Goal: Task Accomplishment & Management: Use online tool/utility

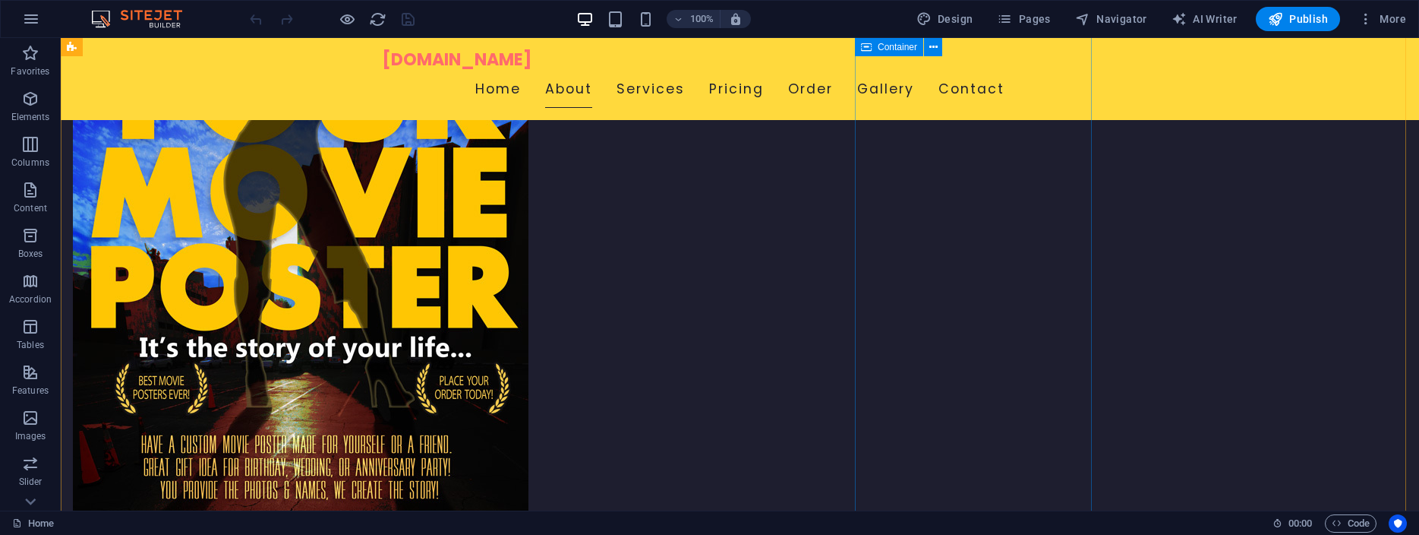
scroll to position [620, 0]
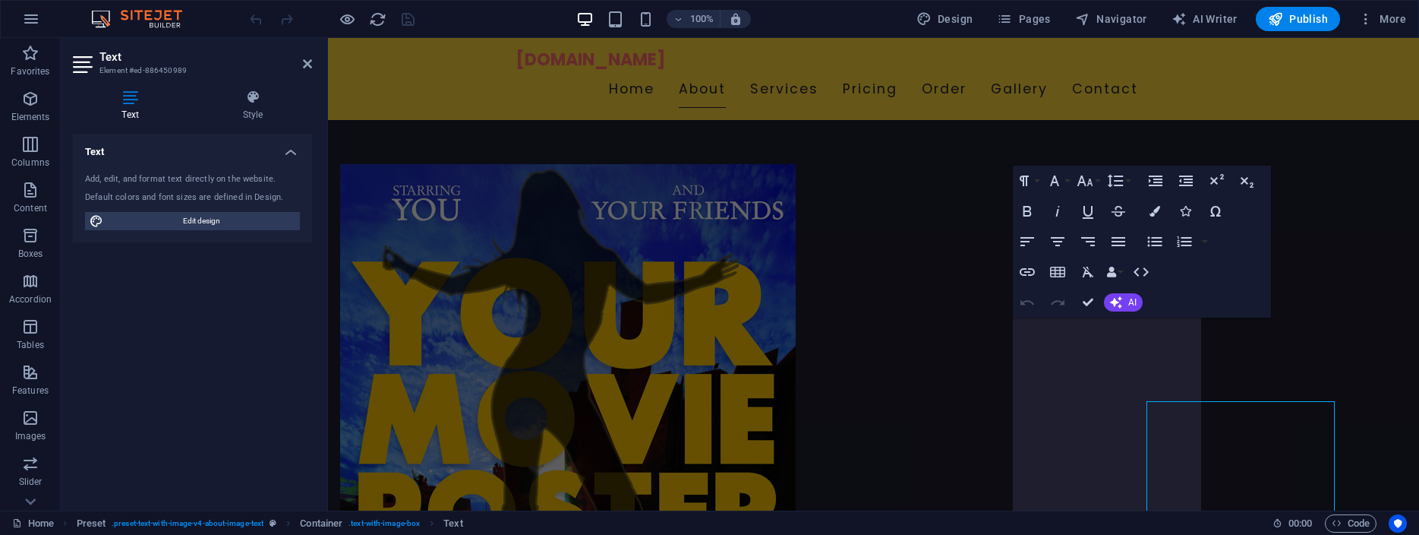
scroll to position [536, 0]
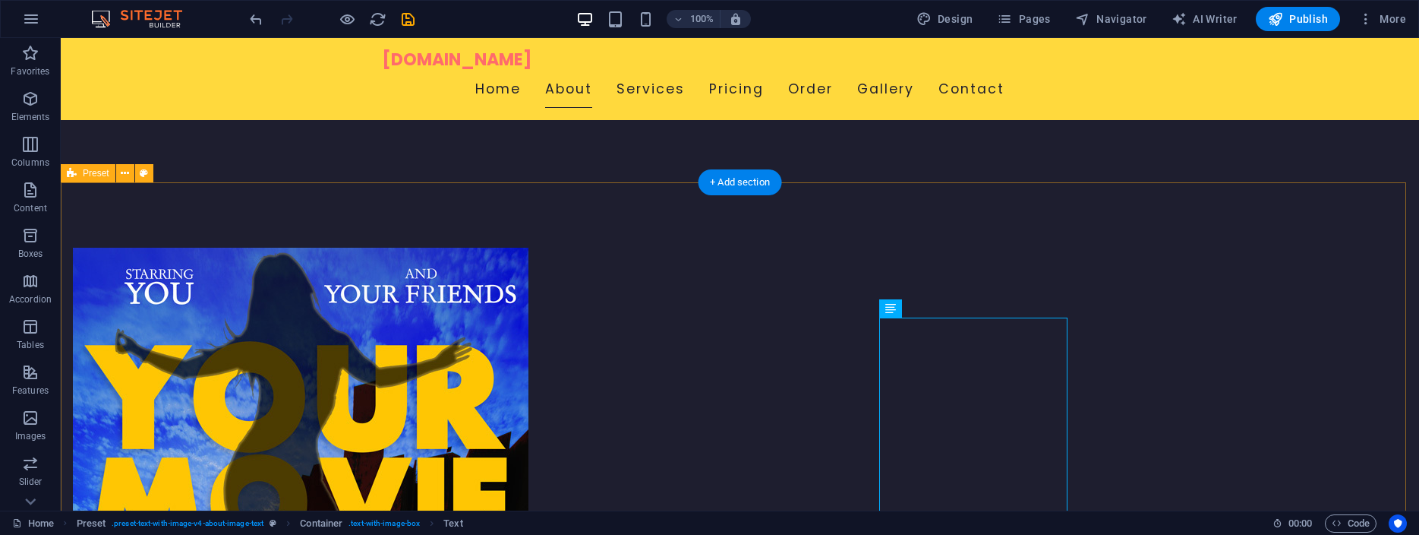
scroll to position [697, 0]
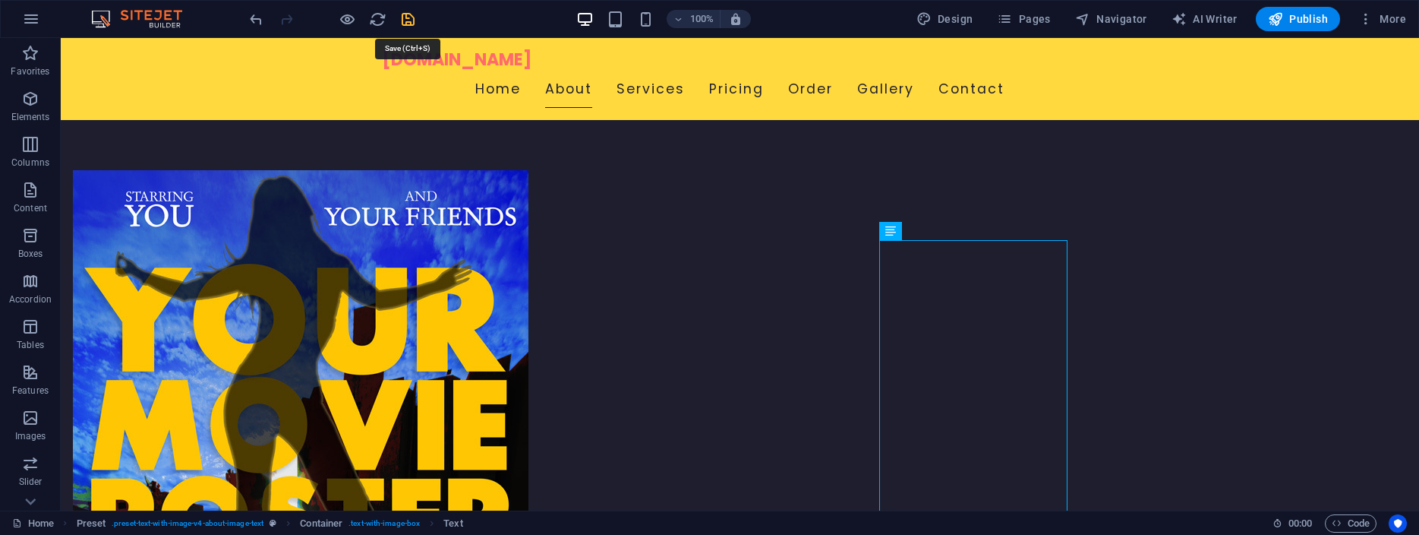
click at [0, 0] on icon "save" at bounding box center [0, 0] width 0 height 0
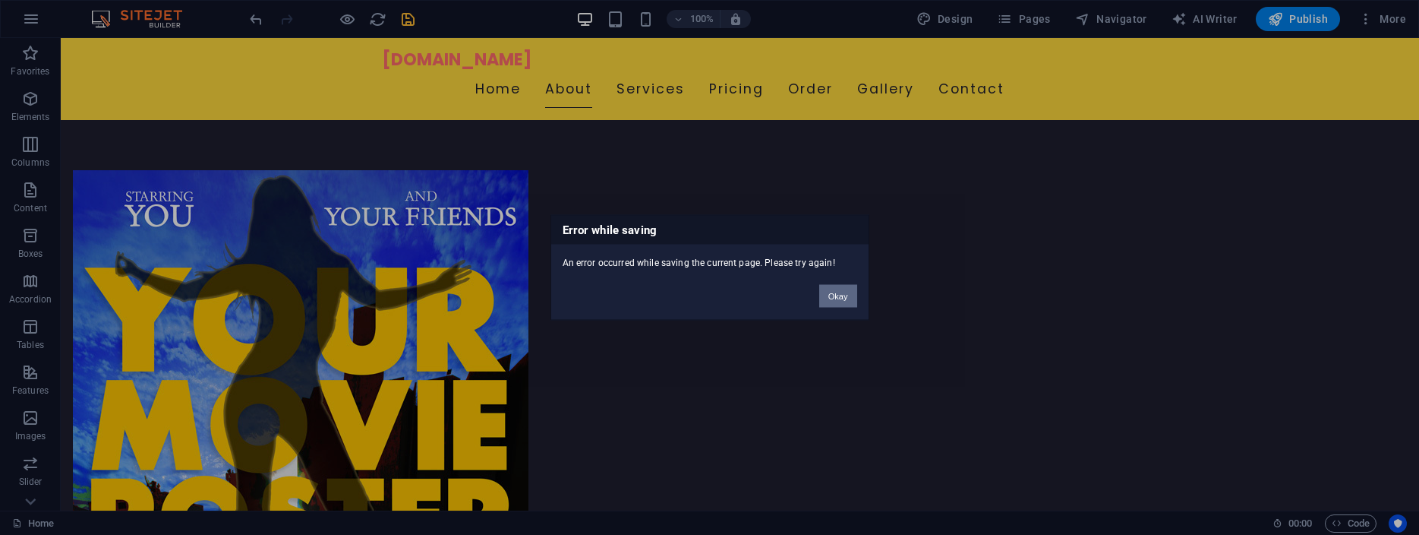
click at [838, 292] on button "Okay" at bounding box center [838, 296] width 38 height 23
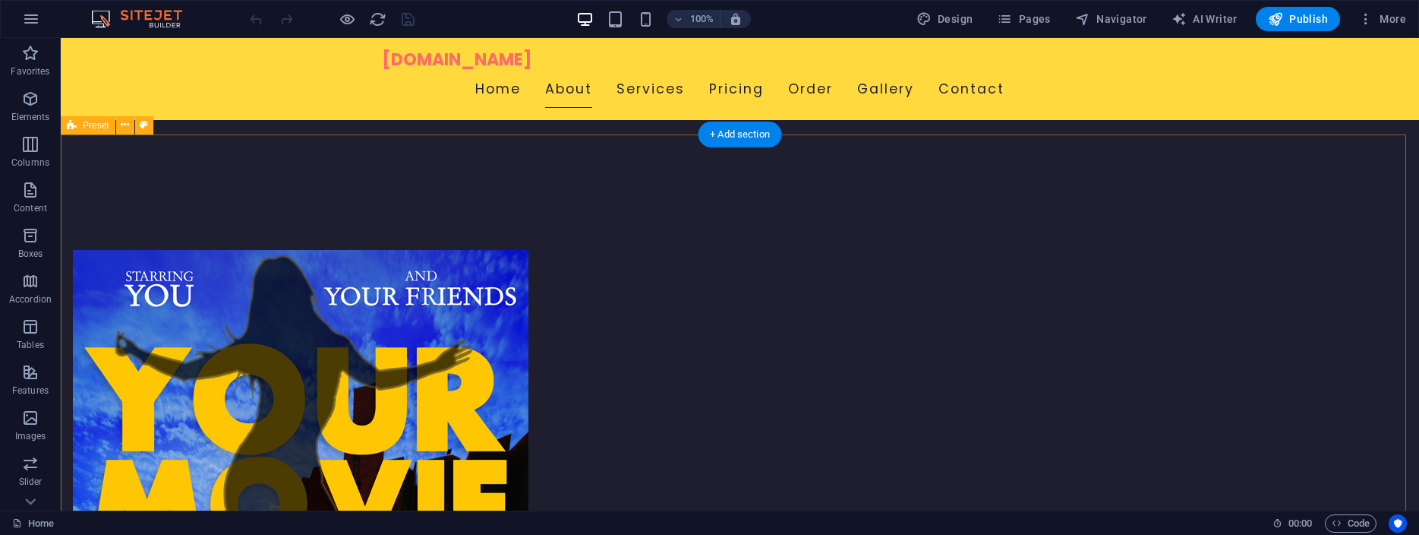
scroll to position [697, 0]
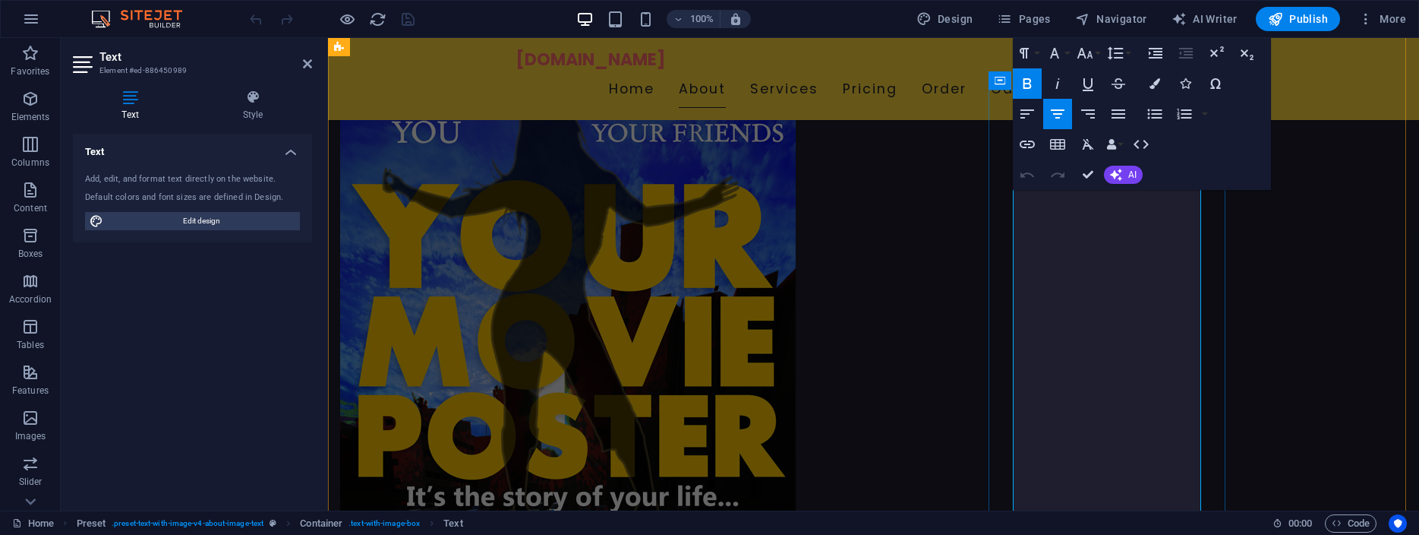
scroll to position [465, 0]
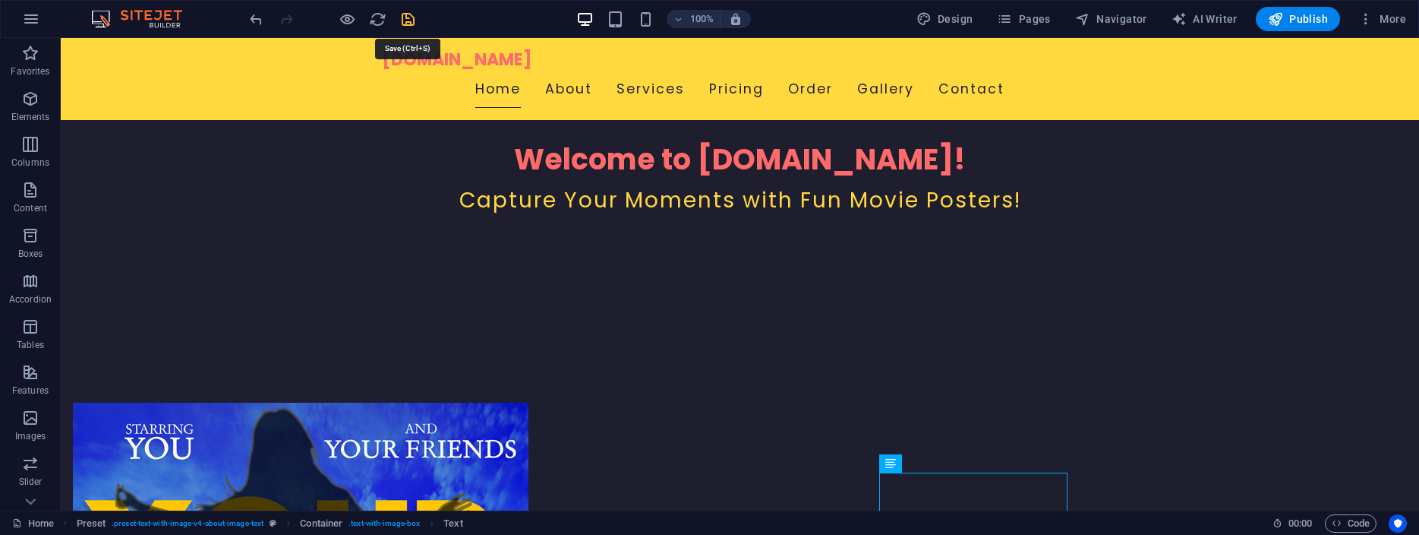
click at [0, 0] on icon "save" at bounding box center [0, 0] width 0 height 0
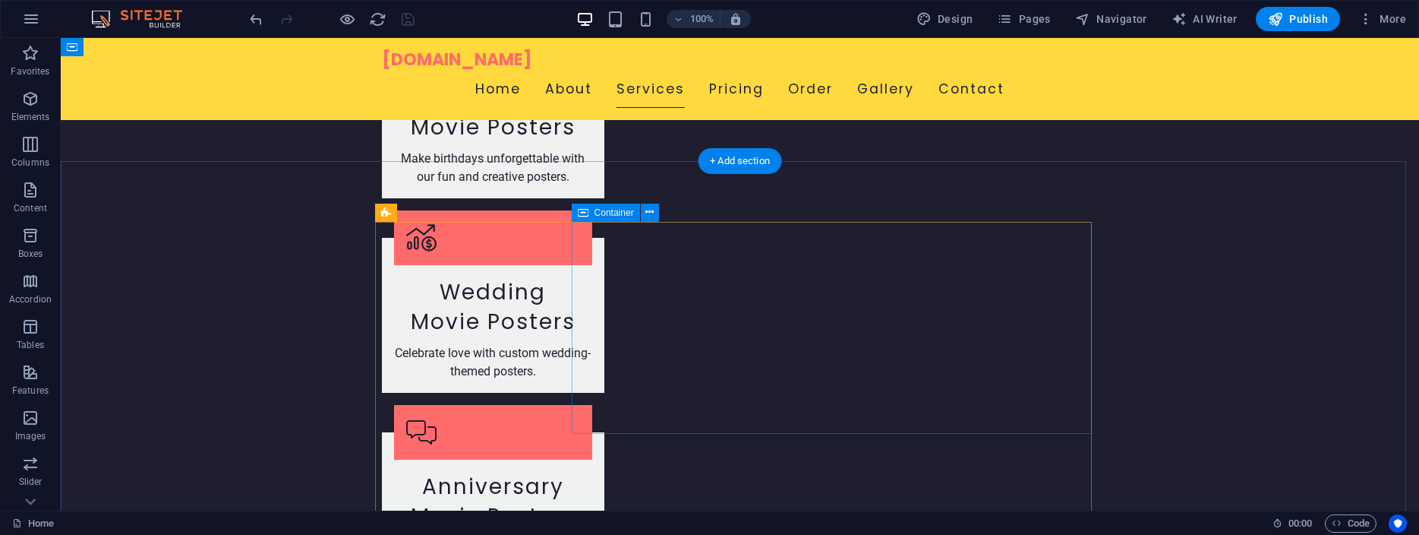
scroll to position [1936, 0]
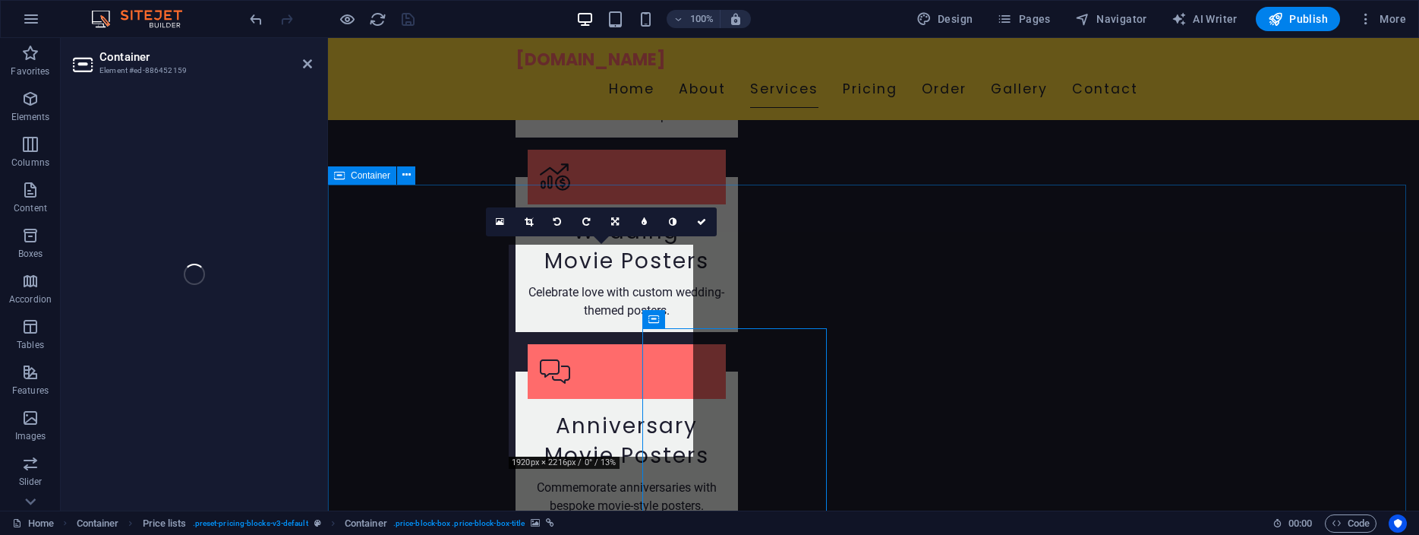
scroll to position [1853, 0]
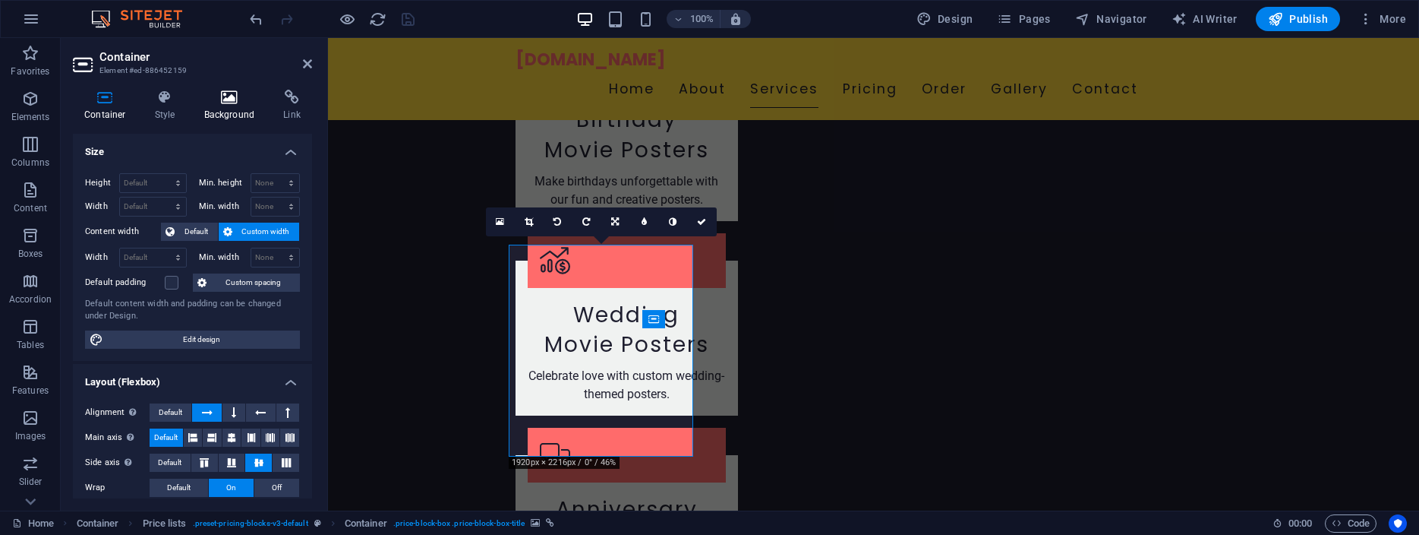
click at [228, 95] on icon at bounding box center [230, 97] width 74 height 15
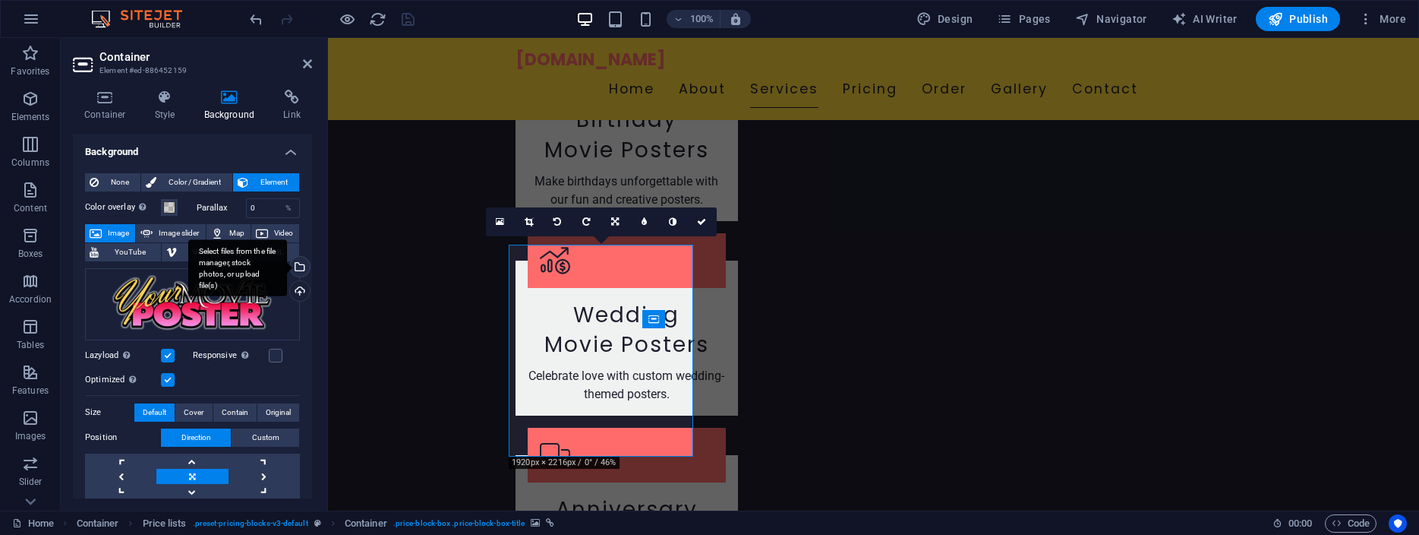
click at [287, 267] on div "Select files from the file manager, stock photos, or upload file(s)" at bounding box center [298, 268] width 23 height 23
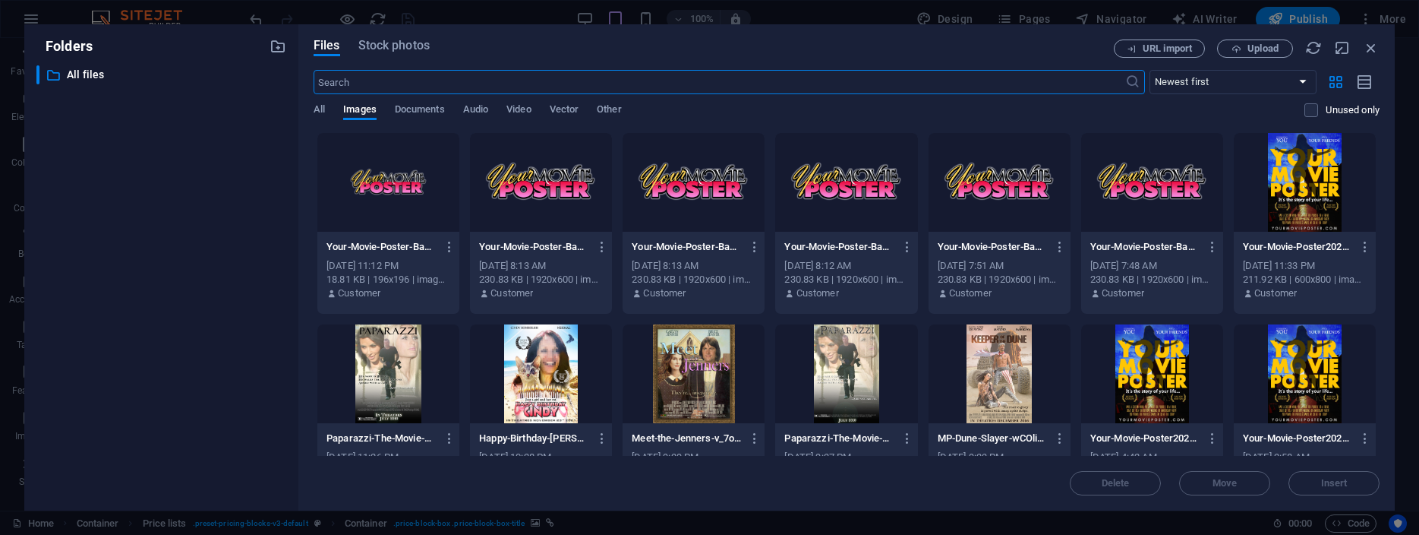
scroll to position [1775, 0]
click at [1285, 169] on div at bounding box center [1305, 182] width 142 height 99
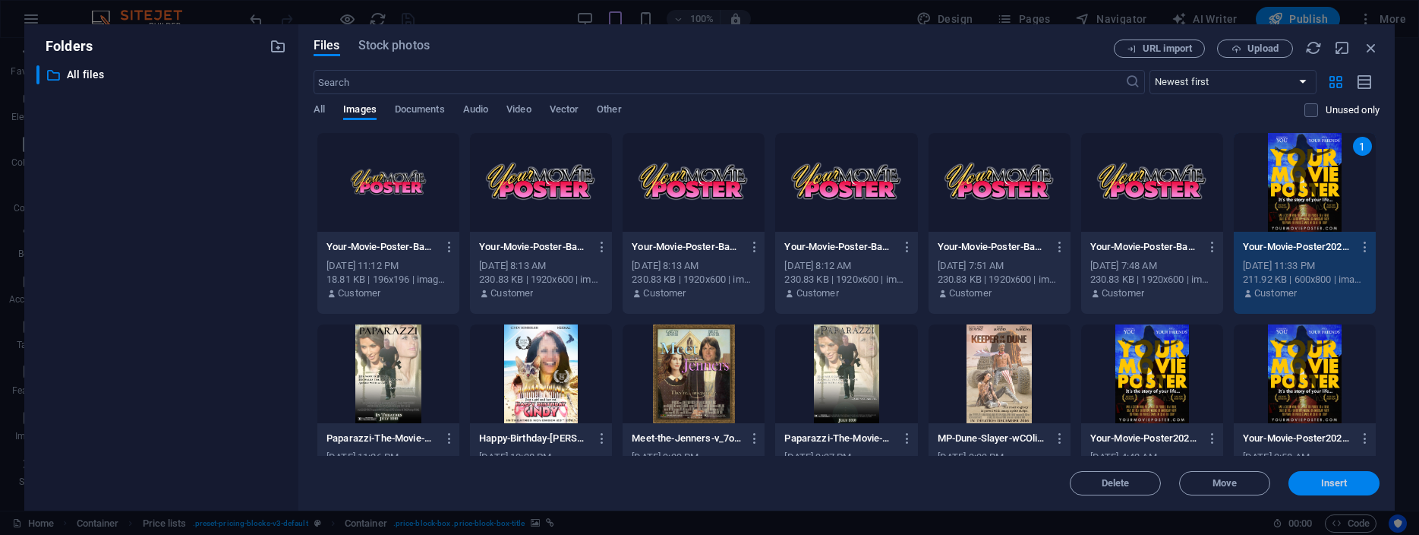
click at [1339, 481] on span "Insert" at bounding box center [1334, 482] width 27 height 9
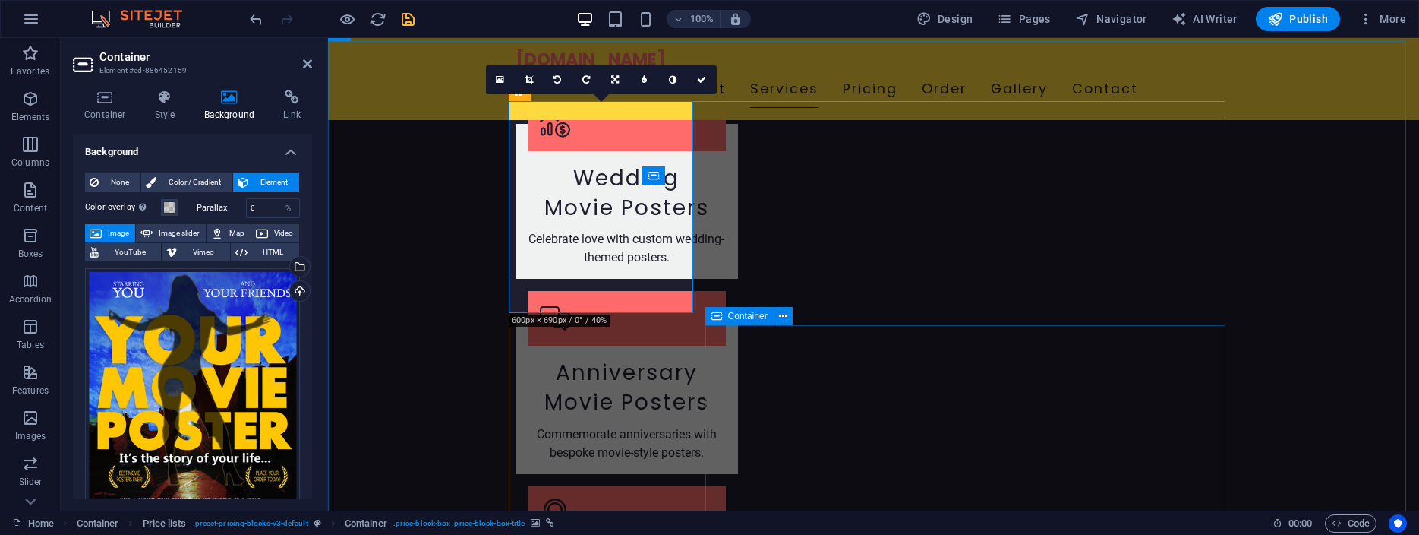
scroll to position [2008, 0]
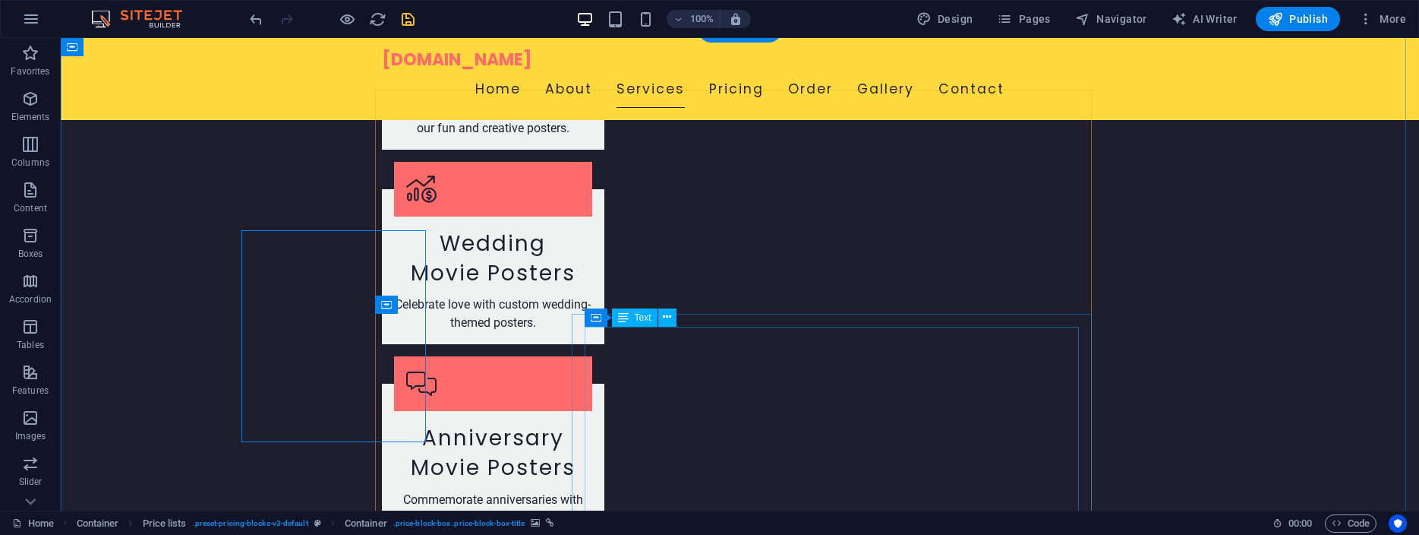
scroll to position [2091, 0]
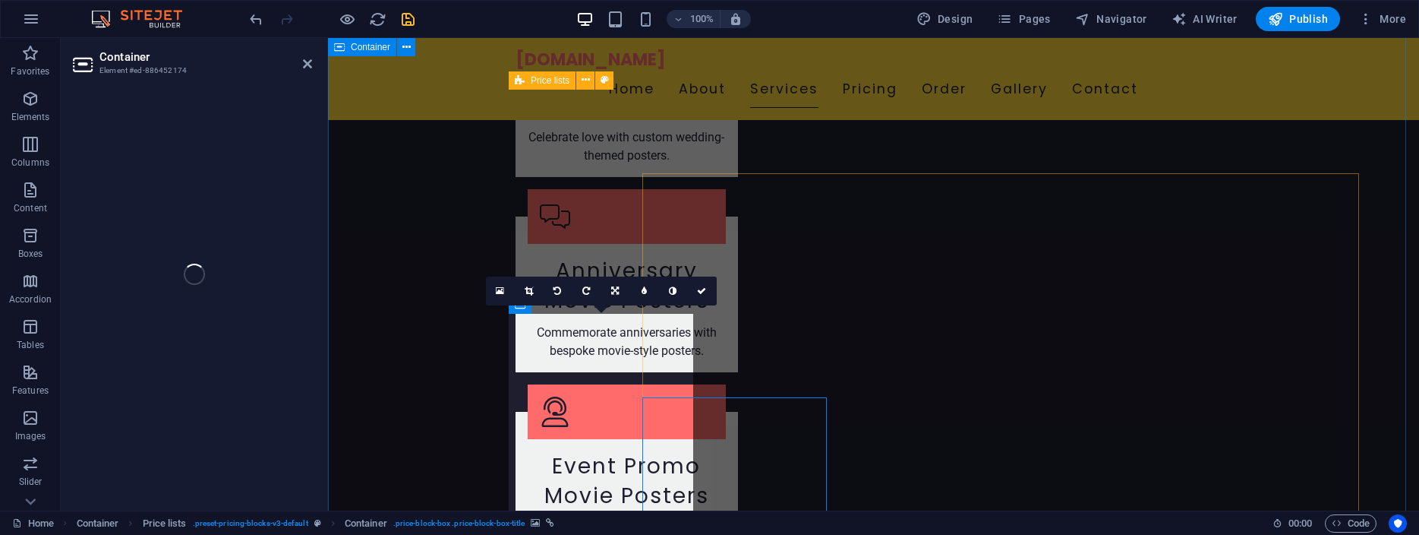
scroll to position [2008, 0]
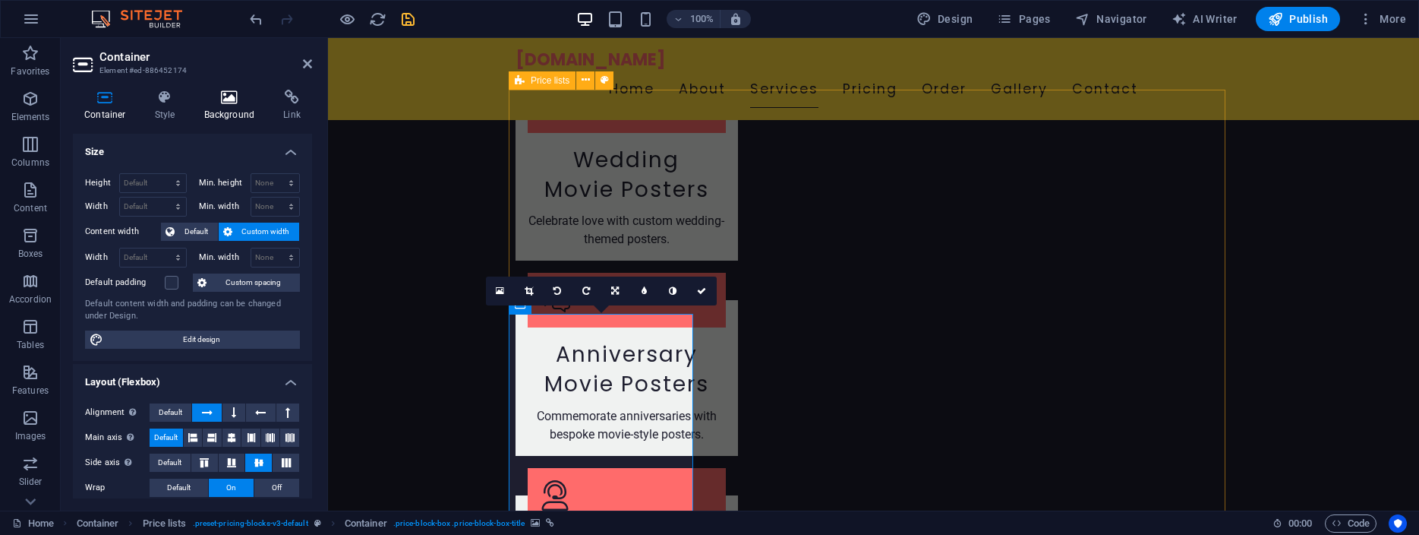
click at [216, 99] on icon at bounding box center [230, 97] width 74 height 15
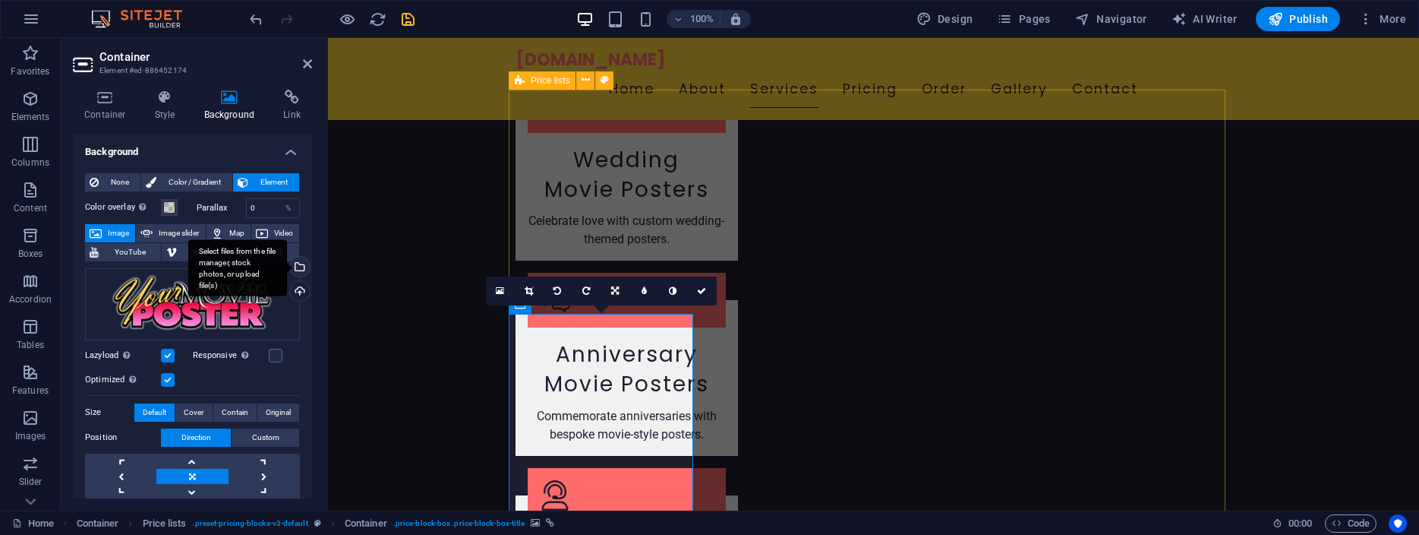
click at [290, 263] on div "Select files from the file manager, stock photos, or upload file(s)" at bounding box center [298, 268] width 23 height 23
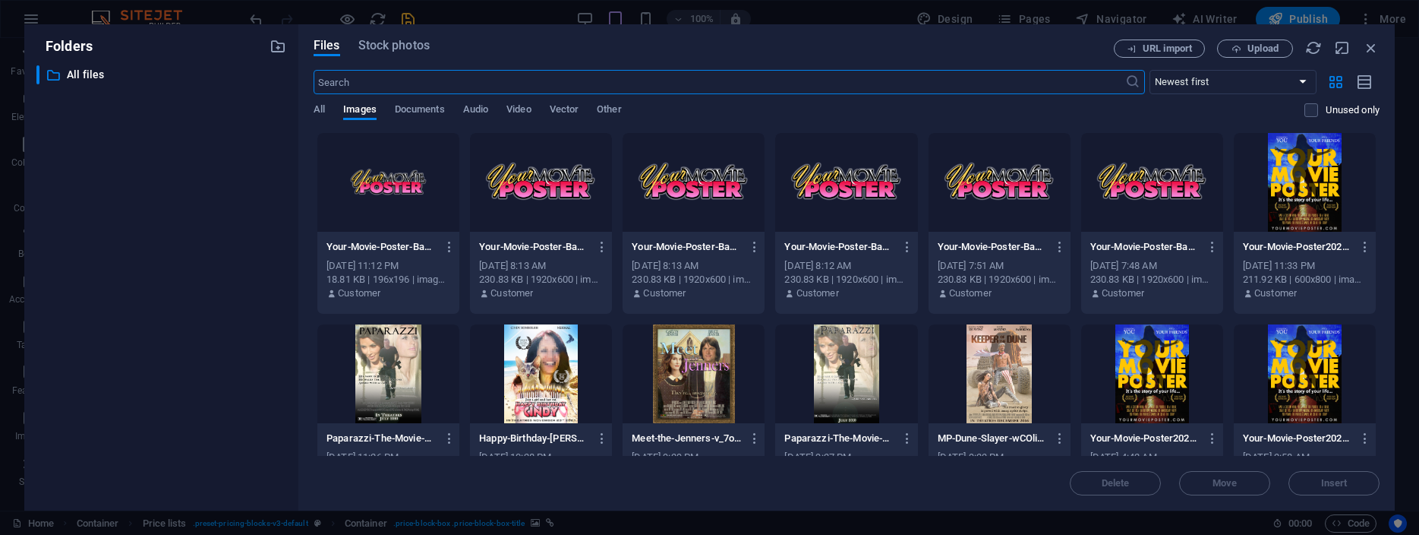
scroll to position [1926, 0]
click at [1289, 174] on div at bounding box center [1305, 182] width 142 height 99
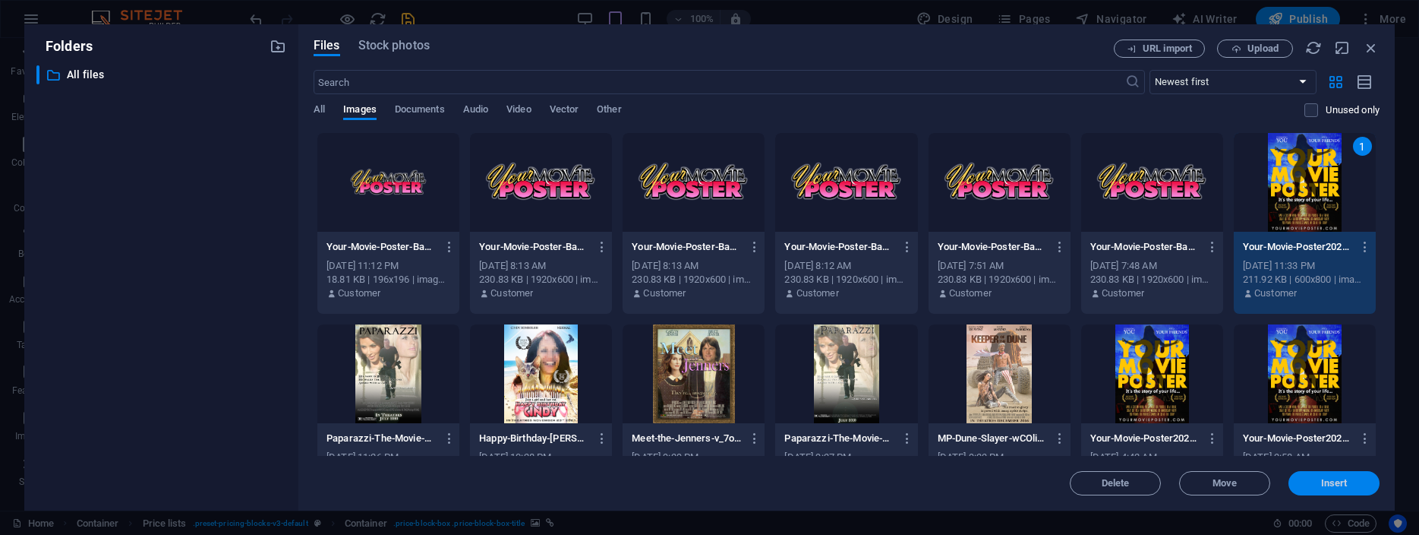
click at [1345, 484] on span "Insert" at bounding box center [1334, 482] width 27 height 9
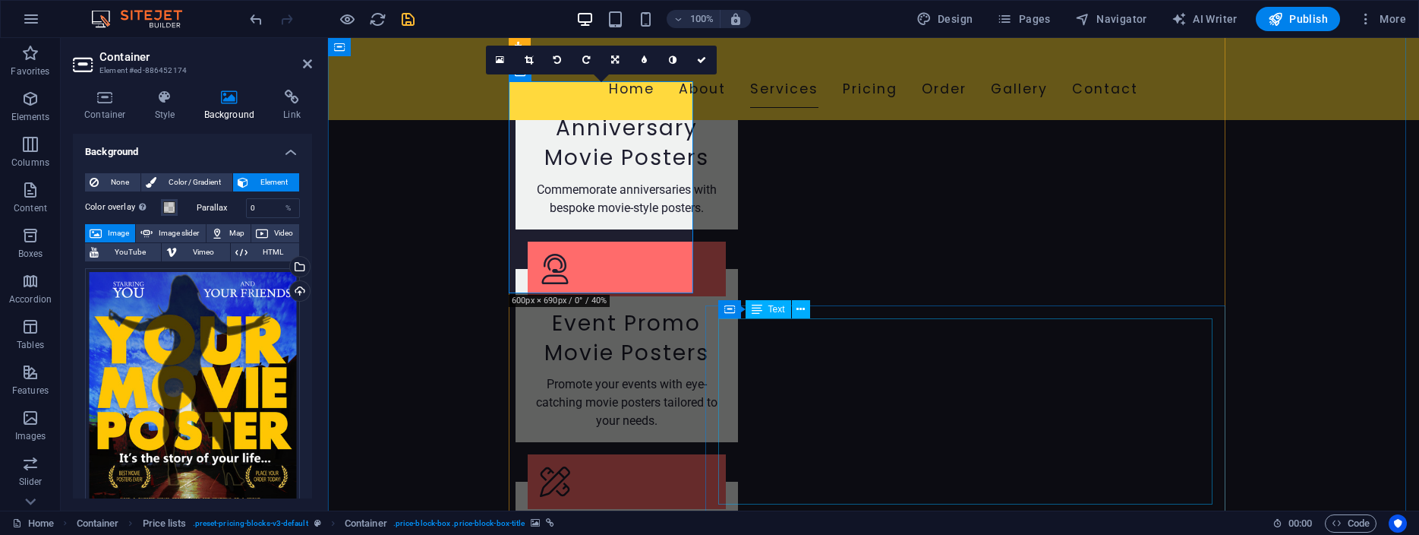
scroll to position [2240, 0]
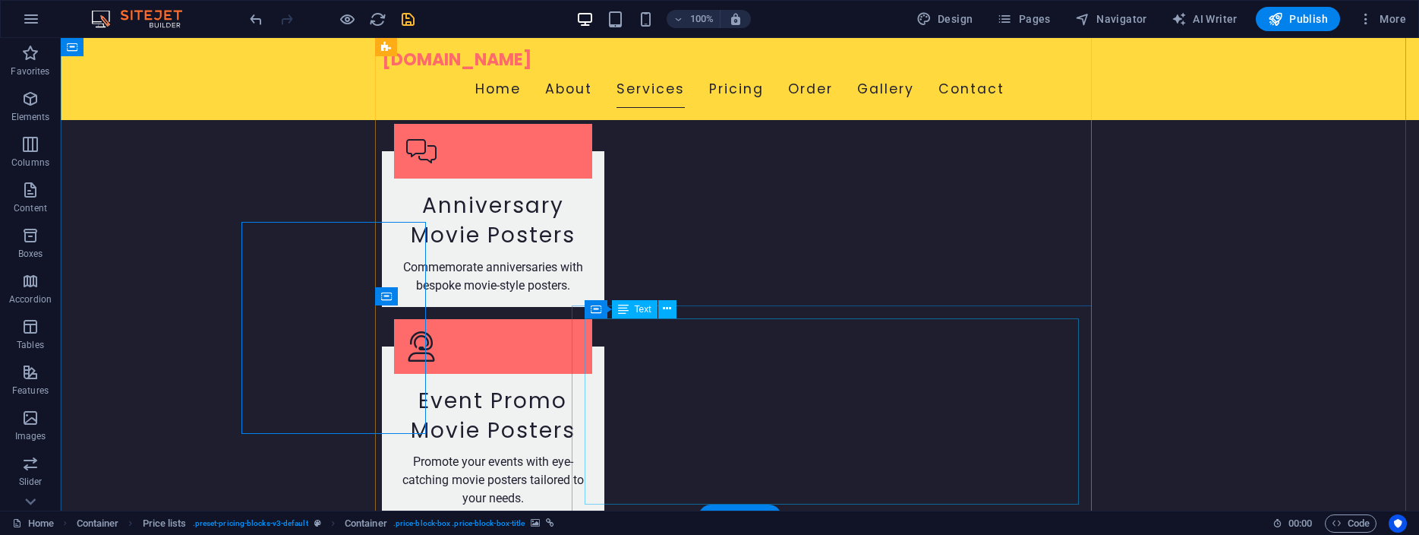
scroll to position [2323, 0]
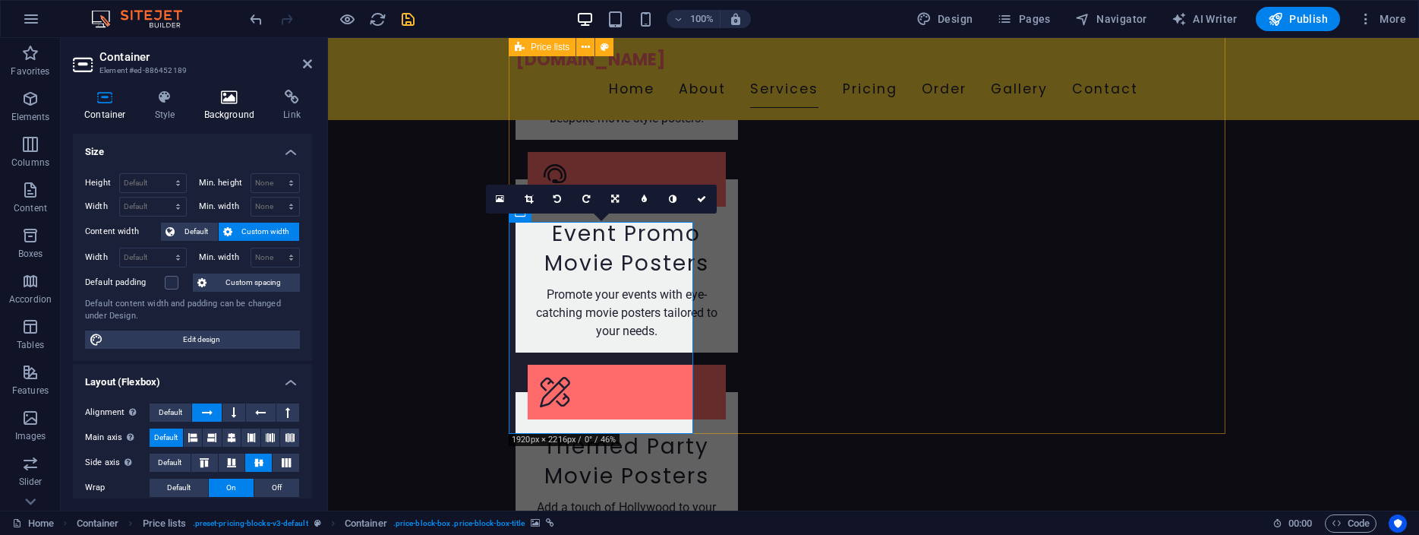
click at [224, 96] on icon at bounding box center [230, 97] width 74 height 15
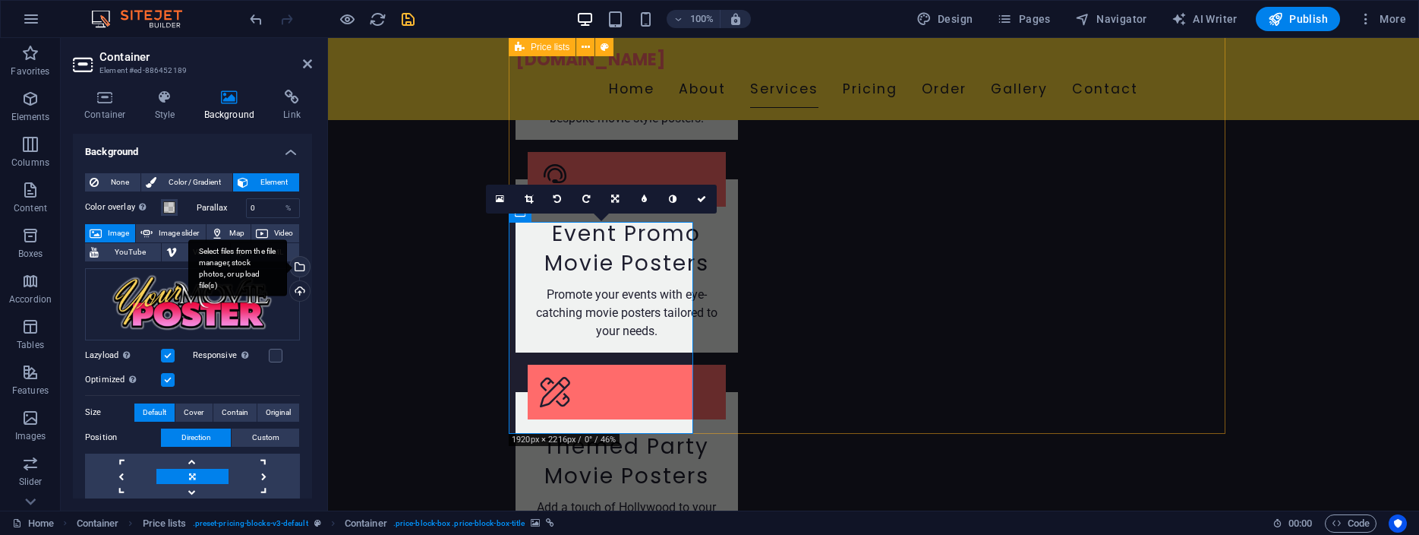
click at [289, 268] on div "Select files from the file manager, stock photos, or upload file(s)" at bounding box center [298, 268] width 23 height 23
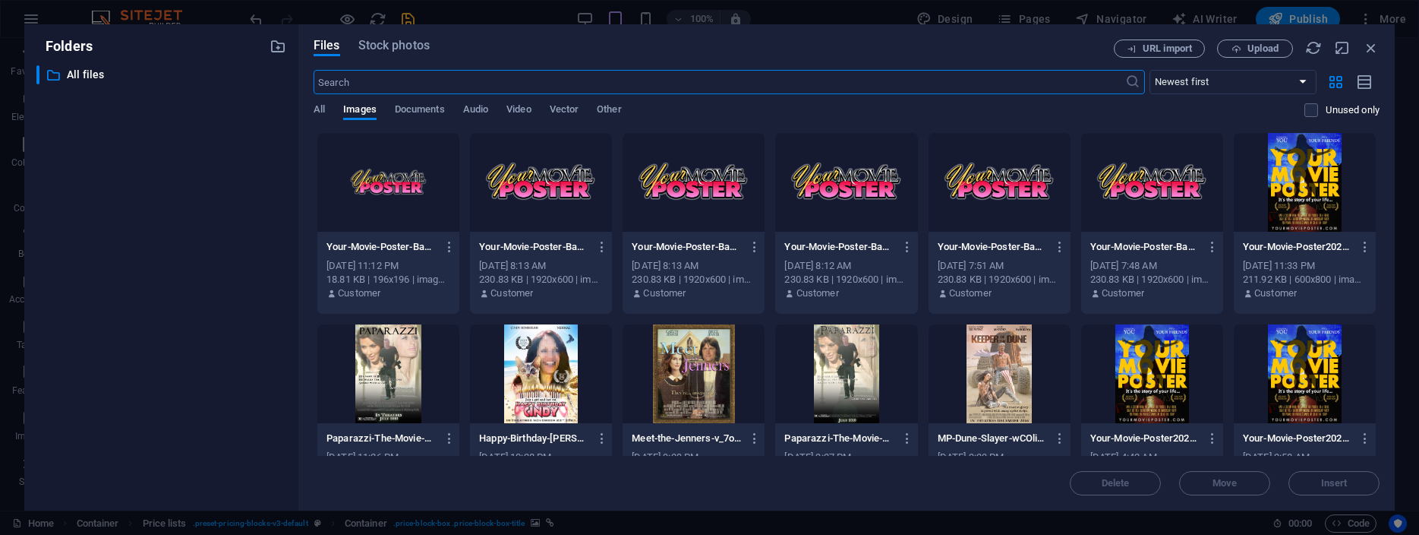
scroll to position [2237, 0]
click at [1279, 182] on div at bounding box center [1305, 182] width 142 height 99
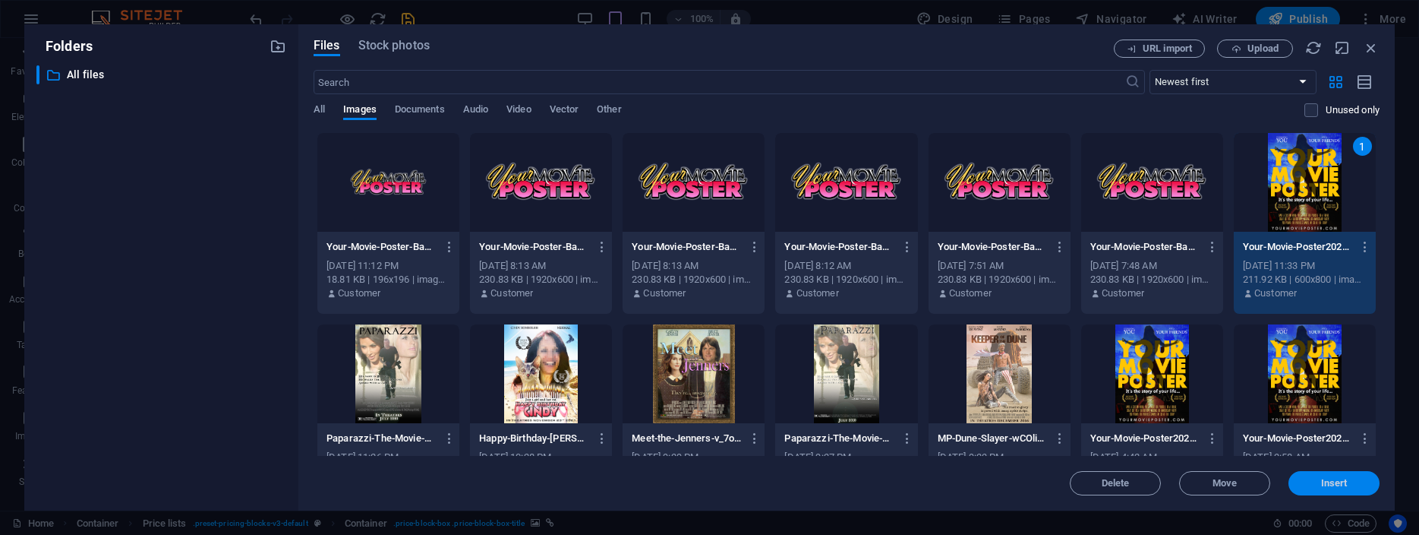
click at [1336, 487] on span "Insert" at bounding box center [1334, 482] width 27 height 9
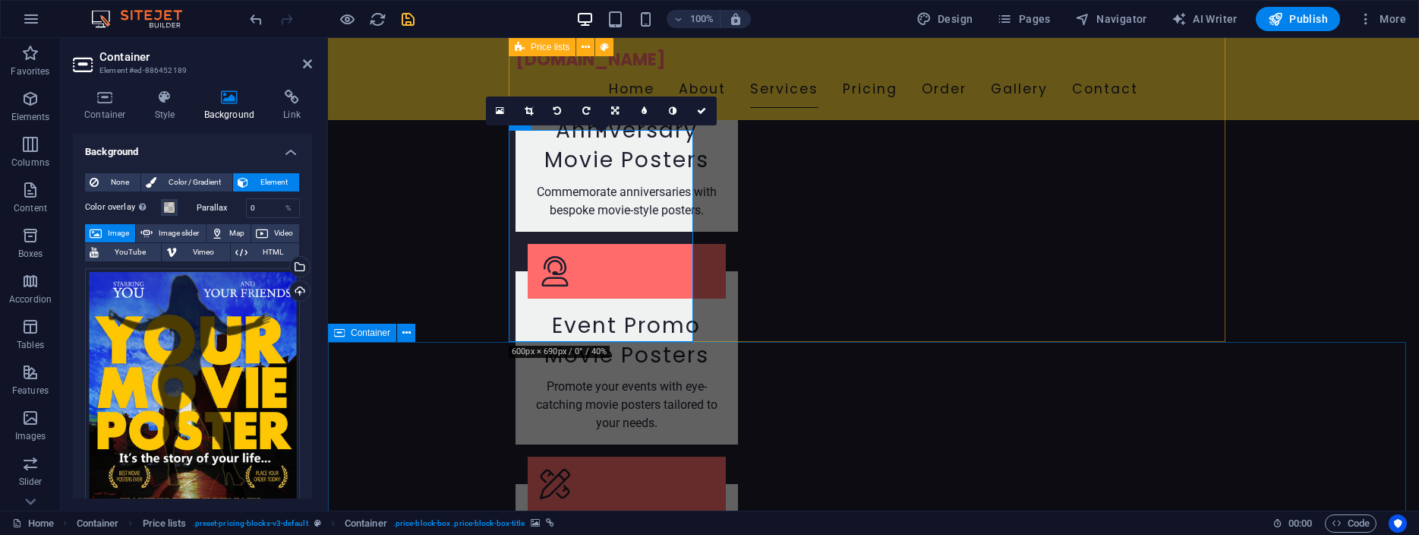
scroll to position [2411, 0]
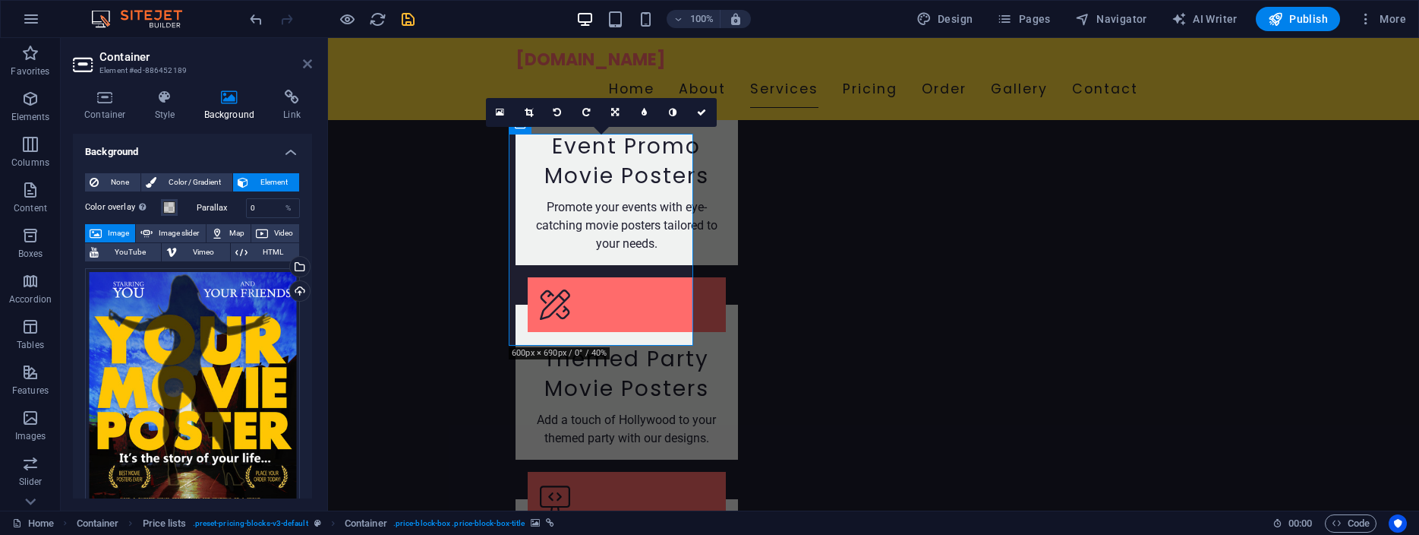
click at [306, 65] on icon at bounding box center [307, 64] width 9 height 12
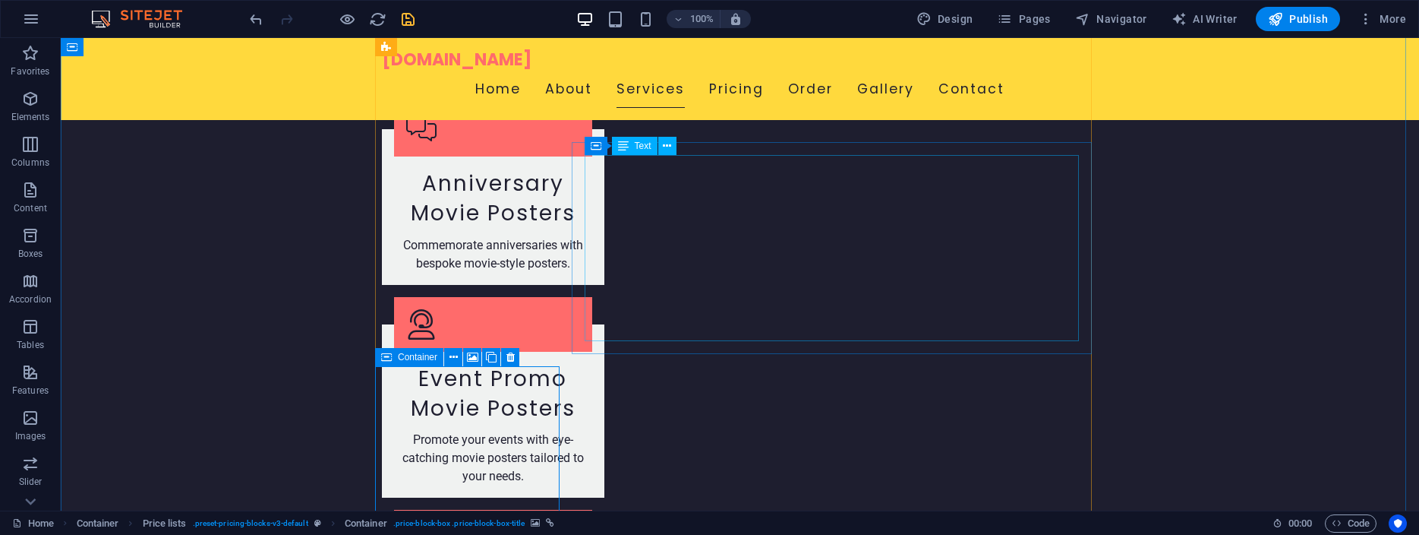
scroll to position [1875, 0]
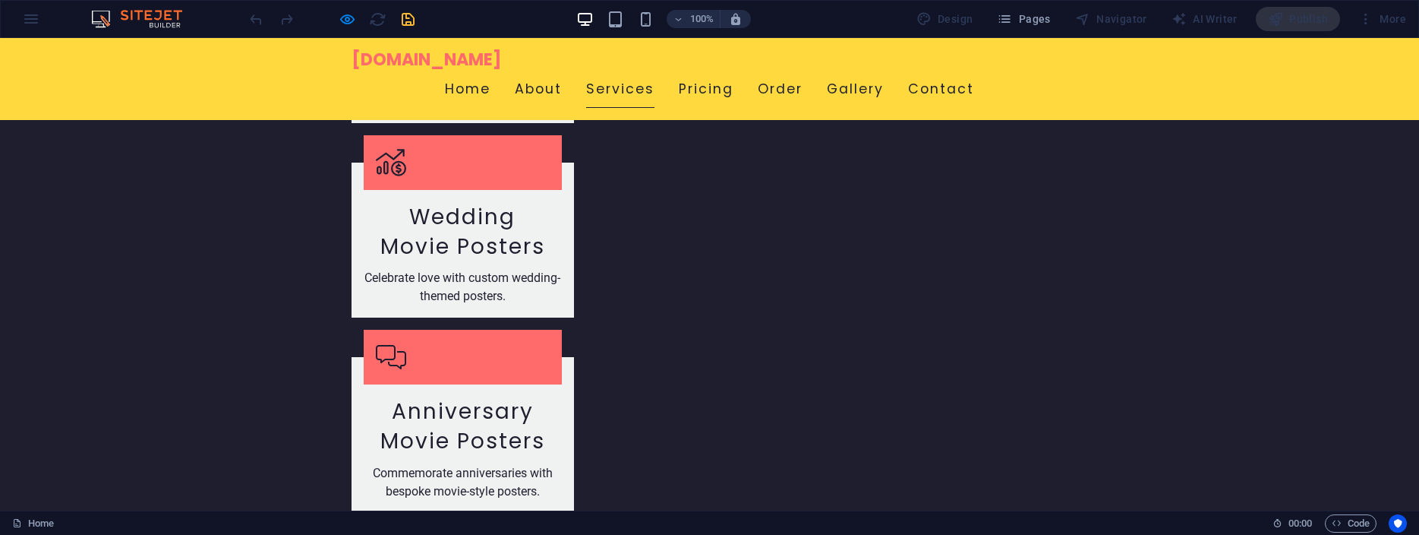
scroll to position [2049, 0]
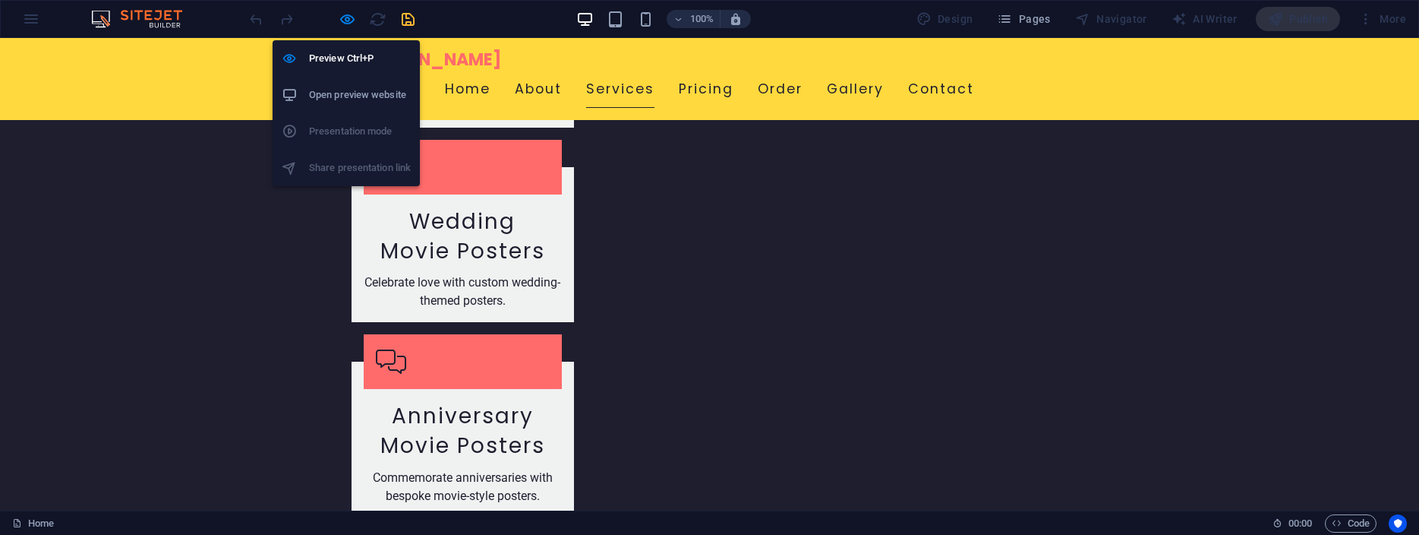
click at [341, 90] on h6 "Open preview website" at bounding box center [360, 95] width 102 height 18
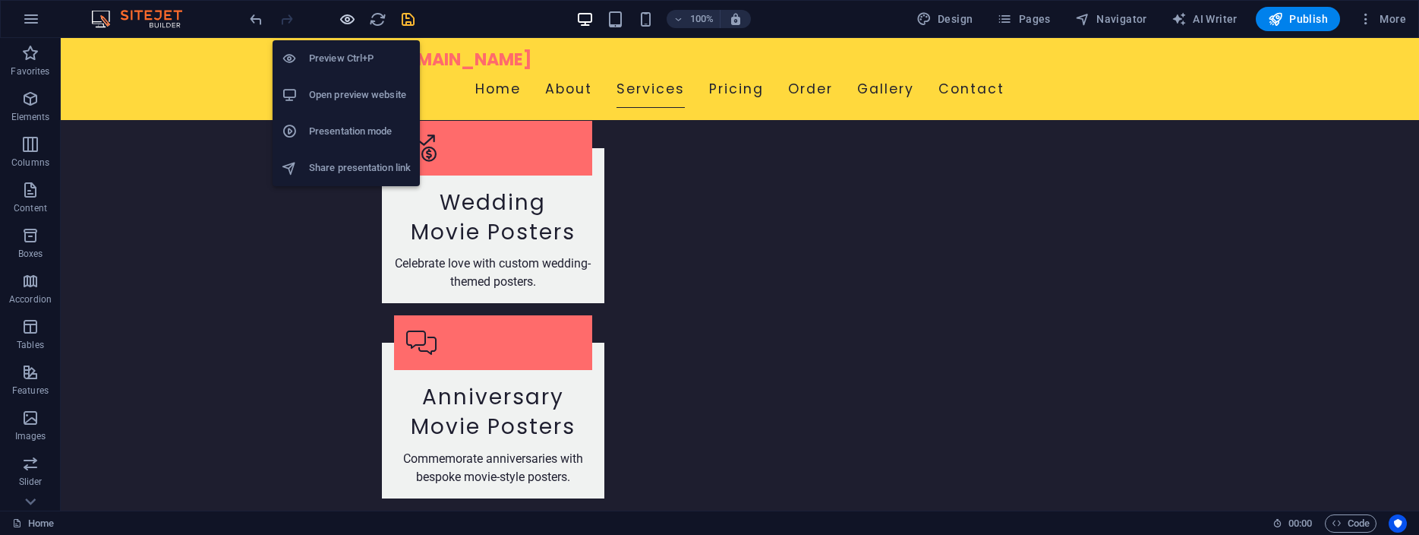
scroll to position [2030, 0]
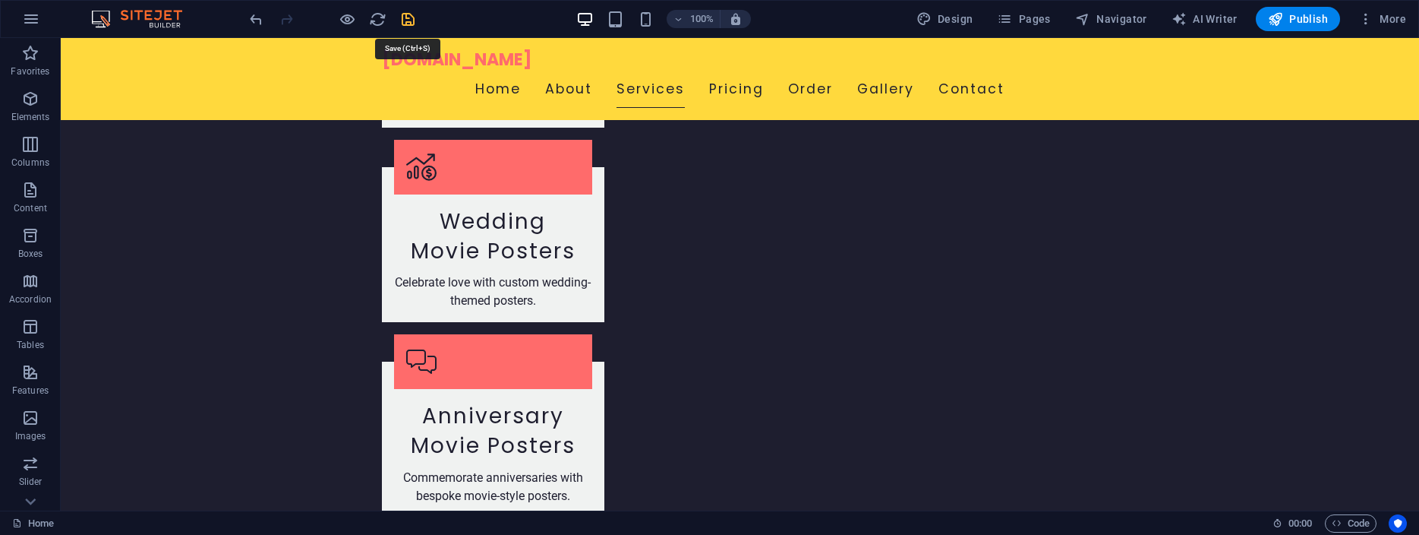
click at [408, 18] on icon "save" at bounding box center [407, 19] width 17 height 17
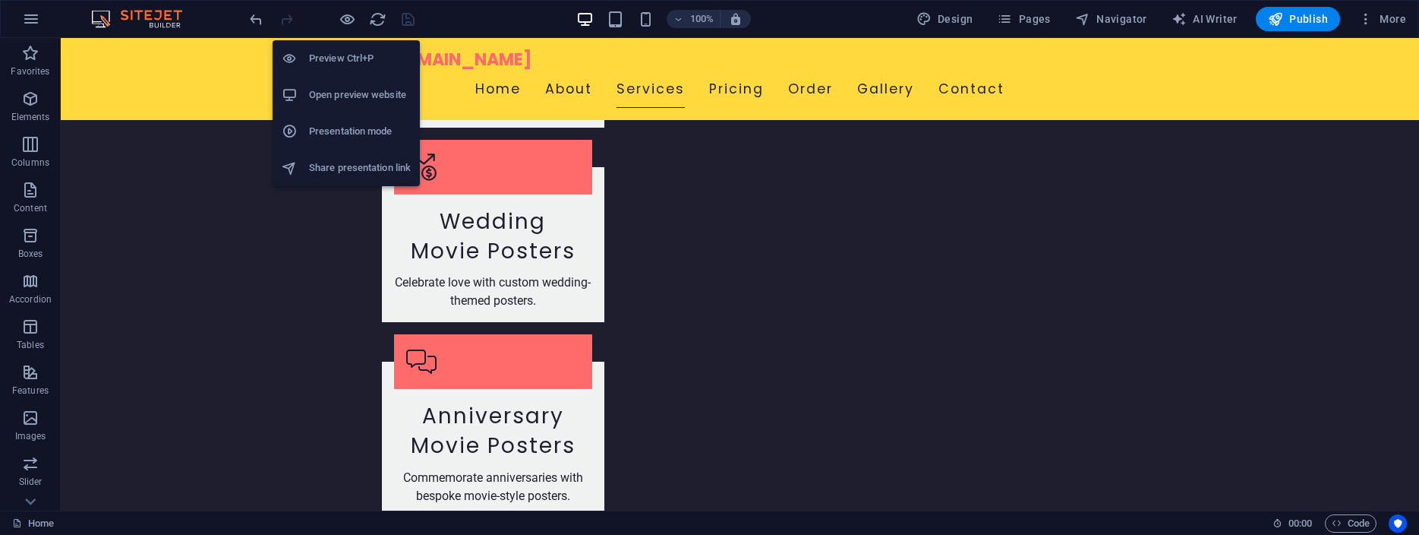
click at [363, 88] on h6 "Open preview website" at bounding box center [360, 95] width 102 height 18
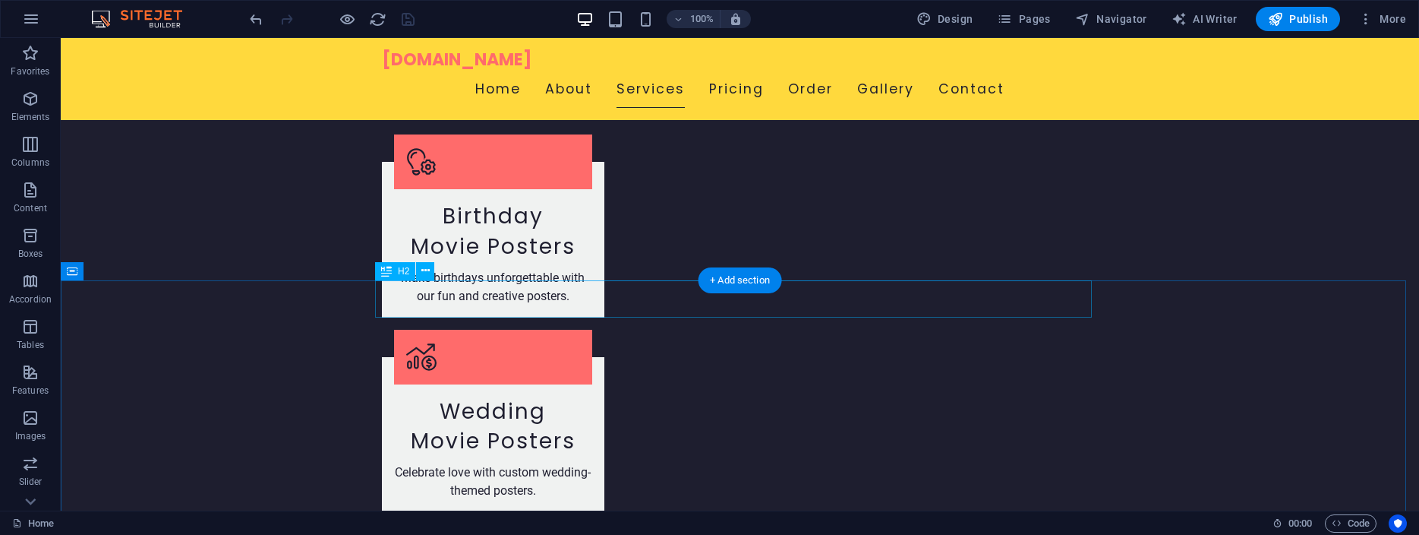
scroll to position [1797, 0]
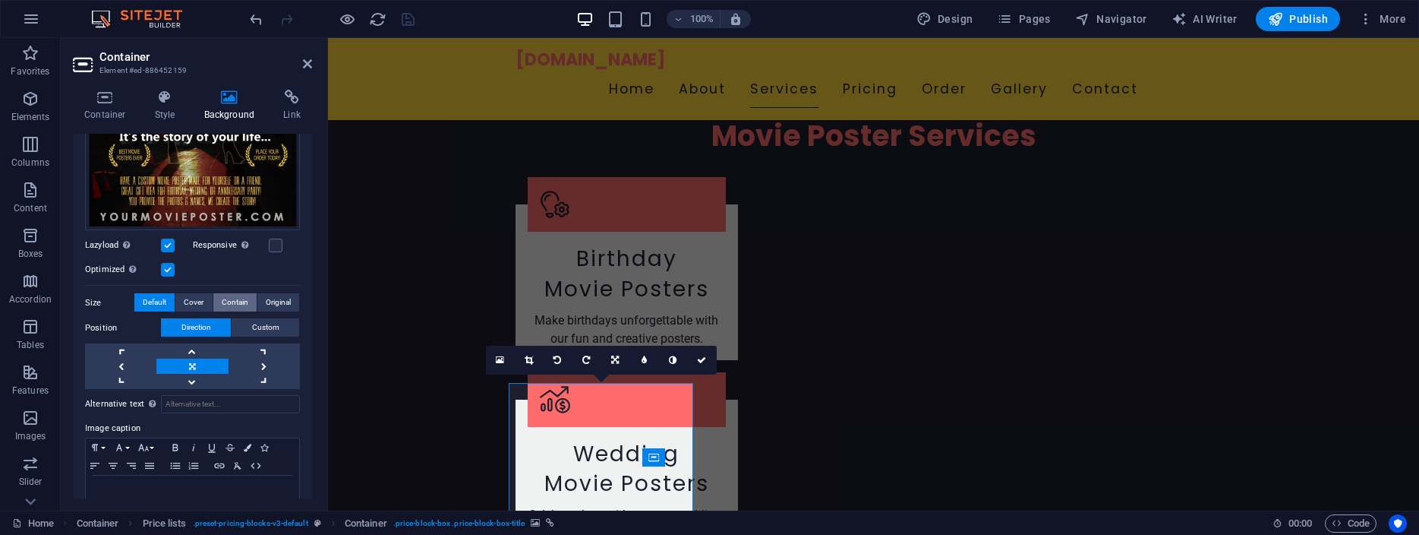
scroll to position [341, 0]
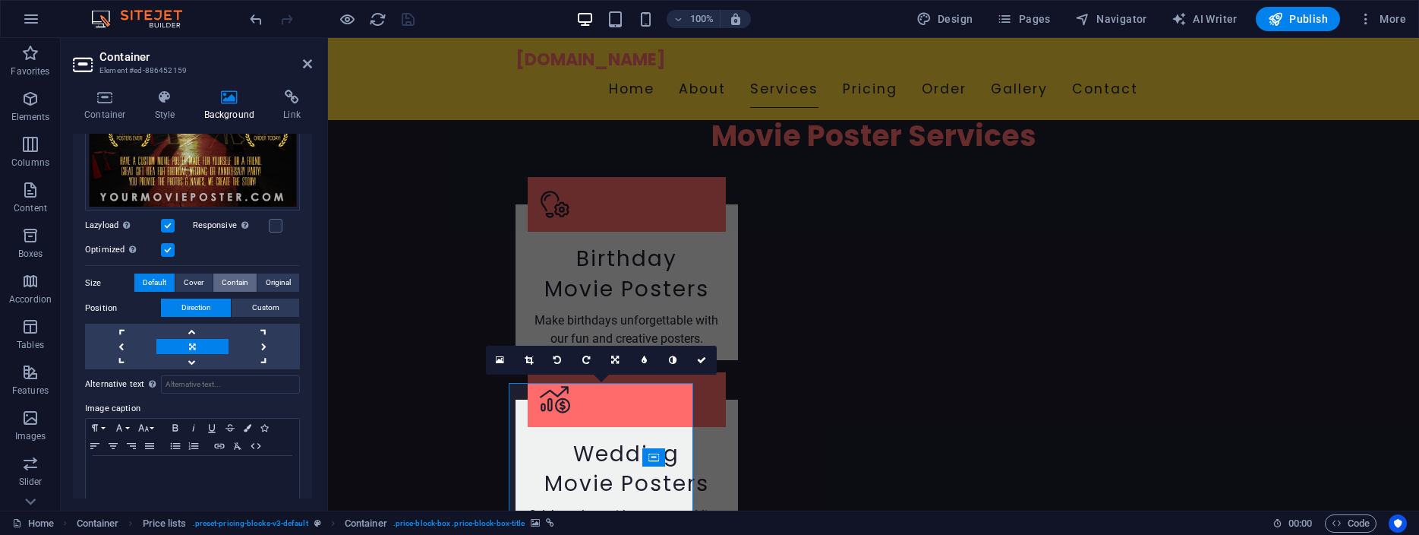
click at [222, 273] on span "Contain" at bounding box center [235, 282] width 27 height 18
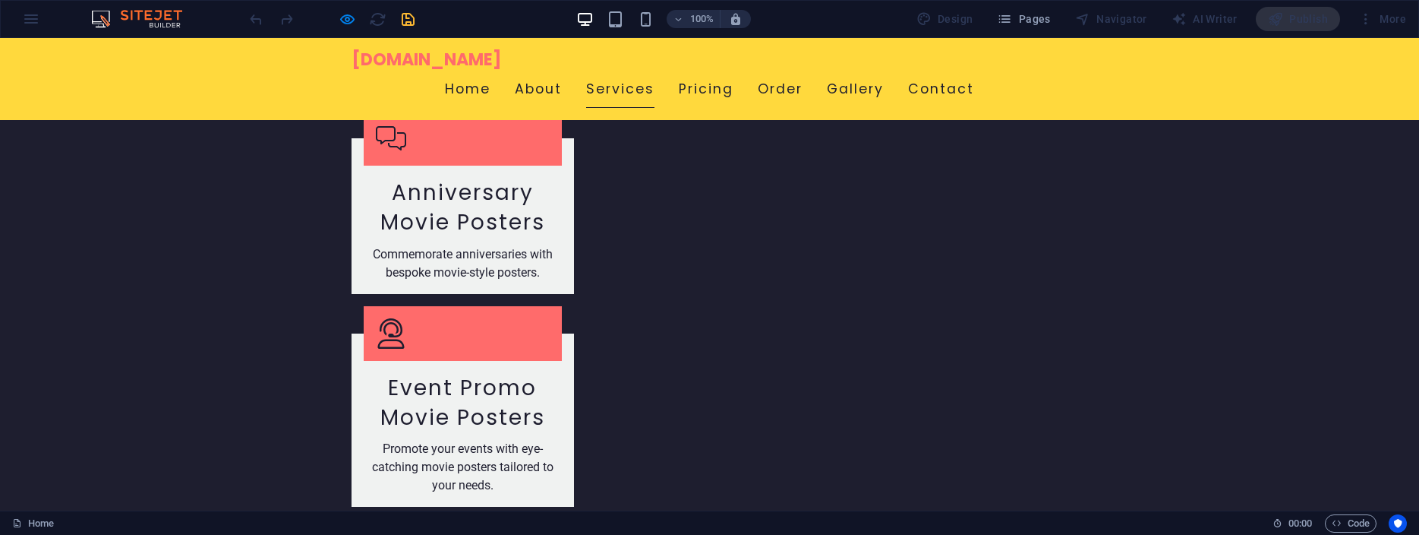
scroll to position [2049, 0]
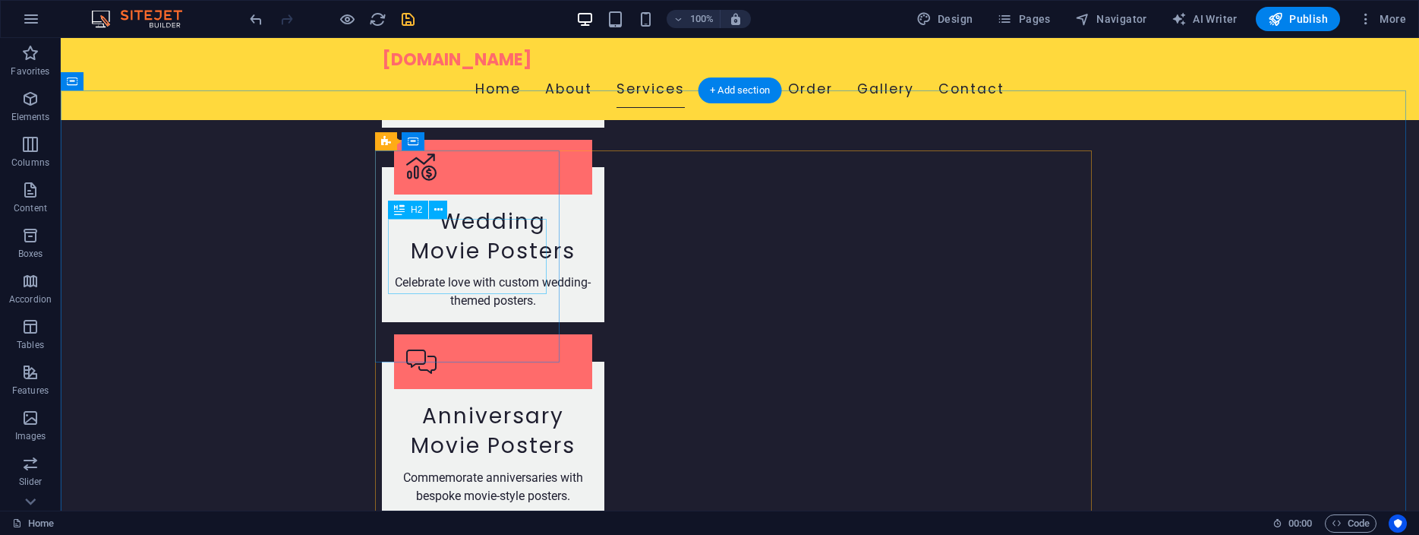
scroll to position [2107, 0]
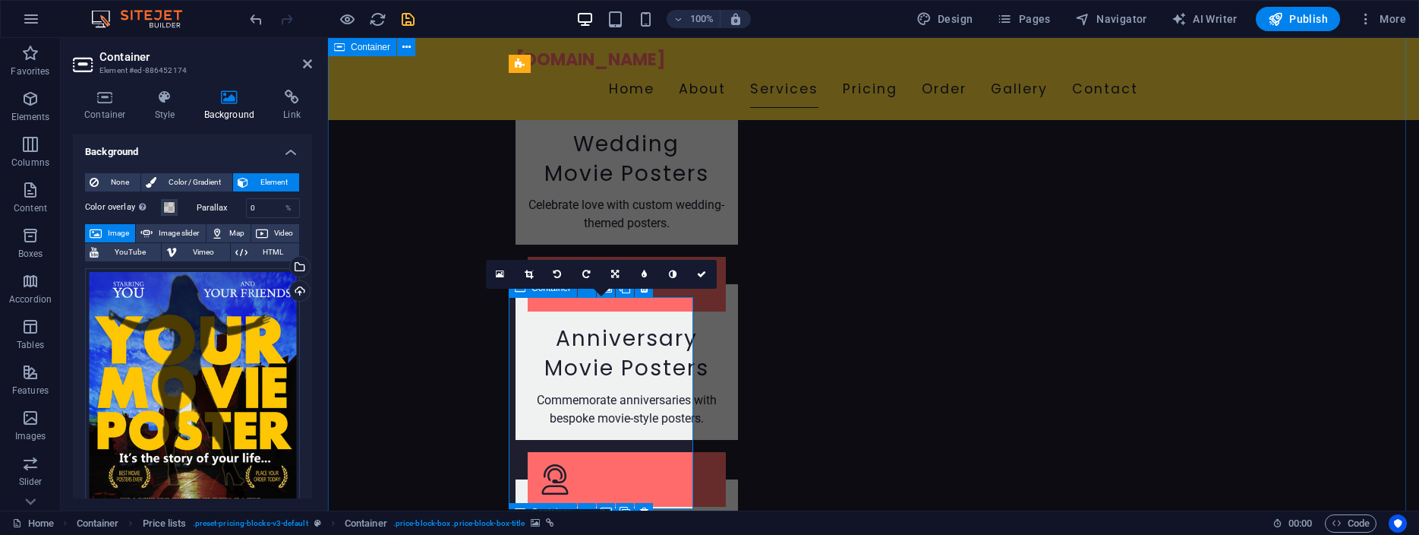
scroll to position [301, 0]
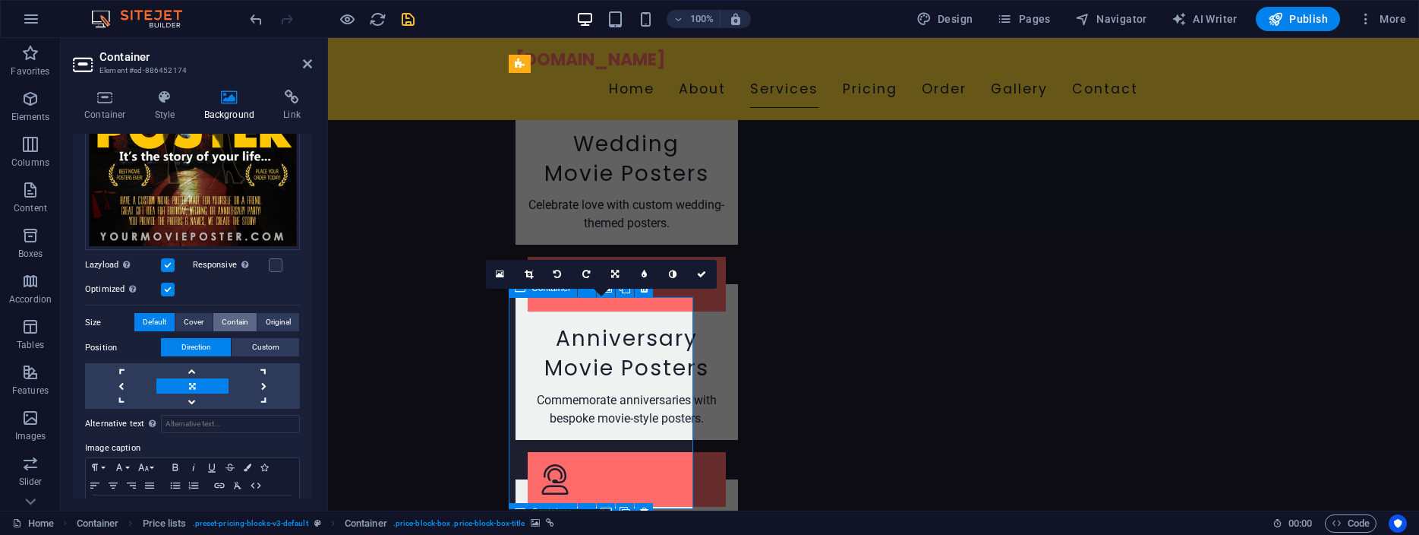
click at [222, 313] on span "Contain" at bounding box center [235, 322] width 27 height 18
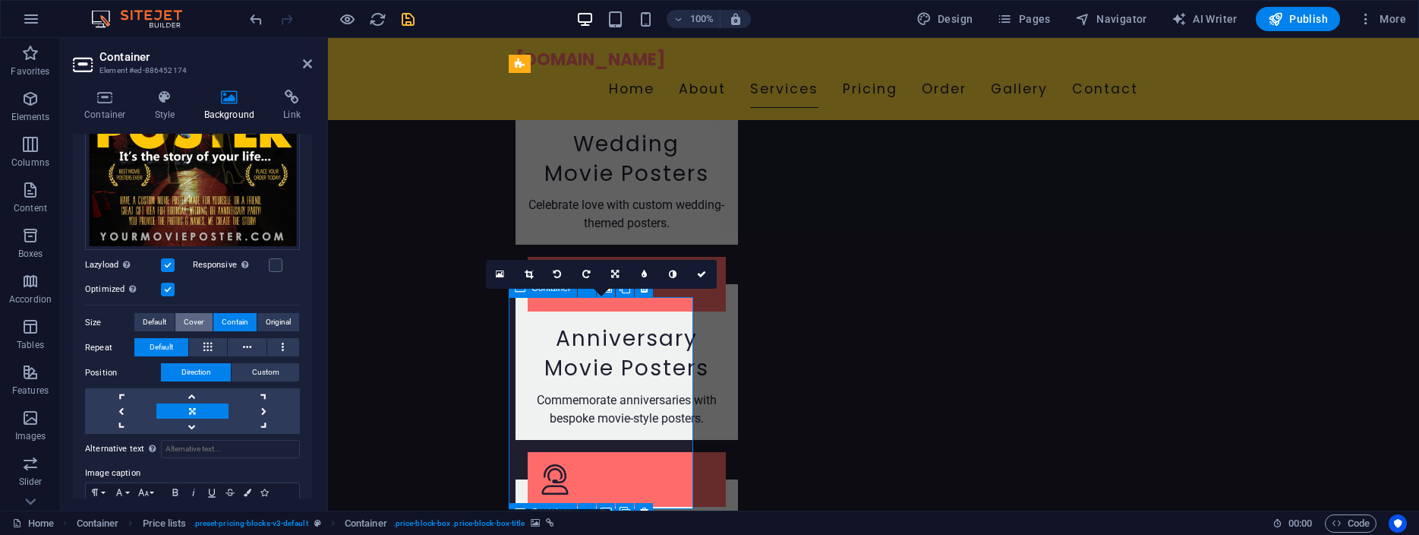
click at [184, 313] on span "Cover" at bounding box center [194, 322] width 20 height 18
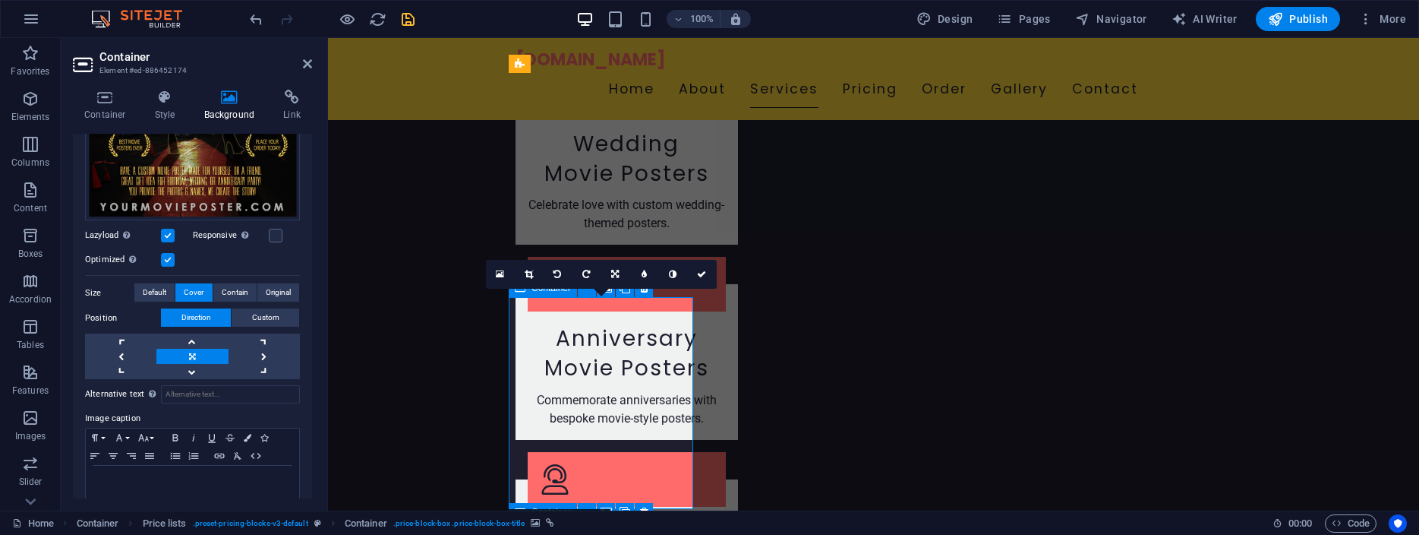
scroll to position [341, 0]
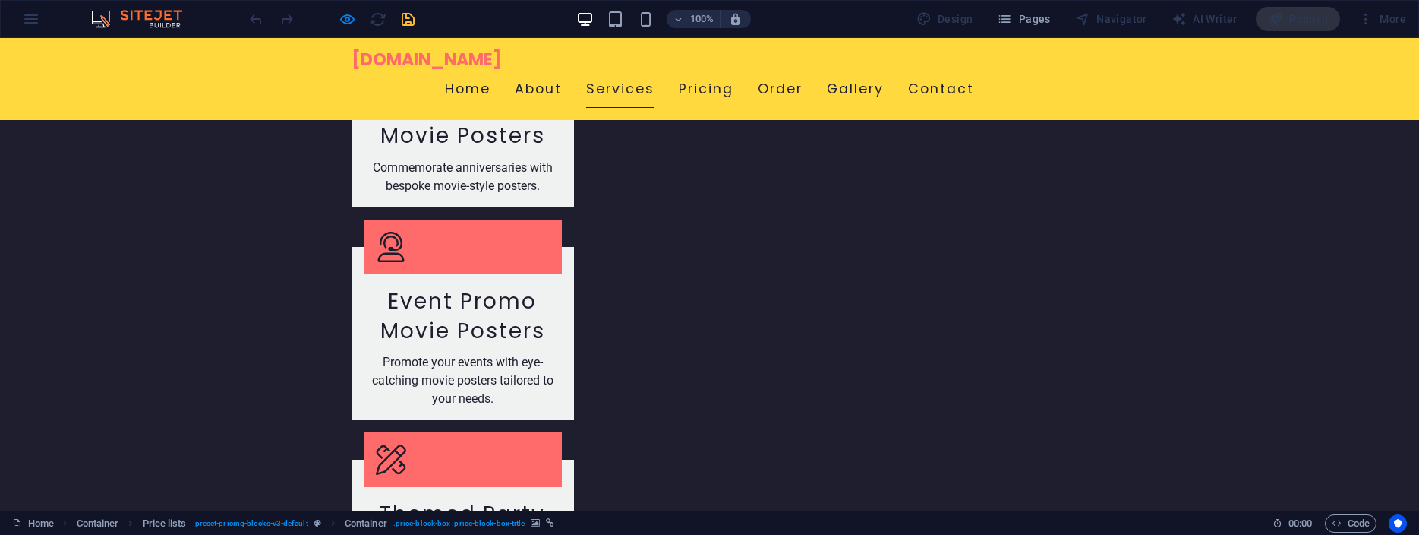
scroll to position [2049, 0]
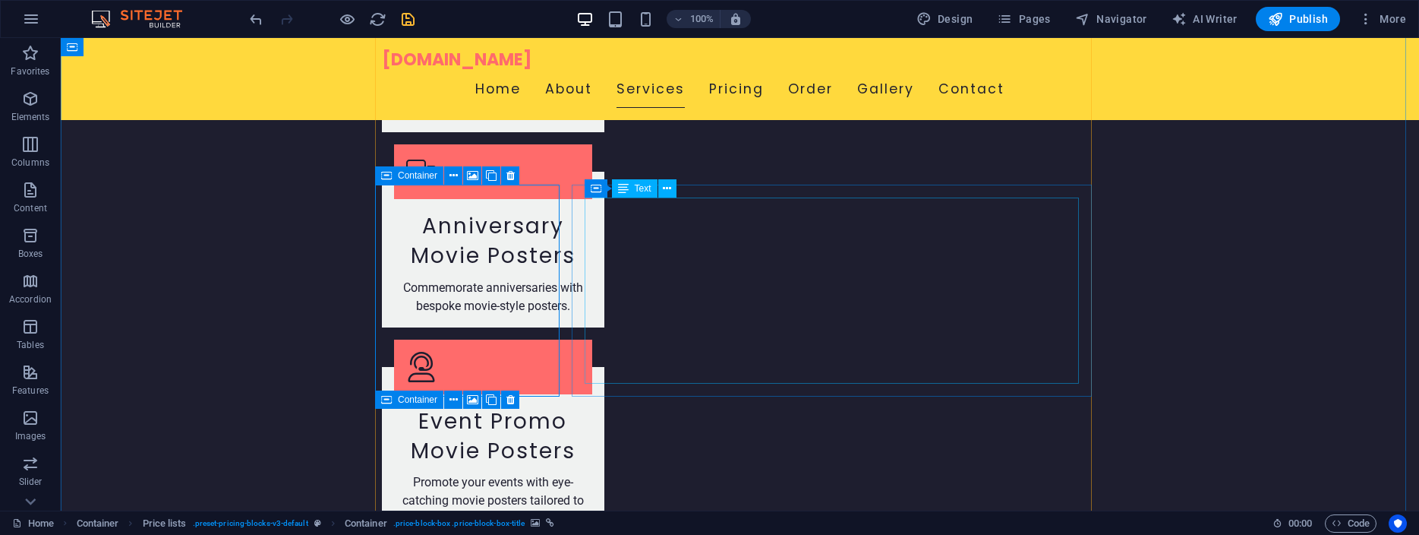
scroll to position [2339, 0]
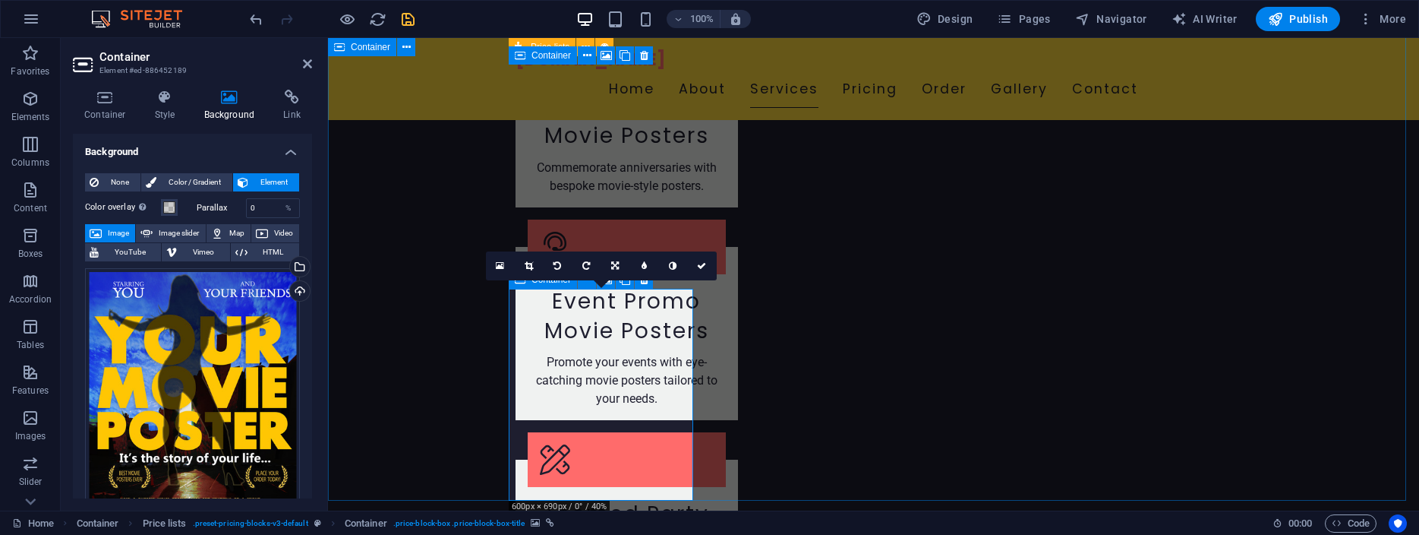
scroll to position [301, 0]
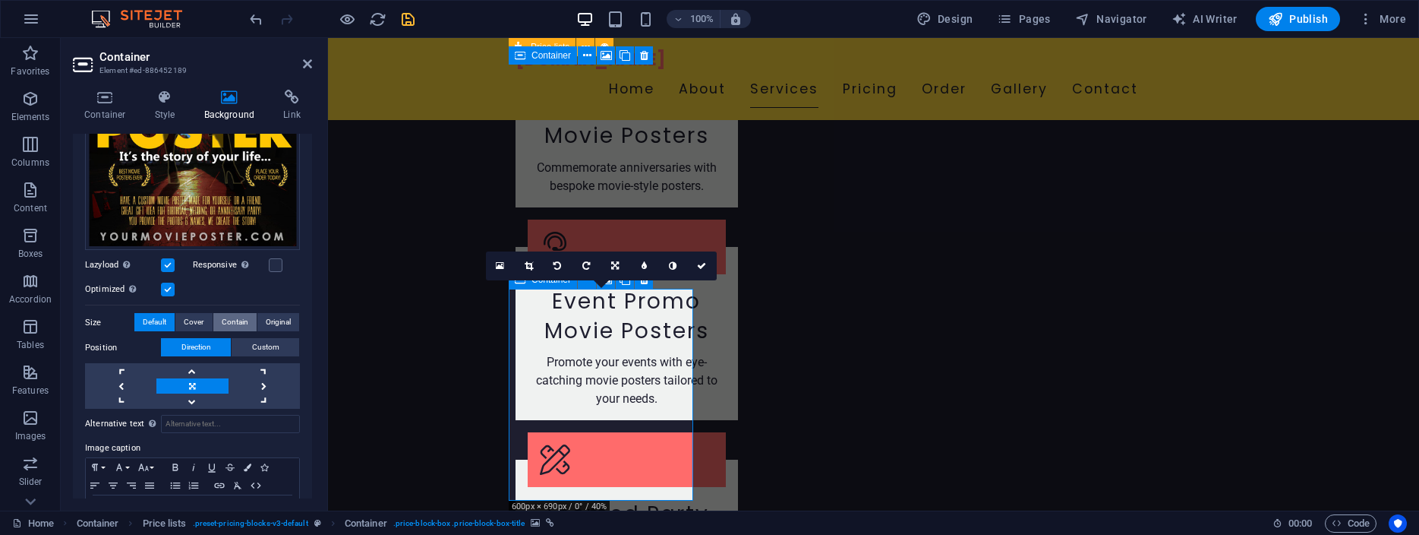
click at [230, 313] on span "Contain" at bounding box center [235, 322] width 27 height 18
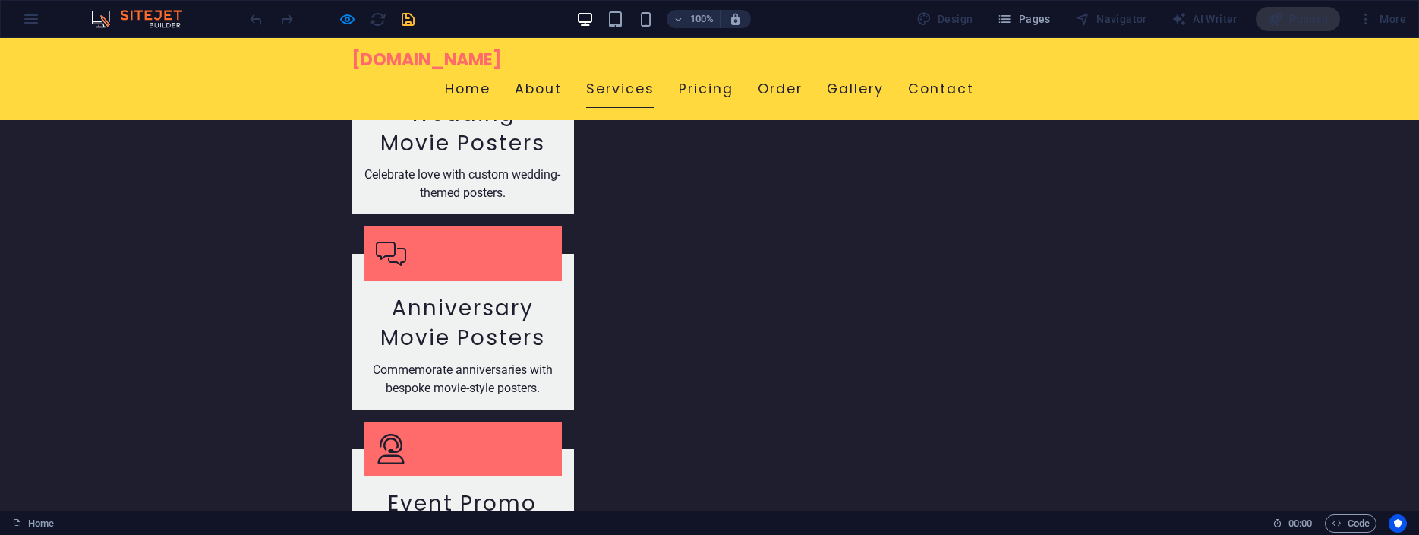
scroll to position [2126, 0]
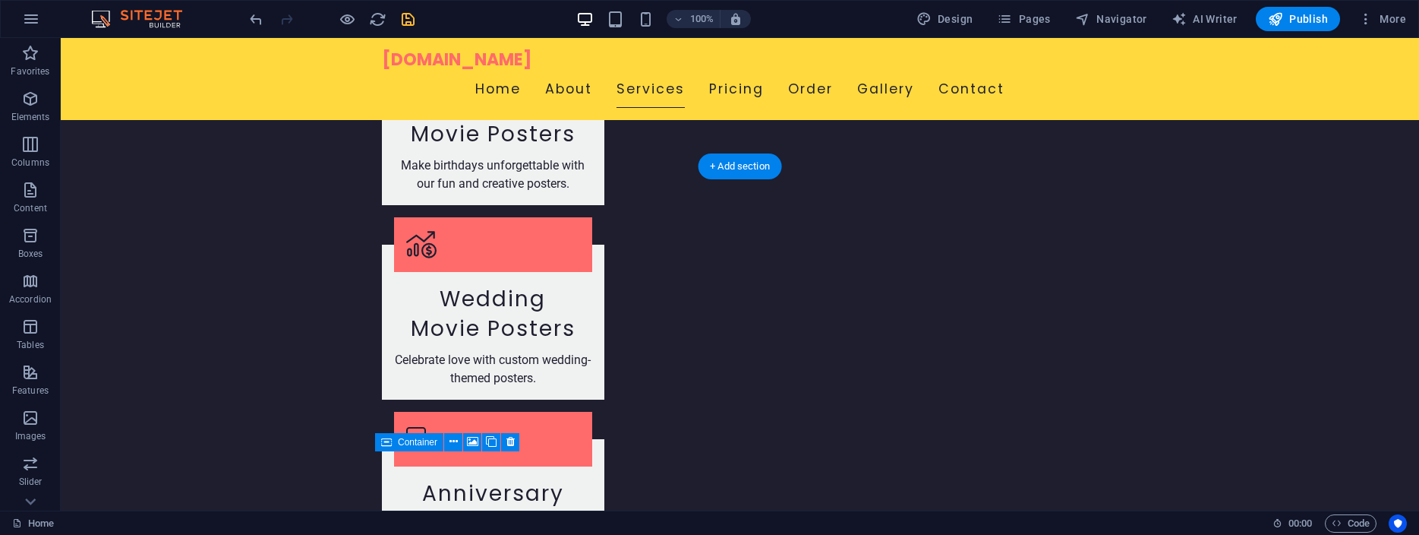
scroll to position [2185, 0]
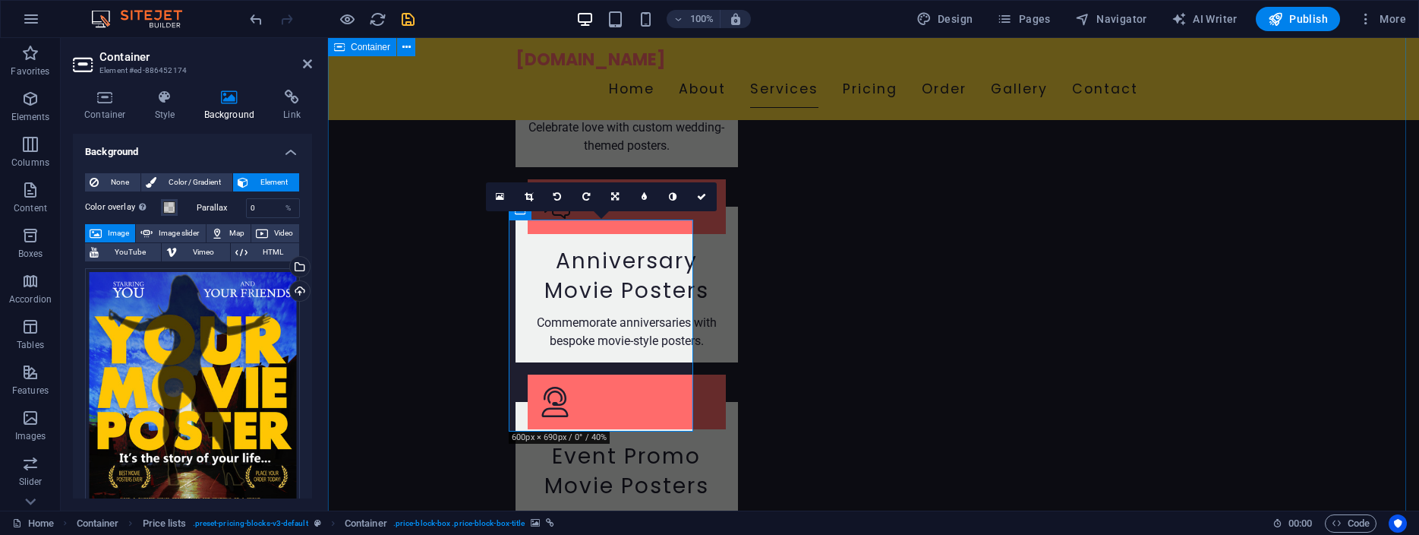
scroll to position [301, 0]
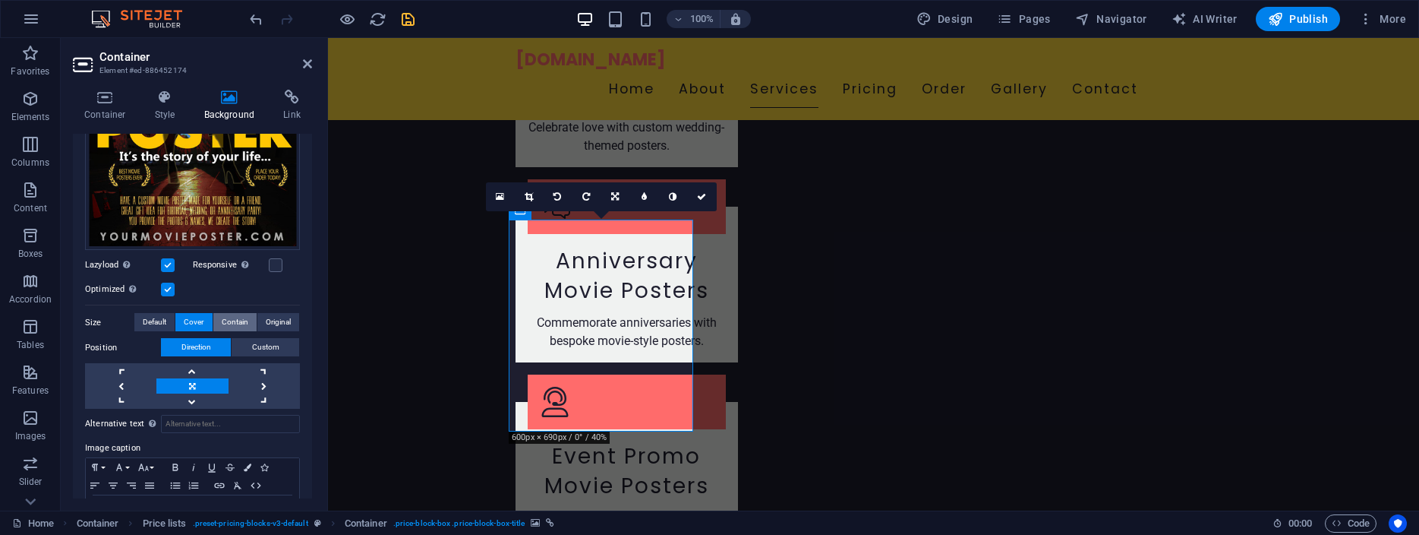
click at [224, 313] on span "Contain" at bounding box center [235, 322] width 27 height 18
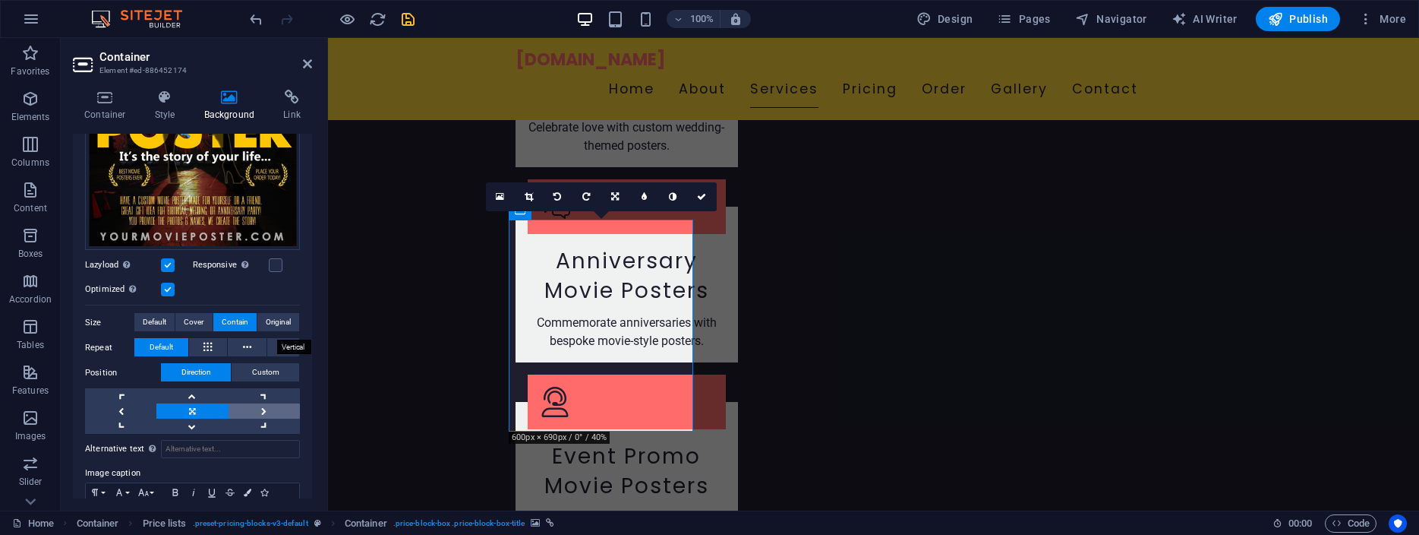
scroll to position [366, 0]
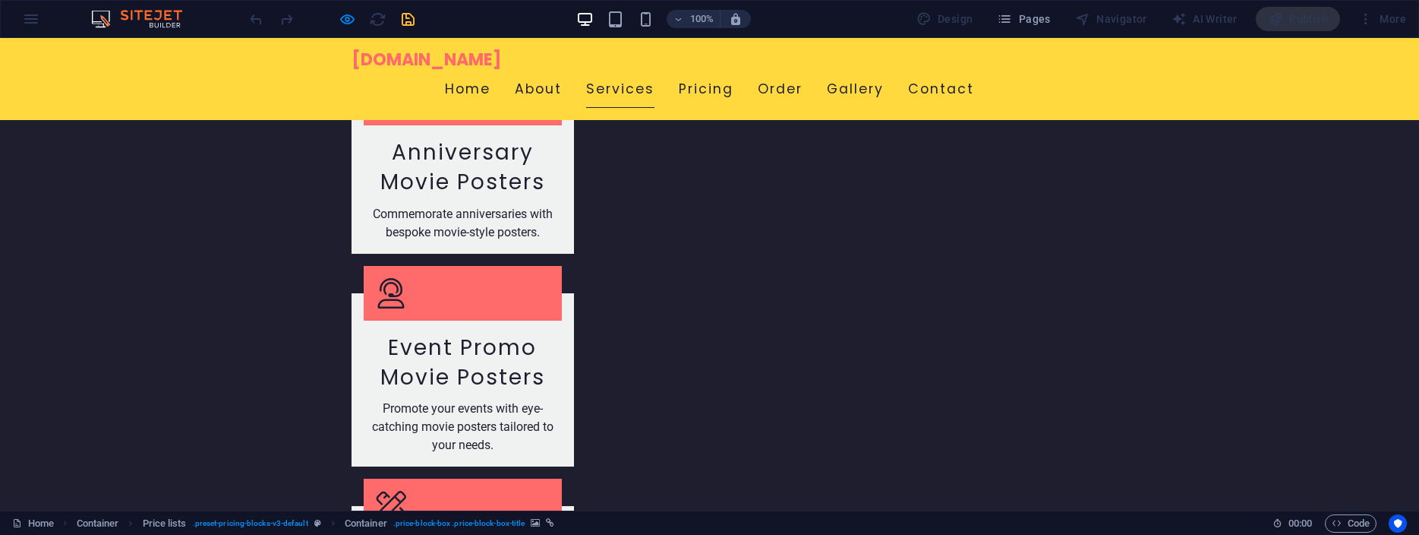
scroll to position [2436, 0]
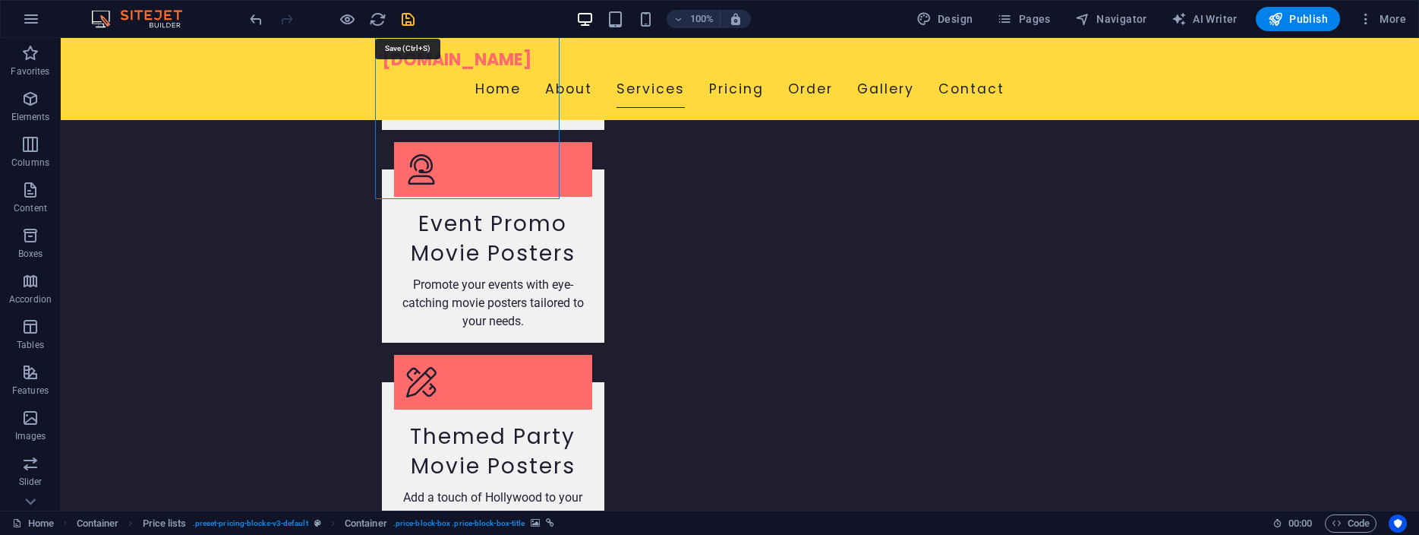
click at [407, 21] on icon "save" at bounding box center [407, 19] width 17 height 17
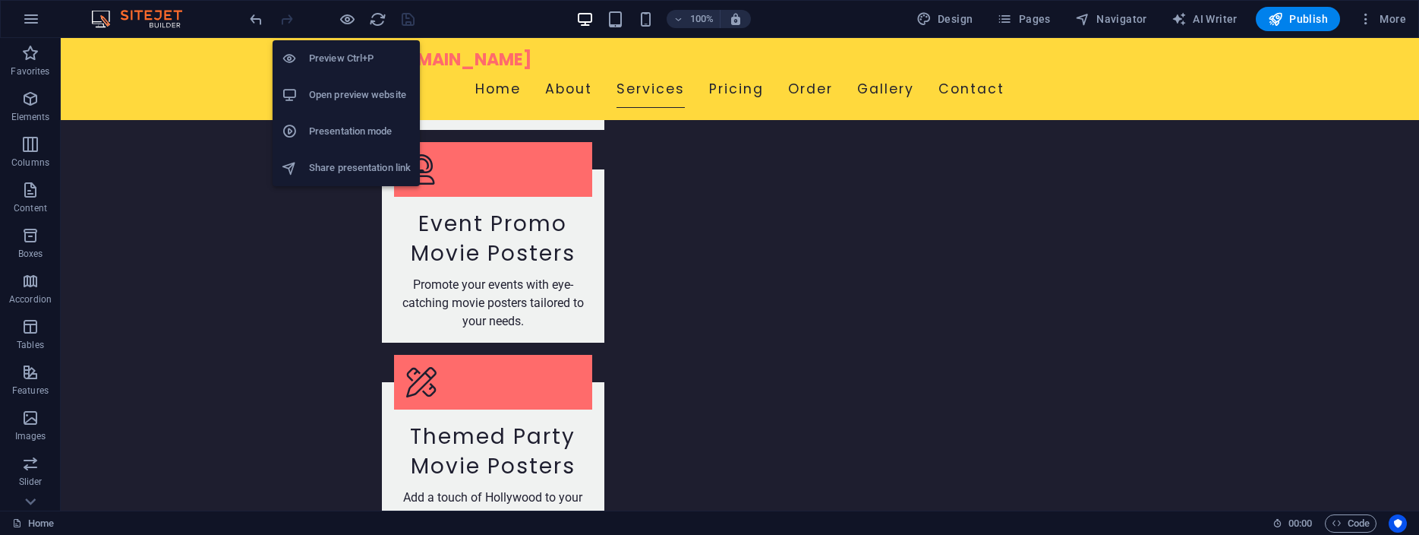
click at [356, 90] on h6 "Open preview website" at bounding box center [360, 95] width 102 height 18
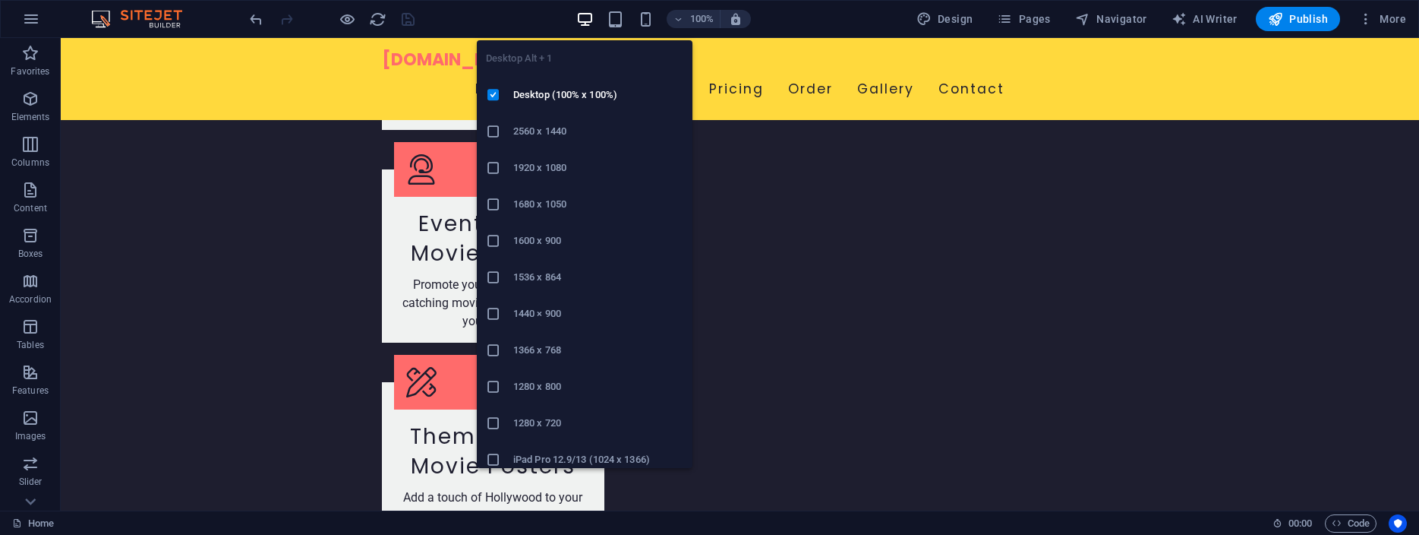
click at [557, 166] on h6 "1920 x 1080" at bounding box center [598, 168] width 170 height 18
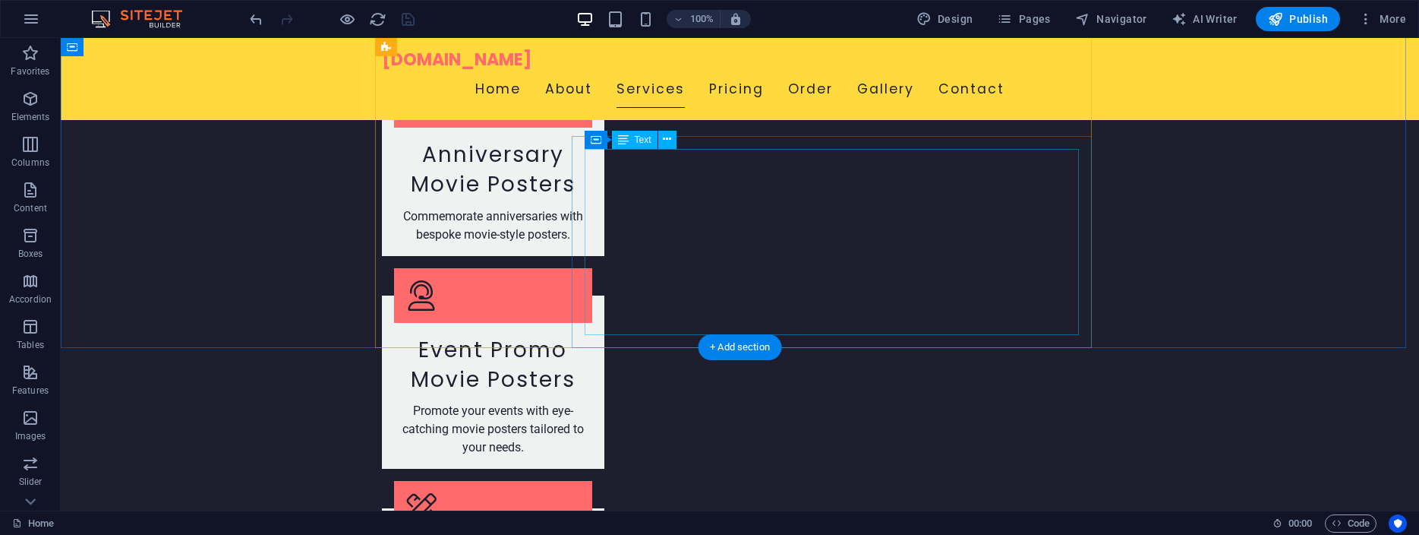
scroll to position [2262, 0]
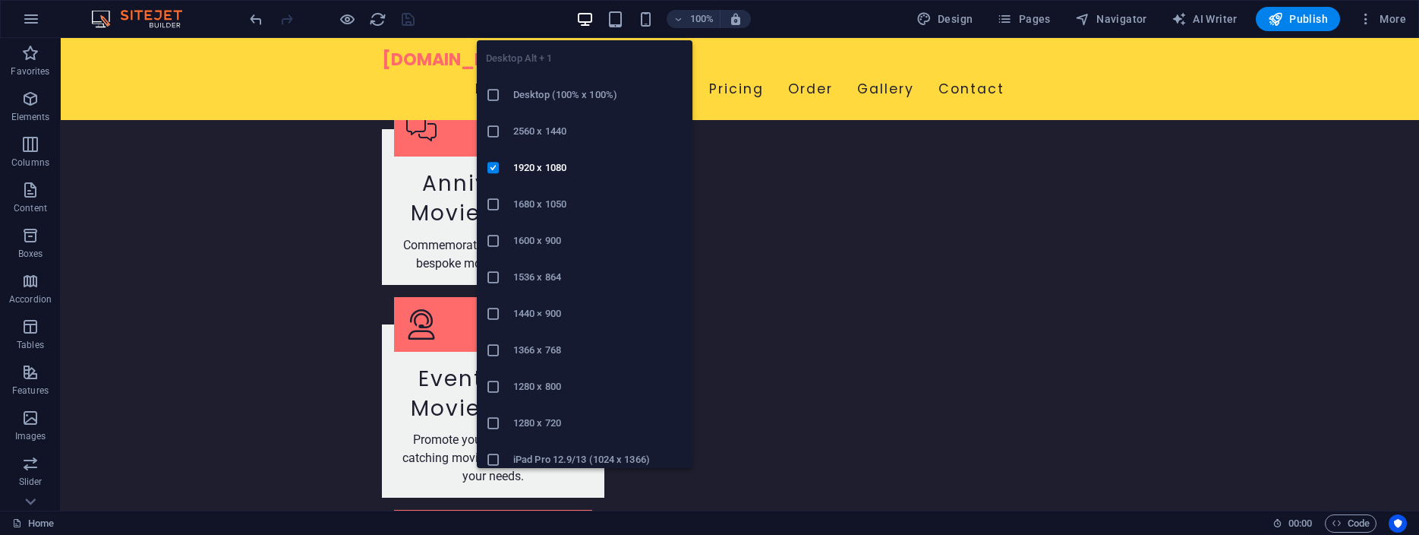
click at [549, 238] on h6 "1600 x 900" at bounding box center [598, 241] width 170 height 18
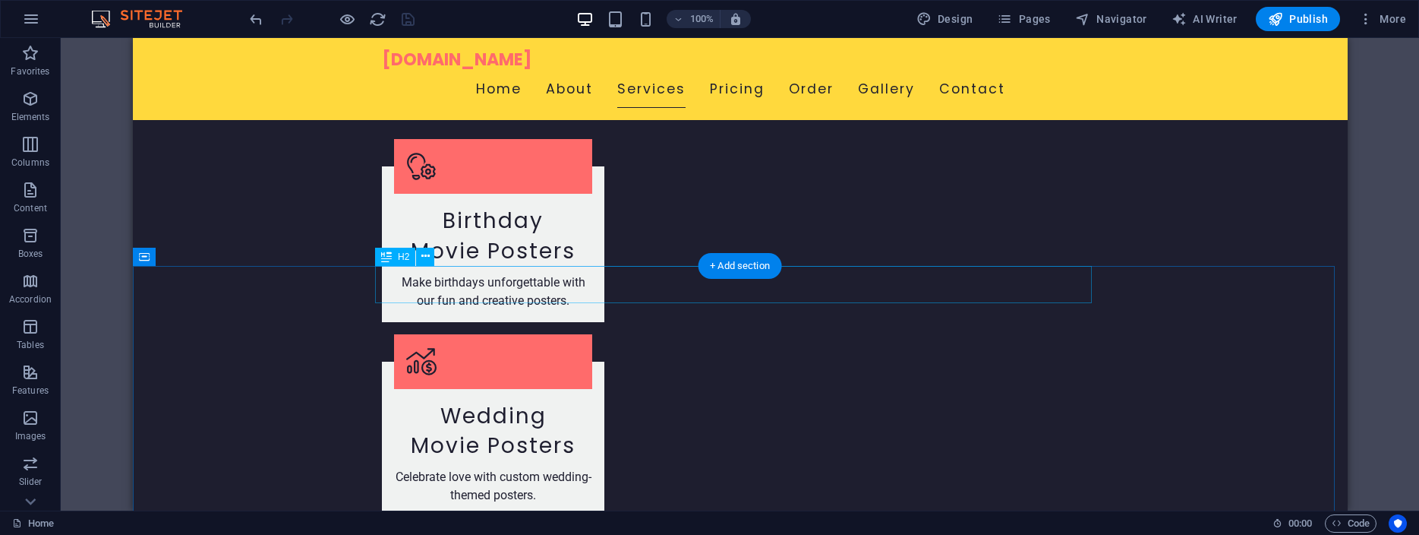
scroll to position [1752, 0]
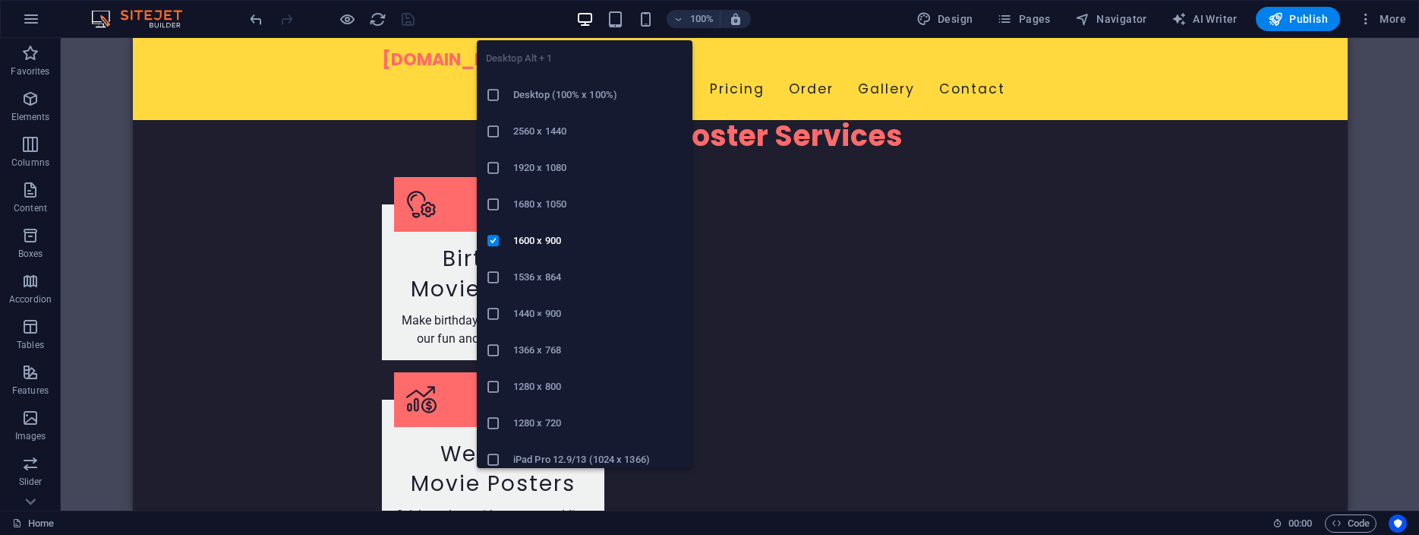
click at [554, 276] on h6 "1536 x 864" at bounding box center [598, 277] width 170 height 18
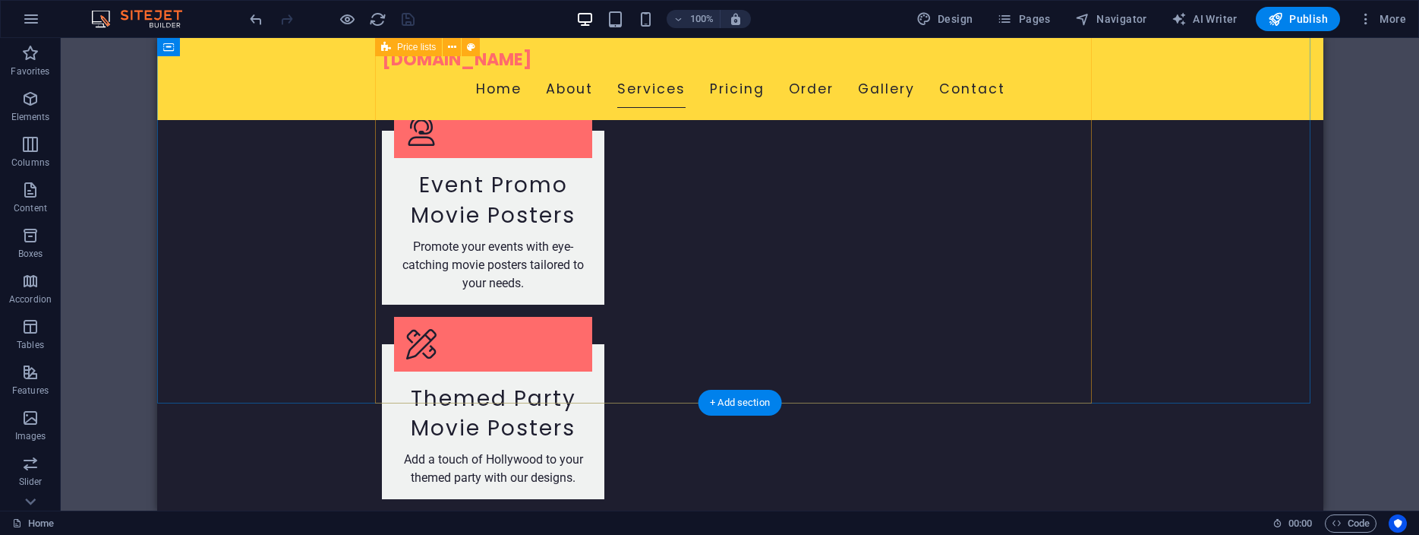
scroll to position [2357, 0]
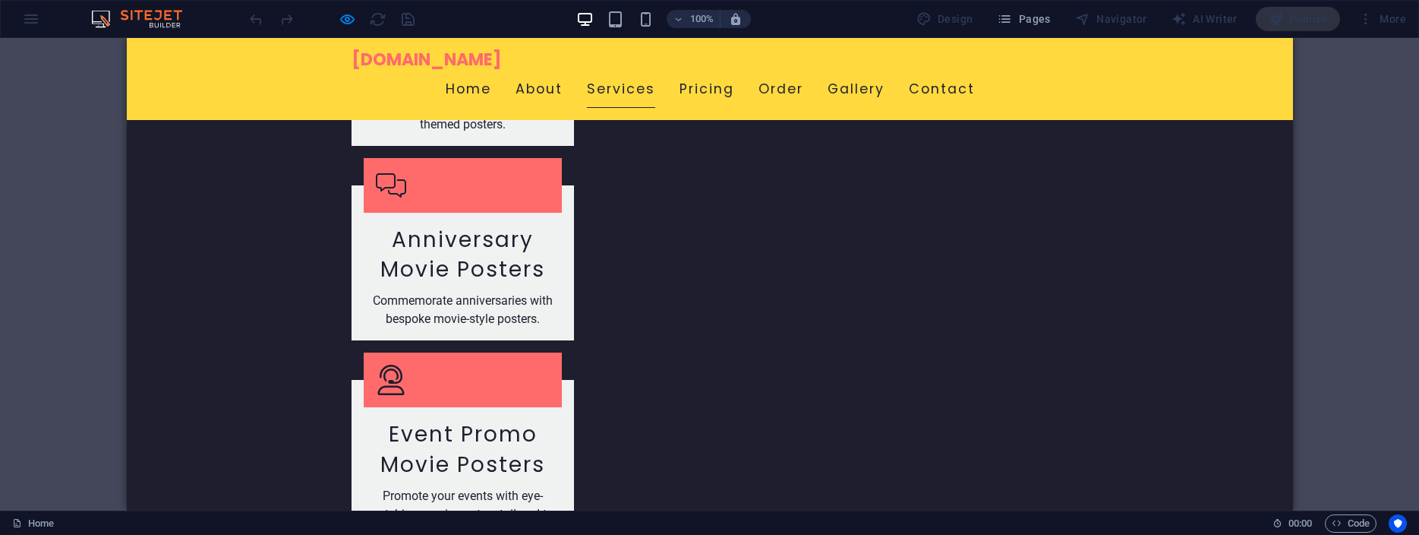
scroll to position [1970, 0]
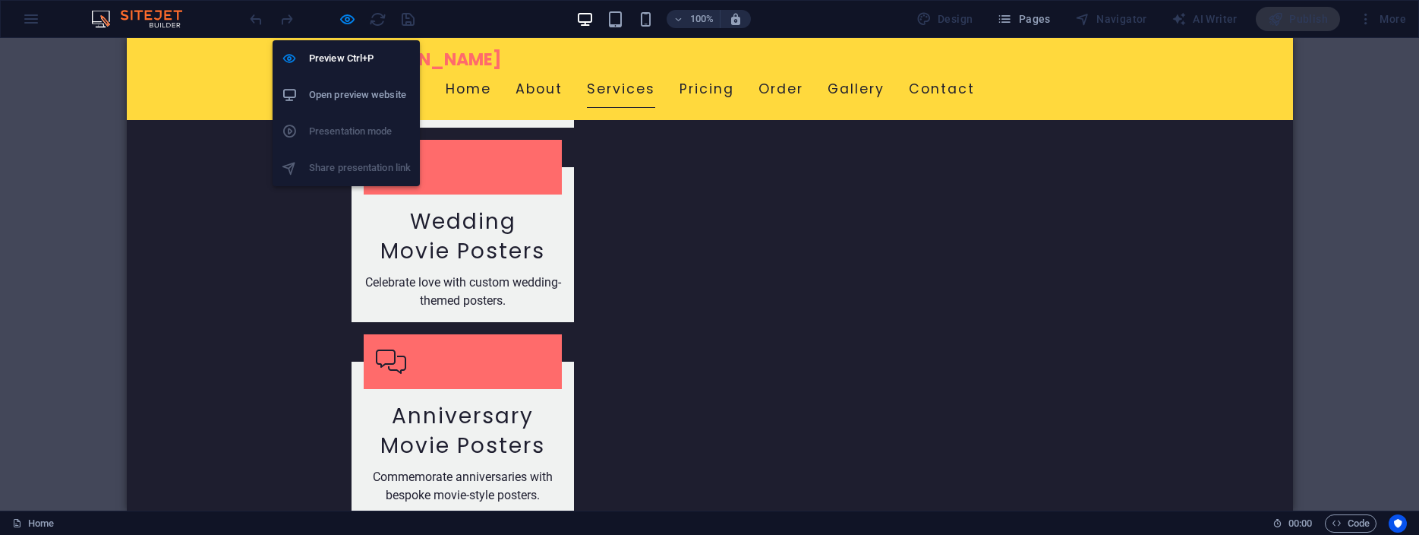
click at [374, 93] on h6 "Open preview website" at bounding box center [360, 95] width 102 height 18
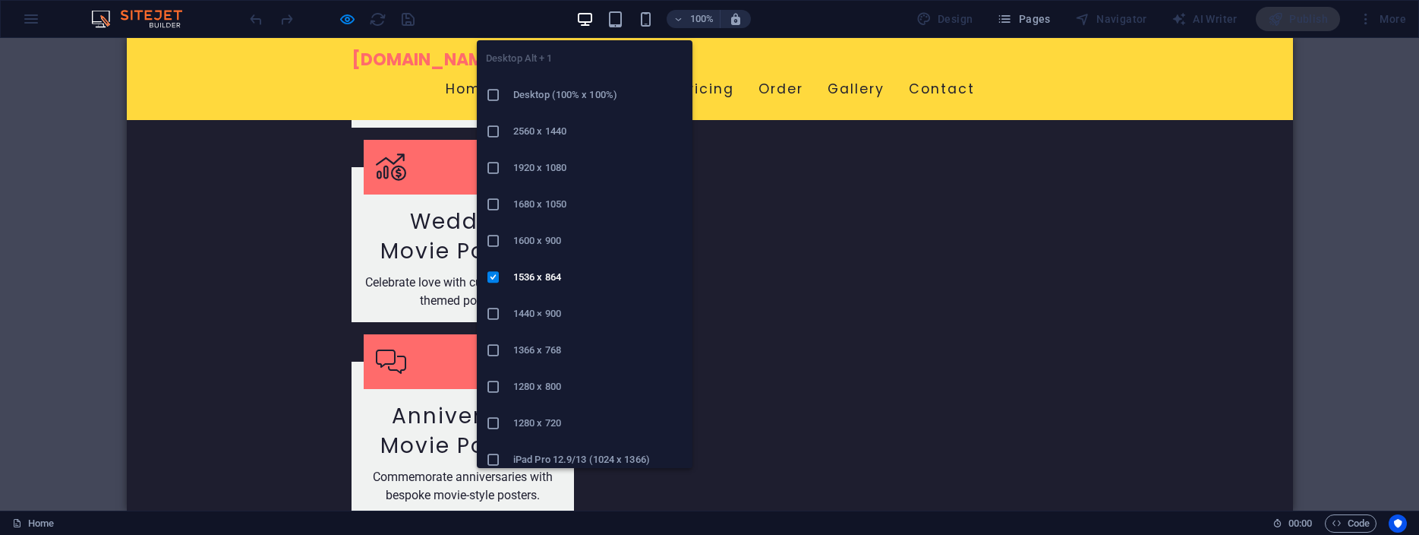
click at [557, 90] on h6 "Desktop (100% x 100%)" at bounding box center [598, 95] width 170 height 18
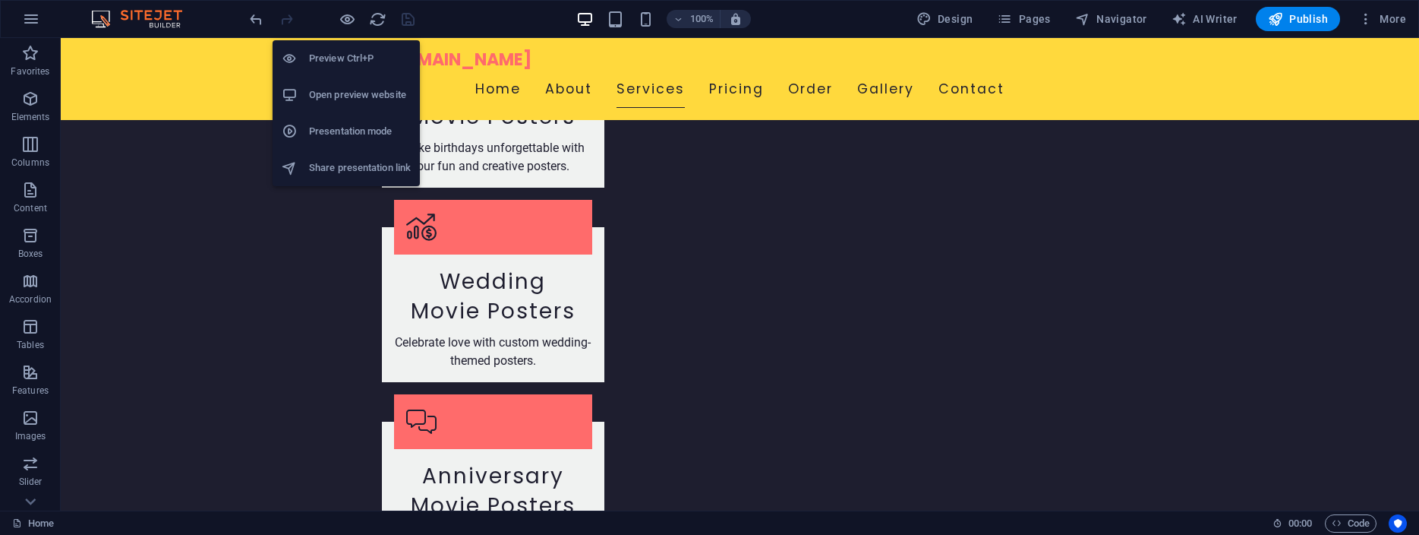
scroll to position [1951, 0]
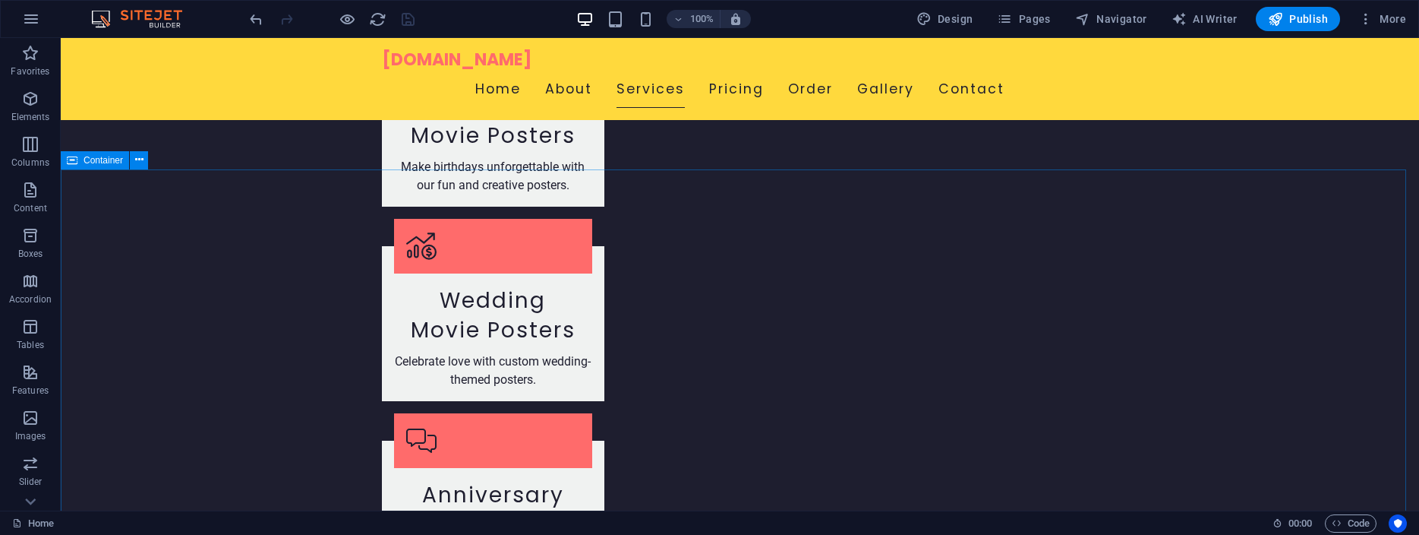
click at [91, 164] on span "Container" at bounding box center [103, 160] width 39 height 9
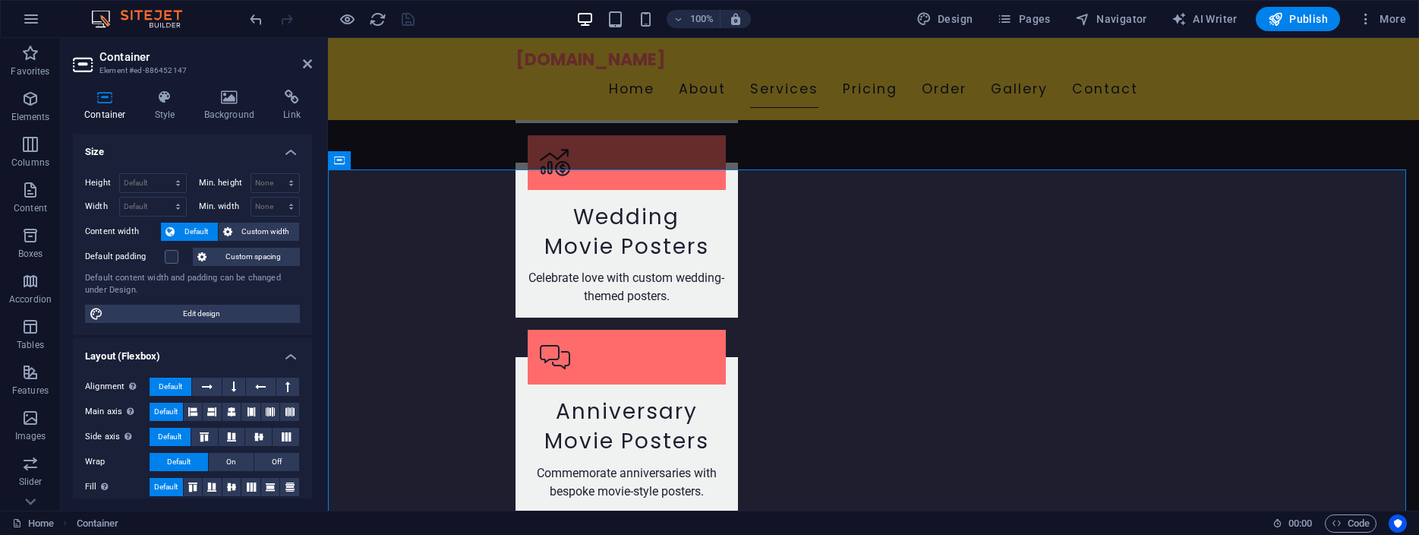
scroll to position [1867, 0]
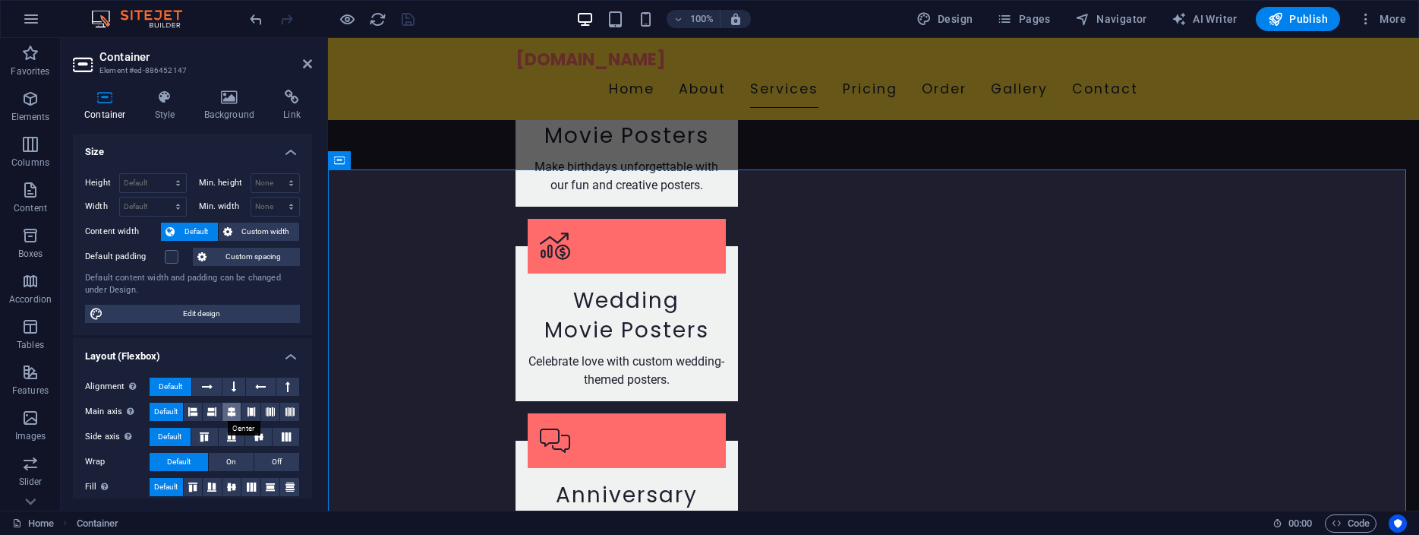
click at [227, 412] on icon at bounding box center [231, 411] width 9 height 18
click at [250, 433] on icon at bounding box center [259, 436] width 18 height 9
click at [168, 433] on span "Default" at bounding box center [170, 436] width 24 height 18
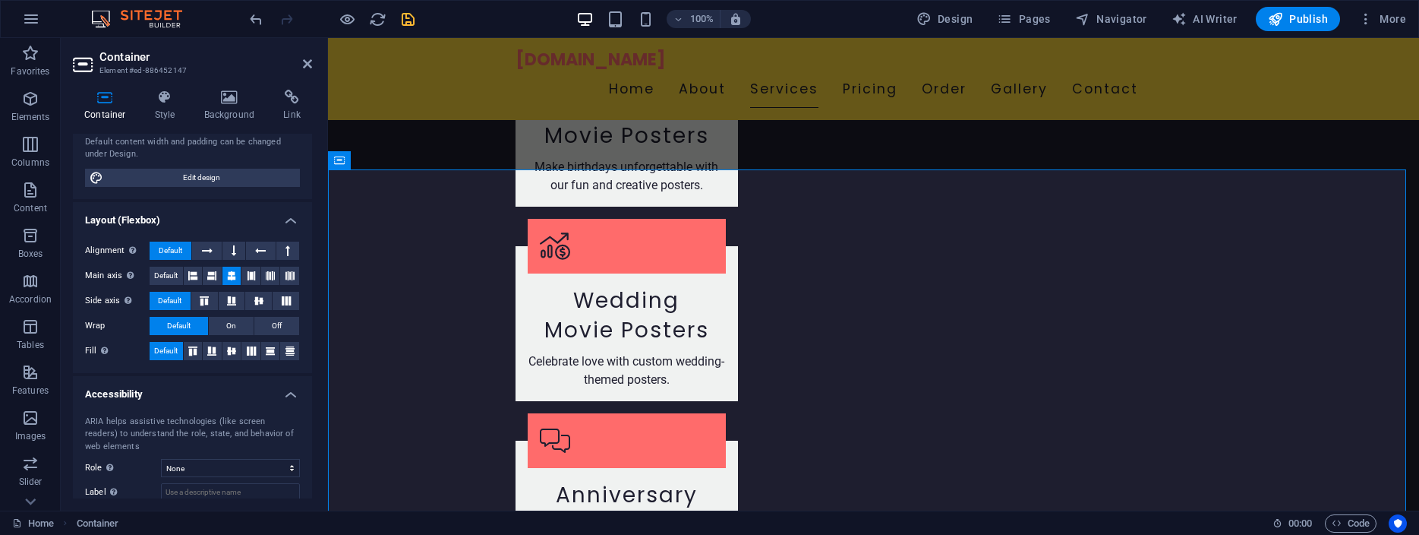
scroll to position [137, 0]
click at [226, 323] on span "On" at bounding box center [231, 325] width 10 height 18
click at [165, 273] on span "Default" at bounding box center [166, 275] width 24 height 18
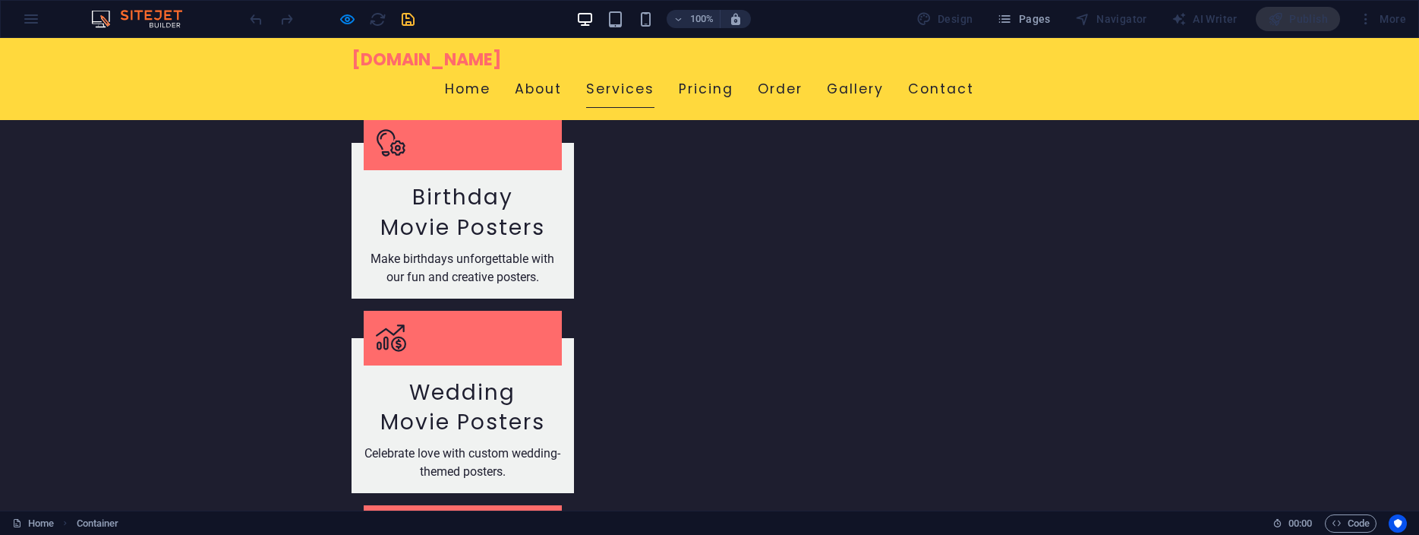
scroll to position [1815, 0]
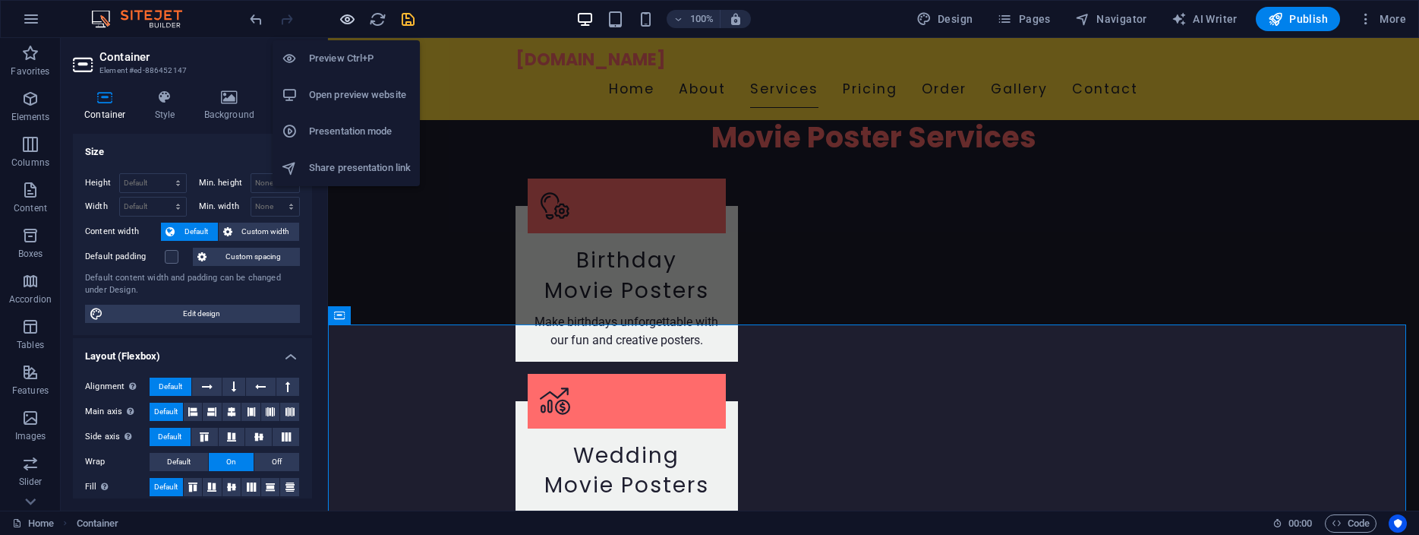
scroll to position [137, 0]
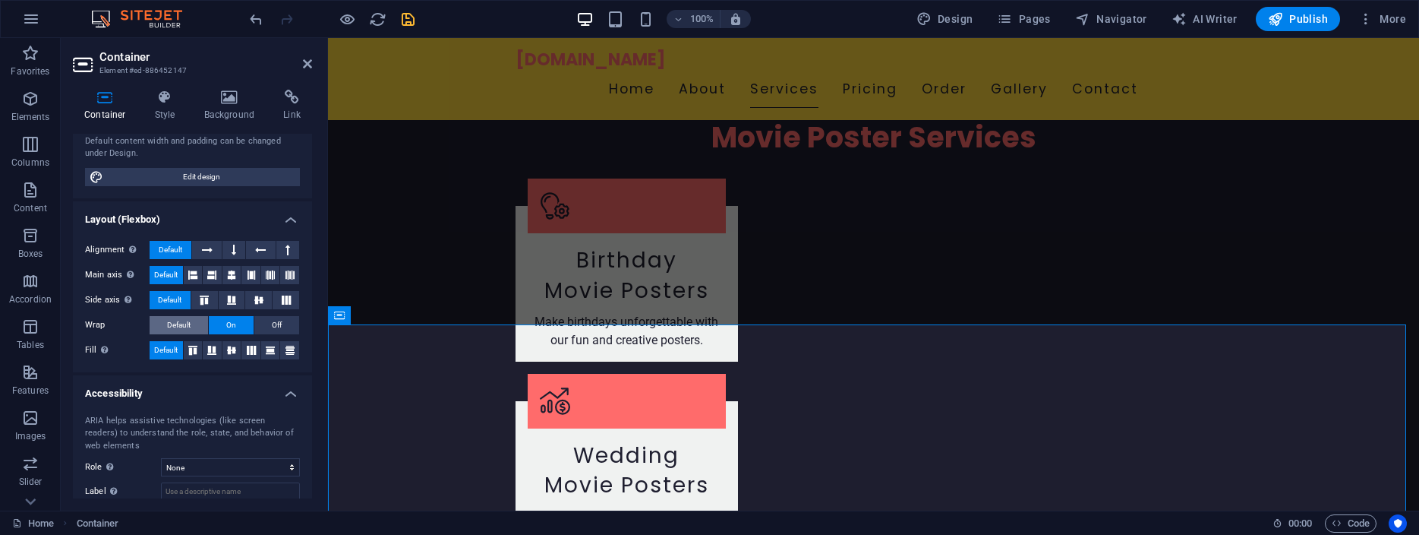
click at [170, 323] on span "Default" at bounding box center [179, 325] width 24 height 18
click at [224, 349] on icon at bounding box center [231, 349] width 18 height 9
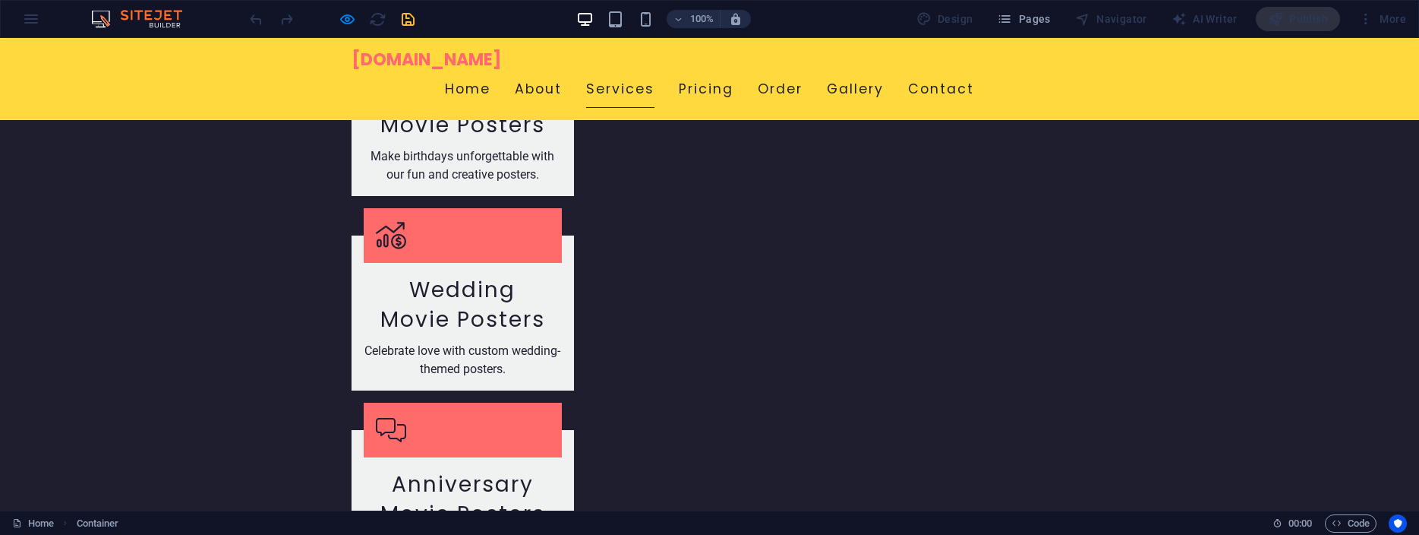
scroll to position [1970, 0]
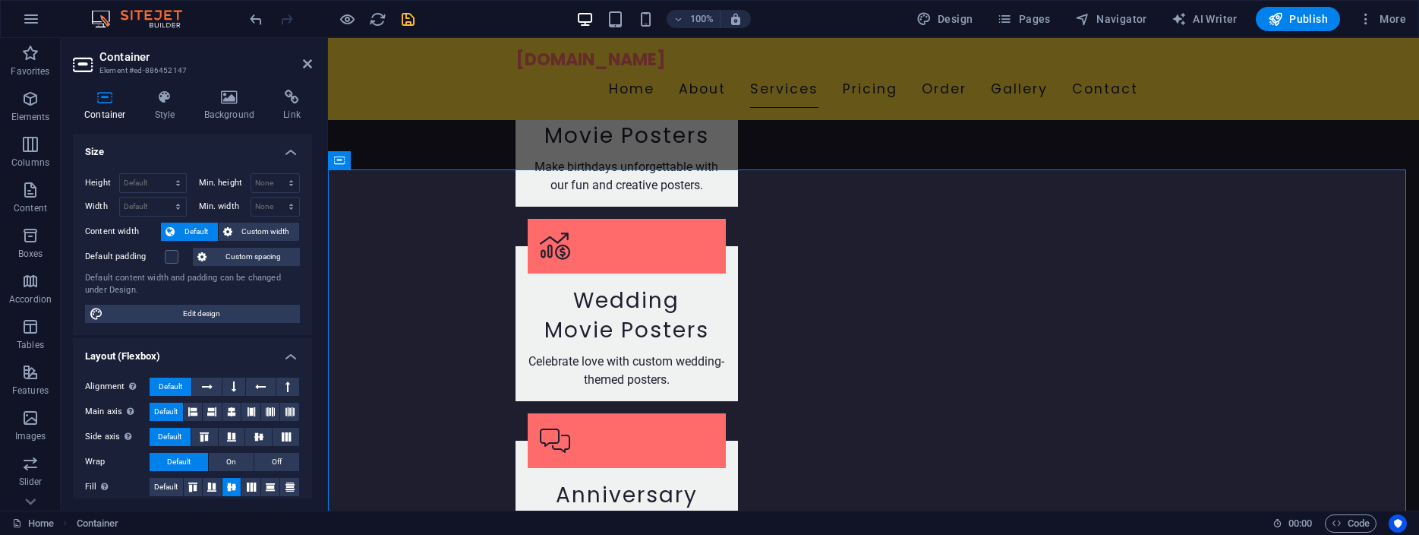
scroll to position [137, 0]
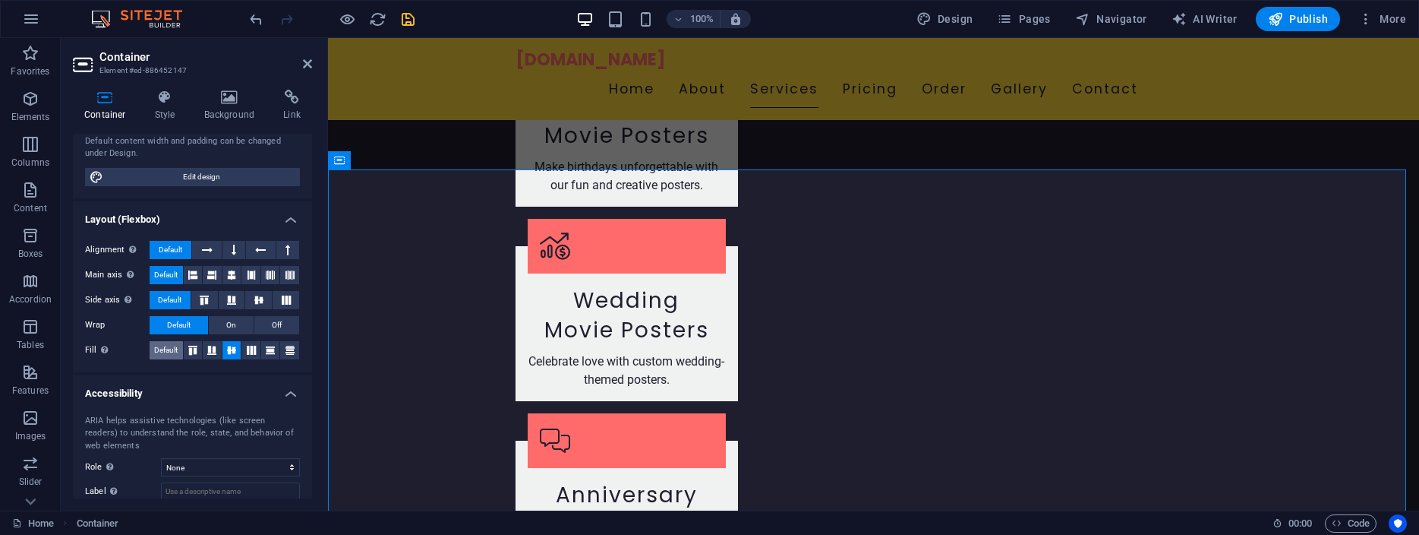
click at [170, 347] on span "Default" at bounding box center [166, 350] width 24 height 18
click at [227, 276] on icon at bounding box center [231, 275] width 9 height 18
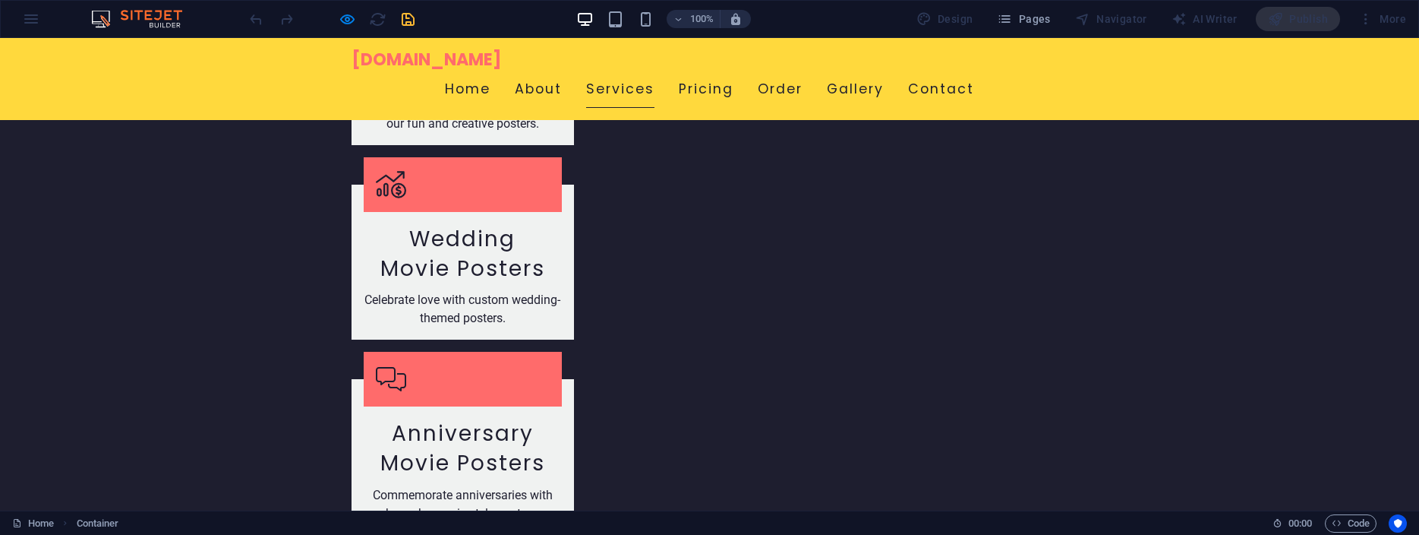
scroll to position [1970, 0]
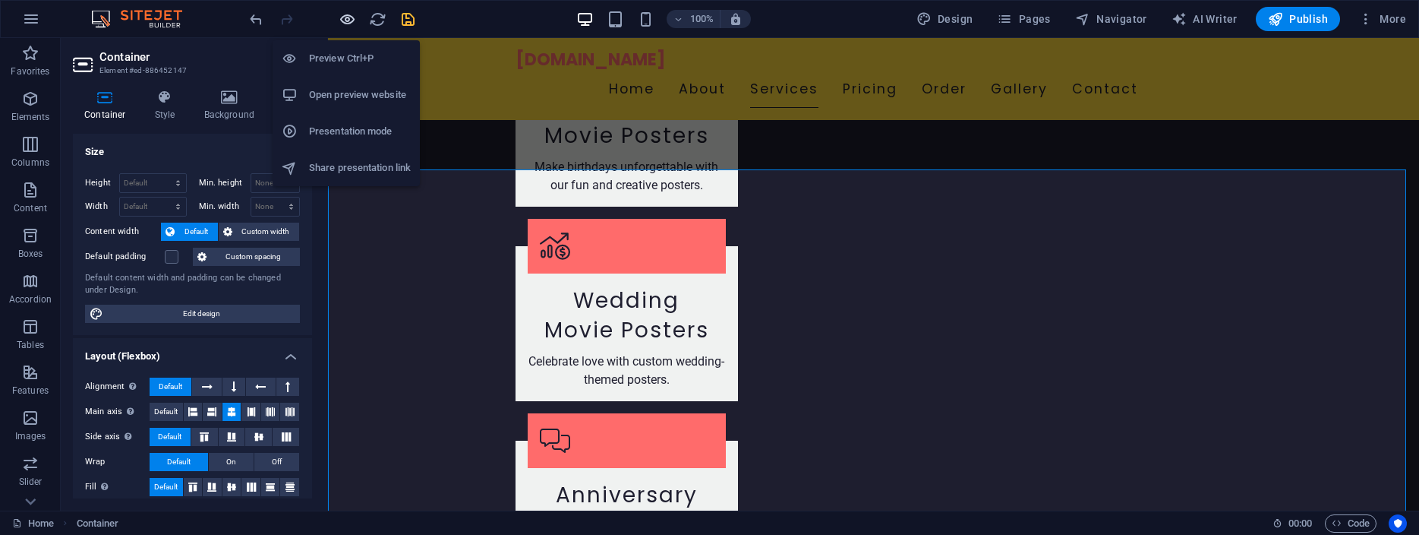
scroll to position [137, 0]
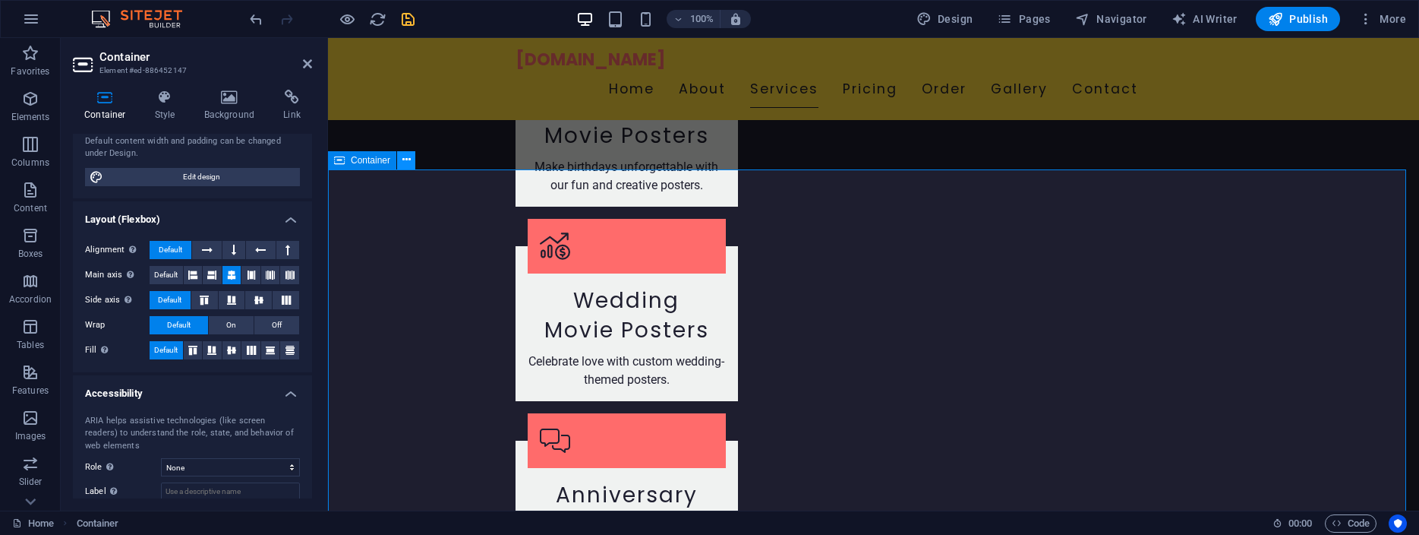
click at [407, 163] on icon at bounding box center [406, 160] width 8 height 16
click at [220, 386] on h4 "Accessibility" at bounding box center [192, 388] width 239 height 27
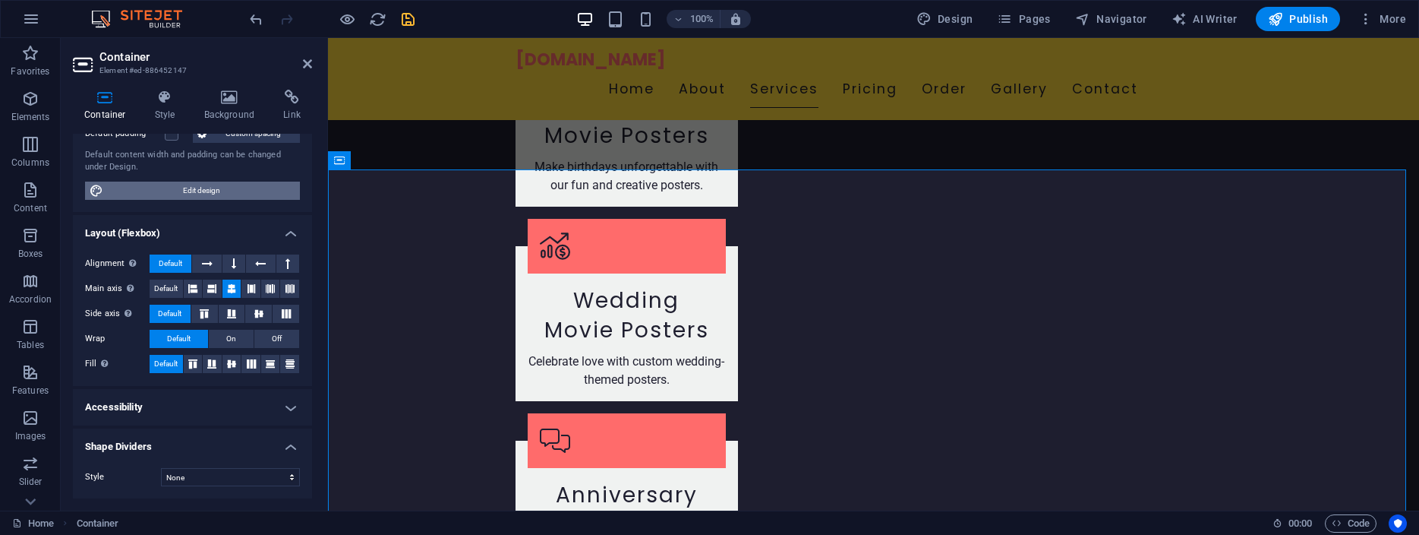
click at [178, 187] on span "Edit design" at bounding box center [202, 190] width 188 height 18
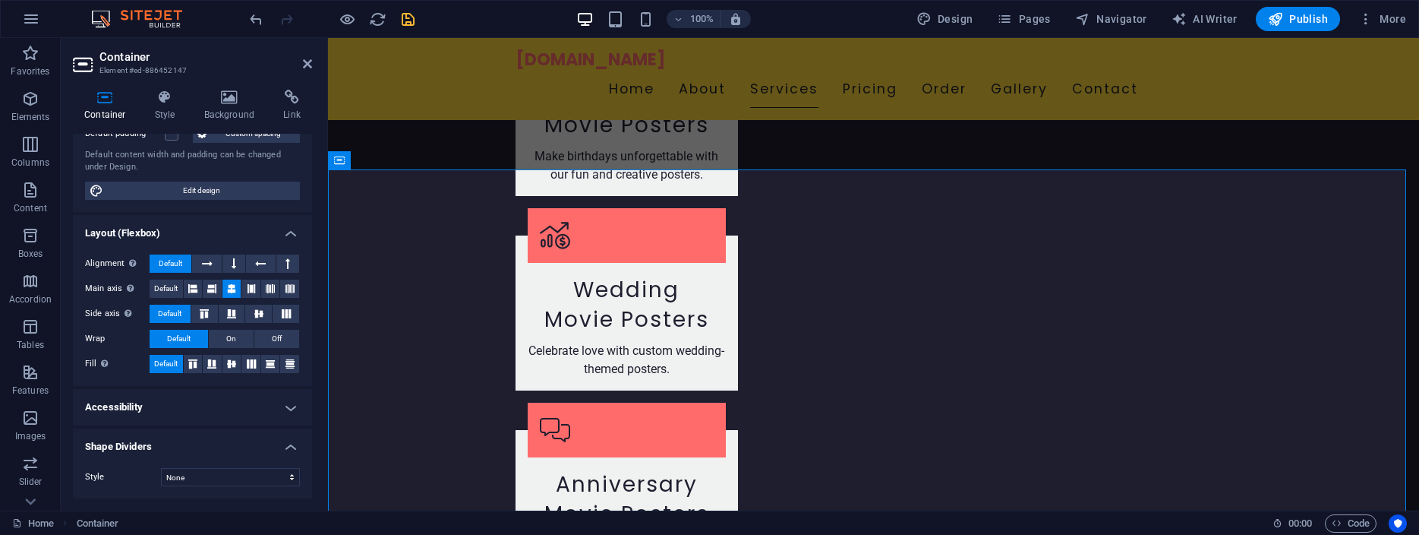
select select "ease-in-out"
select select "rem"
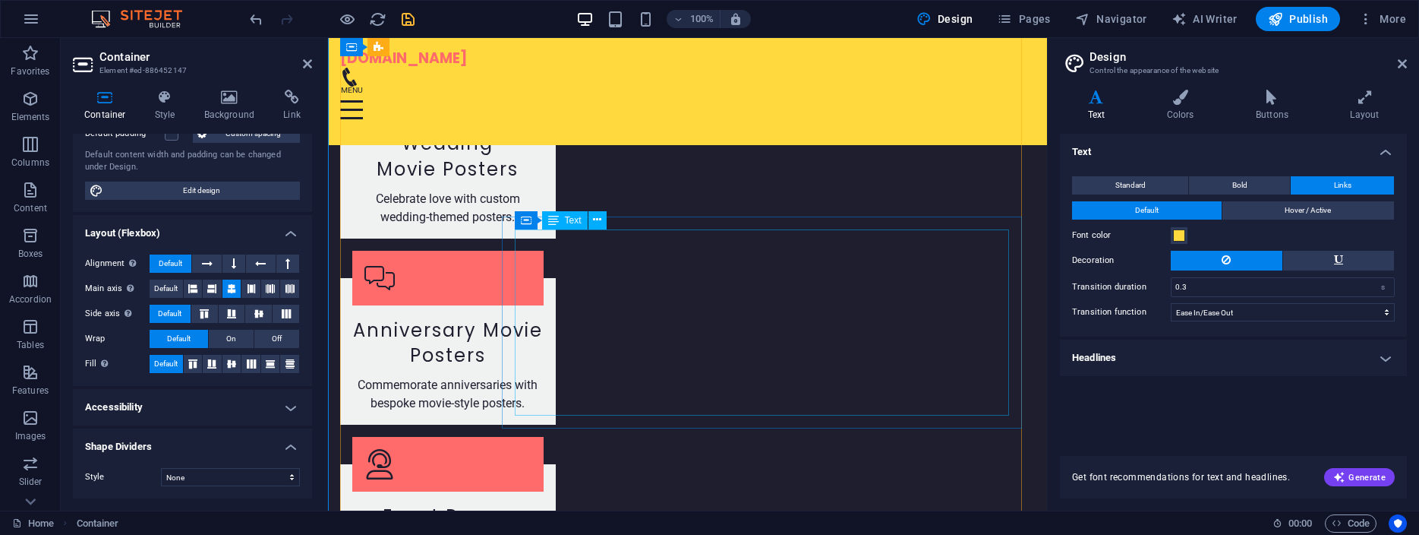
scroll to position [2018, 0]
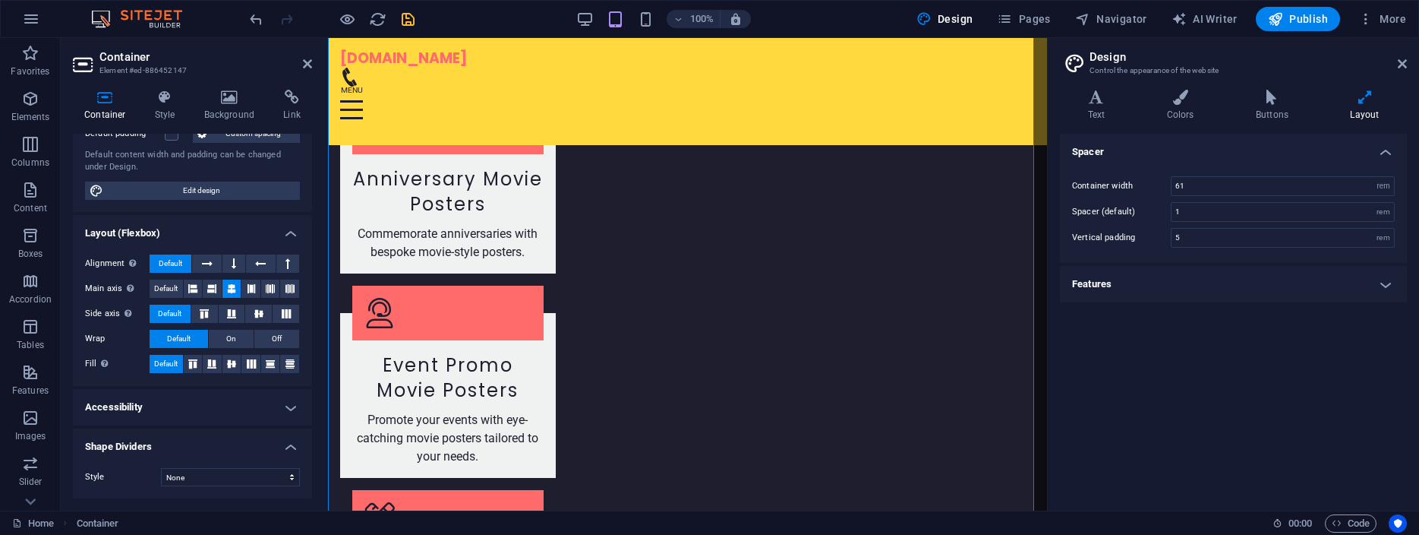
click at [1280, 287] on h4 "Features" at bounding box center [1233, 284] width 347 height 36
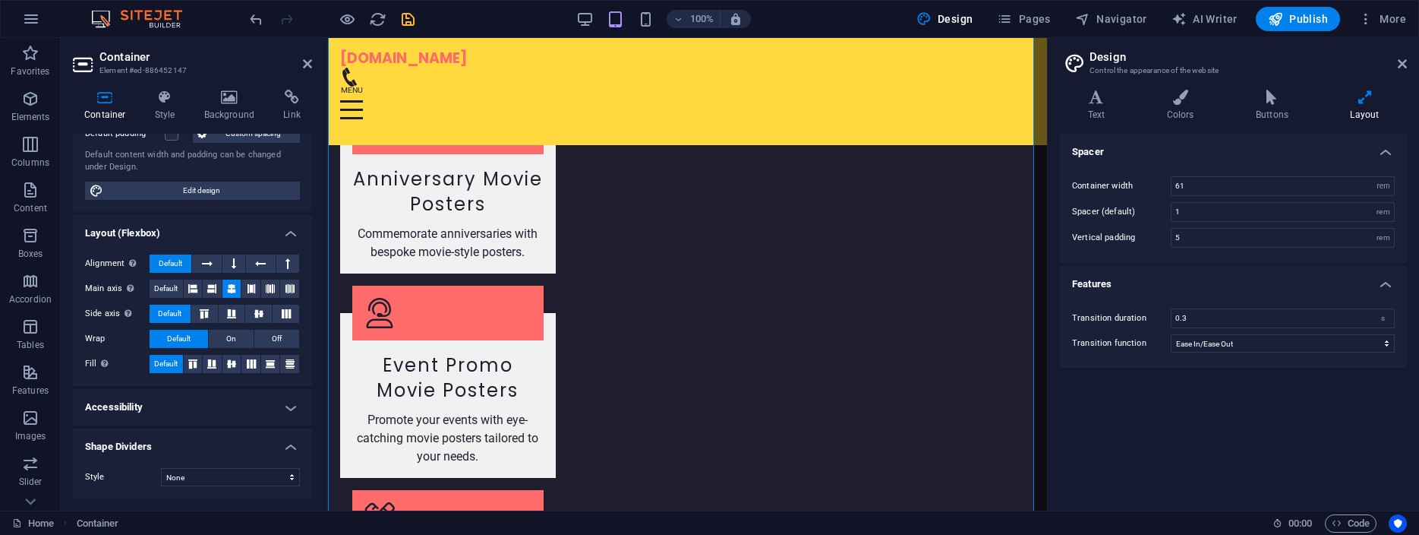
click at [1278, 279] on h4 "Features" at bounding box center [1233, 279] width 347 height 27
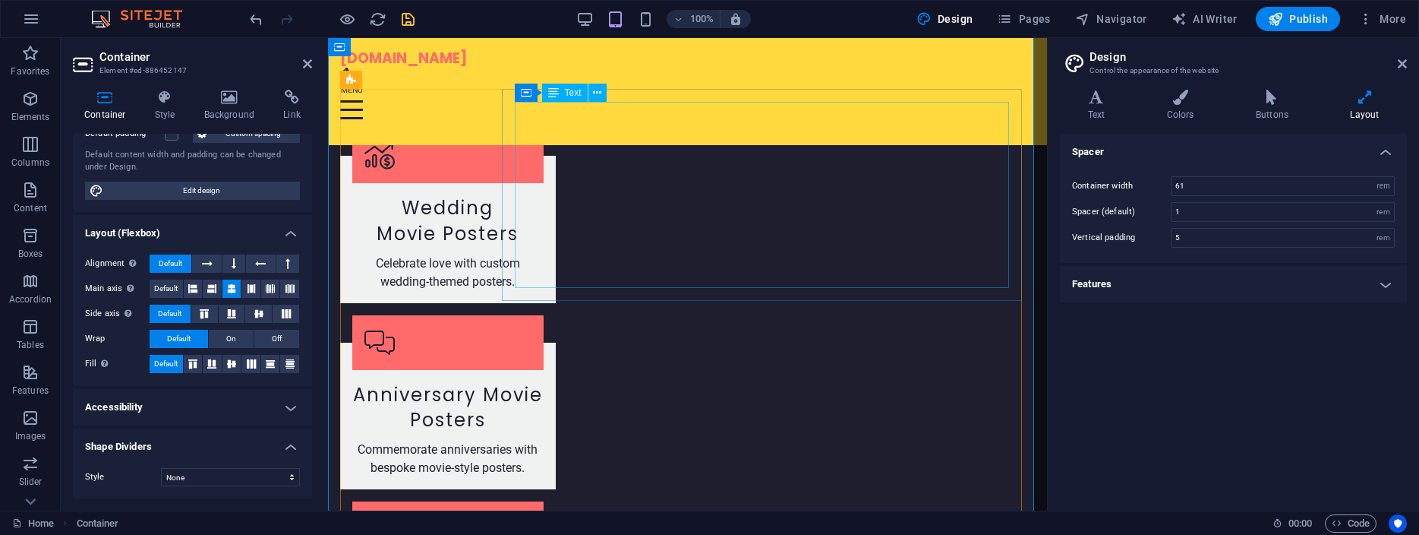
scroll to position [1786, 0]
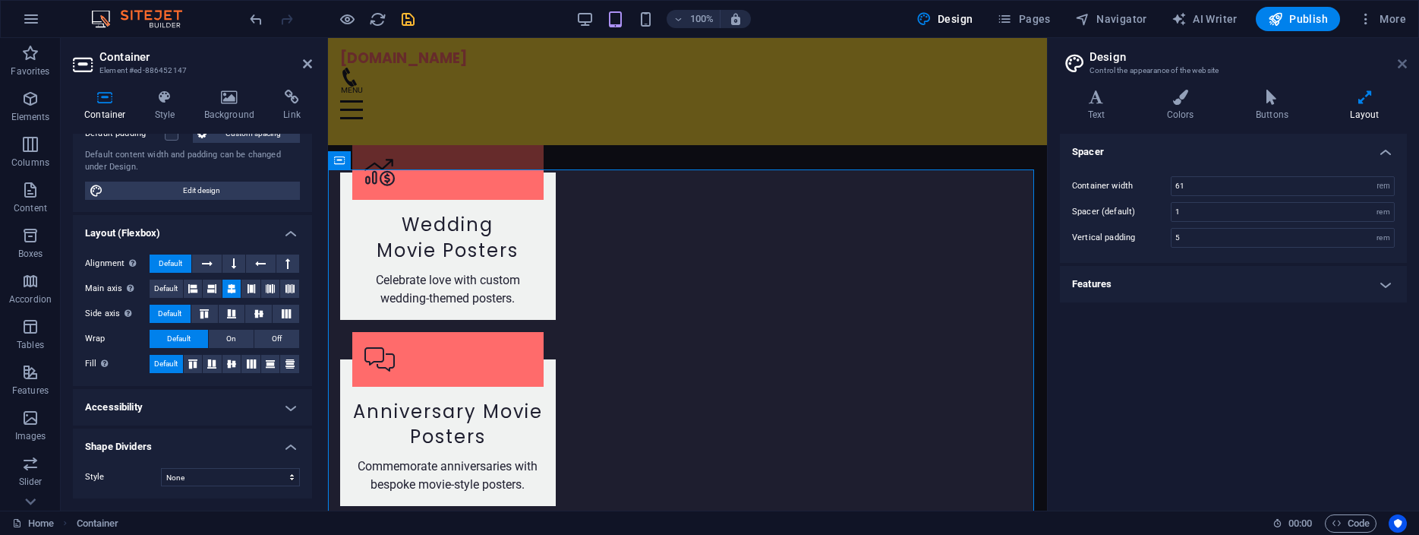
click at [1399, 60] on icon at bounding box center [1402, 64] width 9 height 12
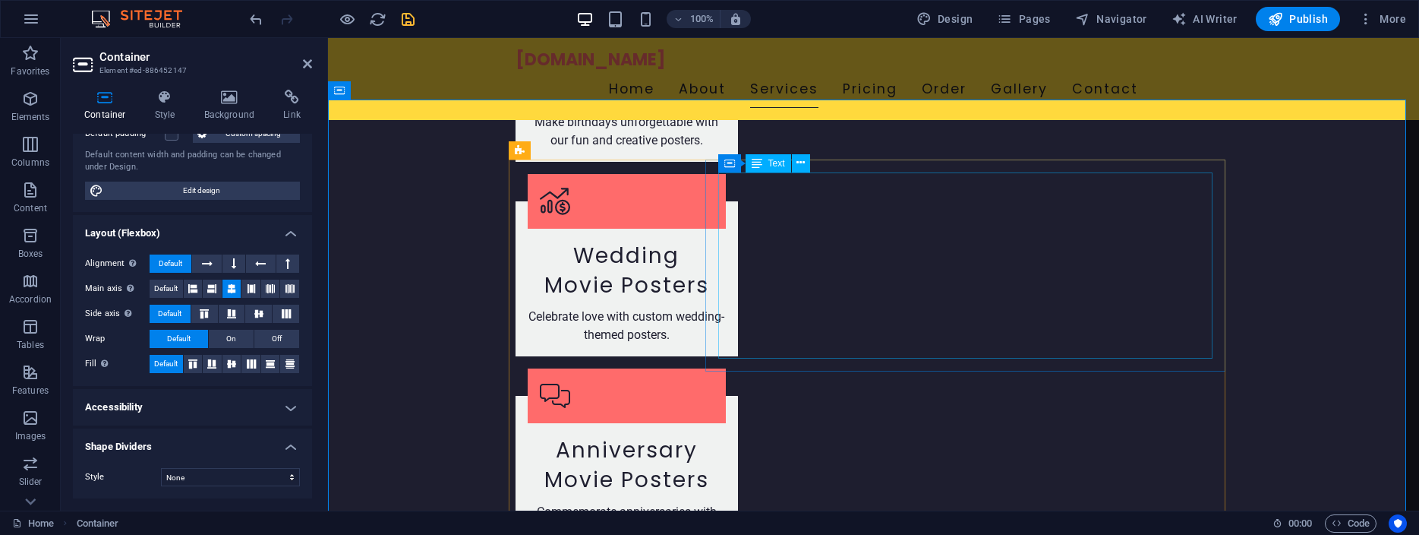
scroll to position [1790, 0]
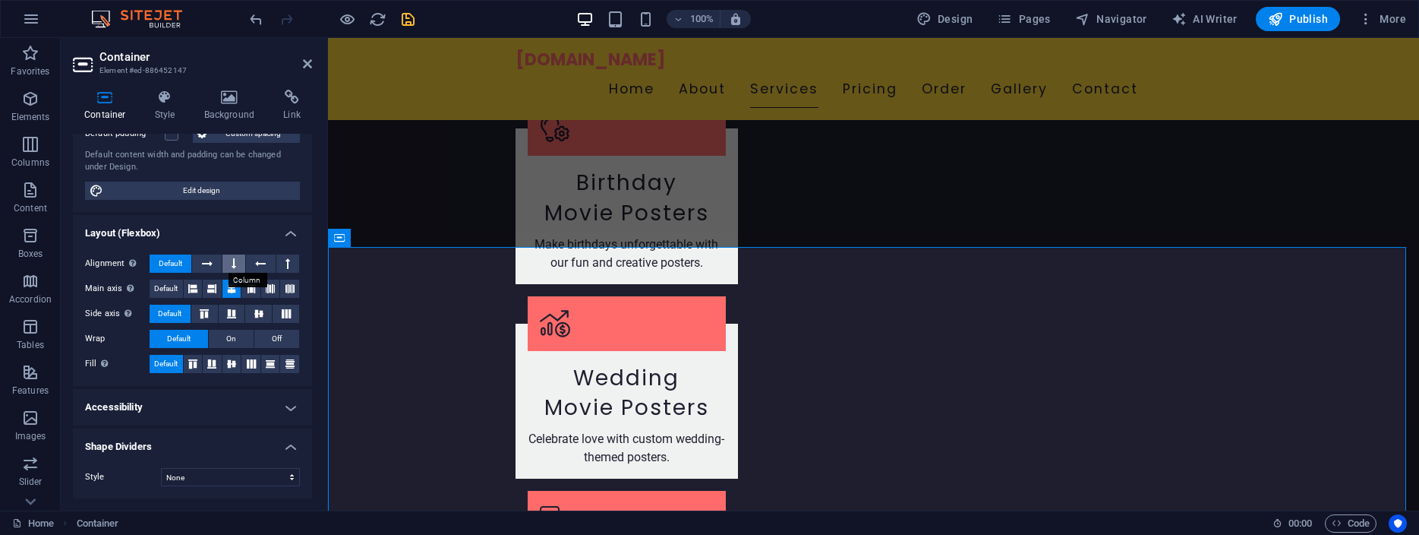
click at [232, 264] on icon at bounding box center [234, 263] width 5 height 18
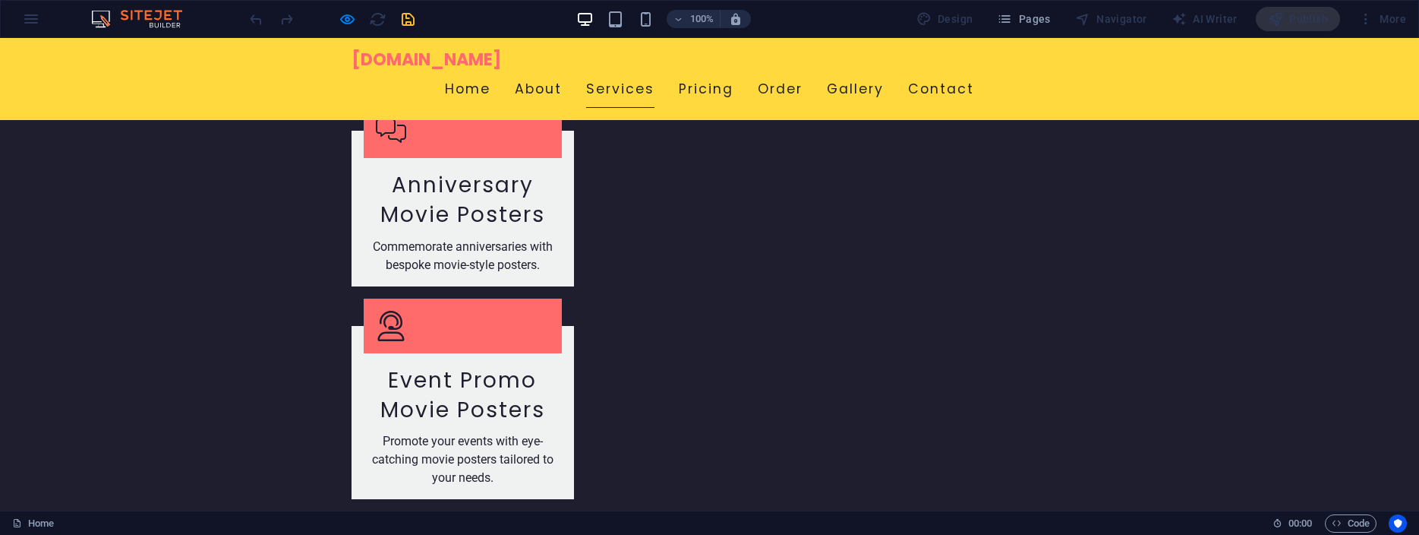
scroll to position [1892, 0]
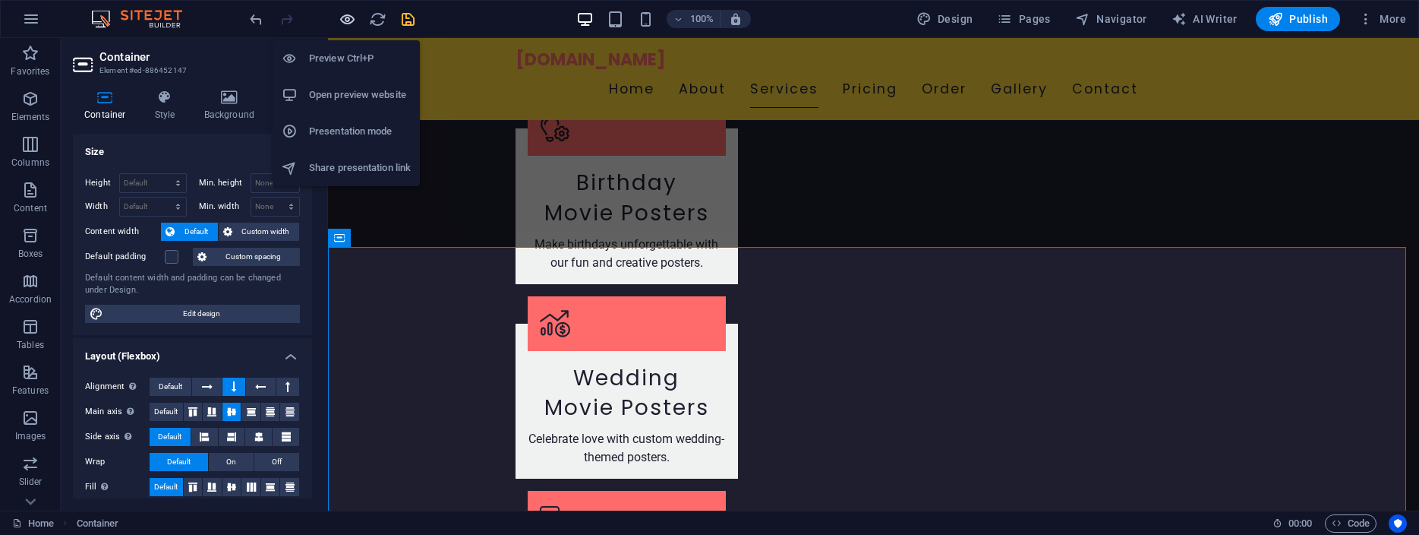
scroll to position [84, 0]
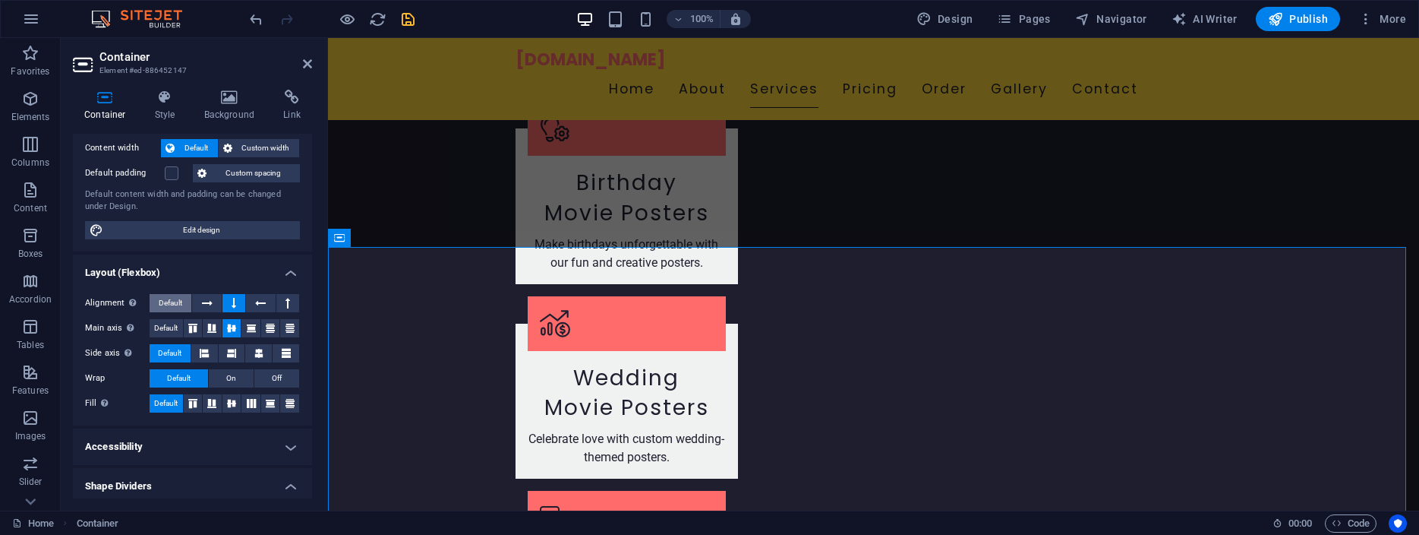
click at [169, 299] on span "Default" at bounding box center [171, 303] width 24 height 18
click at [204, 304] on icon at bounding box center [207, 303] width 11 height 18
click at [256, 301] on icon at bounding box center [260, 303] width 11 height 18
click at [276, 305] on button at bounding box center [287, 303] width 23 height 18
click at [0, 0] on icon "undo" at bounding box center [0, 0] width 0 height 0
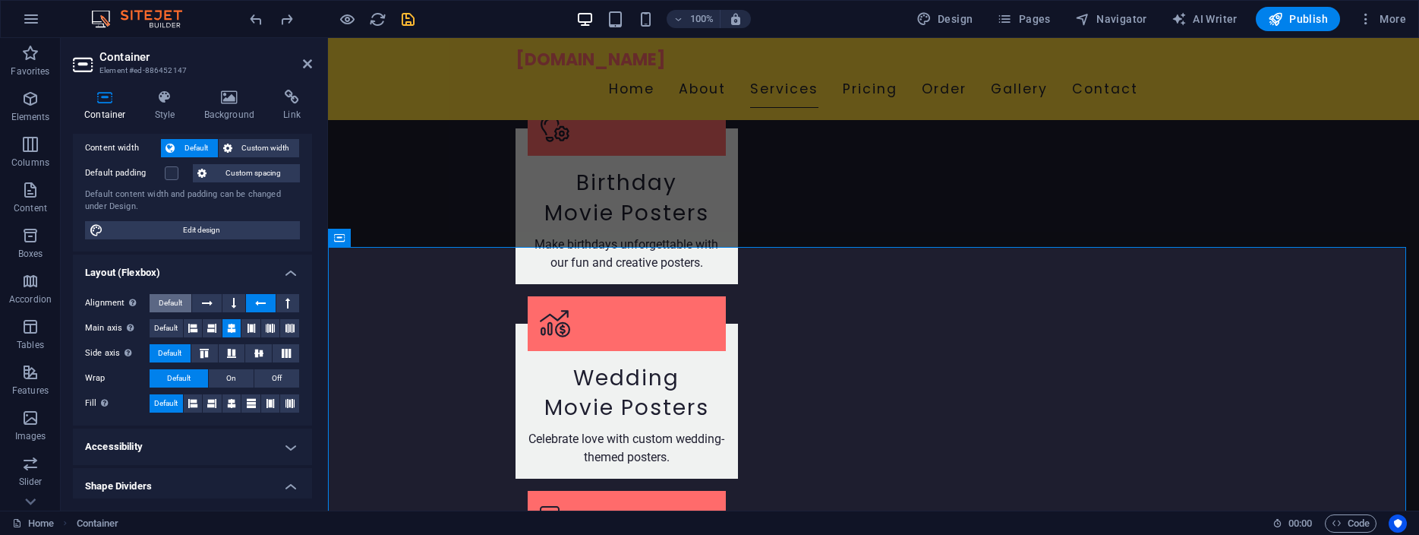
click at [153, 301] on button "Default" at bounding box center [171, 303] width 42 height 18
click at [253, 353] on icon at bounding box center [259, 353] width 18 height 9
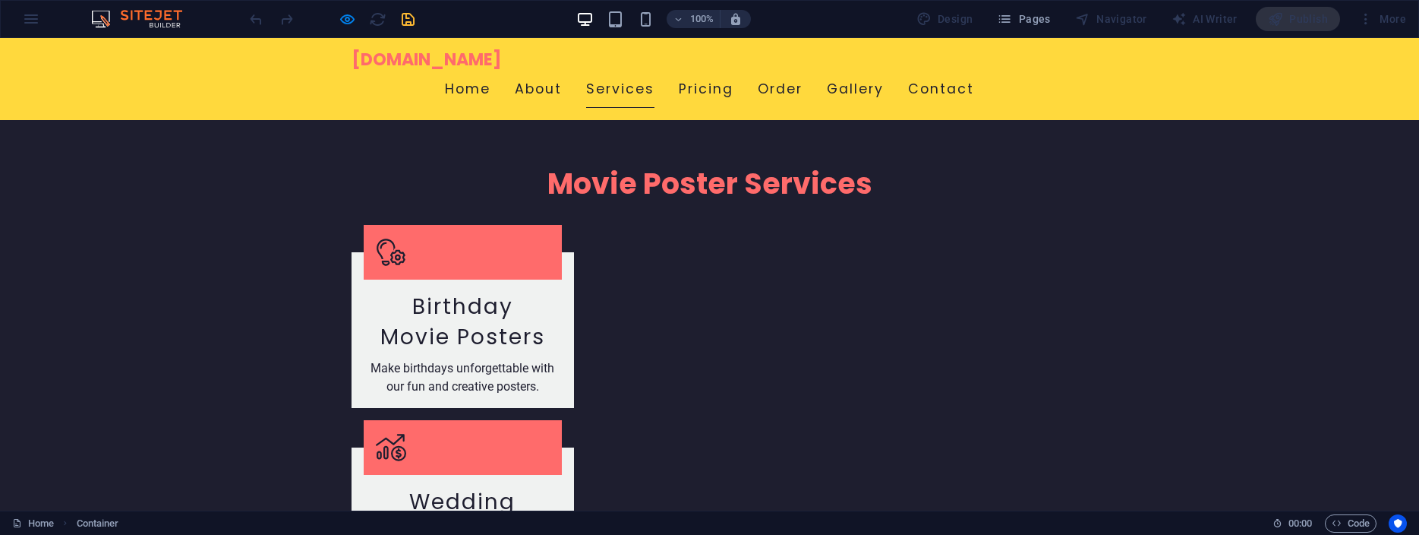
scroll to position [1737, 0]
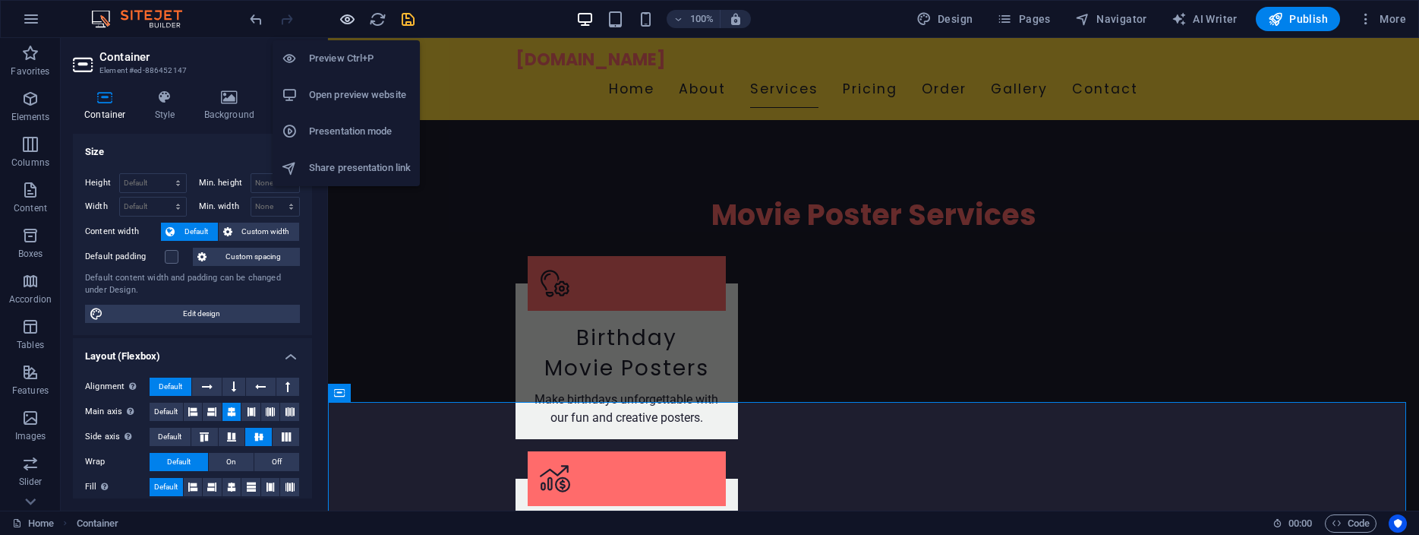
scroll to position [84, 0]
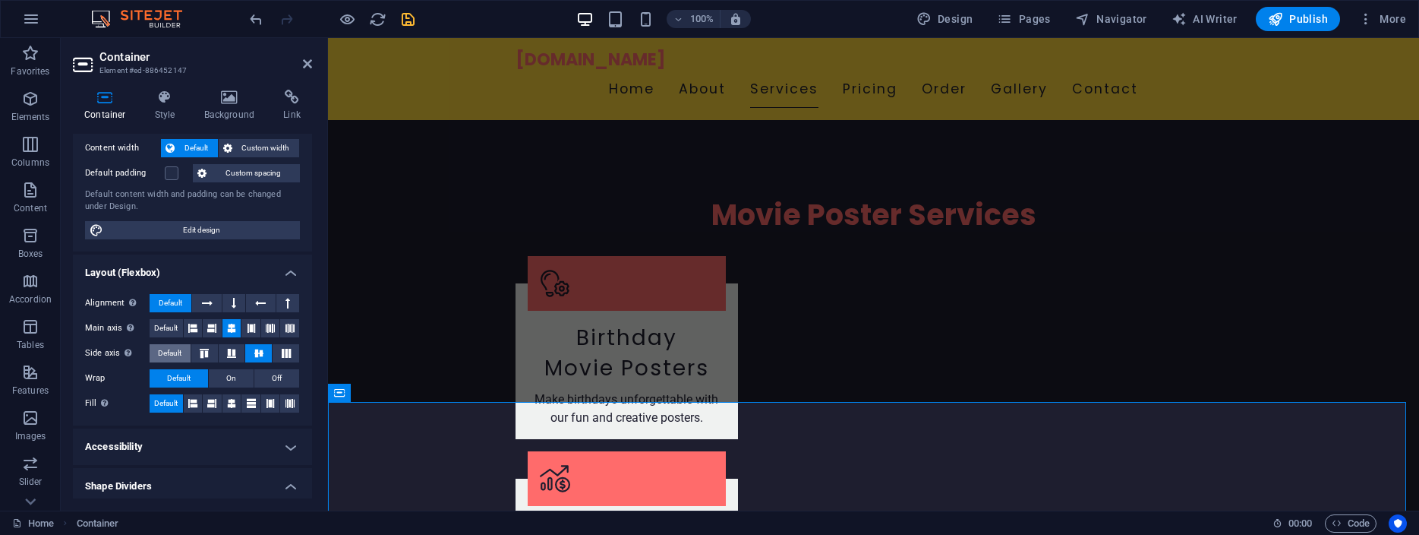
click at [172, 350] on span "Default" at bounding box center [170, 353] width 24 height 18
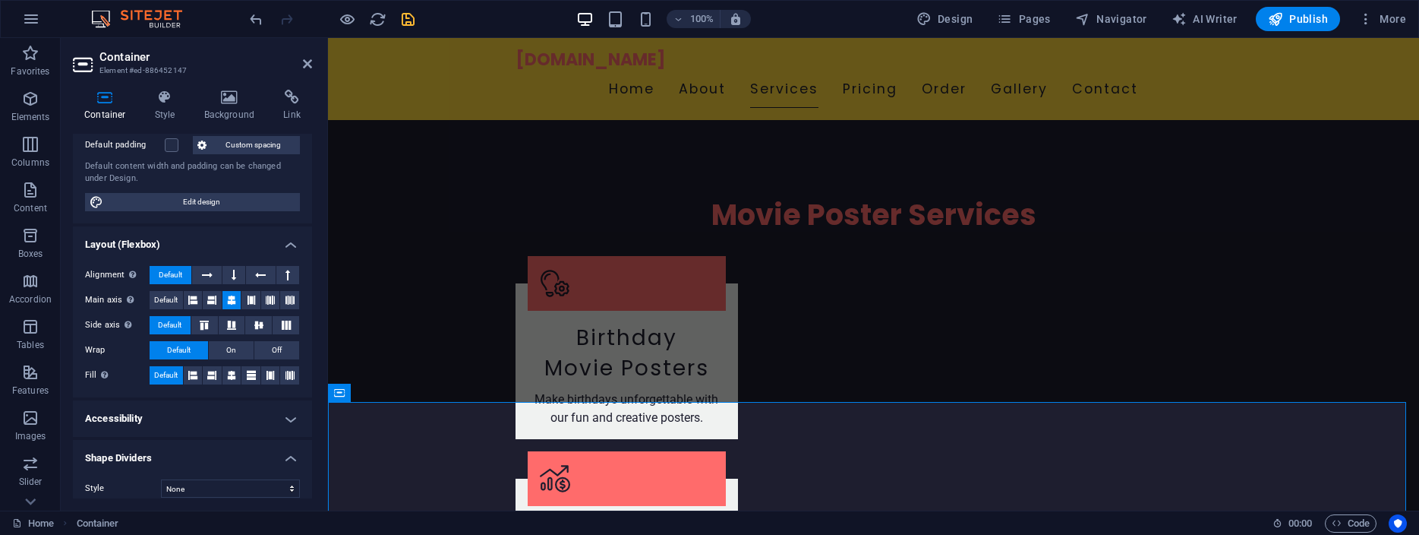
scroll to position [123, 0]
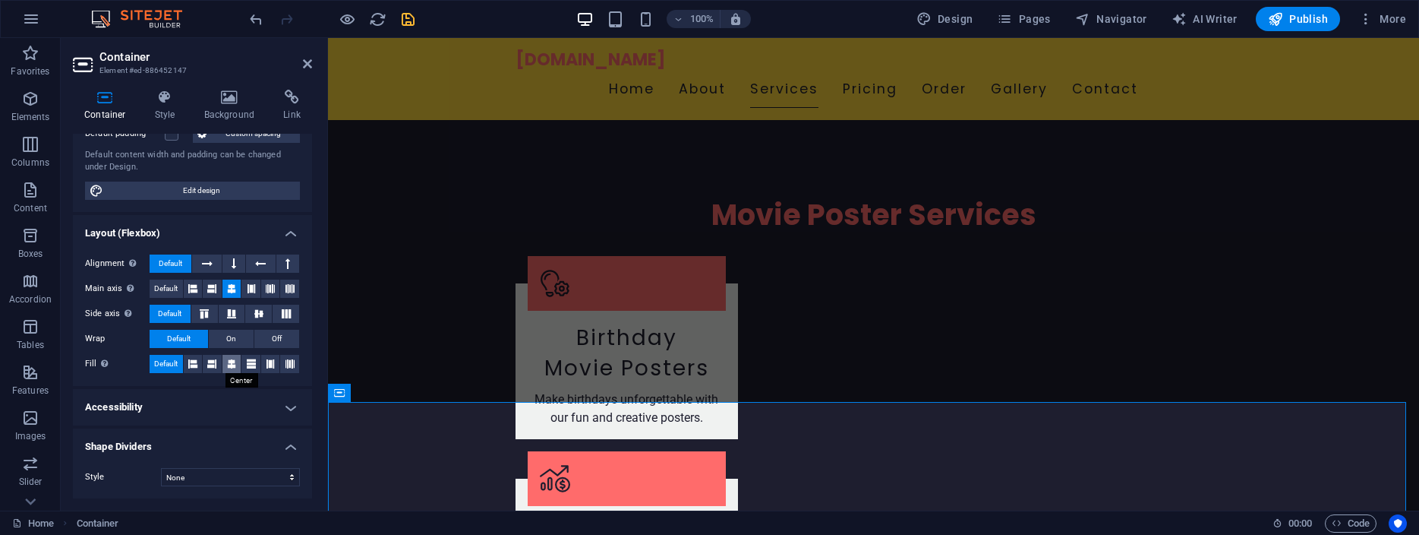
click at [227, 363] on icon at bounding box center [231, 364] width 9 height 18
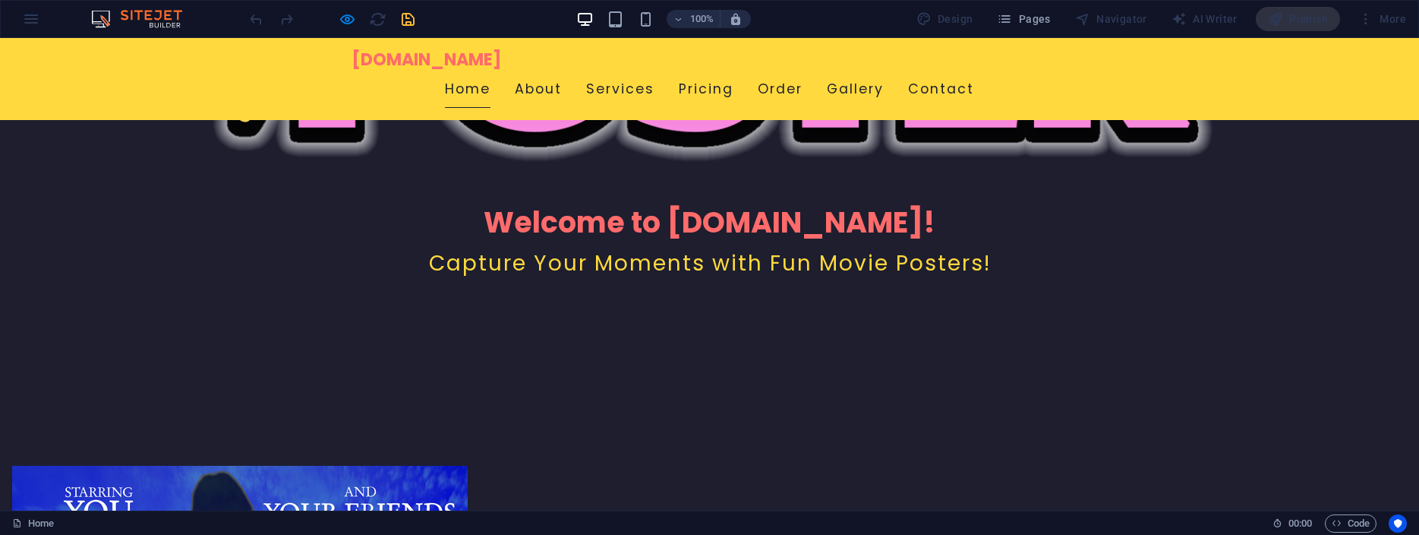
scroll to position [343, 0]
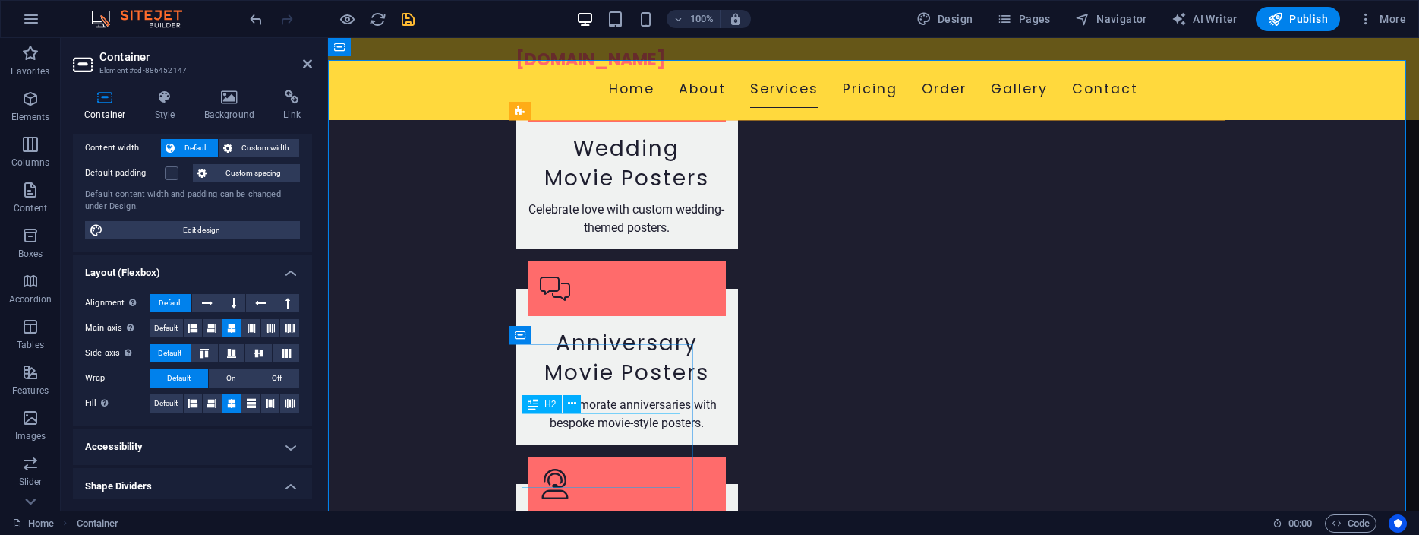
scroll to position [1889, 0]
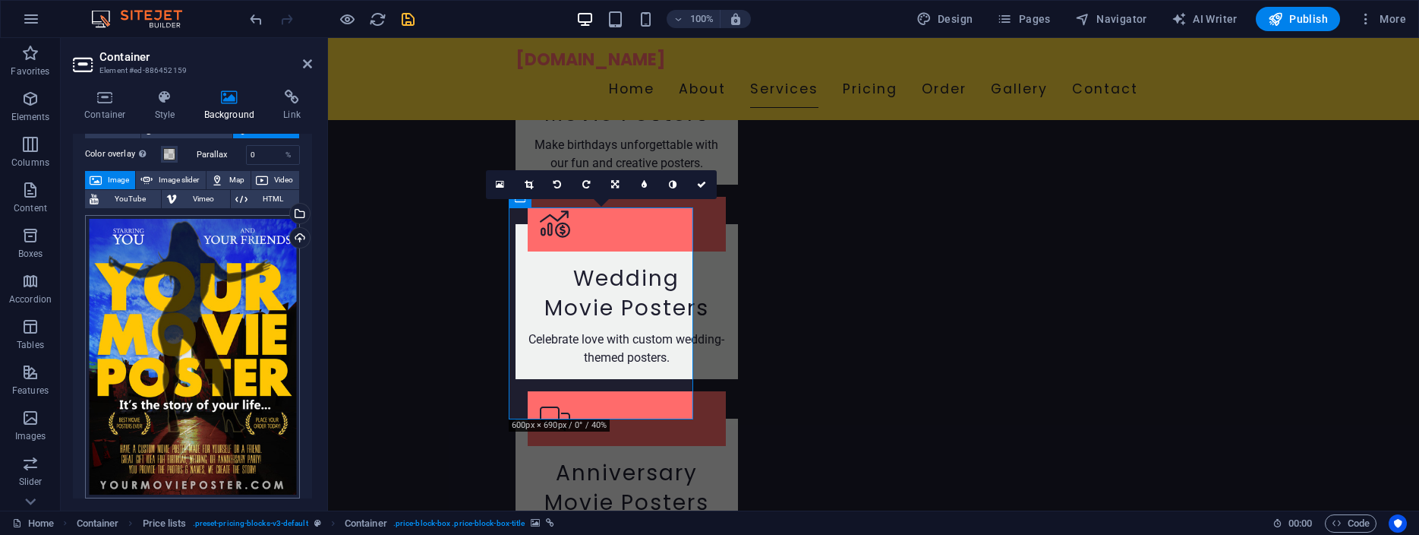
scroll to position [0, 0]
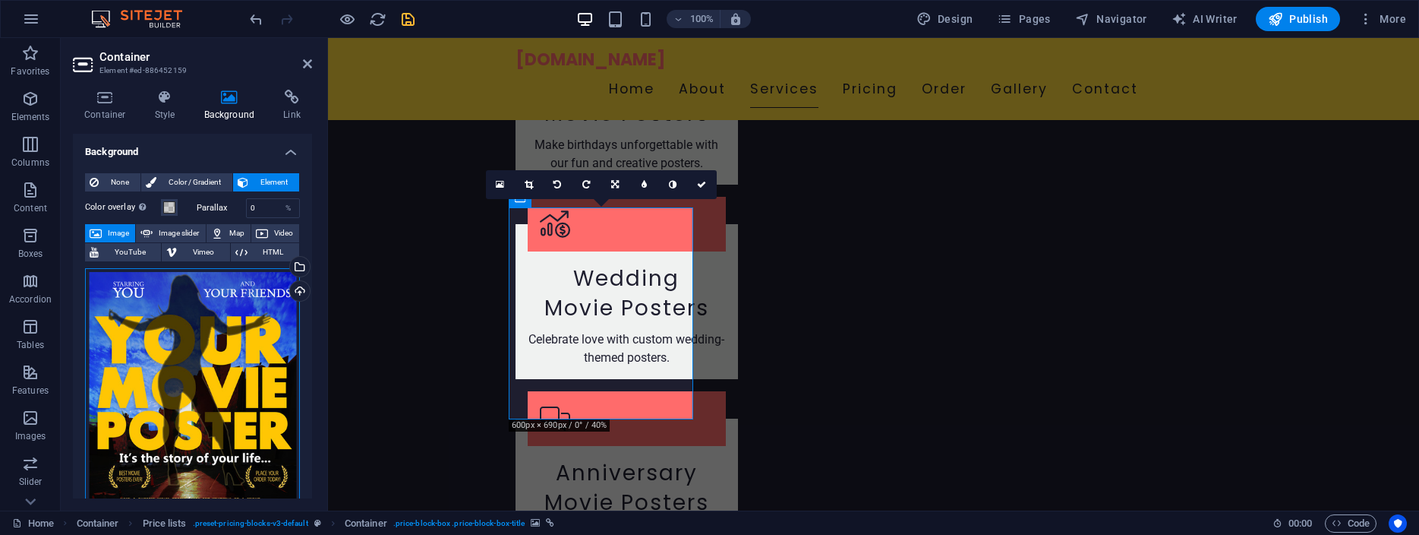
click at [214, 349] on div "Drag files here, click to choose files or select files from Files or our free s…" at bounding box center [192, 410] width 215 height 284
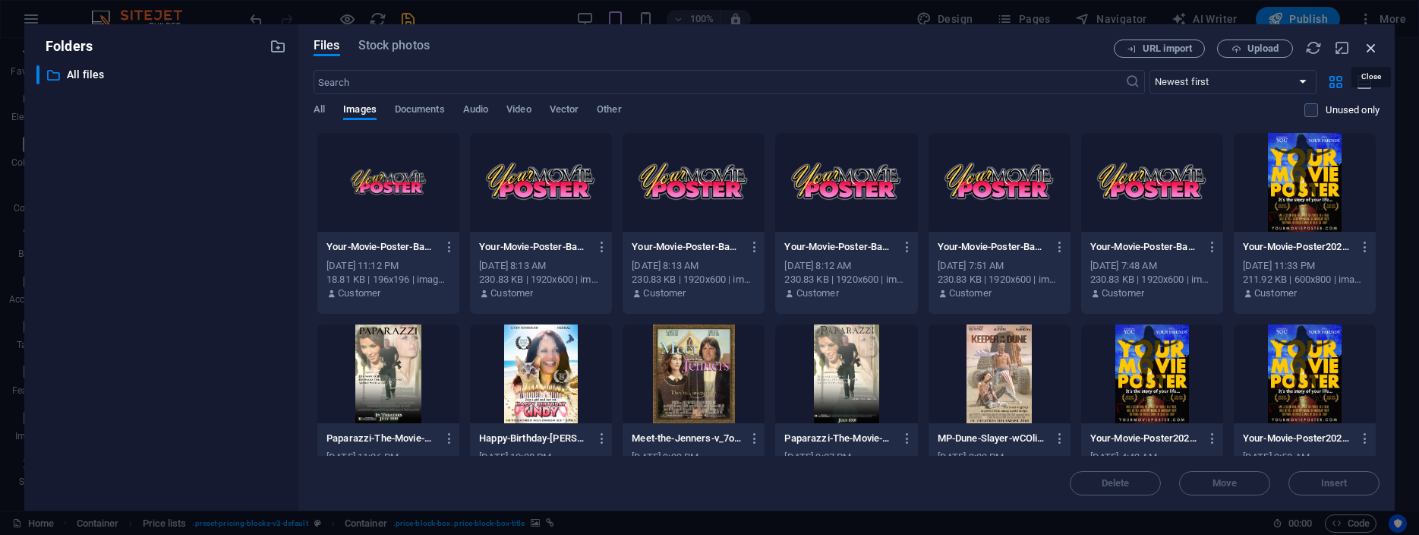
click at [1373, 49] on icon "button" at bounding box center [1371, 47] width 17 height 17
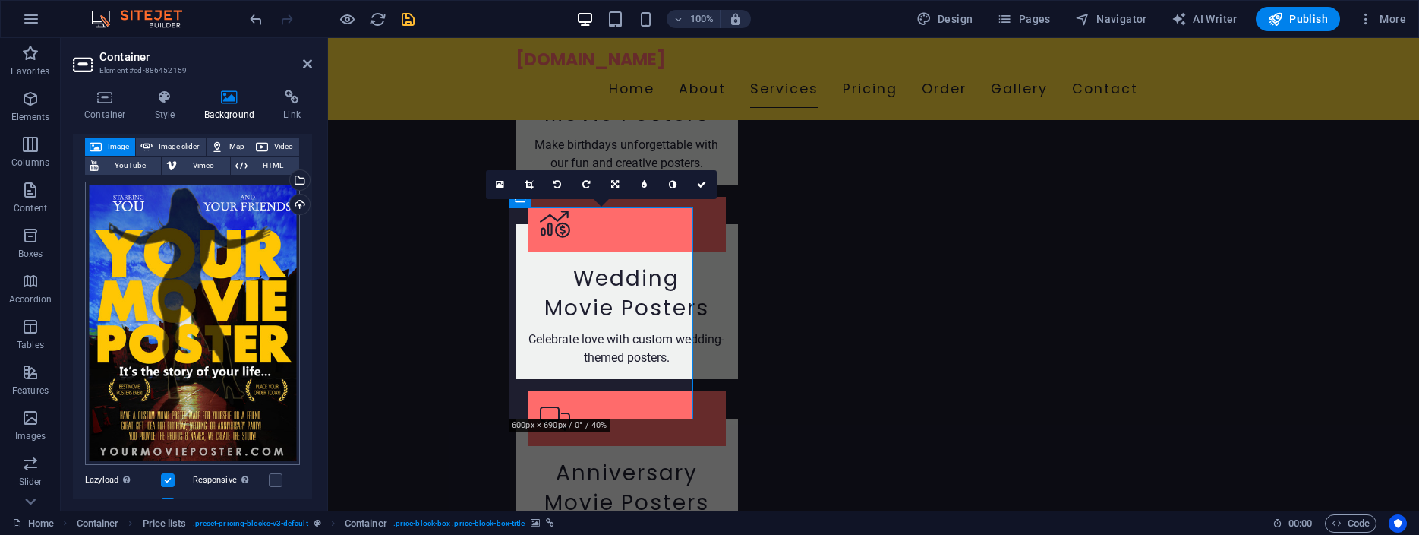
scroll to position [24, 0]
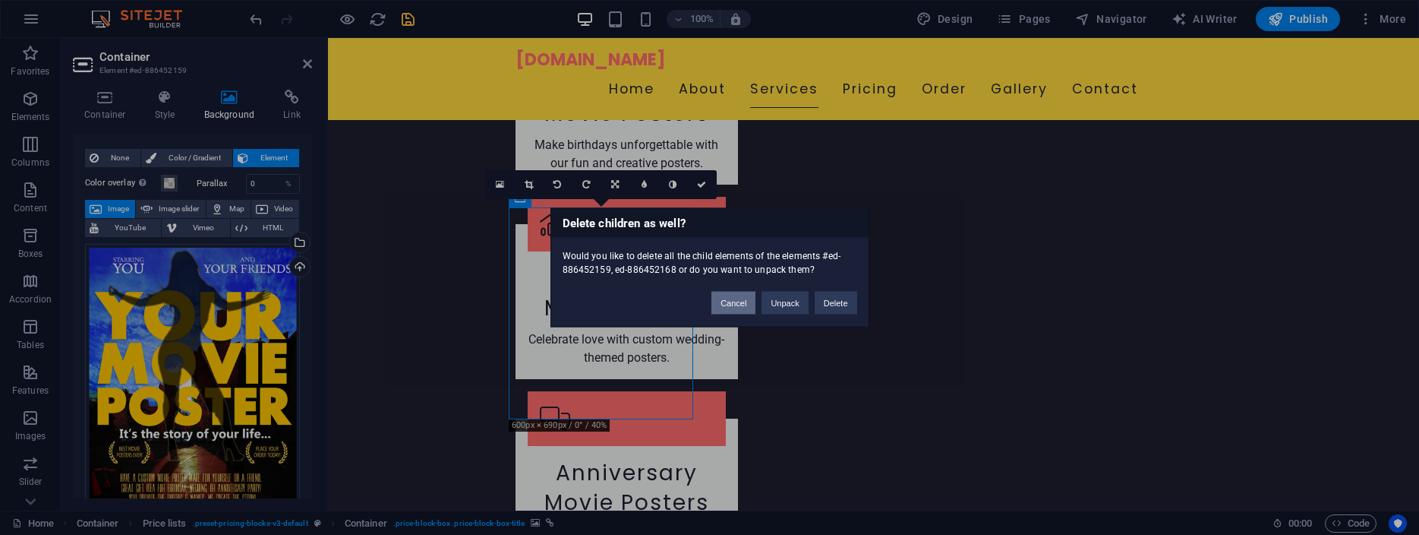
click at [737, 298] on button "Cancel" at bounding box center [733, 303] width 44 height 23
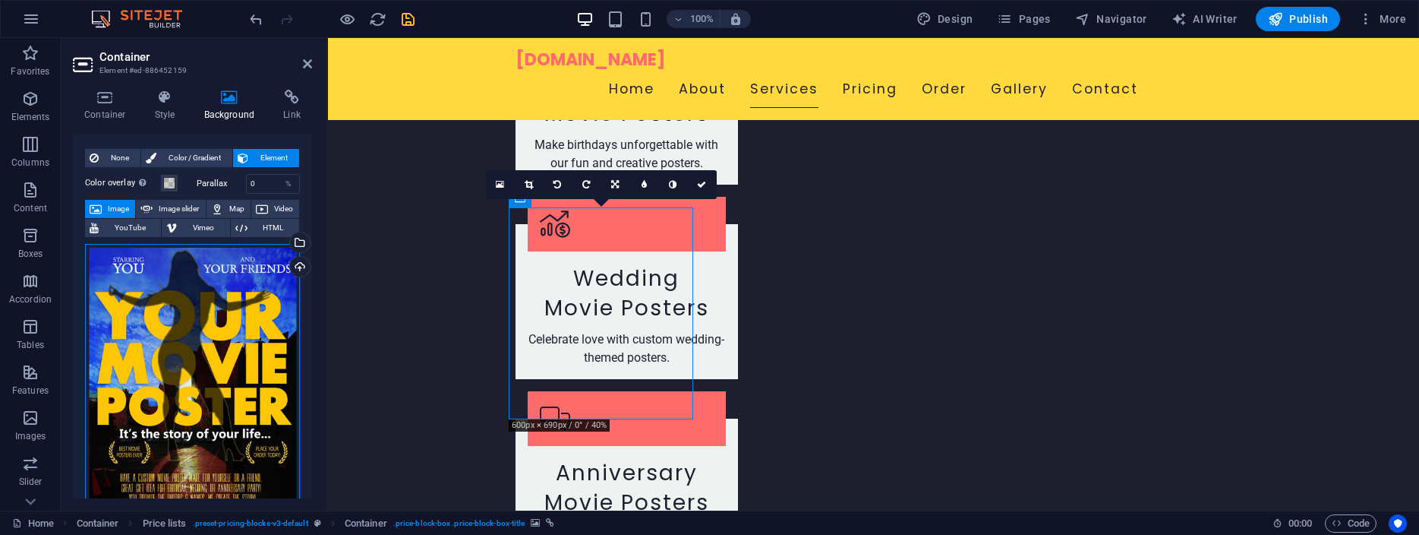
click at [177, 330] on div "Drag files here, click to choose files or select files from Files or our free s…" at bounding box center [192, 386] width 215 height 284
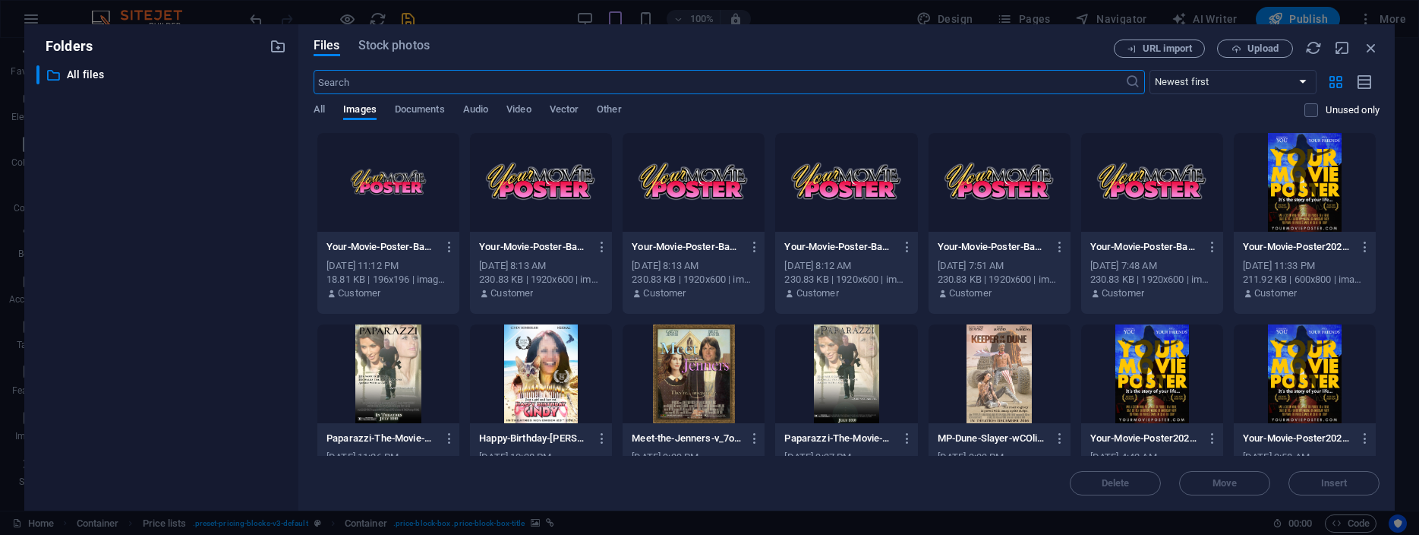
scroll to position [1808, 0]
click at [1282, 188] on div at bounding box center [1305, 182] width 142 height 99
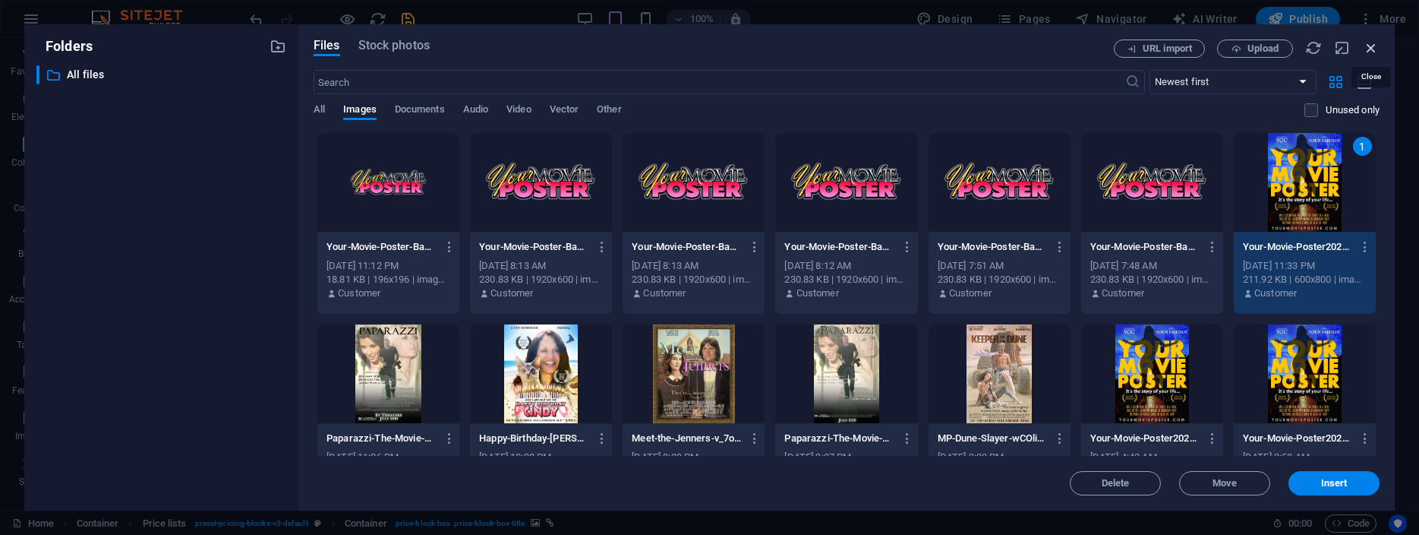
click at [1373, 47] on icon "button" at bounding box center [1371, 47] width 17 height 17
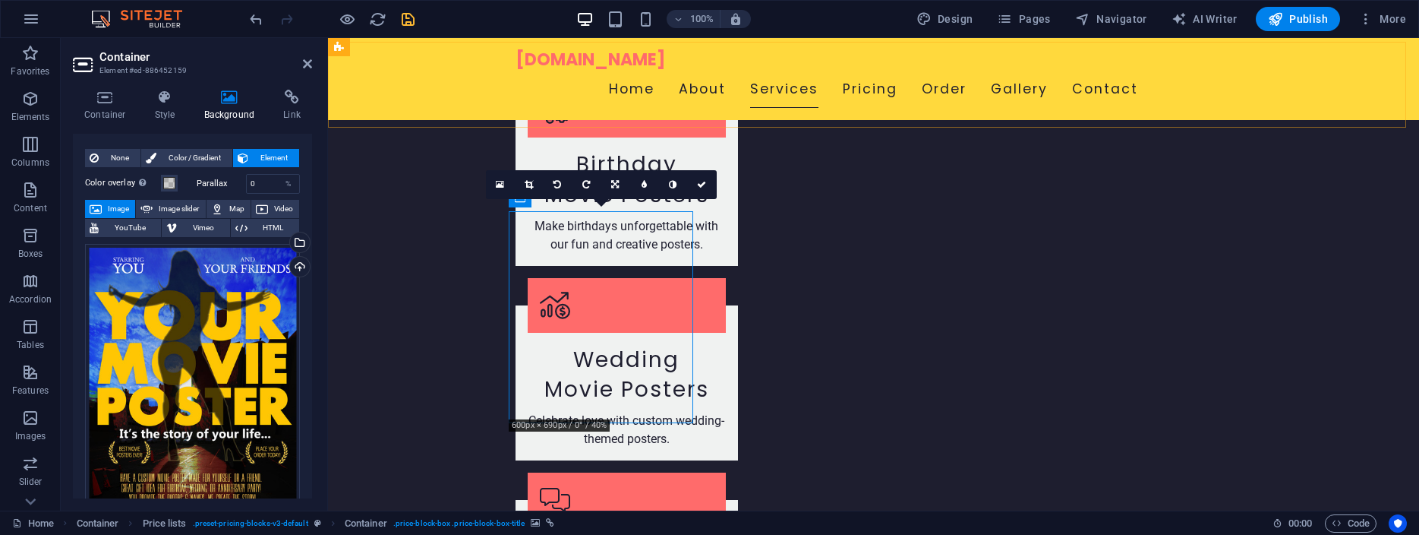
scroll to position [1889, 0]
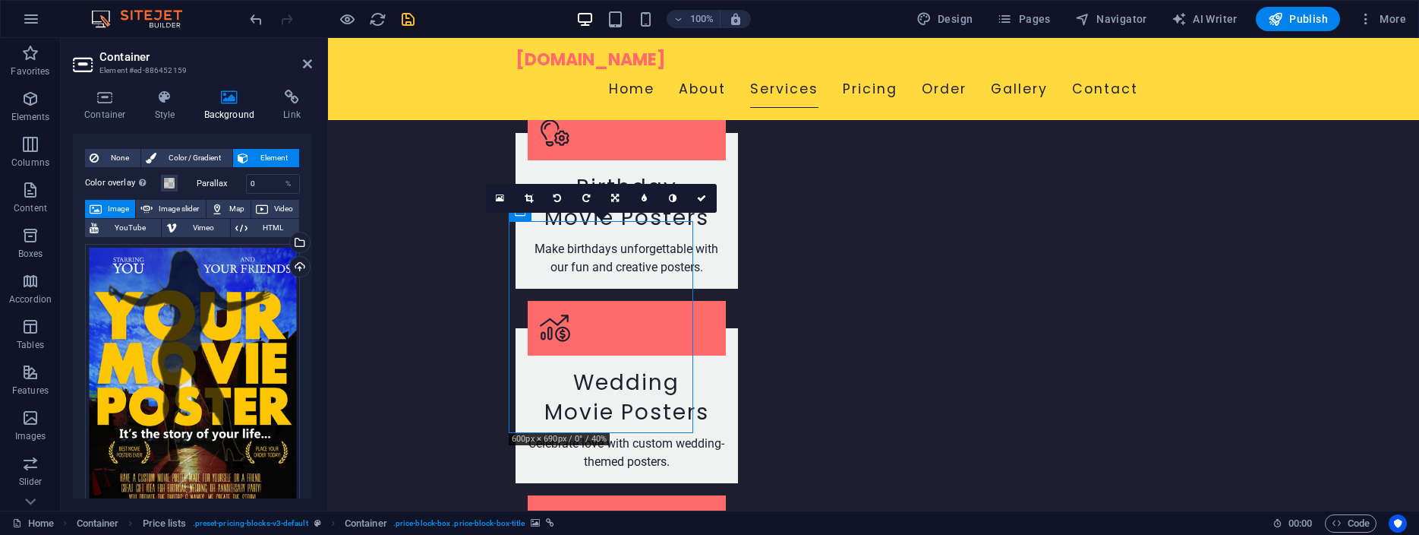
scroll to position [1734, 0]
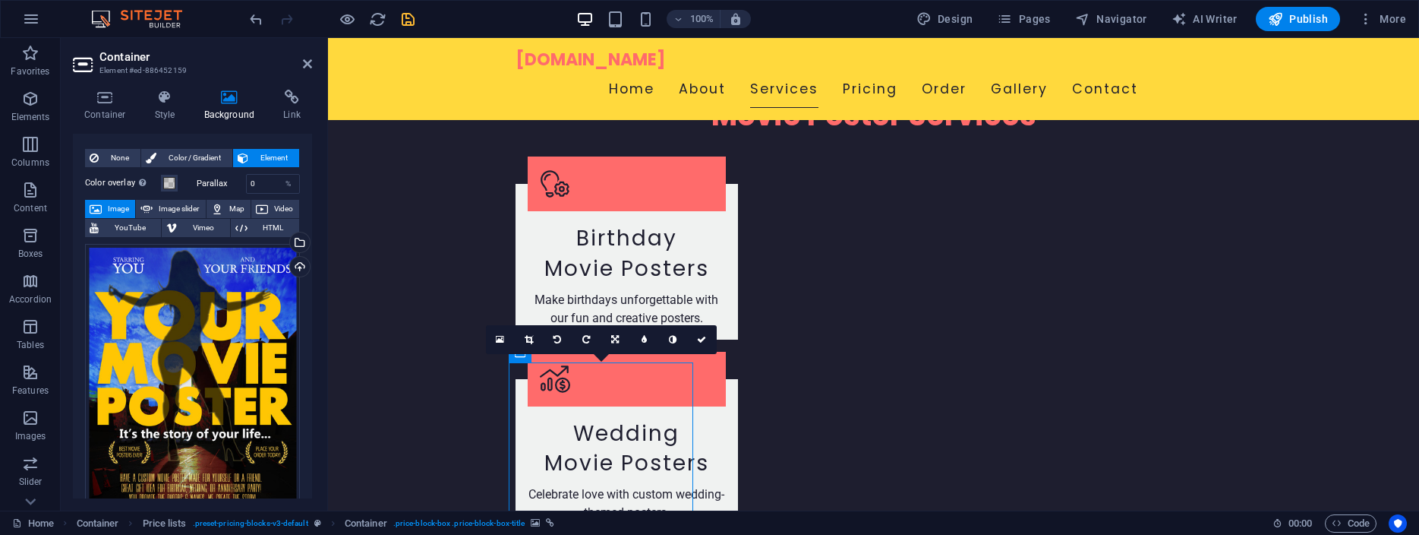
click at [520, 354] on div "16:10 16:9 4:3 1:1 1:2 0" at bounding box center [601, 339] width 231 height 29
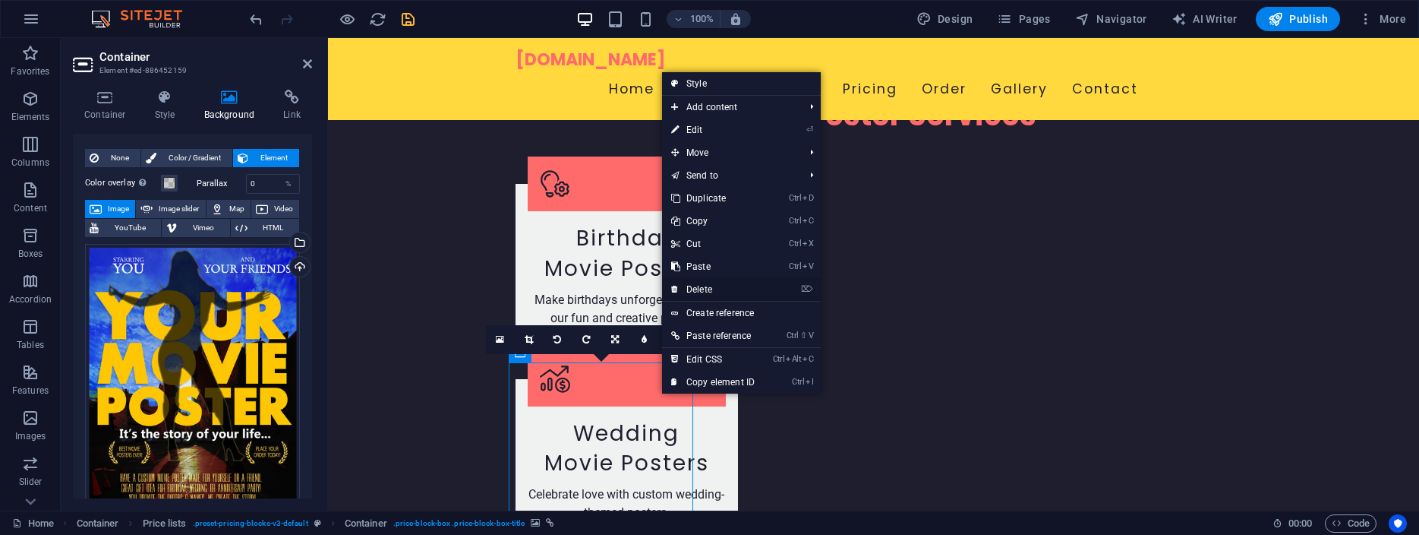
click at [706, 288] on link "⌦ Delete" at bounding box center [713, 289] width 102 height 23
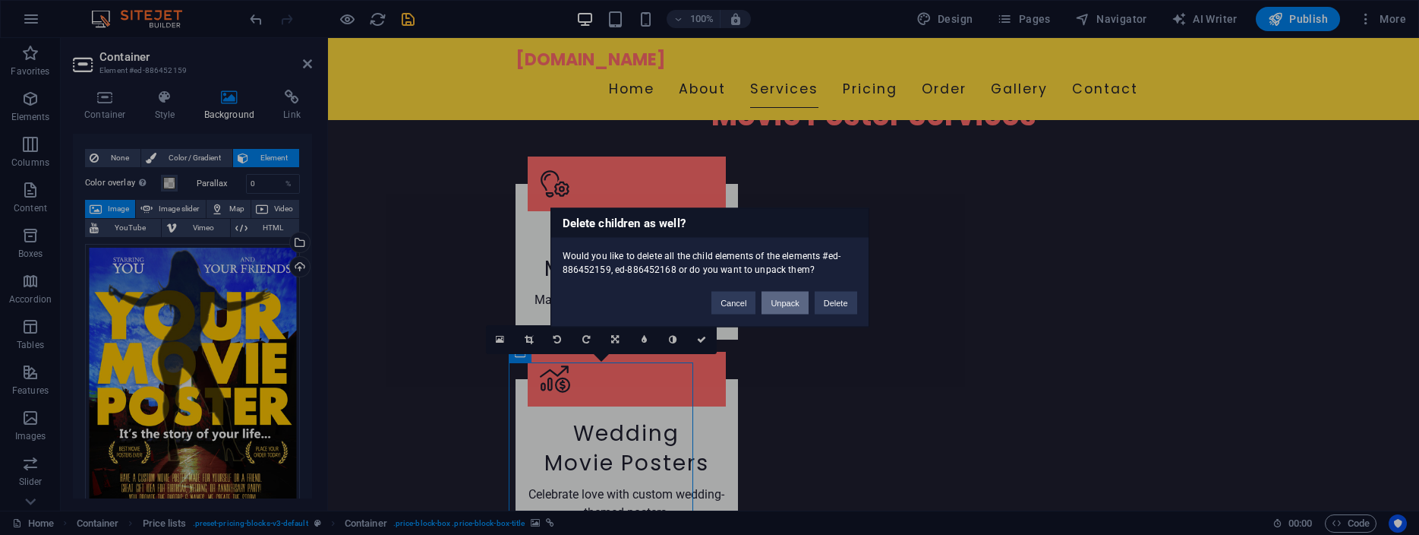
click at [785, 299] on button "Unpack" at bounding box center [785, 303] width 46 height 23
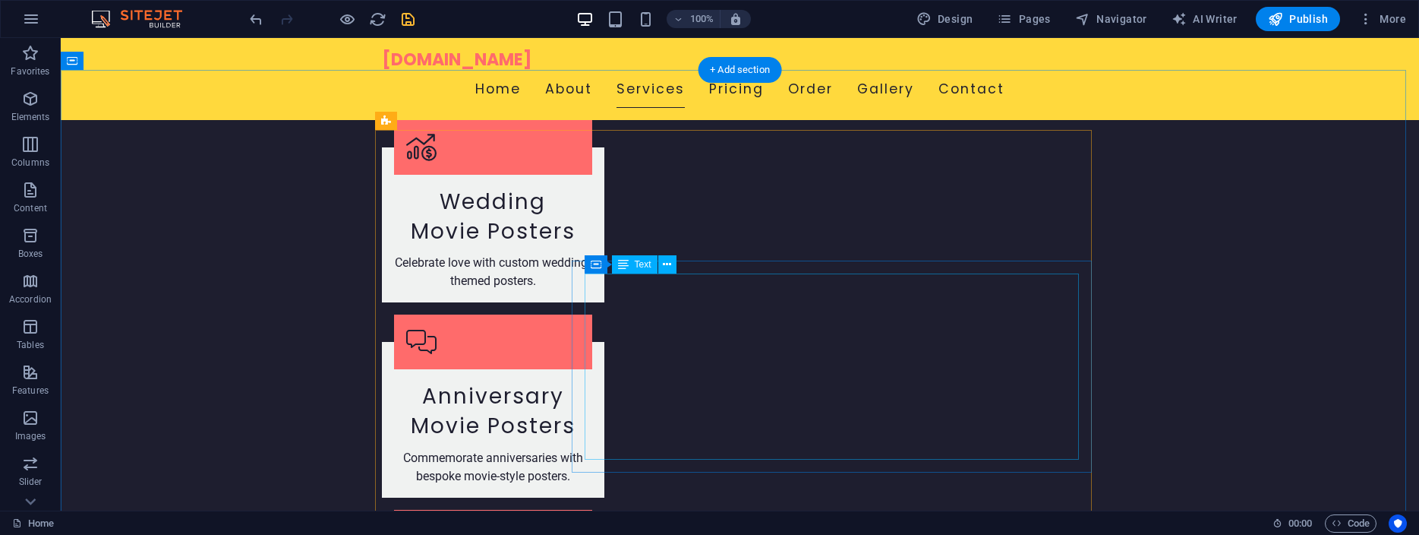
scroll to position [2050, 0]
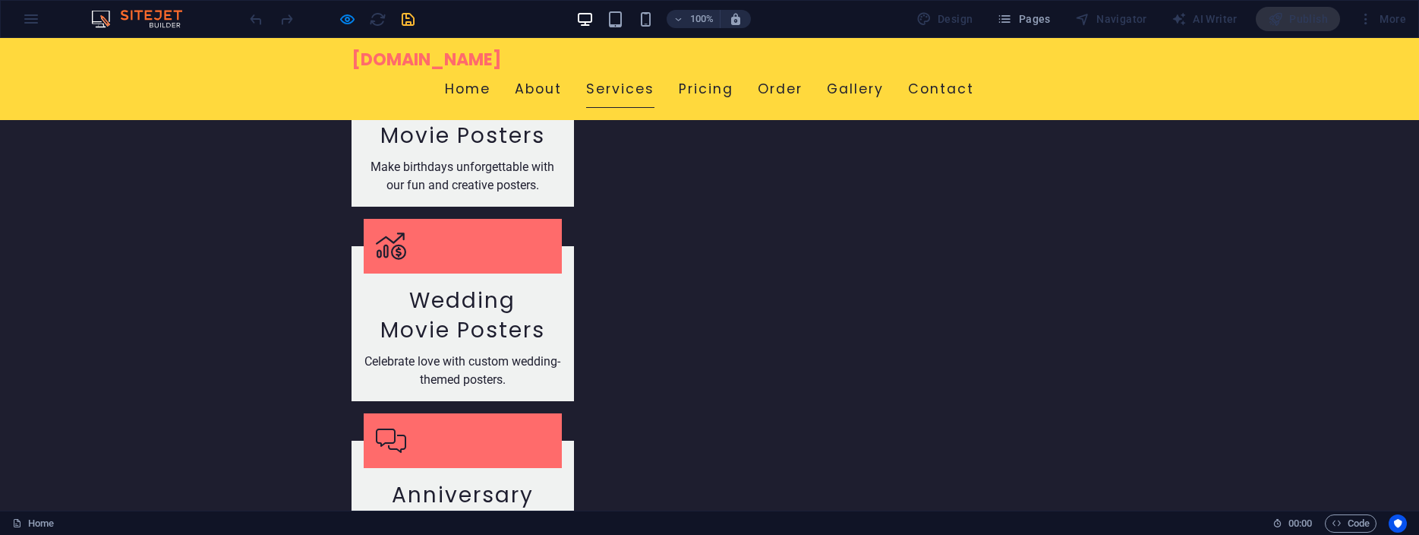
scroll to position [1914, 0]
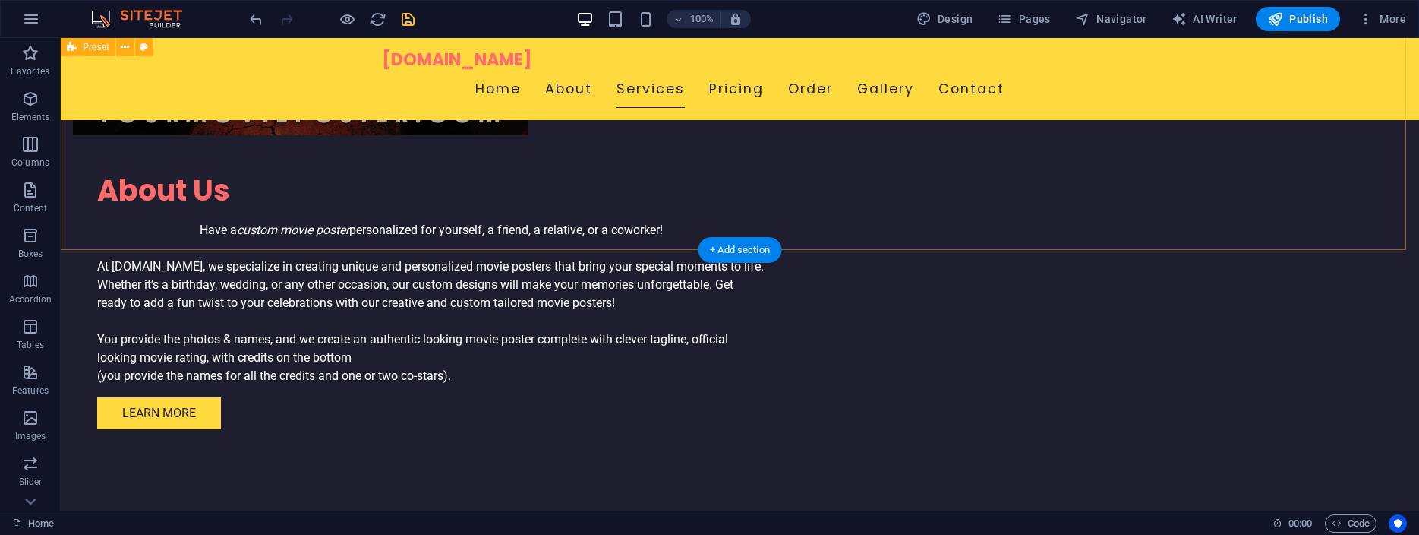
scroll to position [1276, 0]
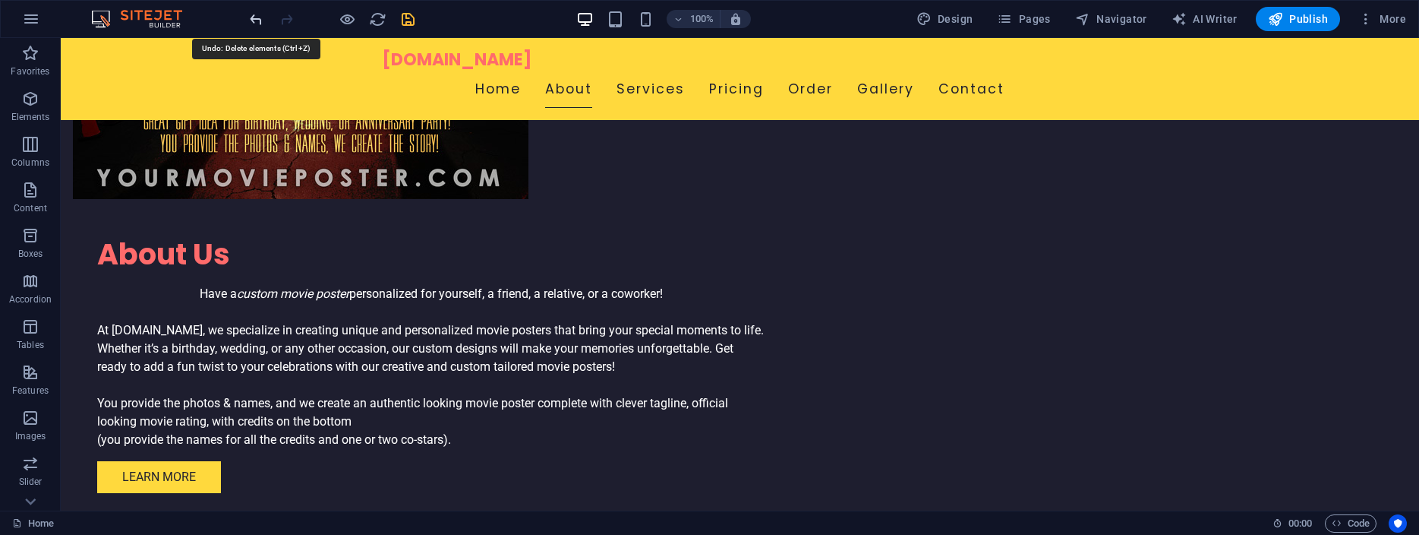
click at [0, 0] on icon "undo" at bounding box center [0, 0] width 0 height 0
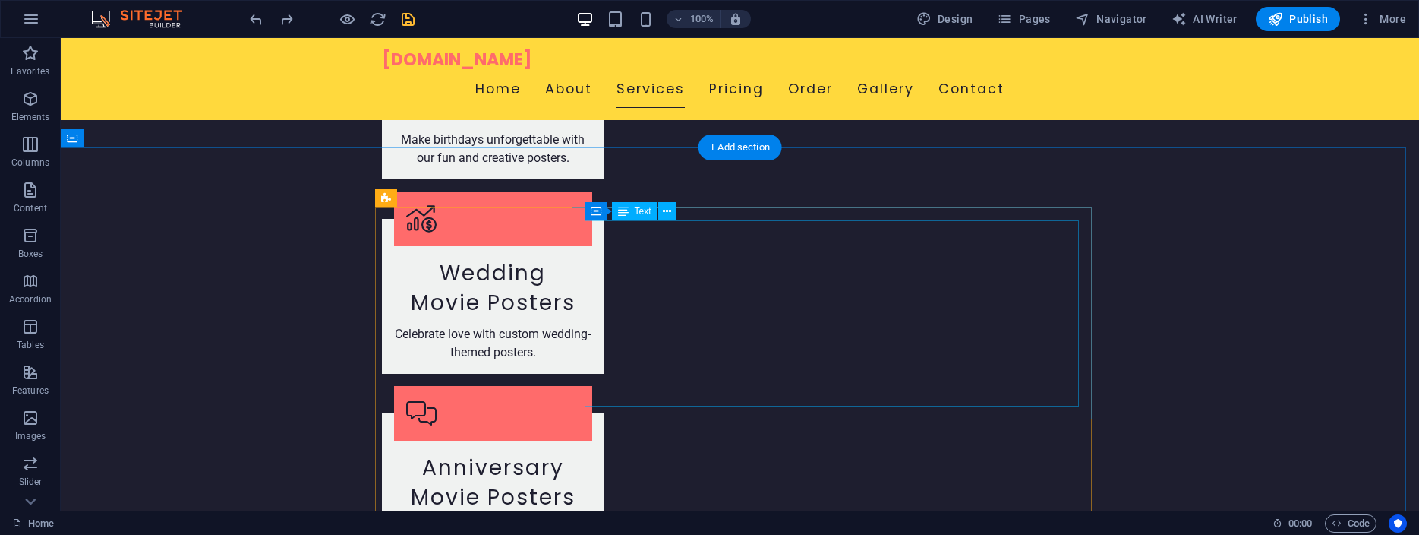
scroll to position [1973, 0]
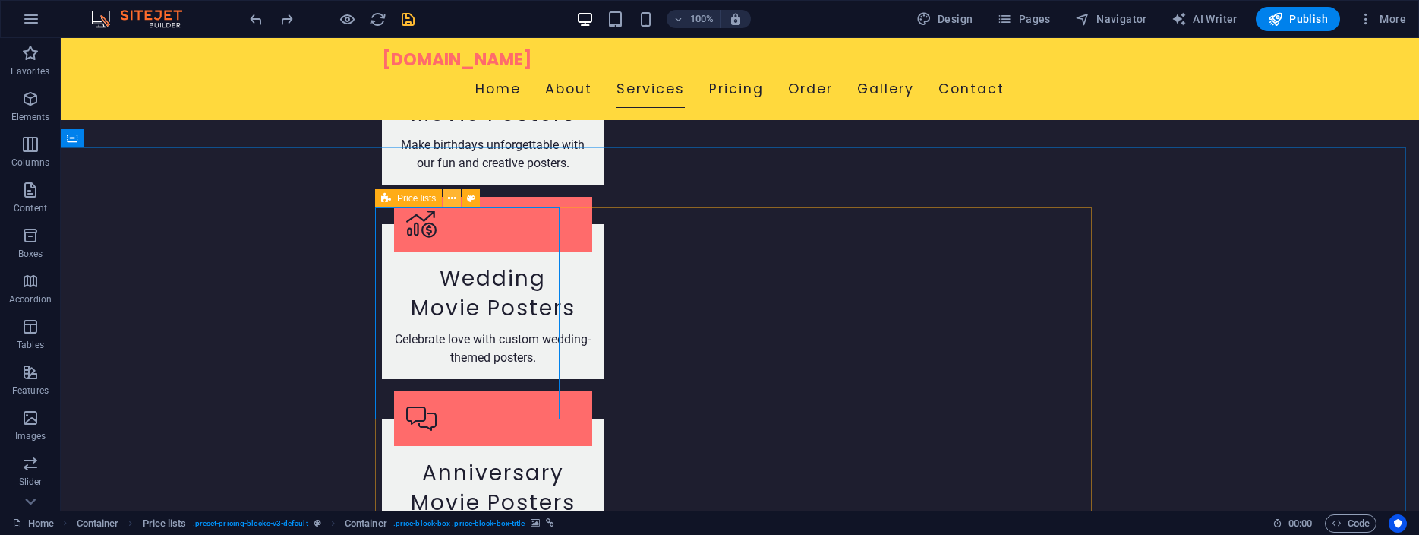
click at [450, 200] on icon at bounding box center [452, 199] width 8 height 16
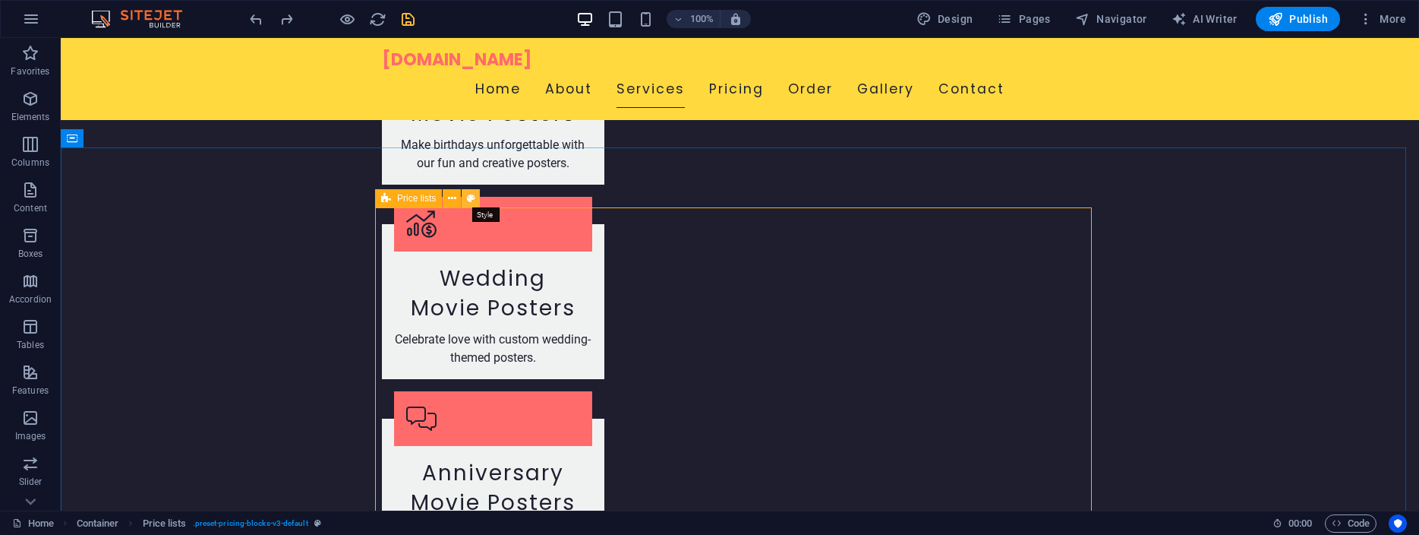
click at [469, 201] on icon at bounding box center [471, 199] width 8 height 16
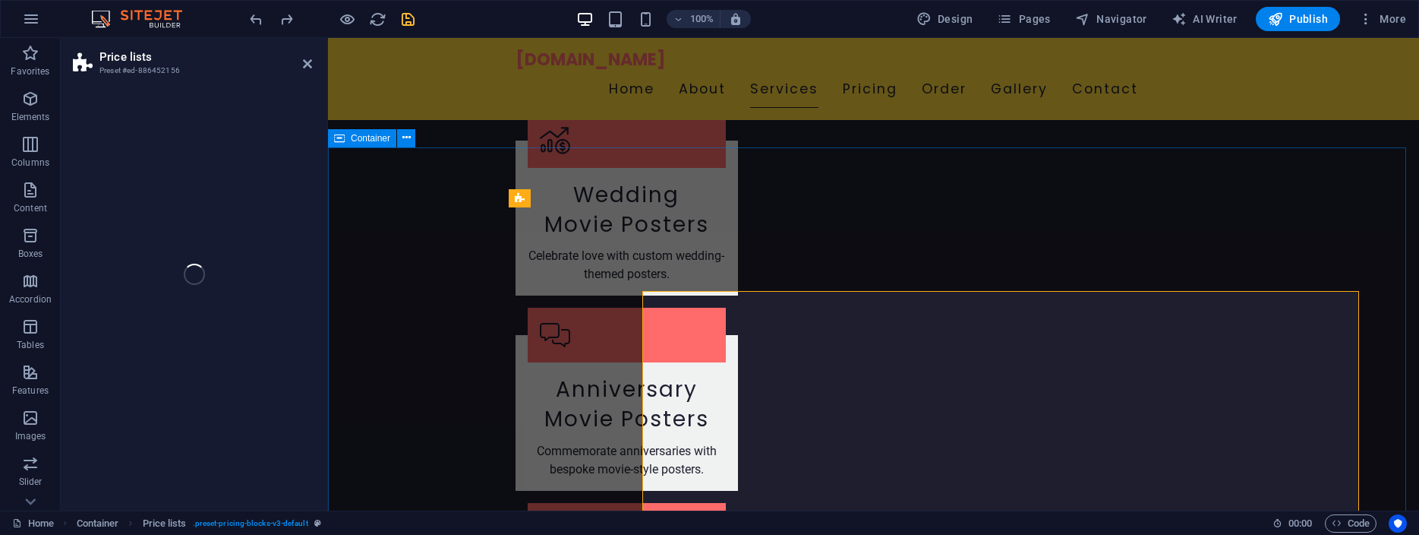
select select "rem"
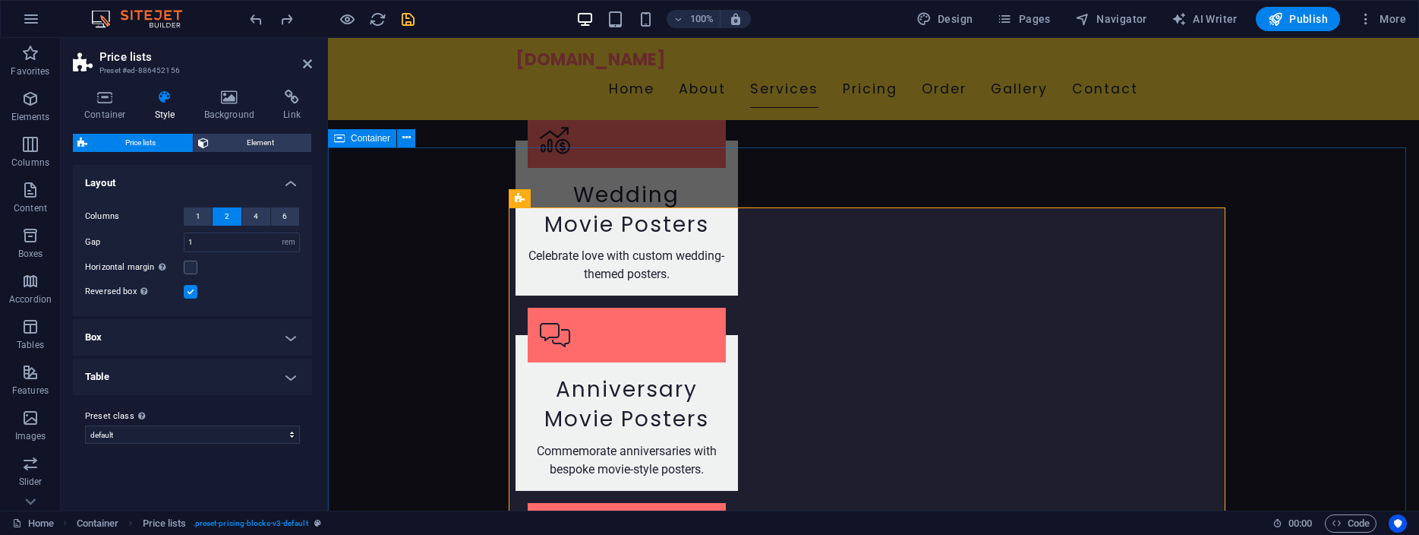
scroll to position [1889, 0]
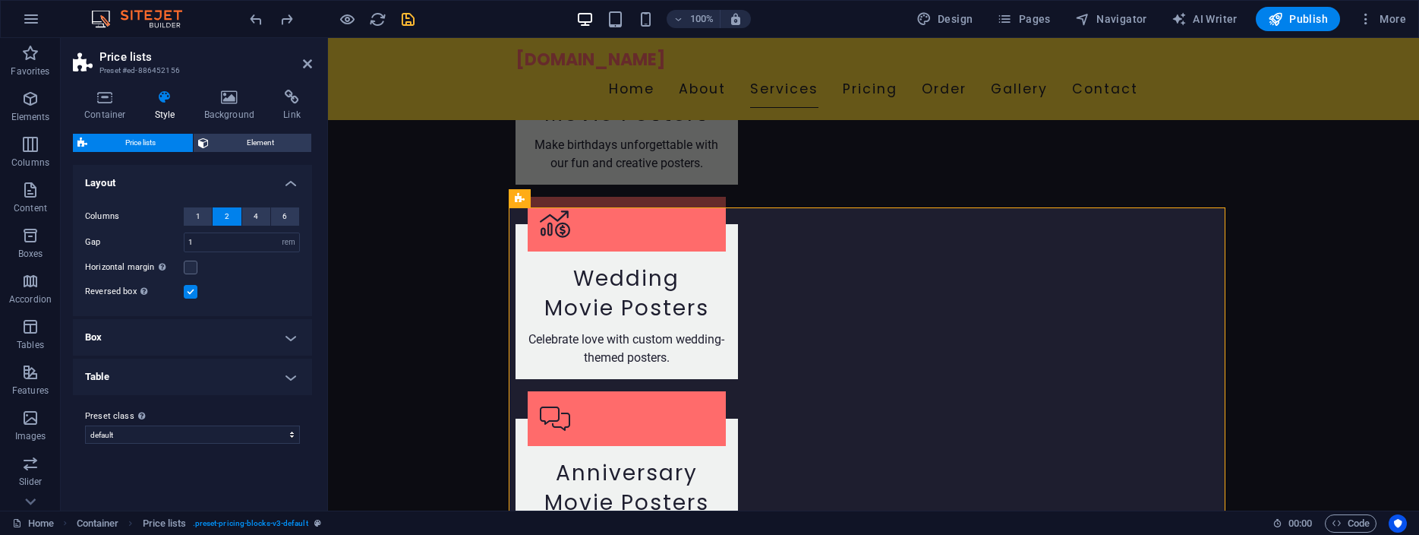
click at [289, 339] on h4 "Box" at bounding box center [192, 337] width 239 height 36
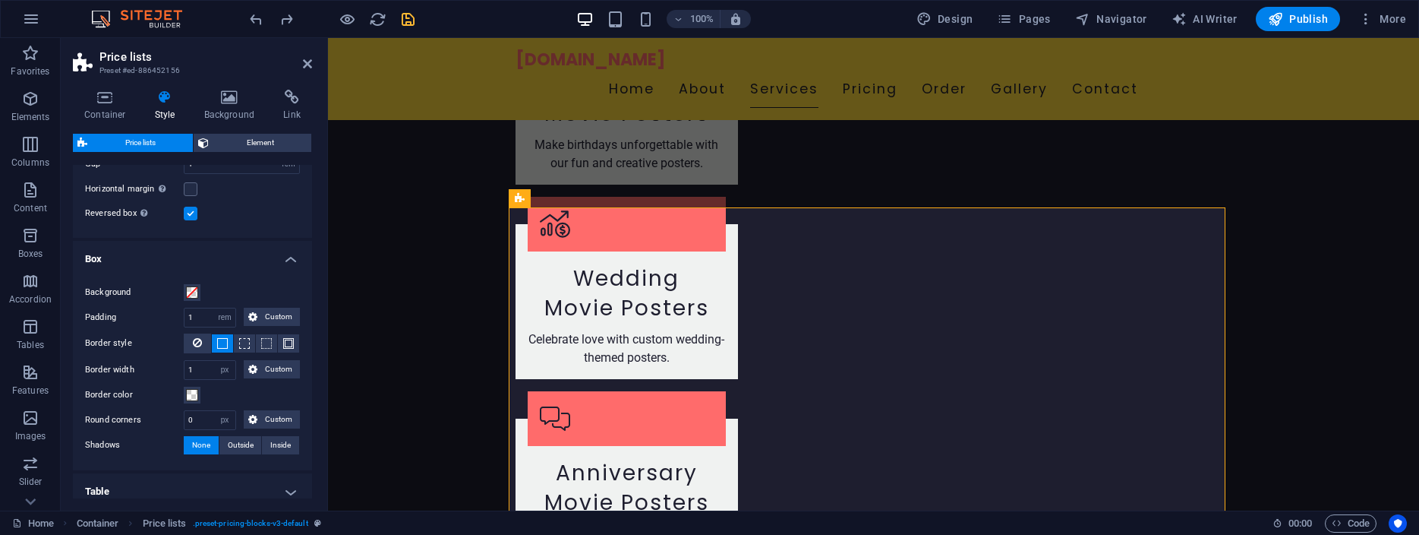
scroll to position [150, 0]
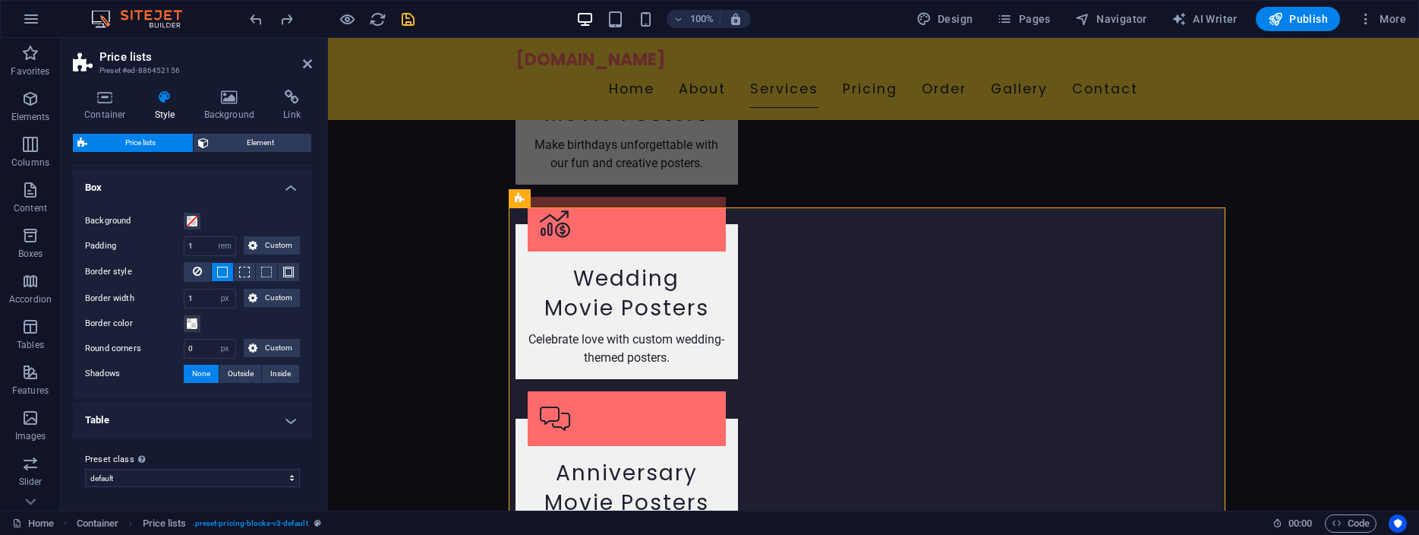
click at [274, 415] on h4 "Table" at bounding box center [192, 420] width 239 height 36
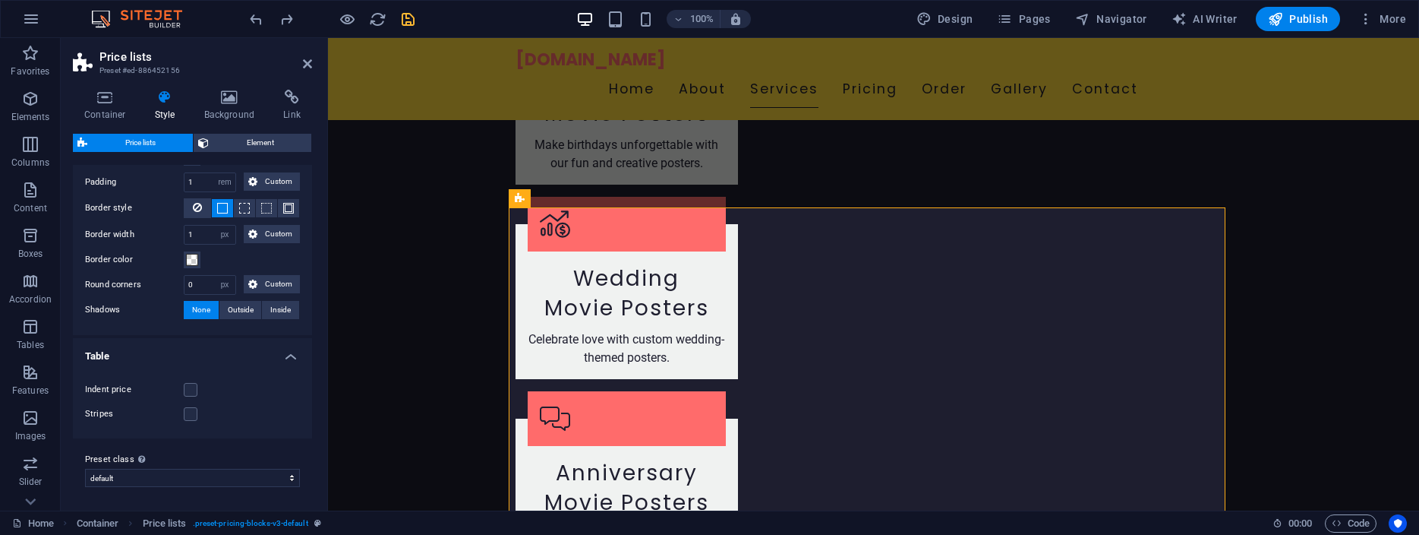
click at [278, 358] on h4 "Table" at bounding box center [192, 351] width 239 height 27
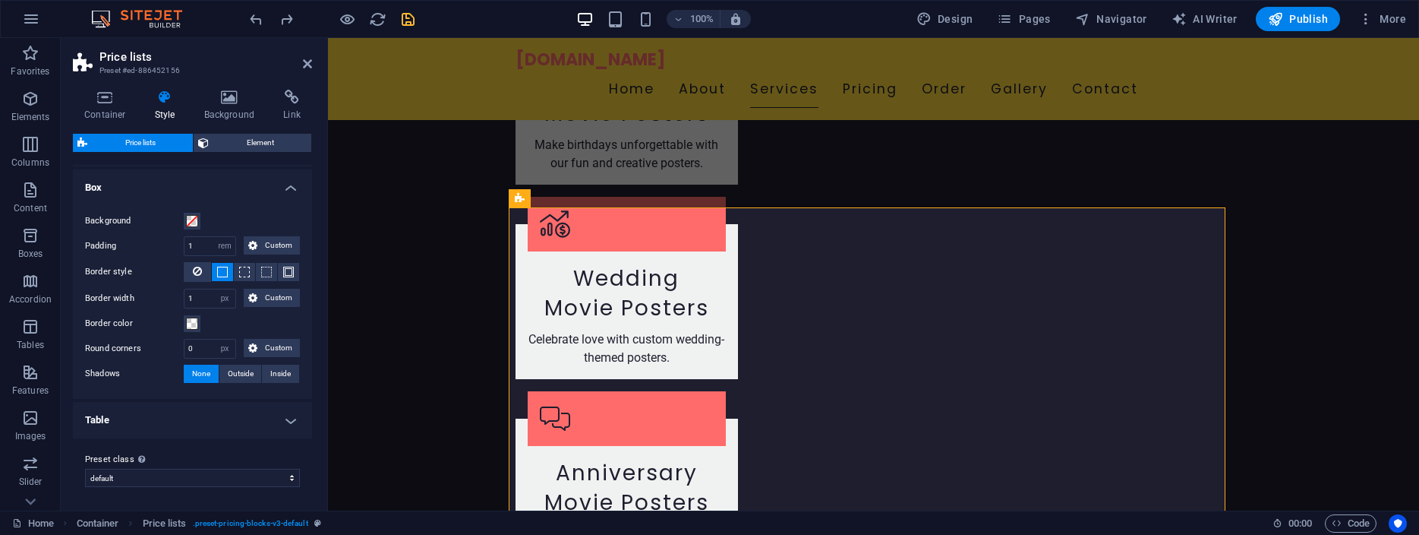
click at [280, 189] on h4 "Box" at bounding box center [192, 182] width 239 height 27
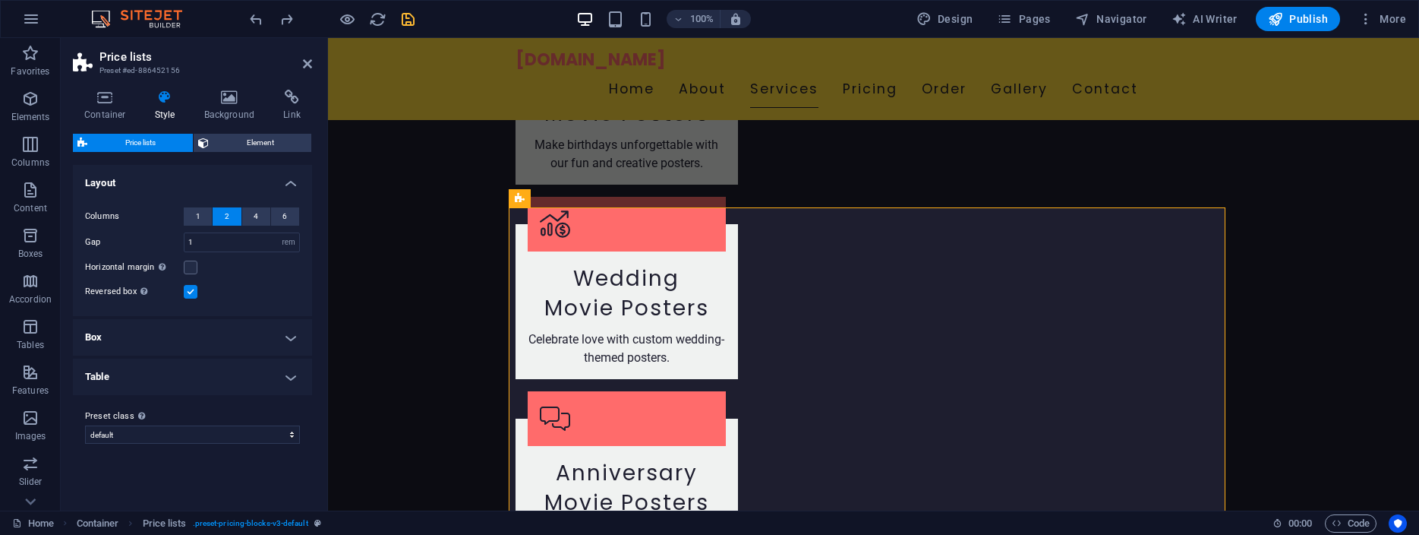
scroll to position [0, 0]
click at [287, 374] on h4 "Table" at bounding box center [192, 376] width 239 height 36
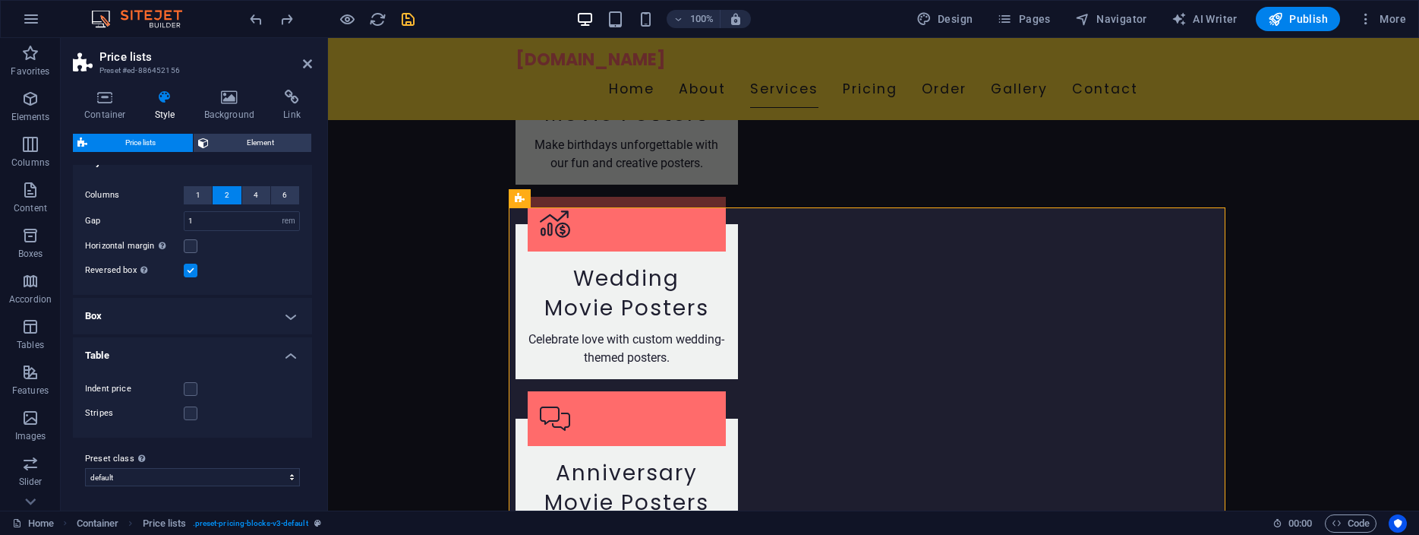
click at [278, 352] on h4 "Table" at bounding box center [192, 350] width 239 height 27
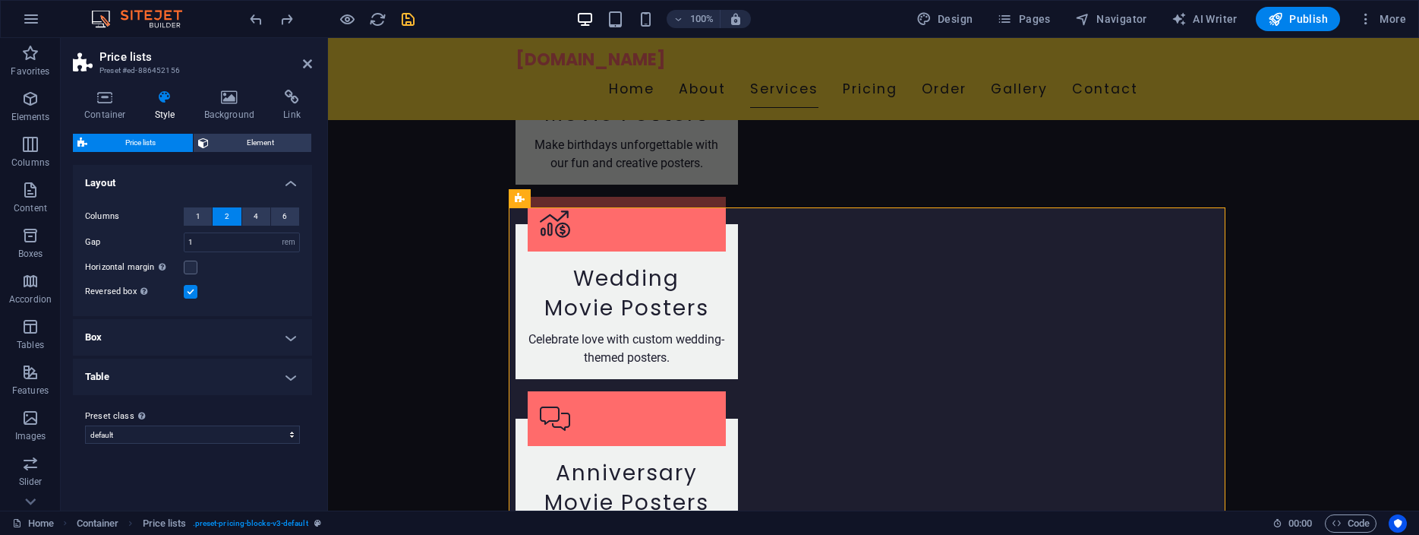
click at [292, 339] on h4 "Box" at bounding box center [192, 337] width 239 height 36
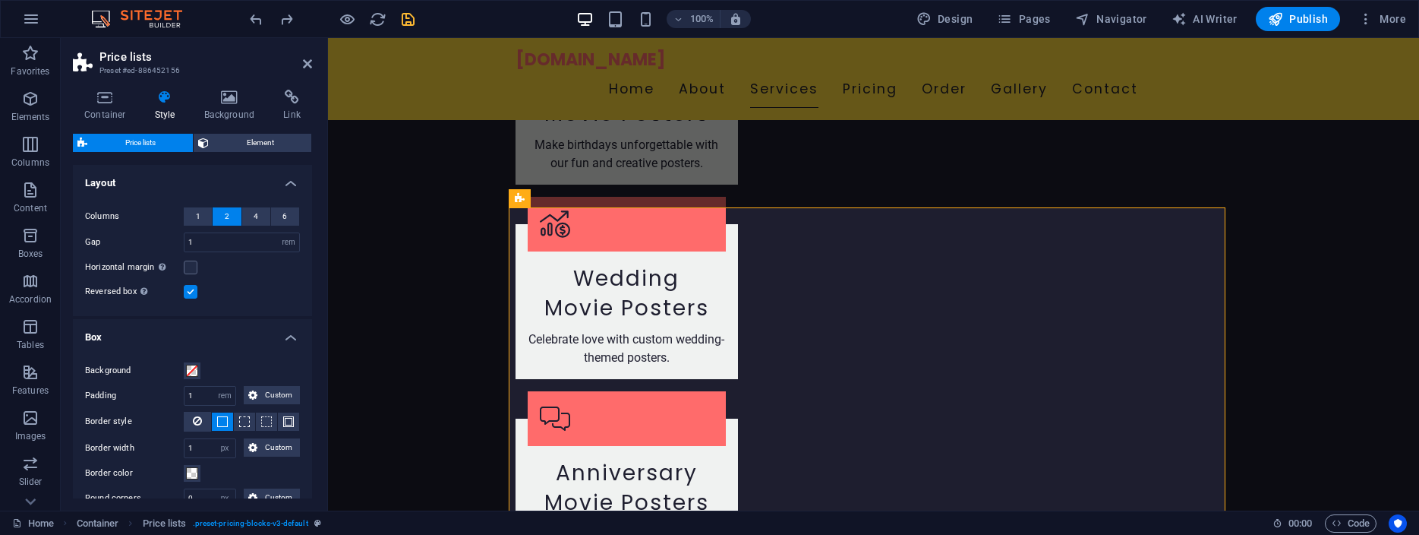
click at [277, 336] on h4 "Box" at bounding box center [192, 332] width 239 height 27
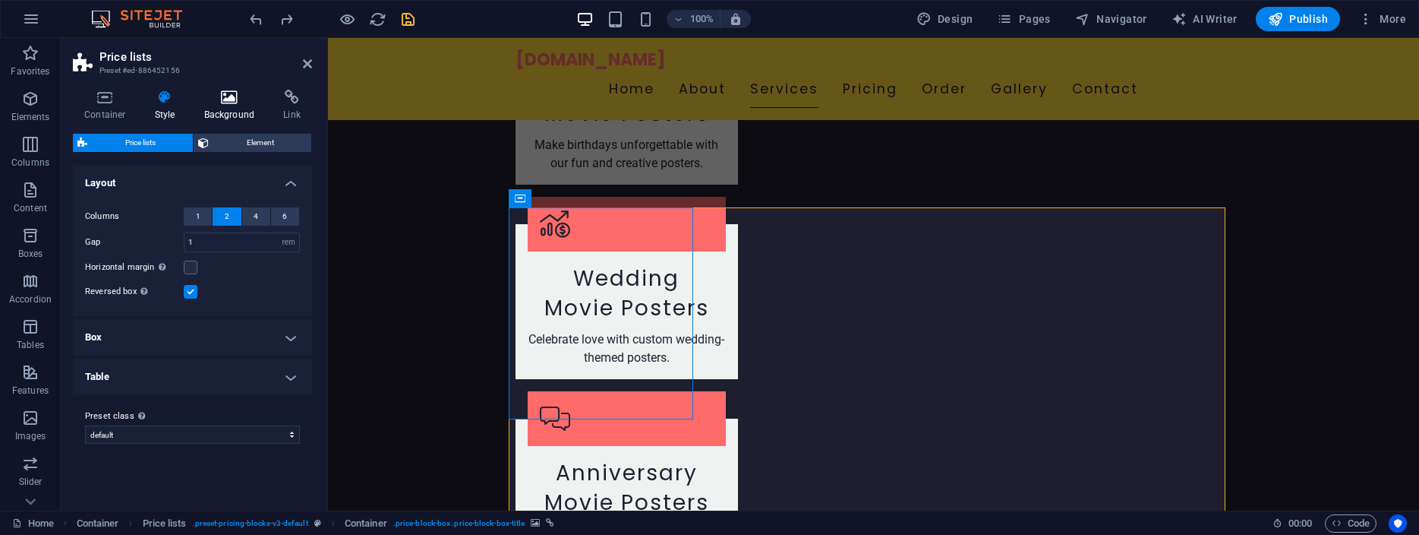
click at [223, 97] on icon at bounding box center [230, 97] width 74 height 15
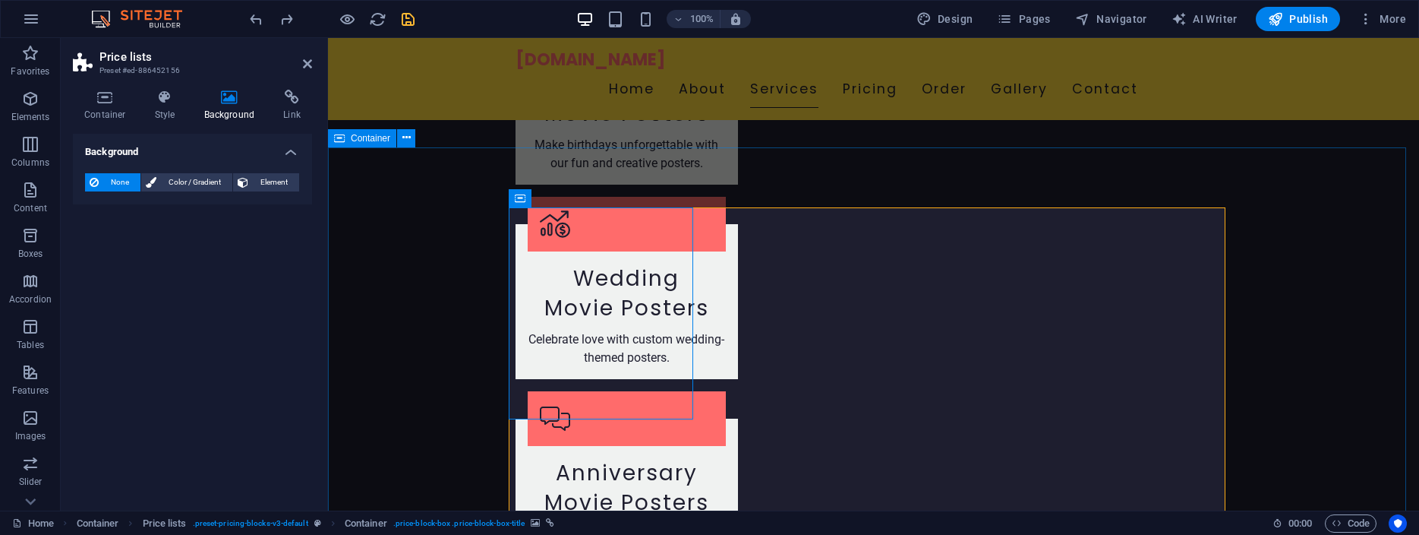
click at [181, 181] on span "Color / Gradient" at bounding box center [194, 182] width 67 height 18
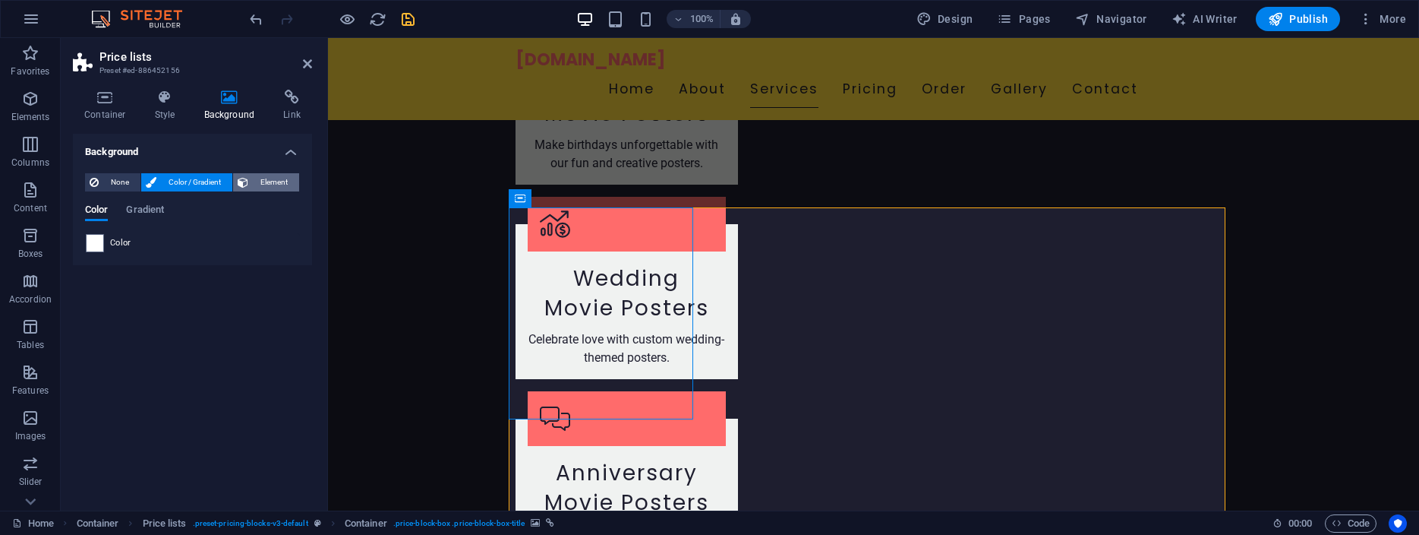
click at [275, 181] on span "Element" at bounding box center [274, 182] width 42 height 18
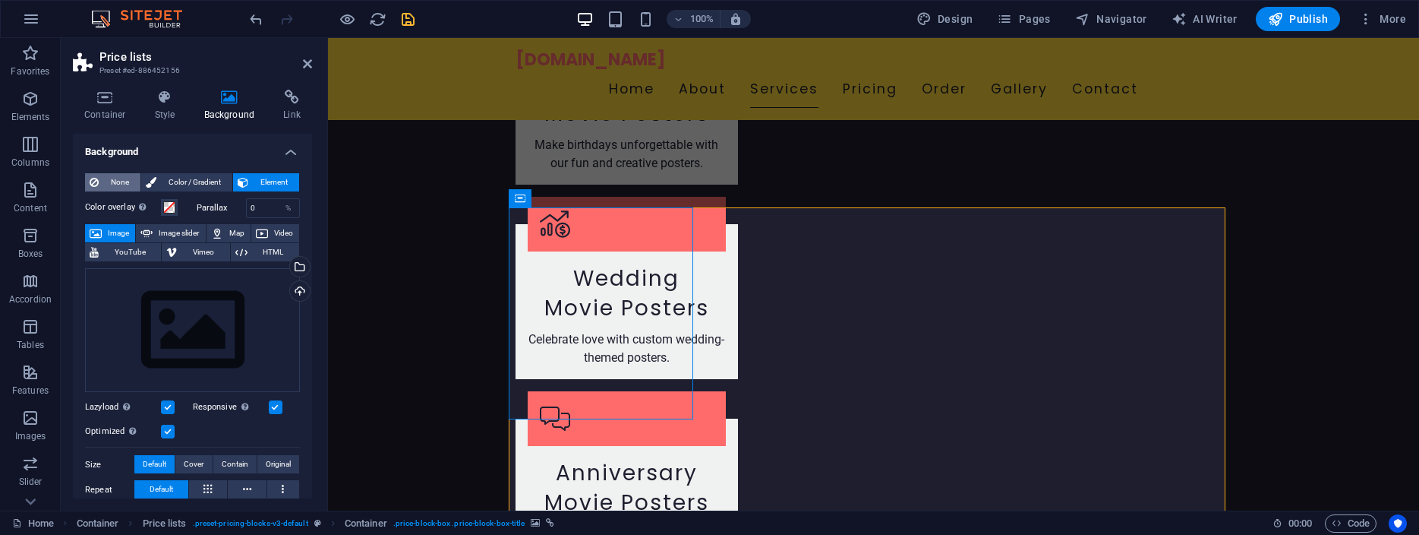
click at [114, 181] on span "None" at bounding box center [119, 182] width 33 height 18
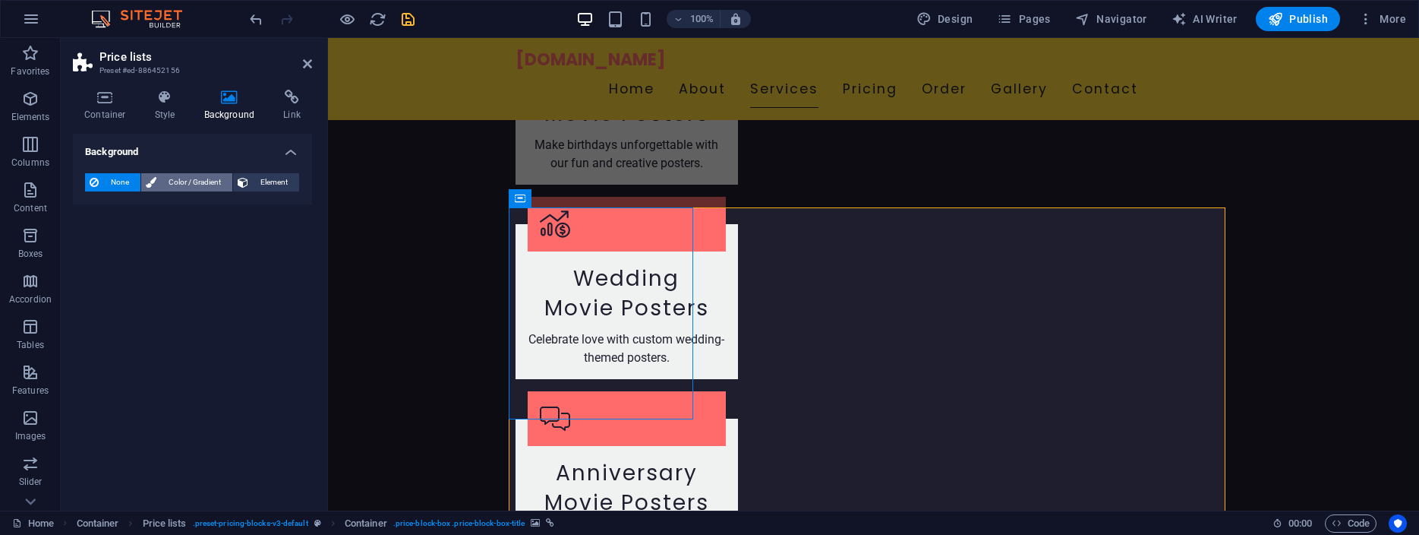
click at [194, 178] on span "Color / Gradient" at bounding box center [194, 182] width 67 height 18
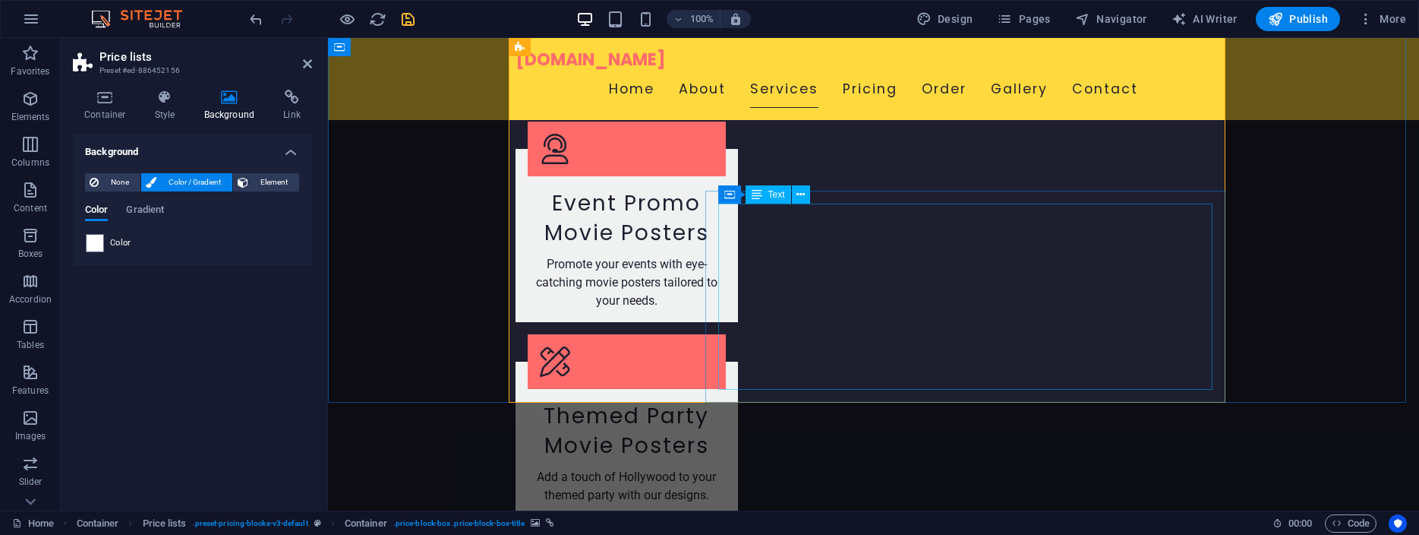
scroll to position [2121, 0]
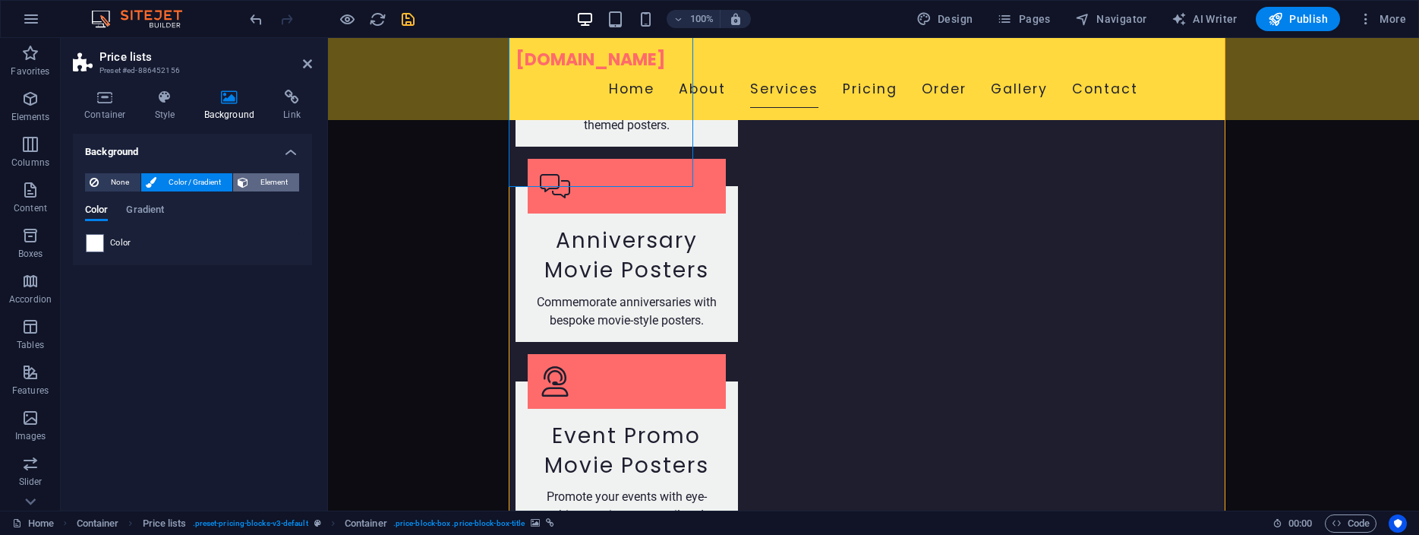
click at [264, 180] on span "Element" at bounding box center [274, 182] width 42 height 18
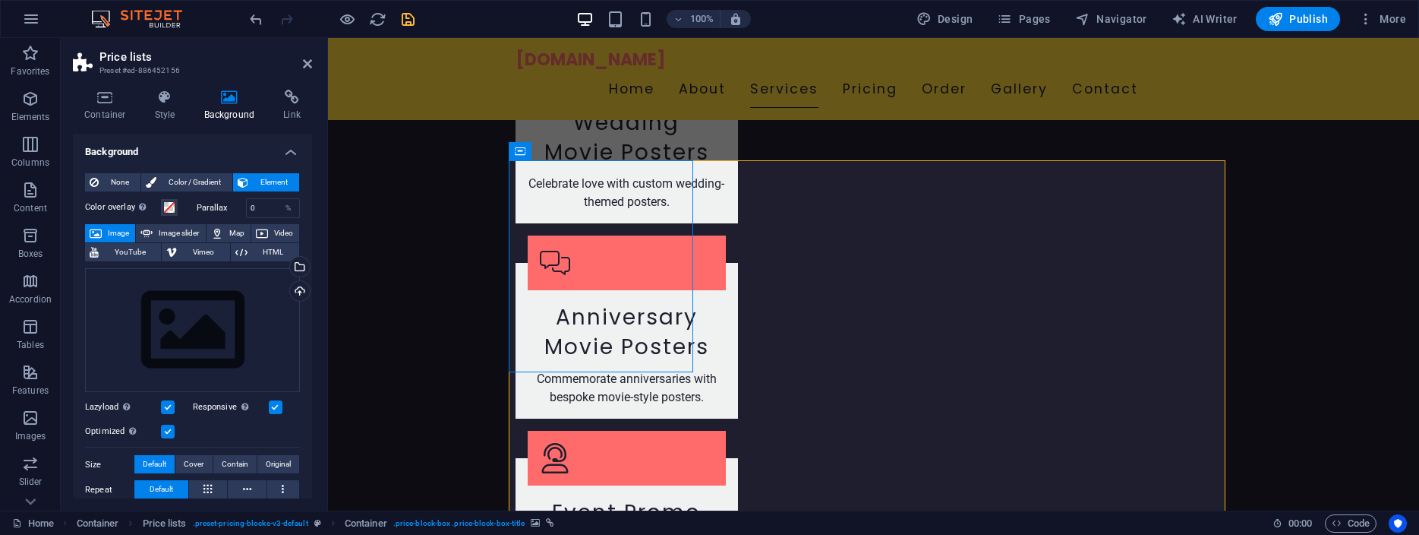
scroll to position [1889, 0]
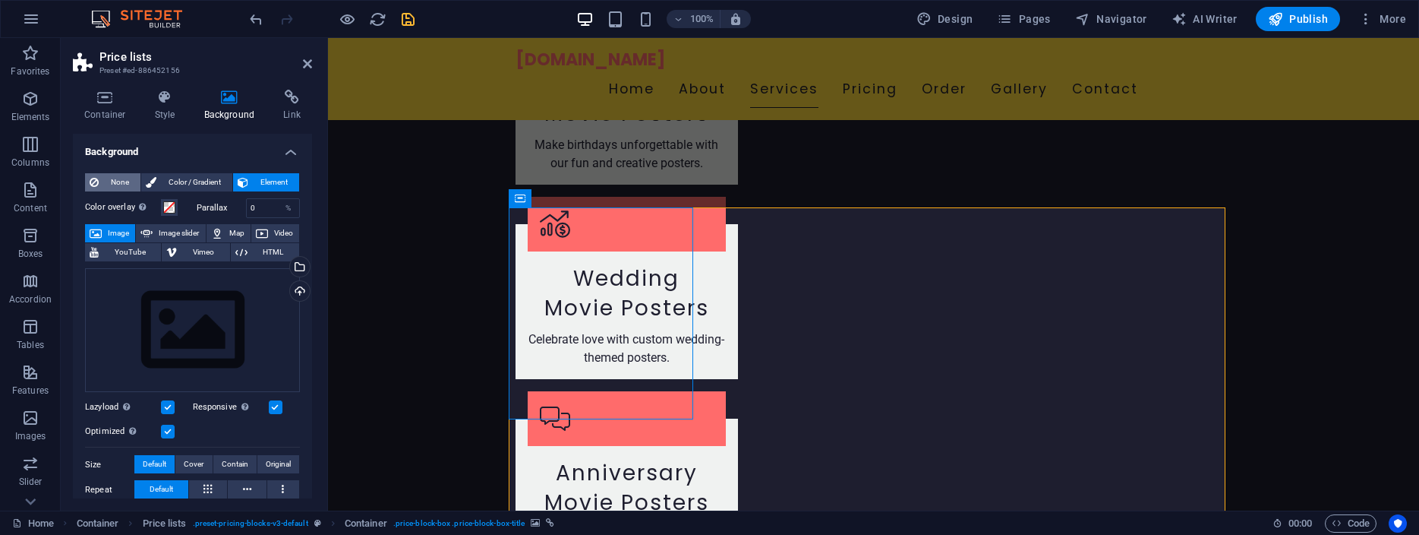
click at [115, 180] on span "None" at bounding box center [119, 182] width 33 height 18
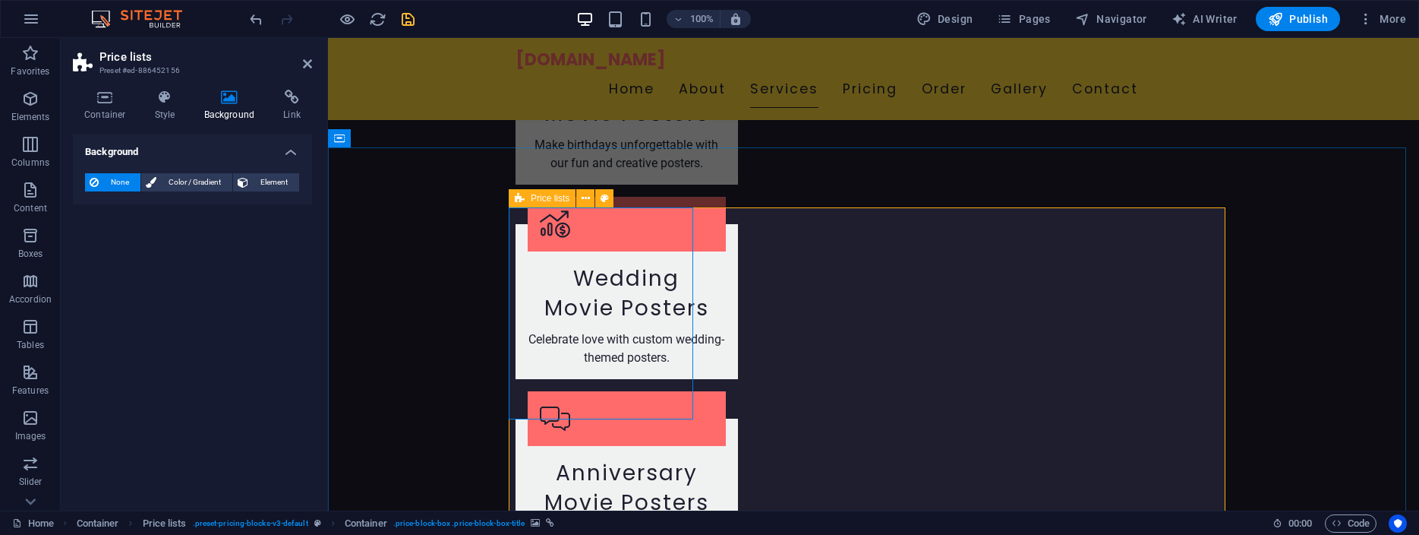
click at [520, 200] on icon at bounding box center [520, 198] width 10 height 18
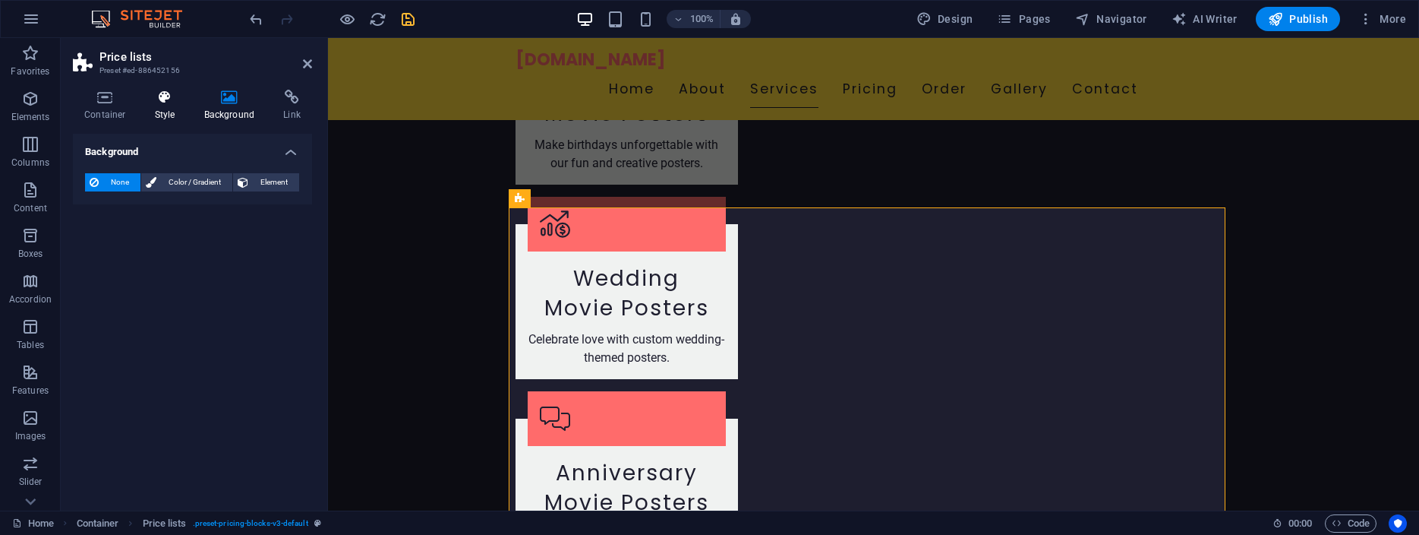
click at [166, 100] on icon at bounding box center [165, 97] width 43 height 15
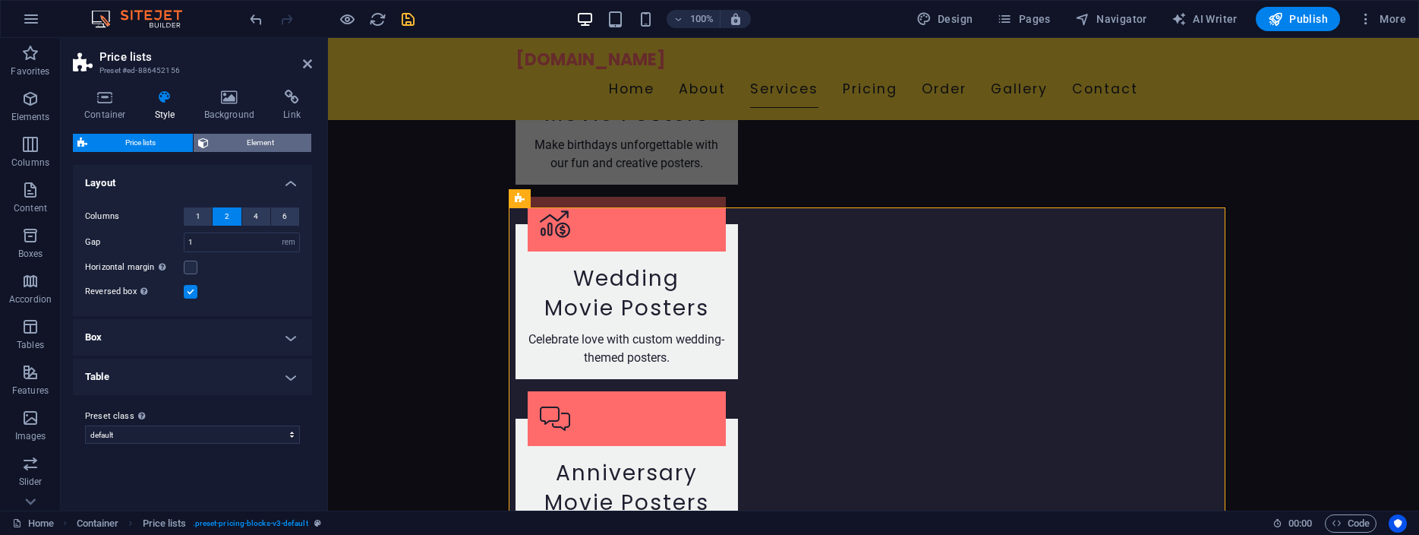
click at [258, 145] on span "Element" at bounding box center [259, 143] width 93 height 18
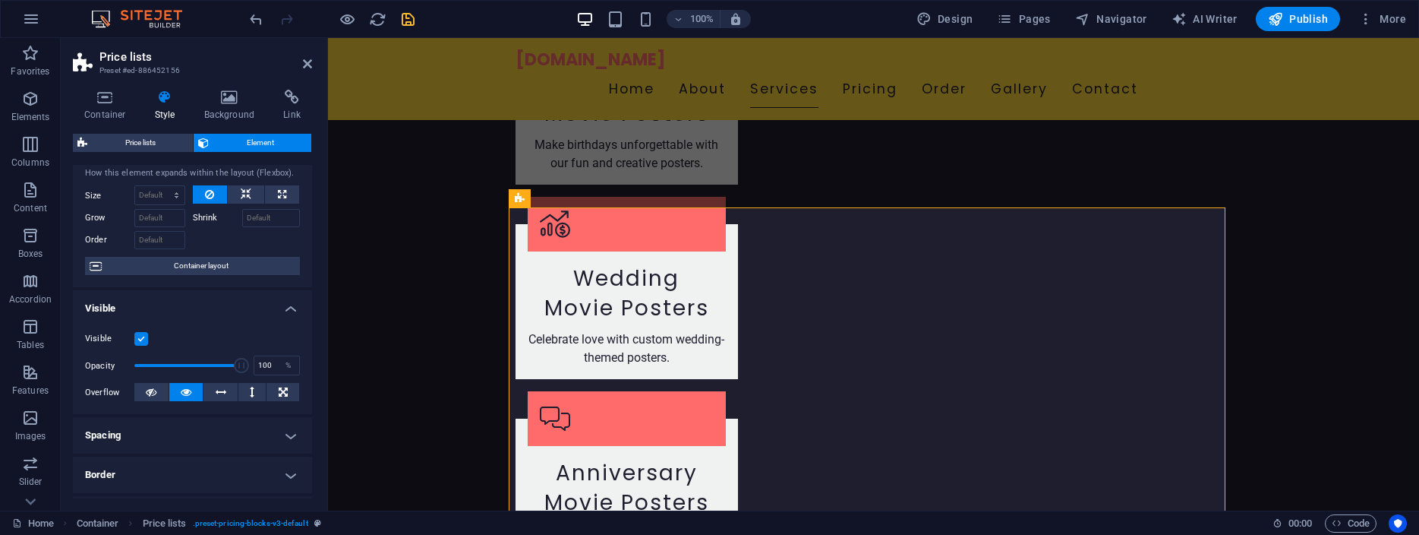
scroll to position [0, 0]
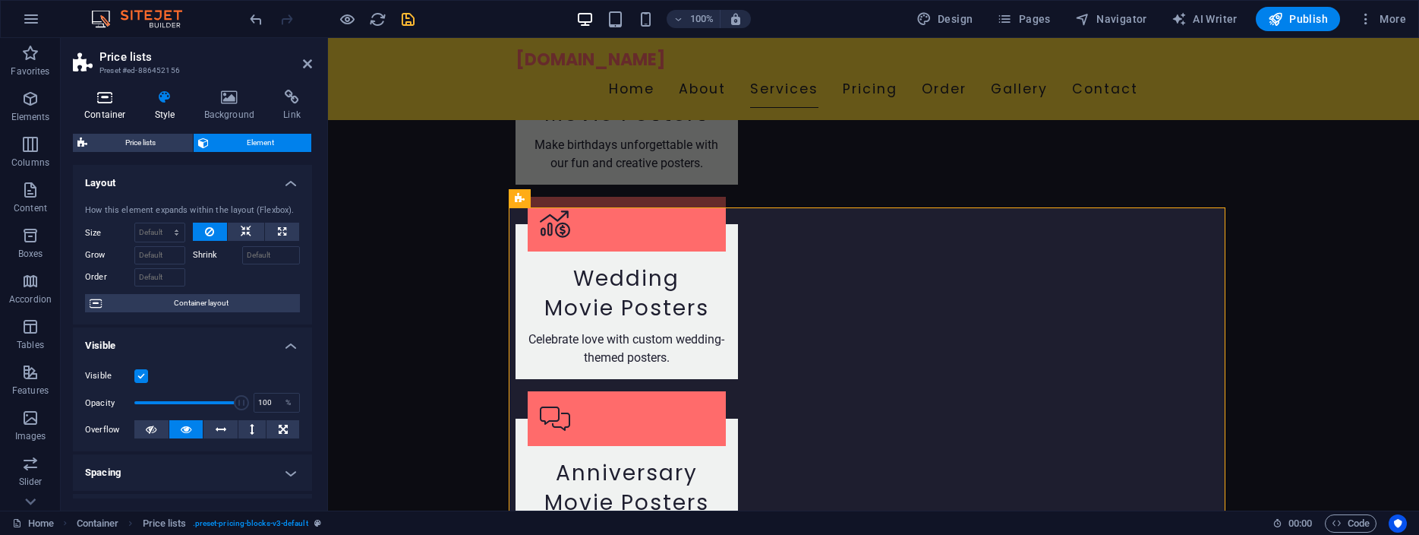
click at [107, 96] on icon at bounding box center [105, 97] width 65 height 15
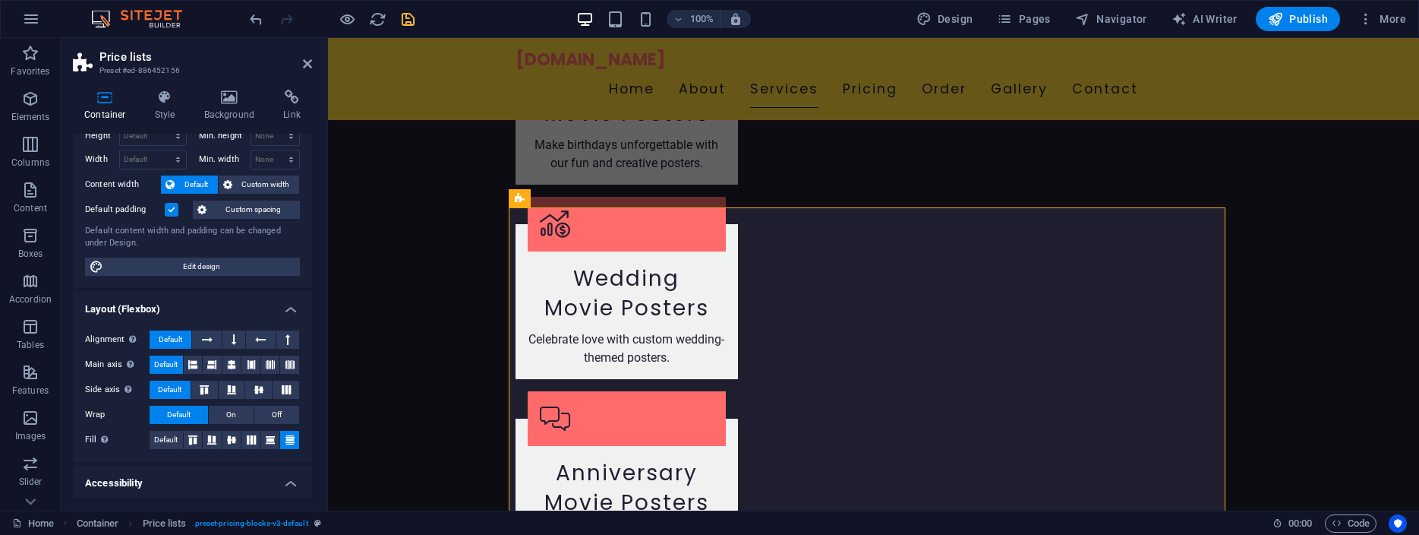
scroll to position [68, 0]
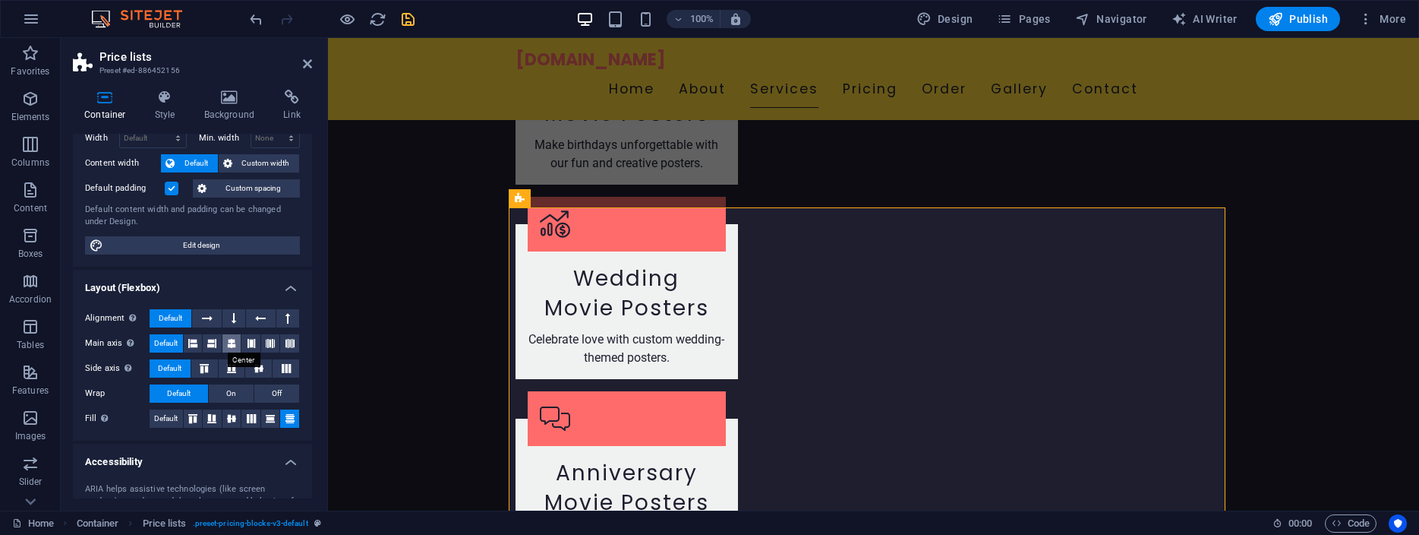
click at [227, 345] on icon at bounding box center [231, 343] width 9 height 18
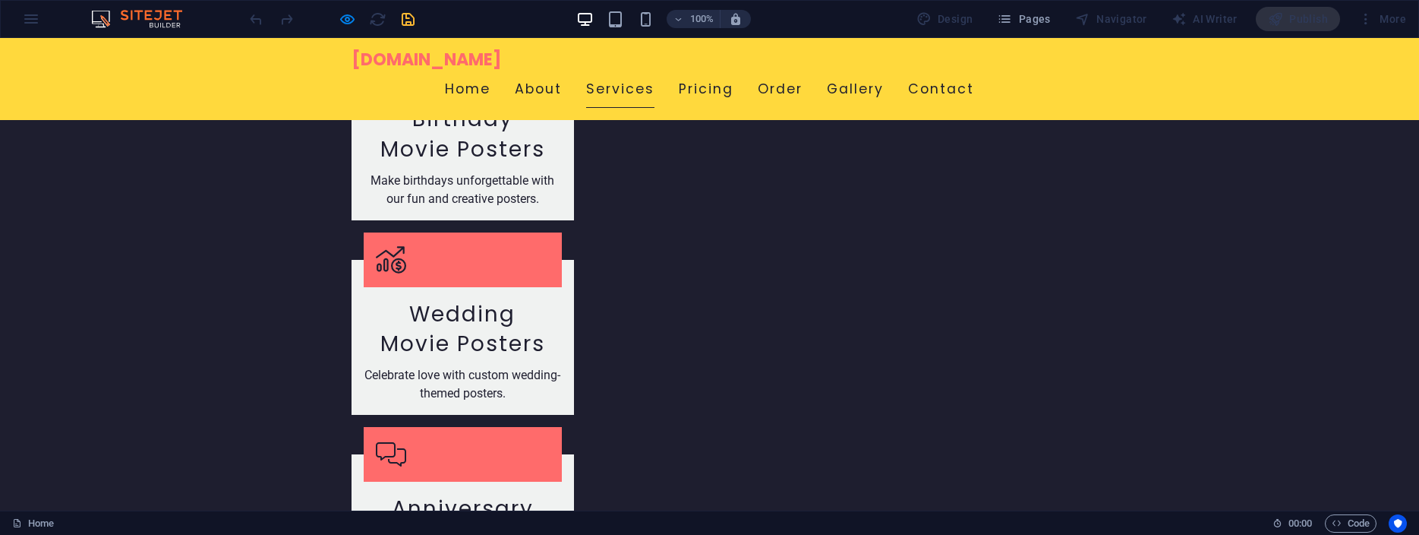
scroll to position [1936, 0]
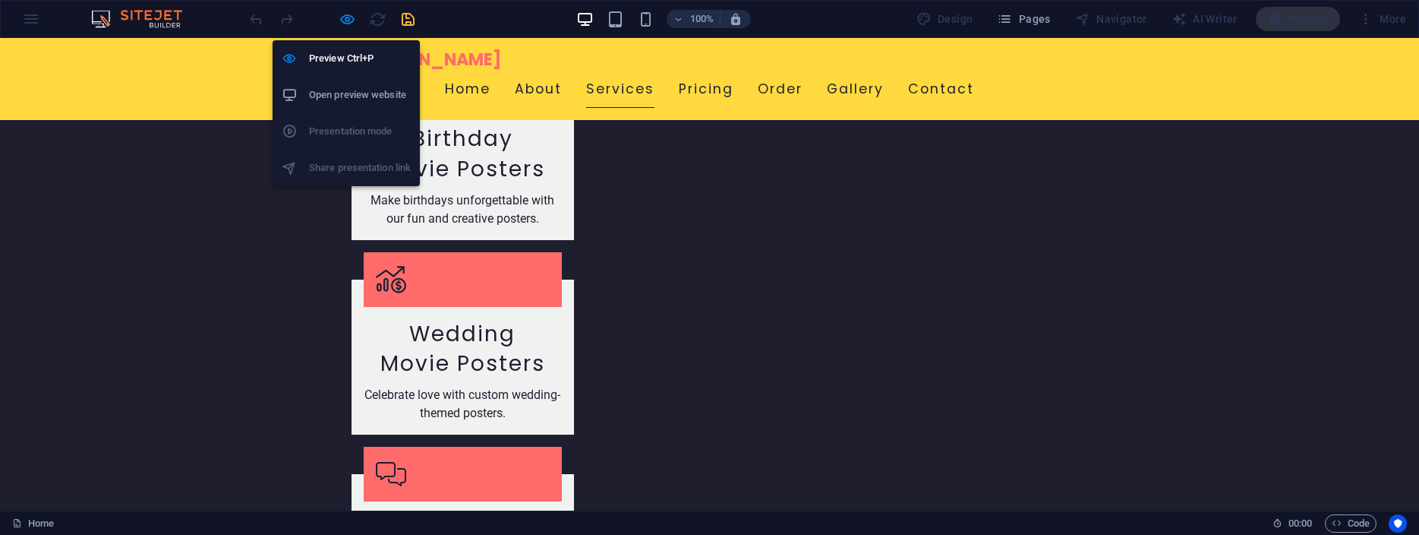
click at [352, 90] on h6 "Open preview website" at bounding box center [360, 95] width 102 height 18
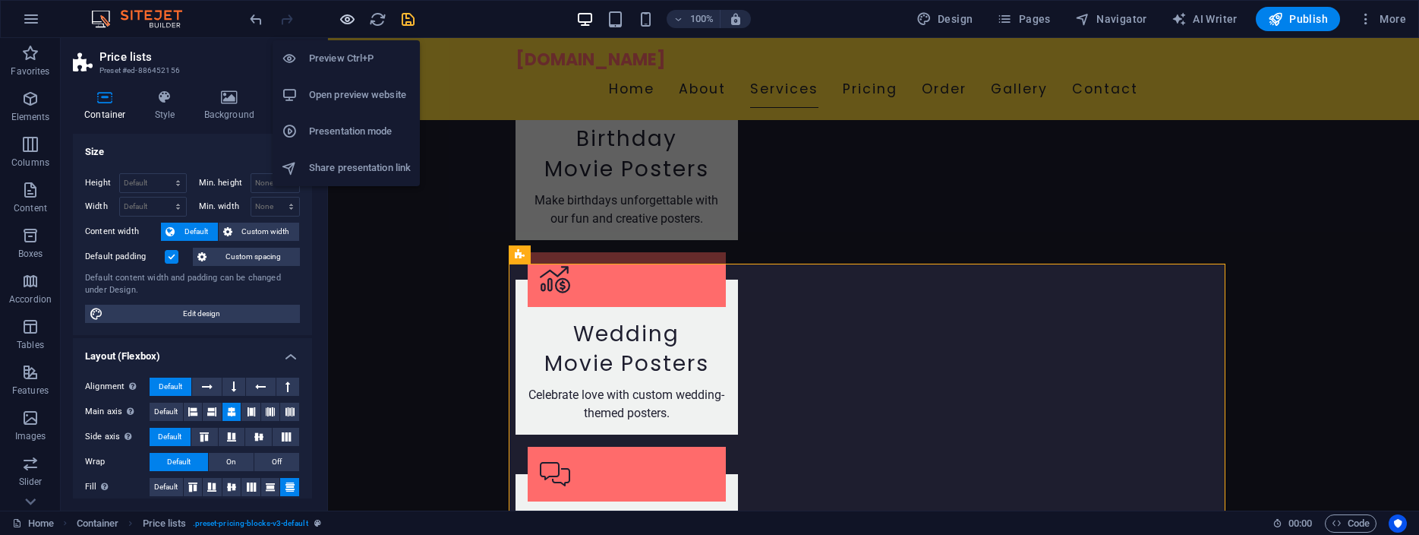
scroll to position [68, 0]
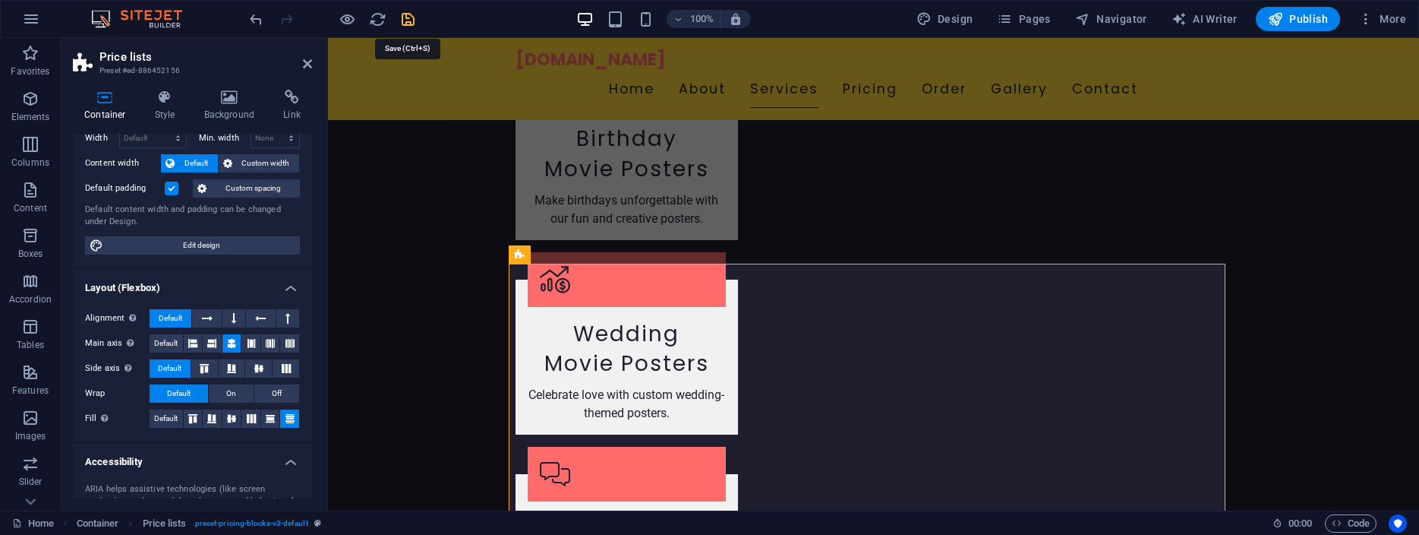
click at [405, 18] on icon "save" at bounding box center [407, 19] width 17 height 17
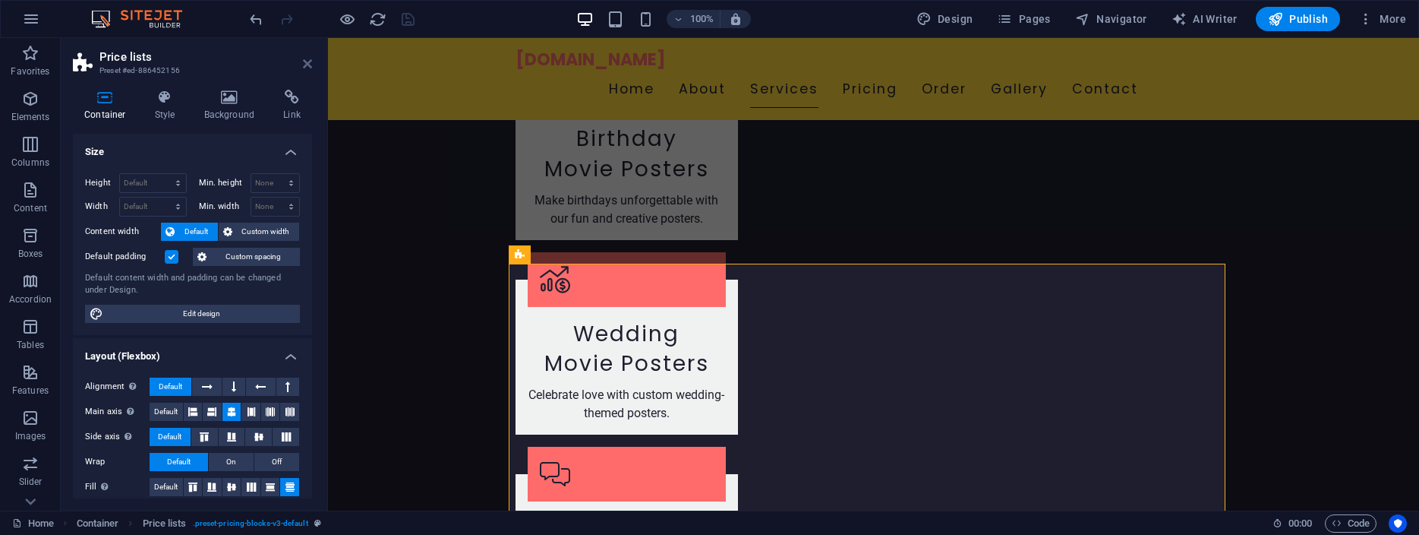
click at [308, 59] on icon at bounding box center [307, 64] width 9 height 12
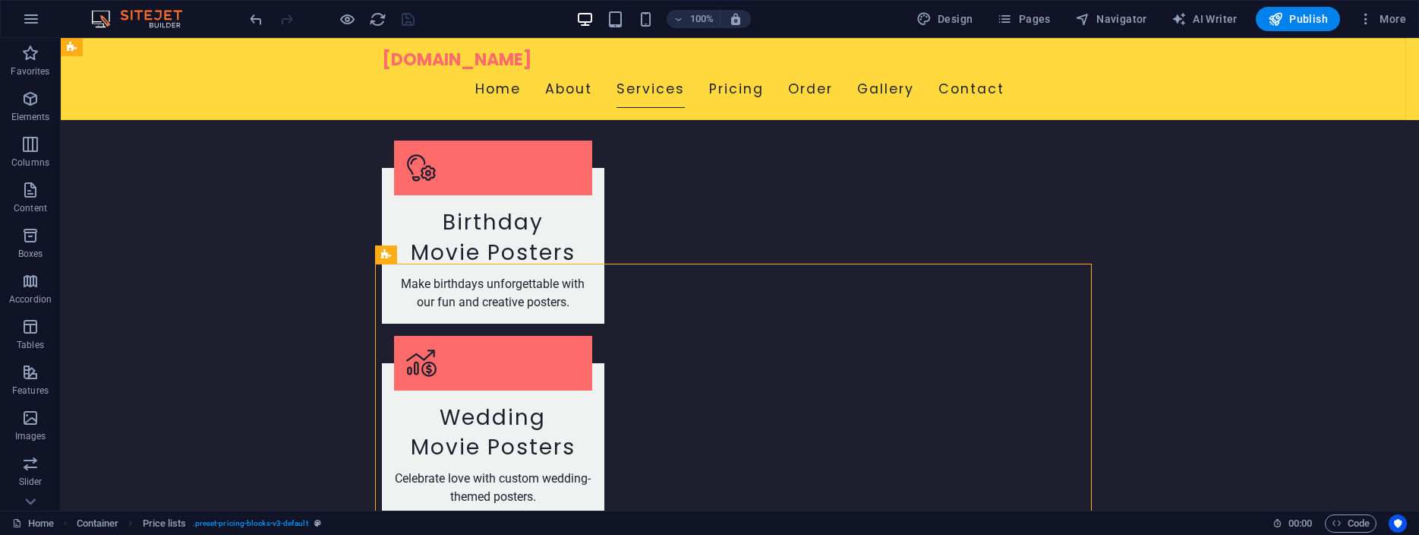
scroll to position [1917, 0]
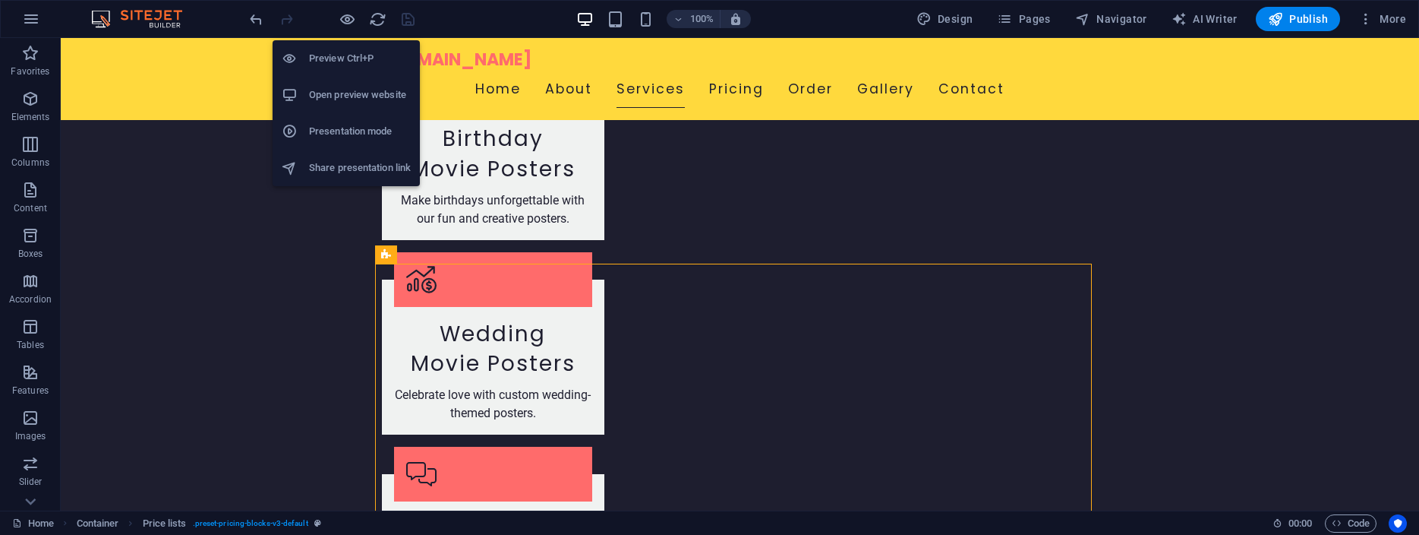
click at [351, 91] on h6 "Open preview website" at bounding box center [360, 95] width 102 height 18
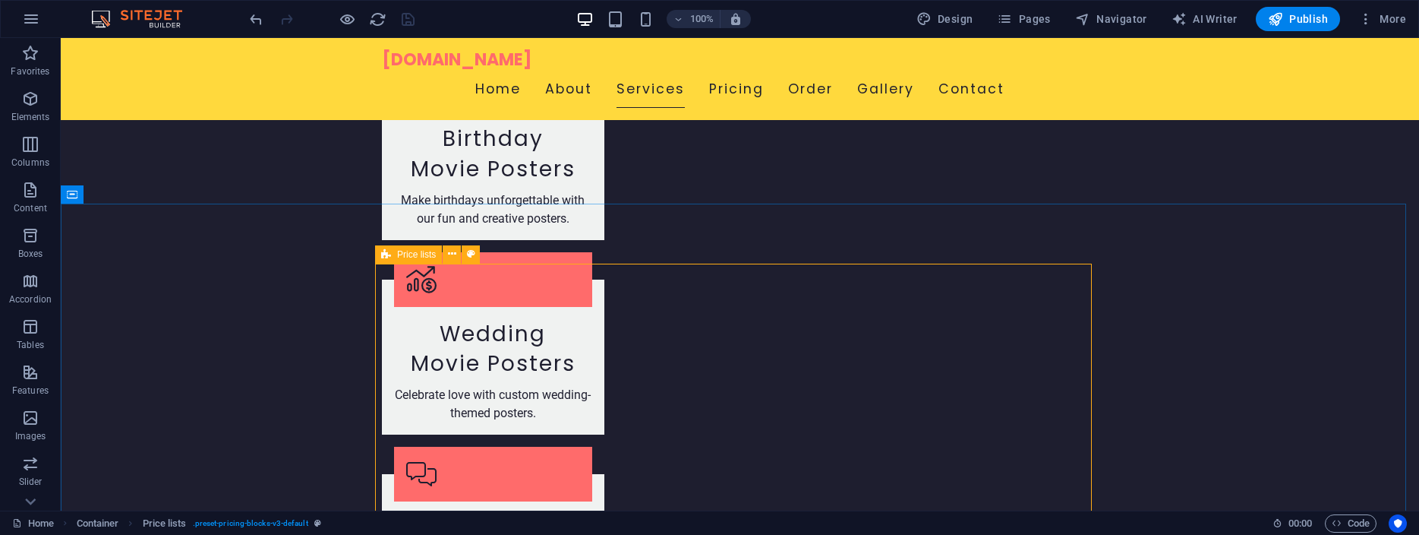
click at [418, 254] on span "Price lists" at bounding box center [416, 254] width 39 height 9
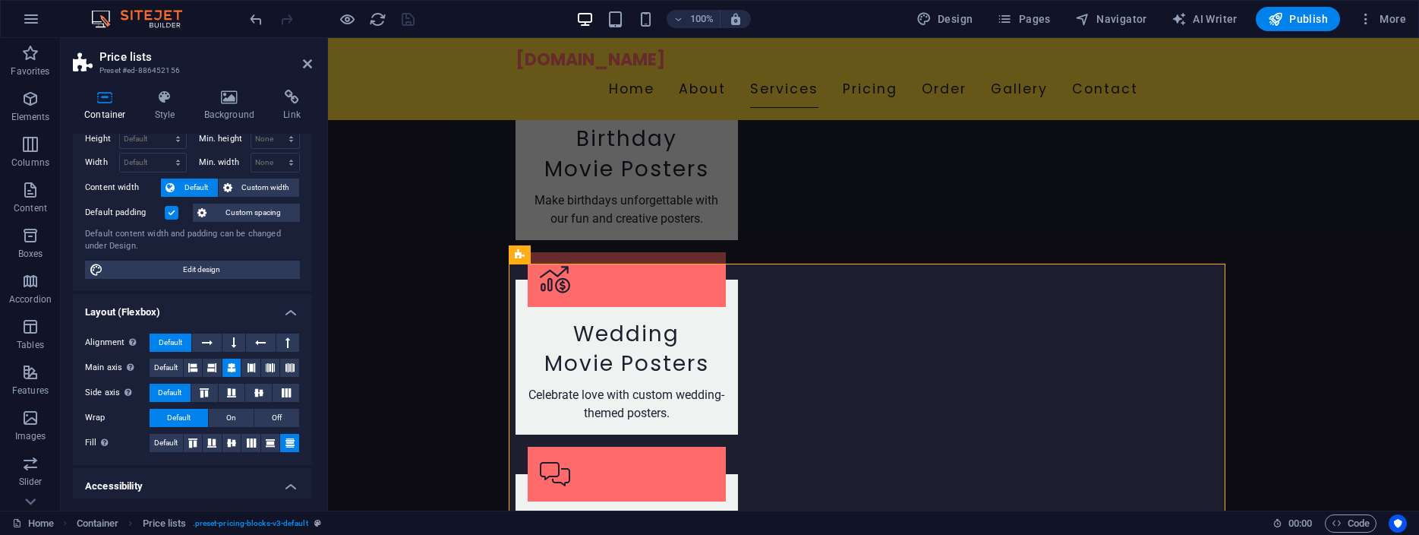
scroll to position [68, 0]
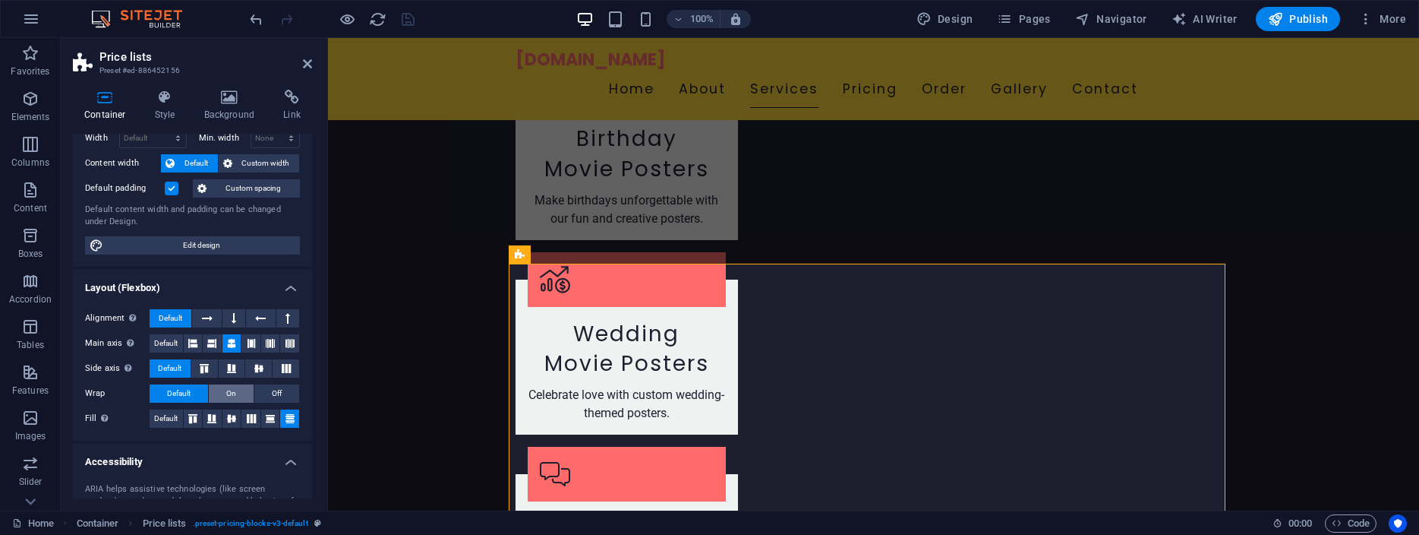
click at [218, 388] on button "On" at bounding box center [231, 393] width 45 height 18
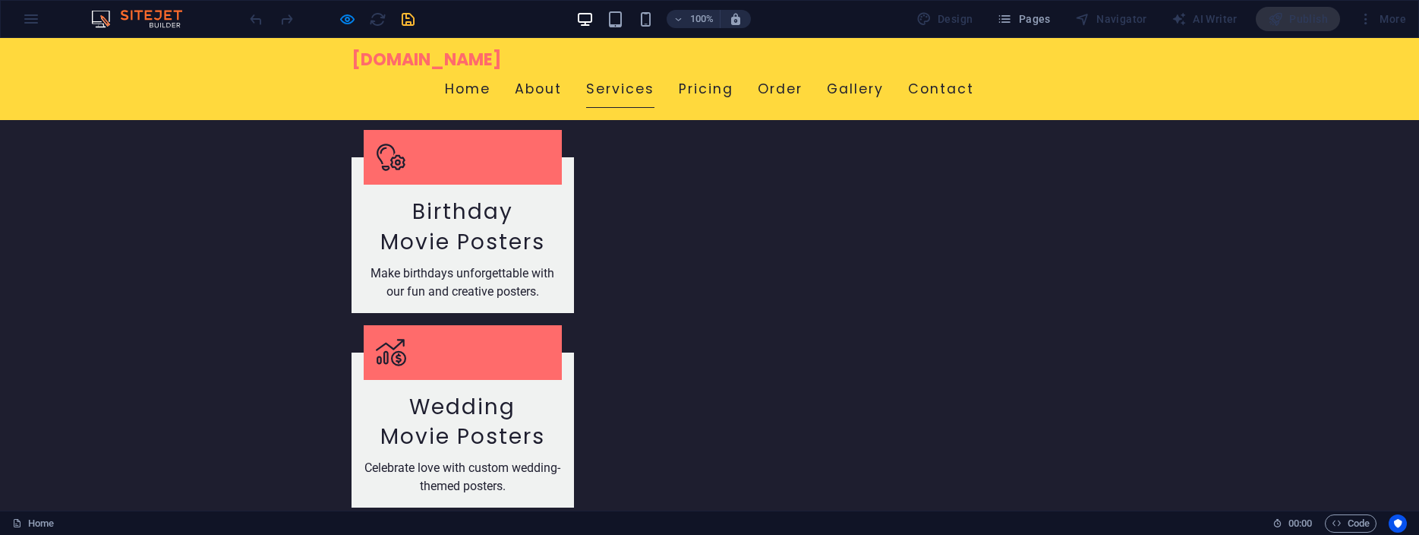
scroll to position [1859, 0]
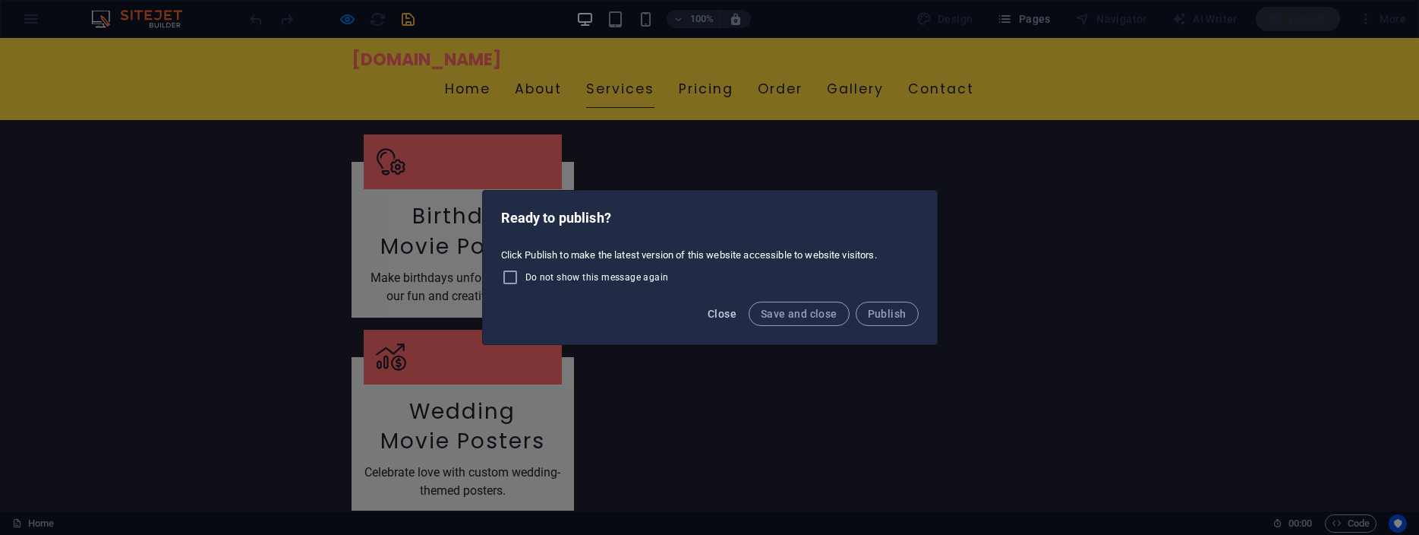
click at [714, 308] on span "Close" at bounding box center [722, 314] width 29 height 12
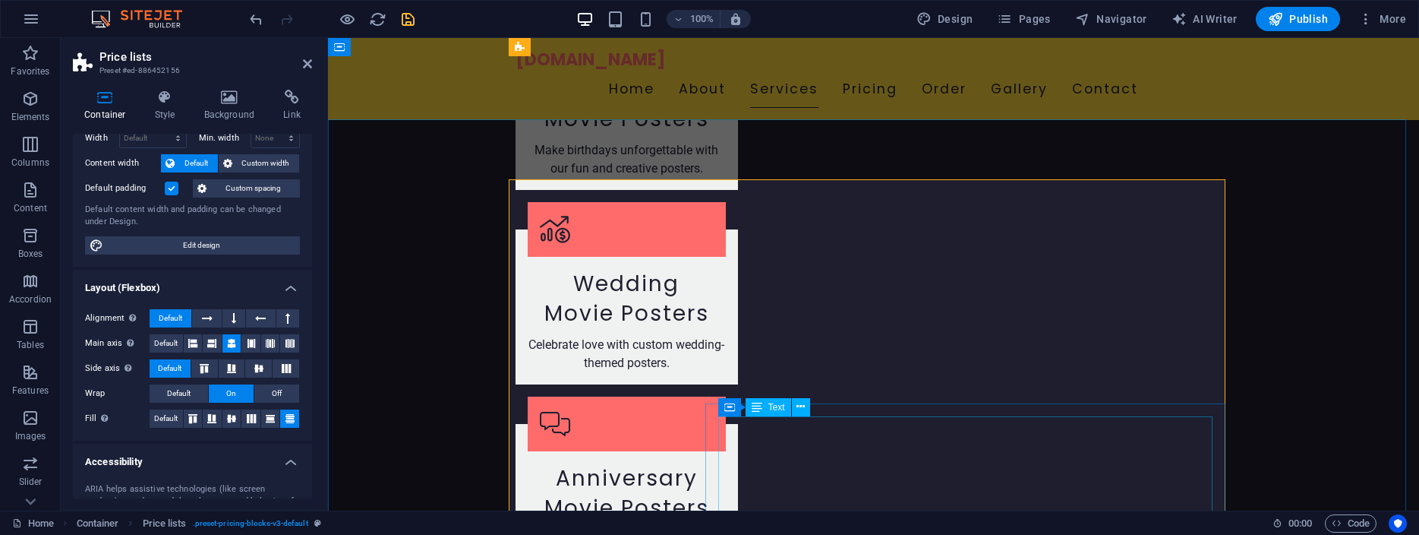
scroll to position [1834, 0]
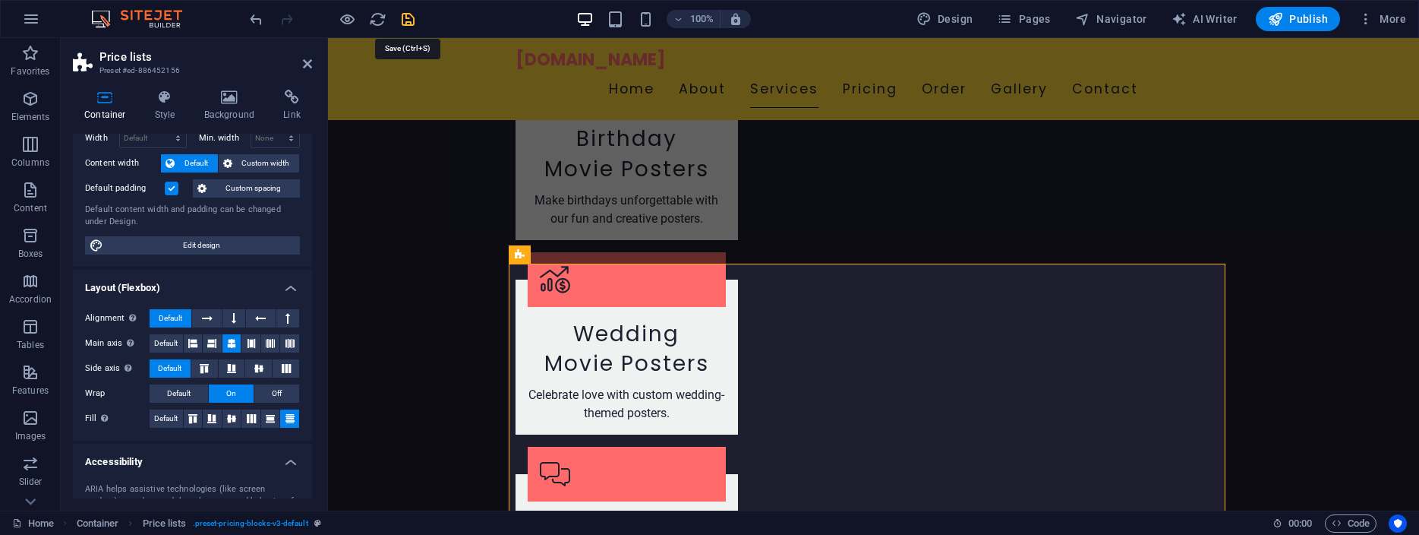
click at [405, 18] on icon "save" at bounding box center [407, 19] width 17 height 17
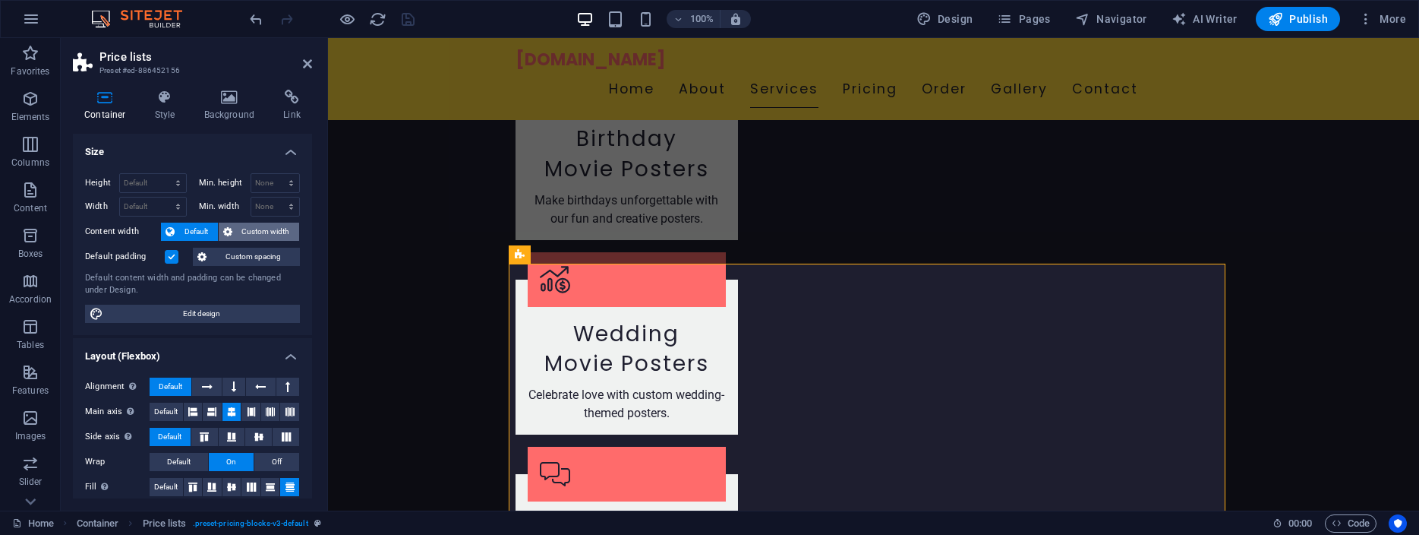
click at [240, 231] on span "Custom width" at bounding box center [266, 231] width 58 height 18
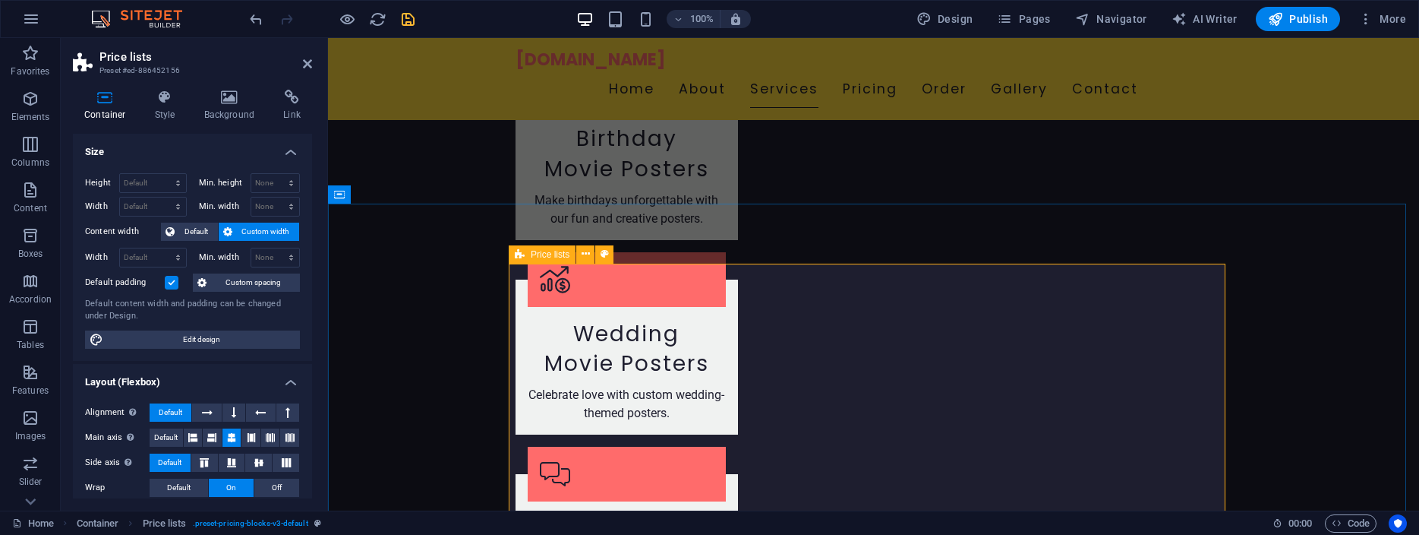
click at [547, 256] on span "Price lists" at bounding box center [550, 254] width 39 height 9
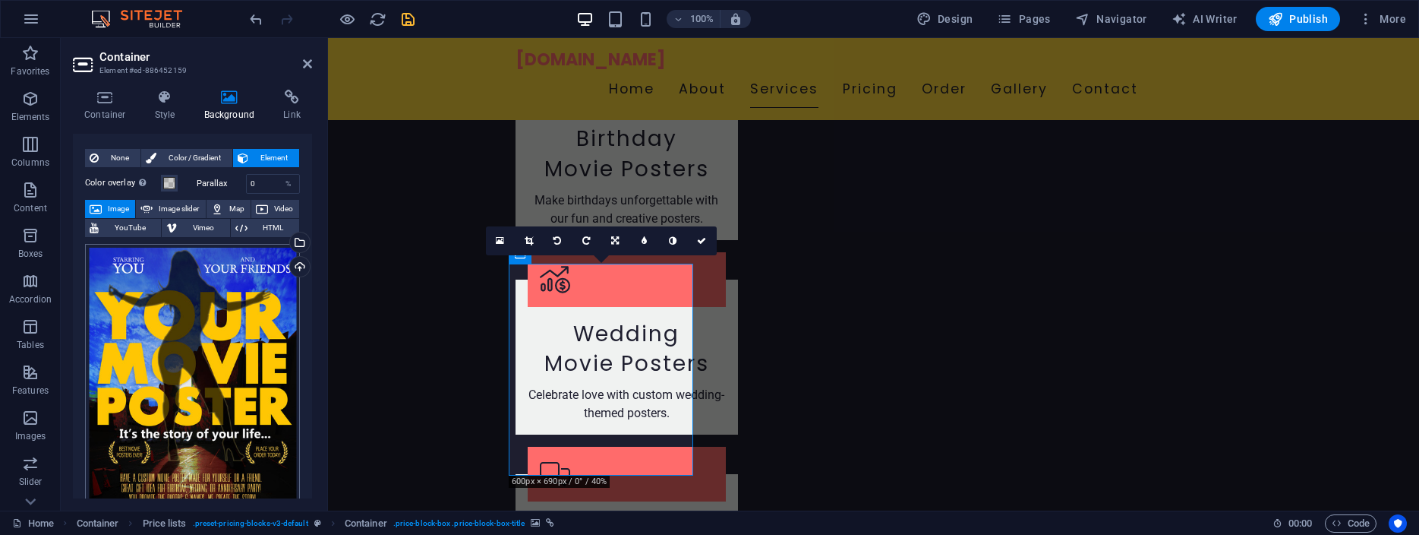
scroll to position [0, 0]
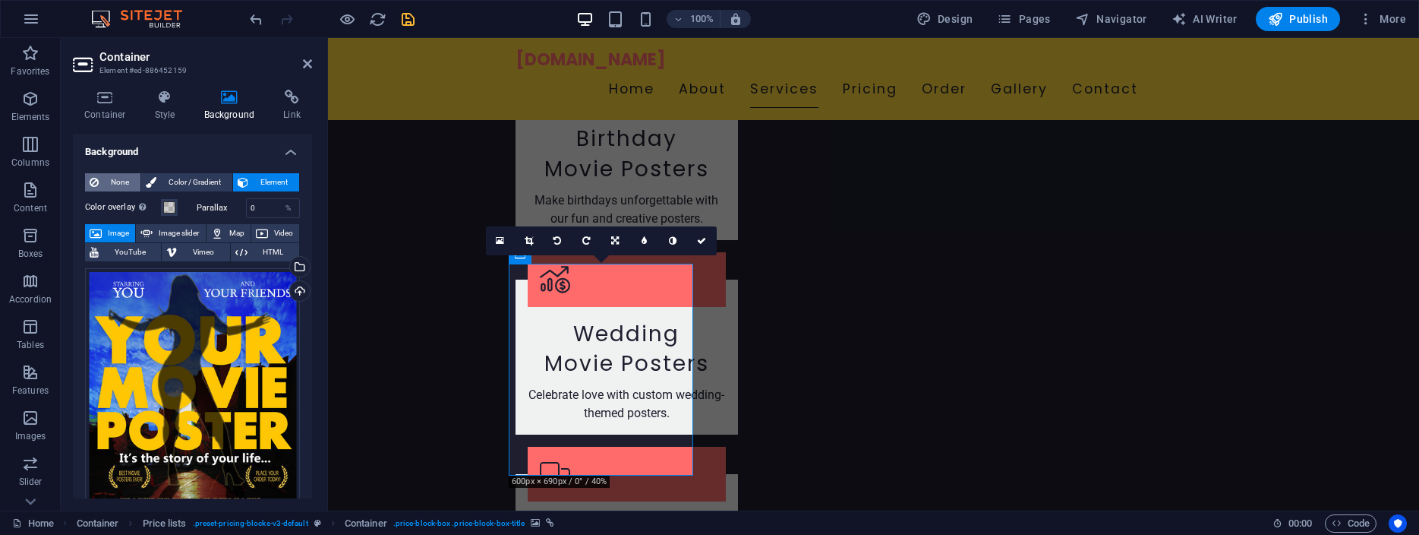
click at [106, 178] on span "None" at bounding box center [119, 182] width 33 height 18
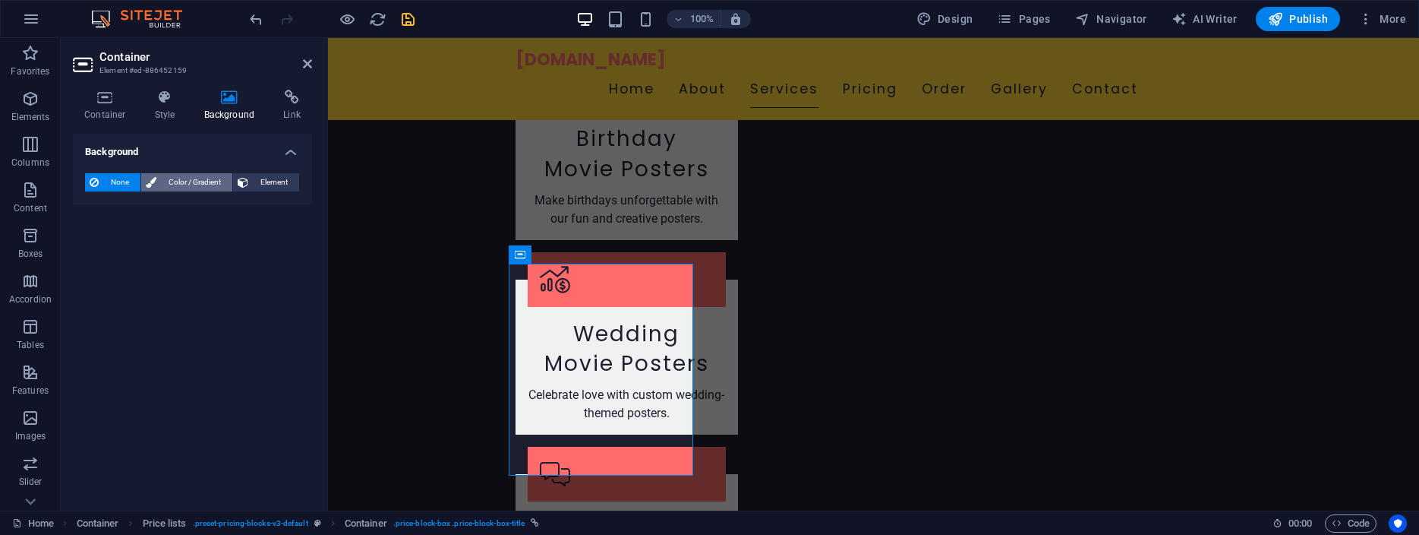
click at [181, 178] on span "Color / Gradient" at bounding box center [194, 182] width 67 height 18
click at [156, 206] on span "Gradient" at bounding box center [145, 210] width 38 height 21
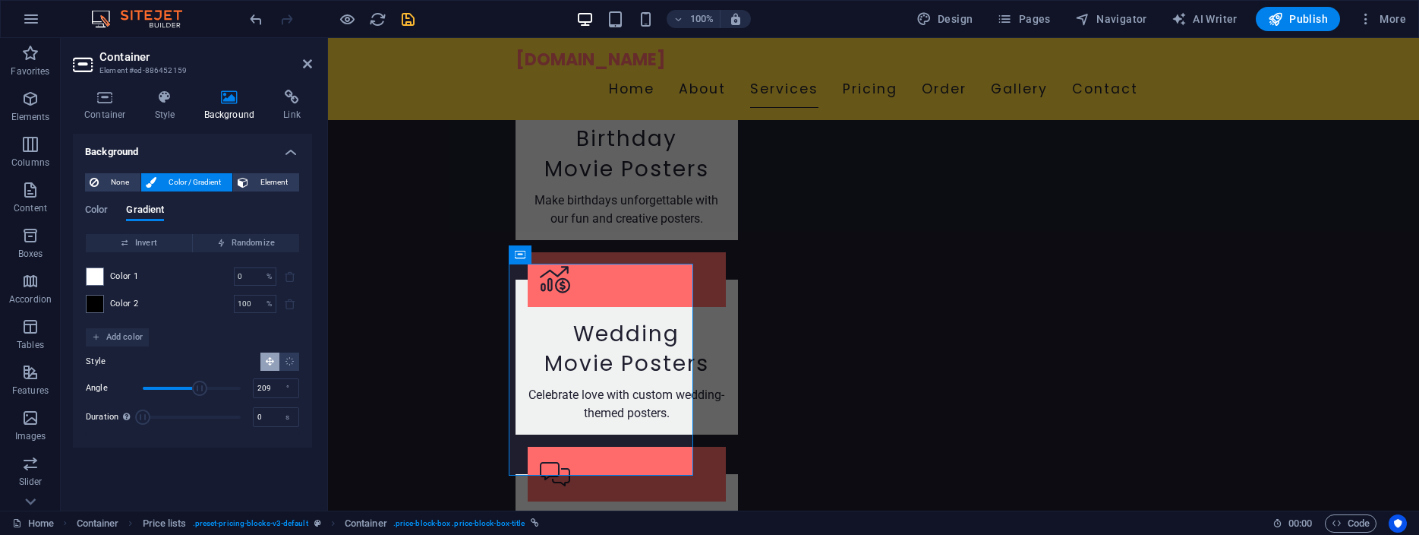
drag, startPoint x: 166, startPoint y: 385, endPoint x: 200, endPoint y: 386, distance: 33.4
click at [200, 386] on span "Angle" at bounding box center [199, 387] width 15 height 15
click at [288, 386] on div "°" at bounding box center [287, 388] width 21 height 18
click at [288, 383] on div "°" at bounding box center [287, 388] width 21 height 18
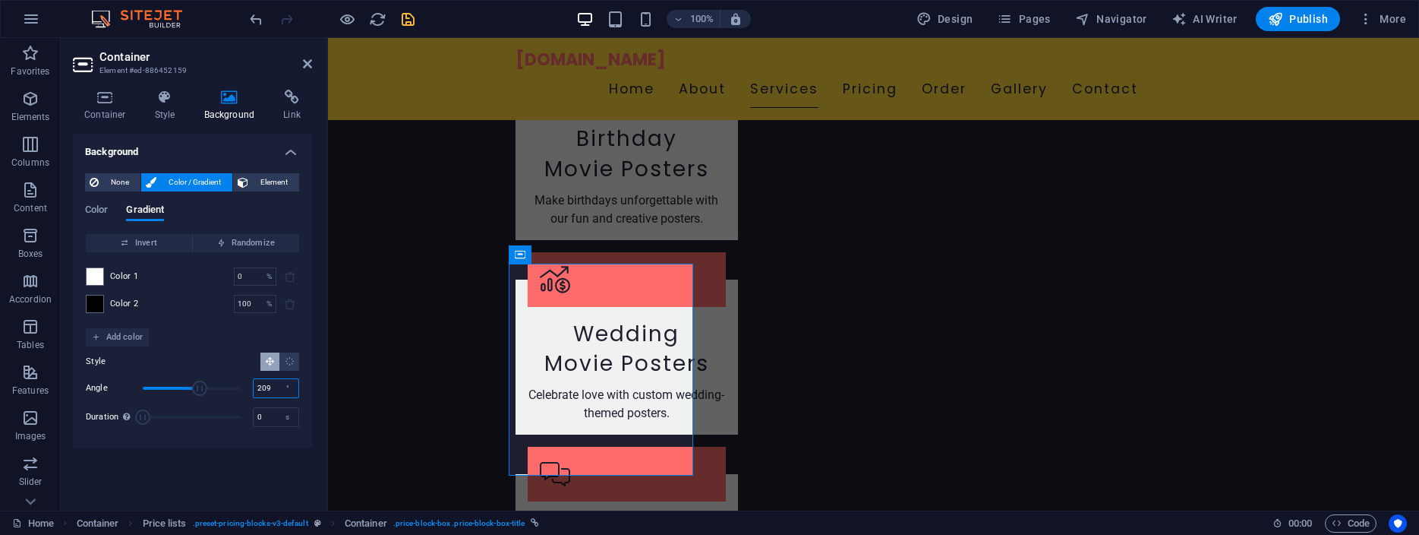
click at [260, 386] on input "209" at bounding box center [276, 388] width 45 height 18
drag, startPoint x: 200, startPoint y: 387, endPoint x: 210, endPoint y: 388, distance: 9.9
click at [210, 388] on span "Angle" at bounding box center [209, 387] width 15 height 15
drag, startPoint x: 210, startPoint y: 388, endPoint x: 257, endPoint y: 388, distance: 47.1
click at [257, 388] on div "Angle 360 °" at bounding box center [192, 388] width 213 height 23
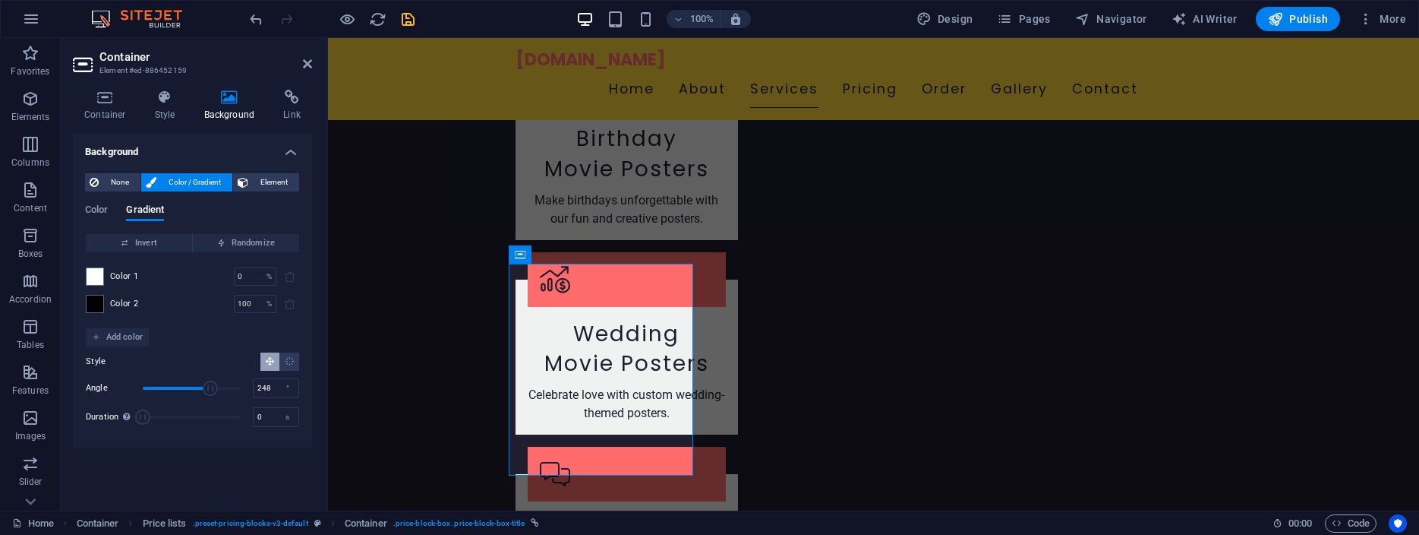
drag, startPoint x: 241, startPoint y: 389, endPoint x: 210, endPoint y: 388, distance: 31.1
click at [210, 388] on span "Angle" at bounding box center [210, 387] width 15 height 15
type input "220"
click at [203, 388] on span "Angle" at bounding box center [202, 387] width 15 height 15
drag, startPoint x: 251, startPoint y: 277, endPoint x: 208, endPoint y: 277, distance: 42.5
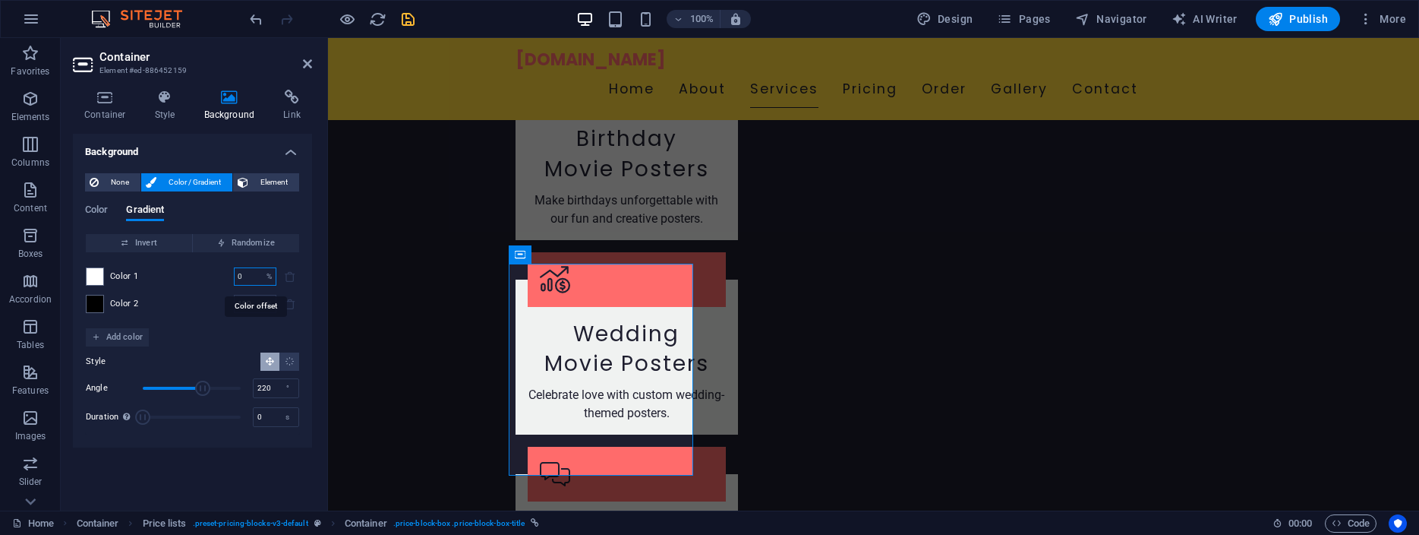
click at [234, 277] on input "0" at bounding box center [247, 276] width 27 height 18
drag, startPoint x: 255, startPoint y: 279, endPoint x: 190, endPoint y: 271, distance: 65.7
click at [234, 271] on input "20" at bounding box center [247, 276] width 27 height 18
type input "0"
drag, startPoint x: 257, startPoint y: 300, endPoint x: 181, endPoint y: 295, distance: 76.9
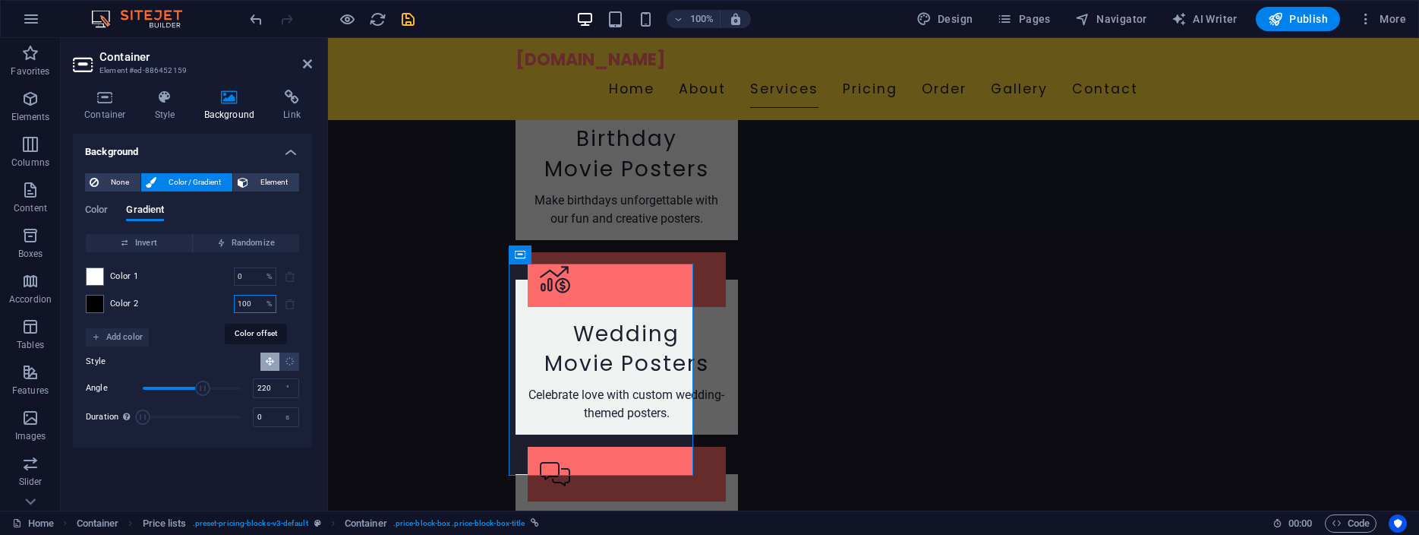
click at [181, 295] on div "Color 2 100 % ​" at bounding box center [192, 304] width 213 height 18
type input "150"
click at [219, 320] on div "Color 1 0 % ​ Color 2 150 % ​" at bounding box center [192, 290] width 213 height 76
click at [253, 301] on input "150" at bounding box center [247, 304] width 27 height 18
drag, startPoint x: 250, startPoint y: 274, endPoint x: 209, endPoint y: 269, distance: 41.3
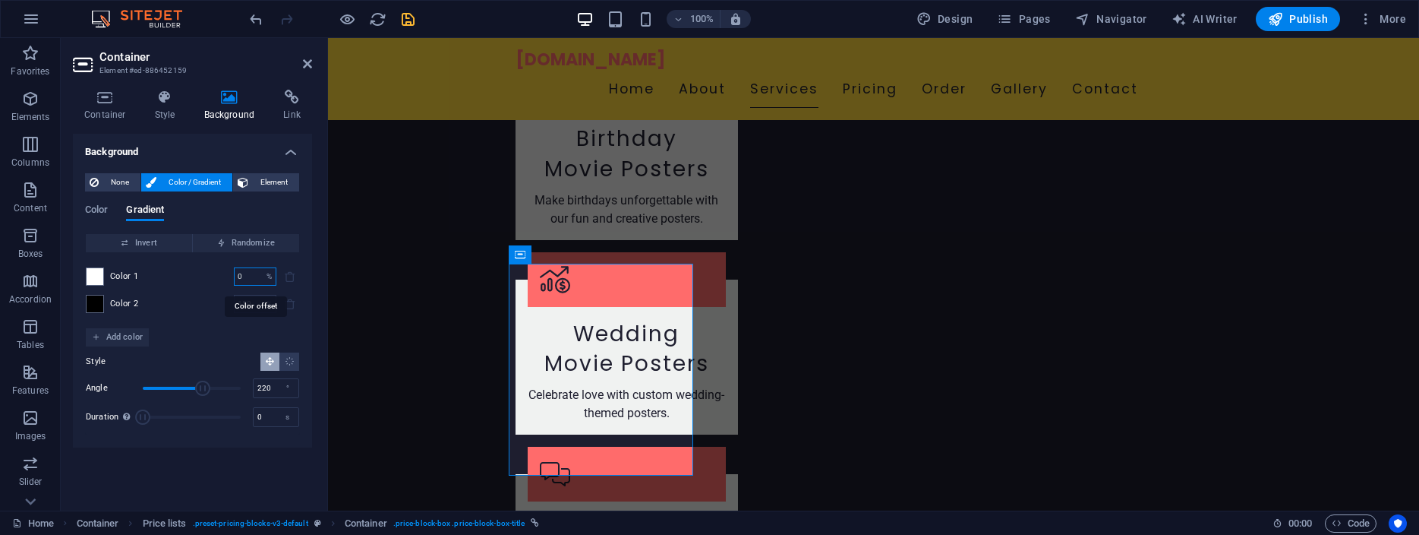
click at [234, 269] on input "0" at bounding box center [247, 276] width 27 height 18
click at [96, 277] on span at bounding box center [95, 276] width 17 height 17
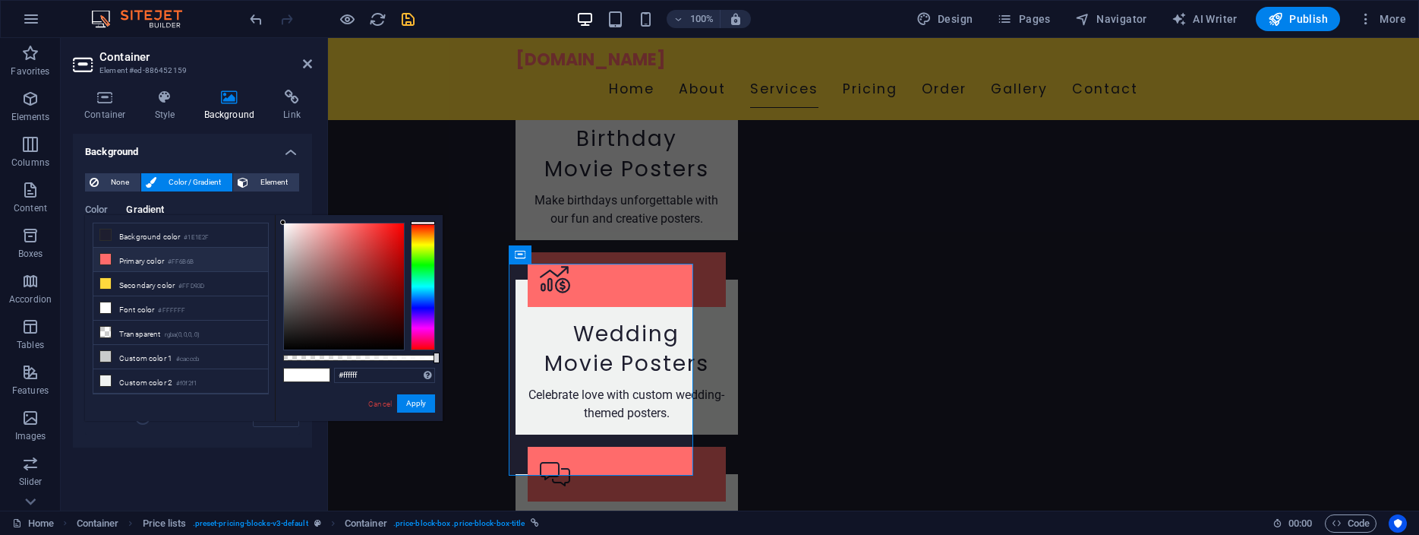
click at [140, 257] on li "Primary color #FF6B6B" at bounding box center [180, 260] width 175 height 24
type input "#ff6b6b"
click at [413, 399] on button "Apply" at bounding box center [416, 403] width 38 height 18
type input "100"
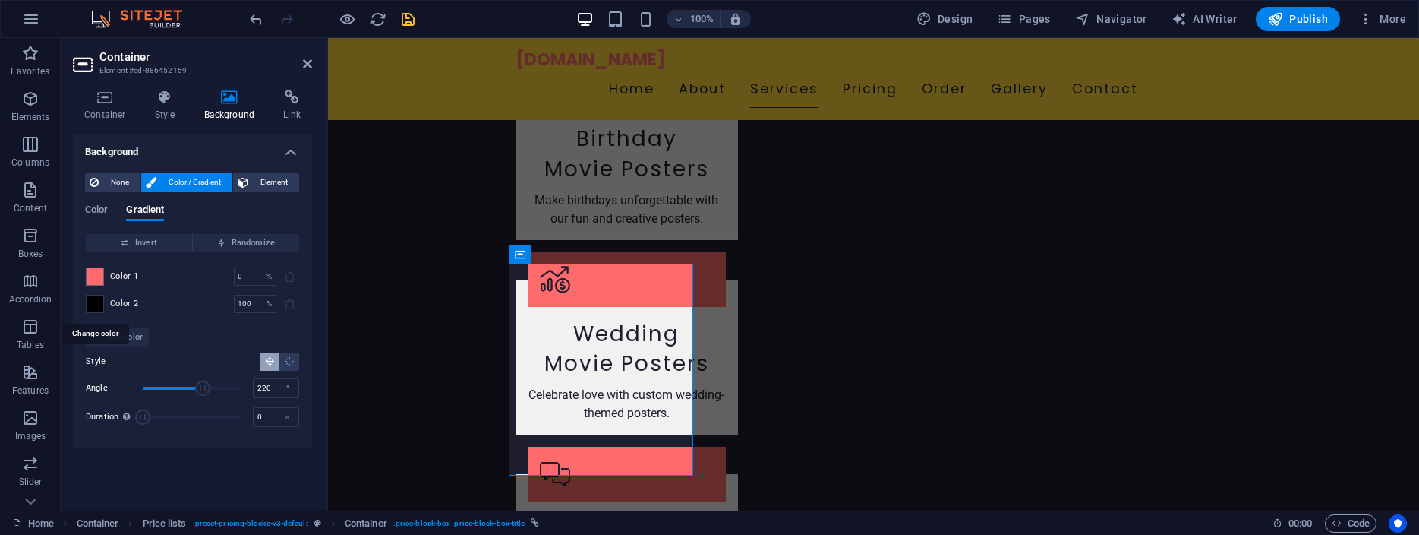
click at [93, 305] on span at bounding box center [95, 303] width 17 height 17
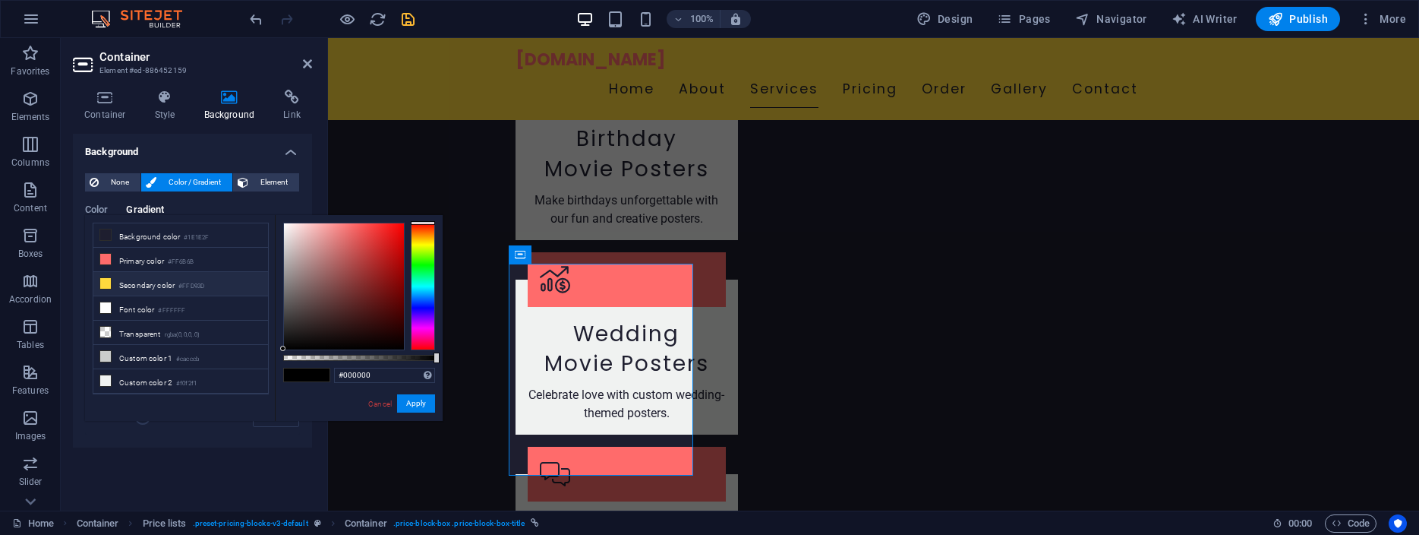
click at [108, 282] on icon at bounding box center [105, 283] width 11 height 11
type input "#ffd93d"
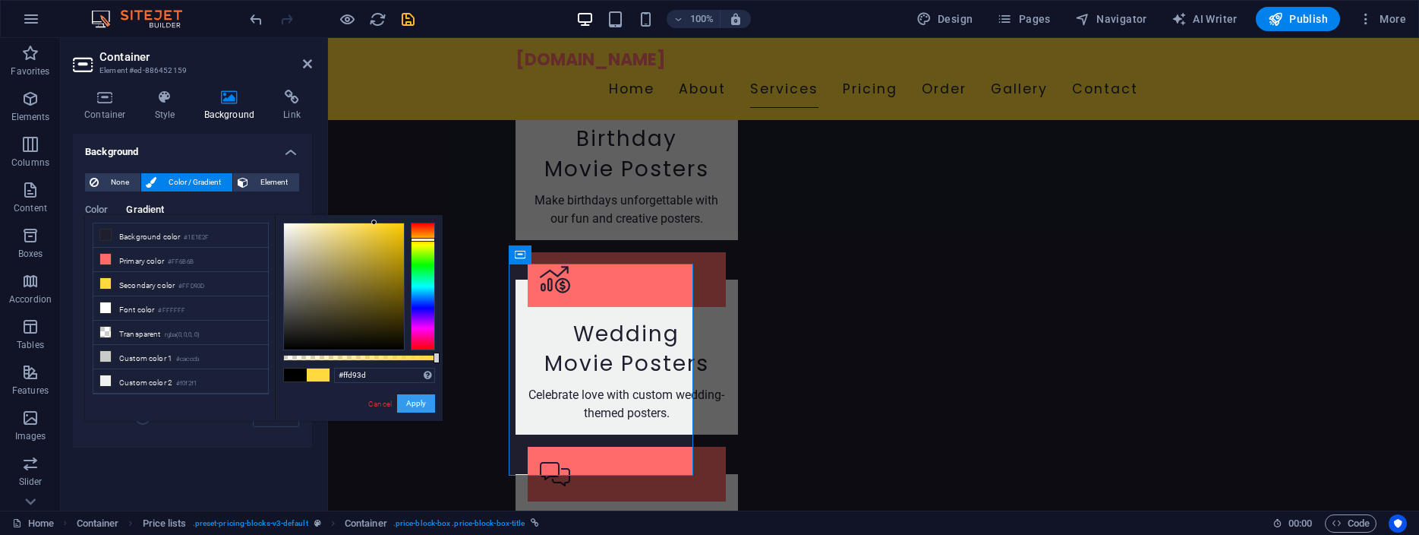
click at [415, 401] on button "Apply" at bounding box center [416, 403] width 38 height 18
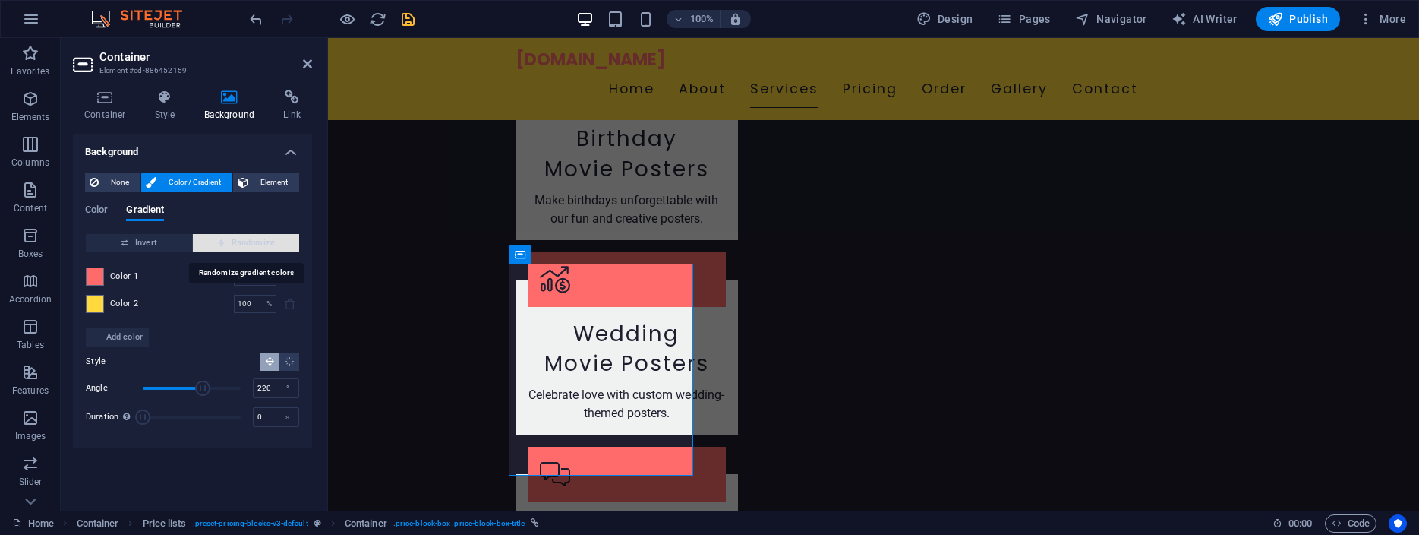
click at [230, 238] on span "Randomize" at bounding box center [246, 243] width 94 height 18
type input "33"
type input "61"
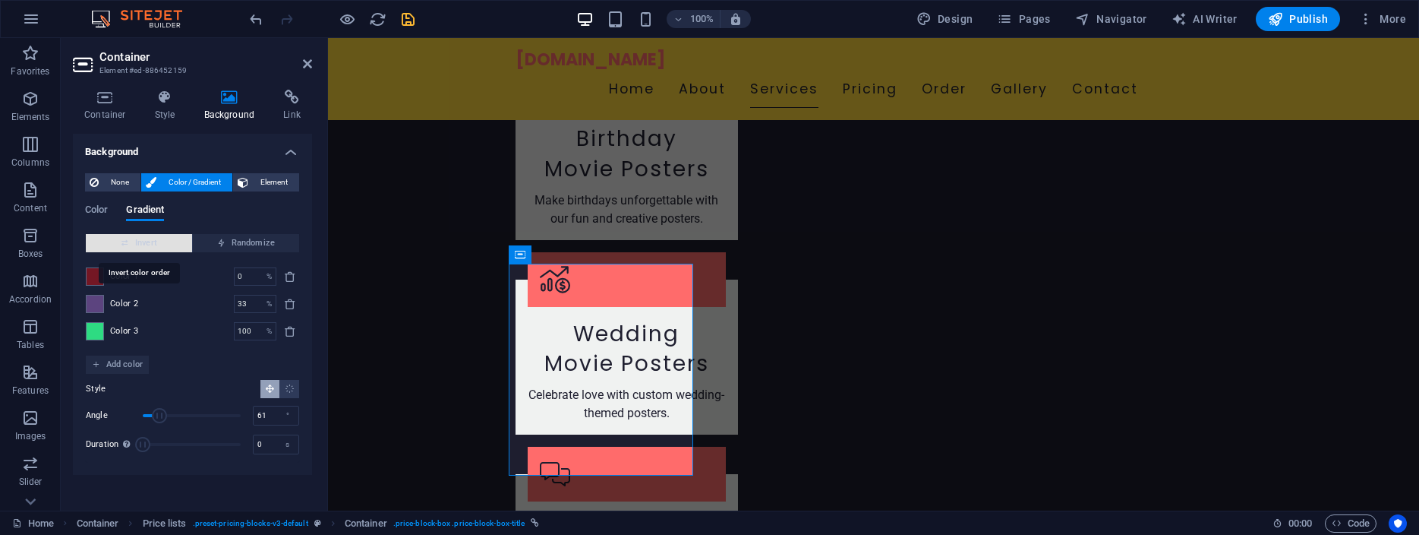
click at [135, 241] on span "Invert" at bounding box center [139, 243] width 94 height 18
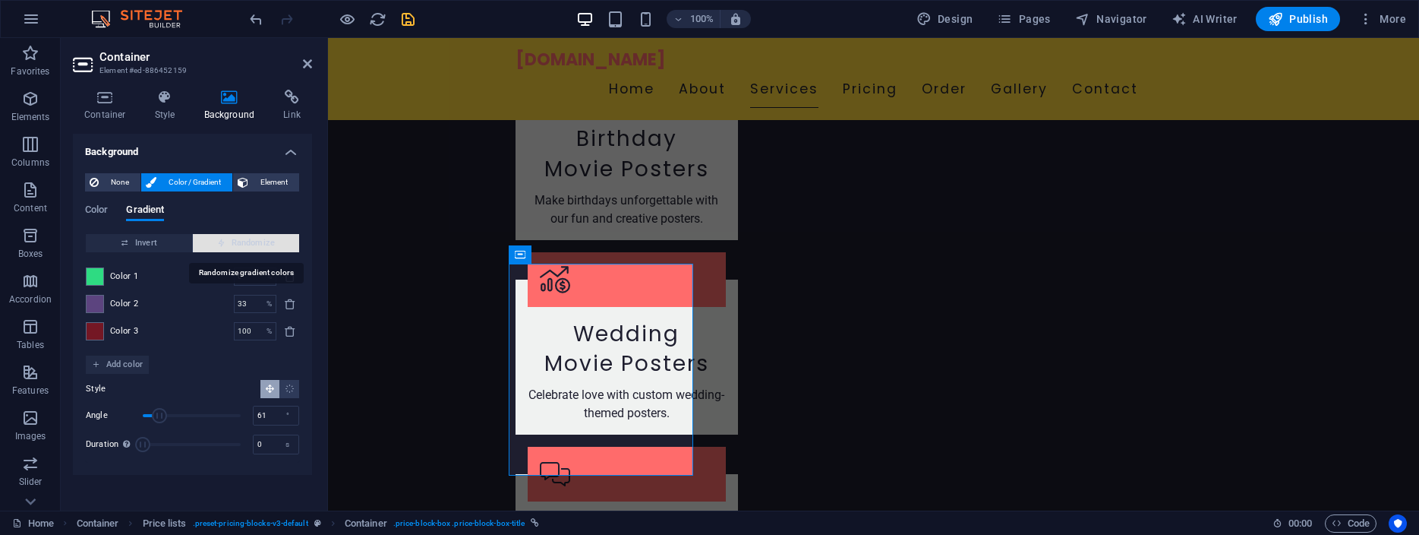
click at [253, 242] on span "Randomize" at bounding box center [246, 243] width 94 height 18
type input "100"
type input "190"
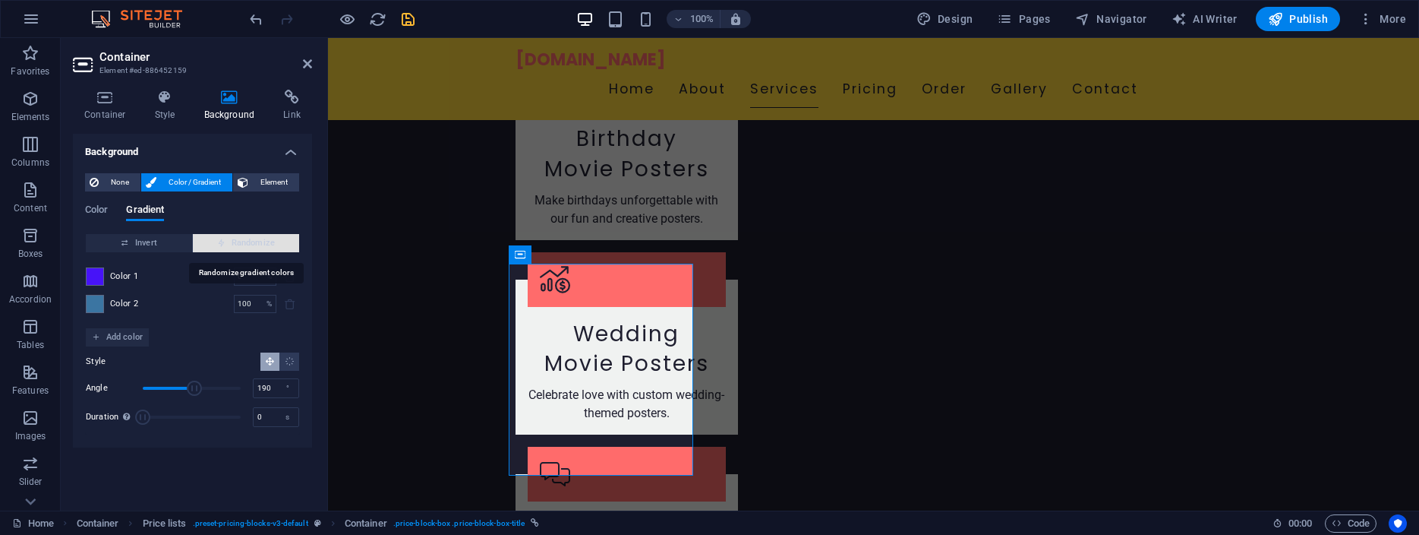
click at [253, 242] on span "Randomize" at bounding box center [246, 243] width 94 height 18
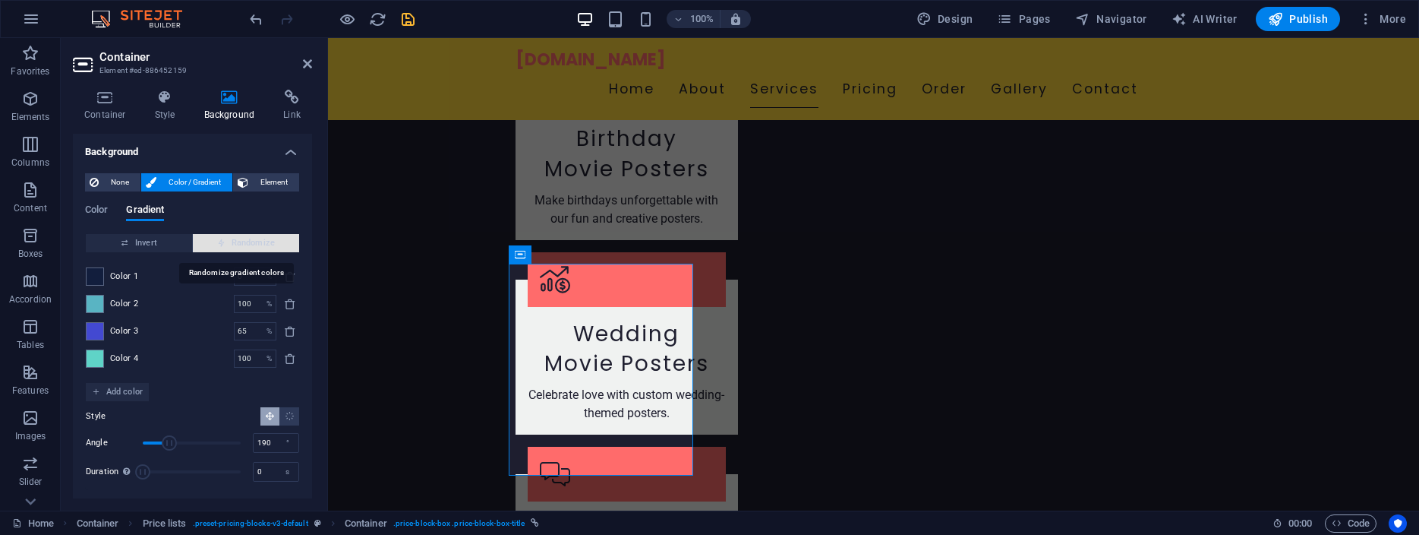
type input "36"
type input "98"
click at [253, 242] on span "Randomize" at bounding box center [246, 243] width 94 height 18
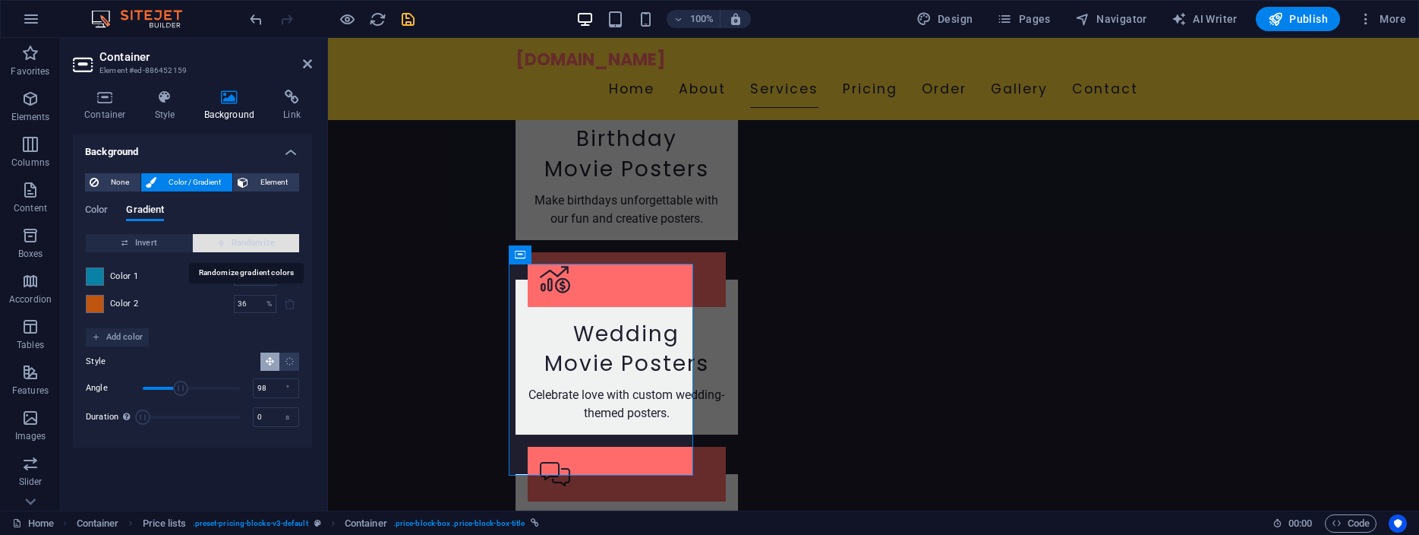
type input "100"
type input "139"
click at [253, 242] on span "Randomize" at bounding box center [246, 243] width 94 height 18
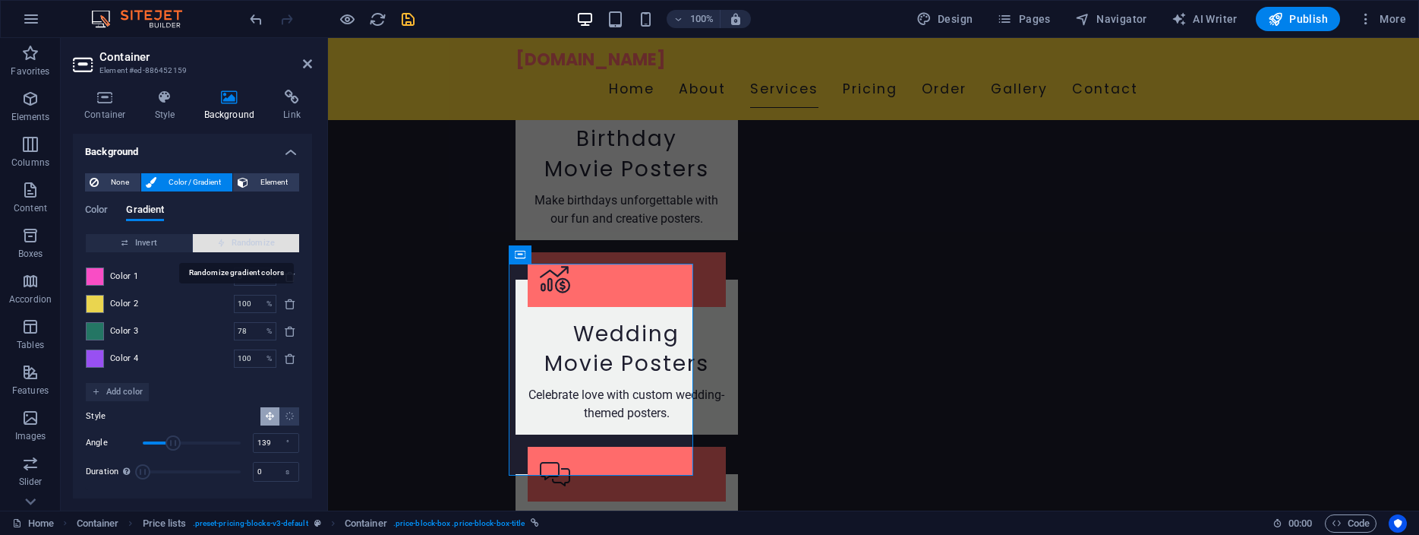
type input "53"
type input "111"
click at [253, 242] on span "Randomize" at bounding box center [246, 243] width 94 height 18
type input "38"
type input "332"
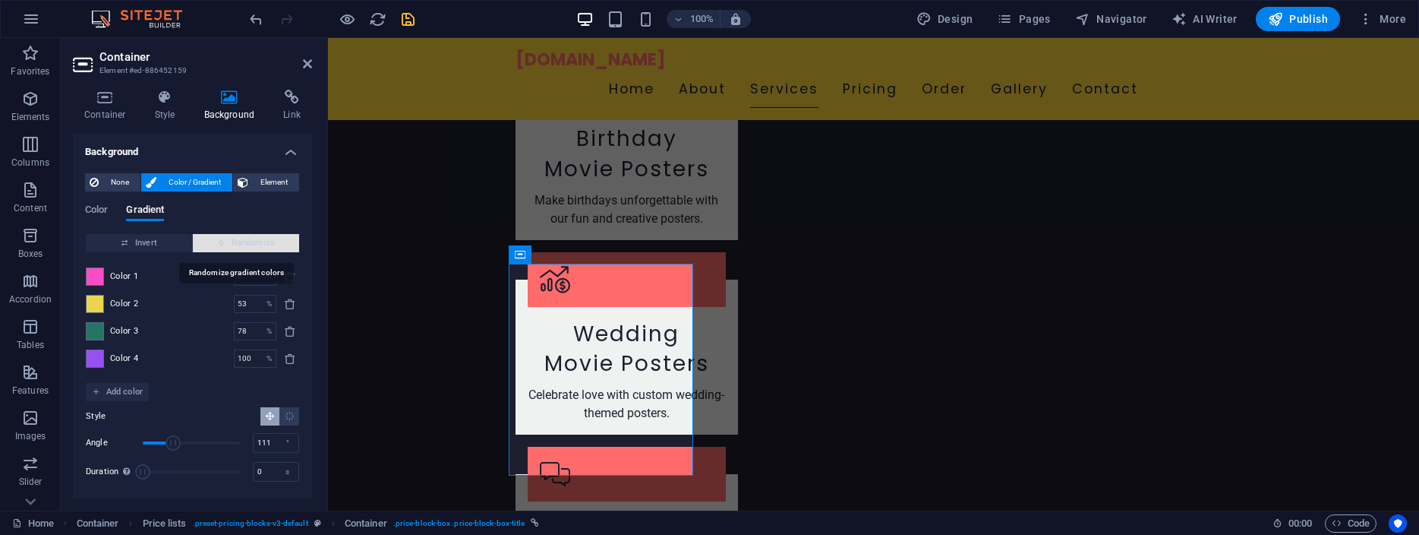
type input "100"
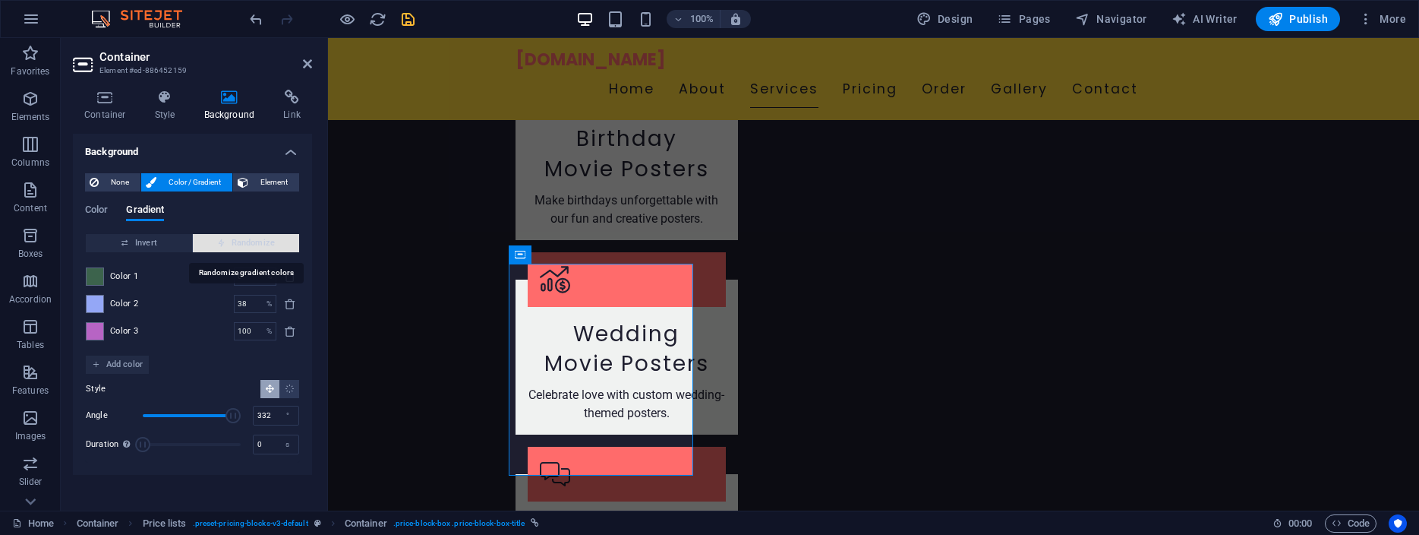
click at [253, 242] on span "Randomize" at bounding box center [246, 243] width 94 height 18
type input "34"
type input "67"
click at [253, 242] on span "Randomize" at bounding box center [246, 243] width 94 height 18
type input "1"
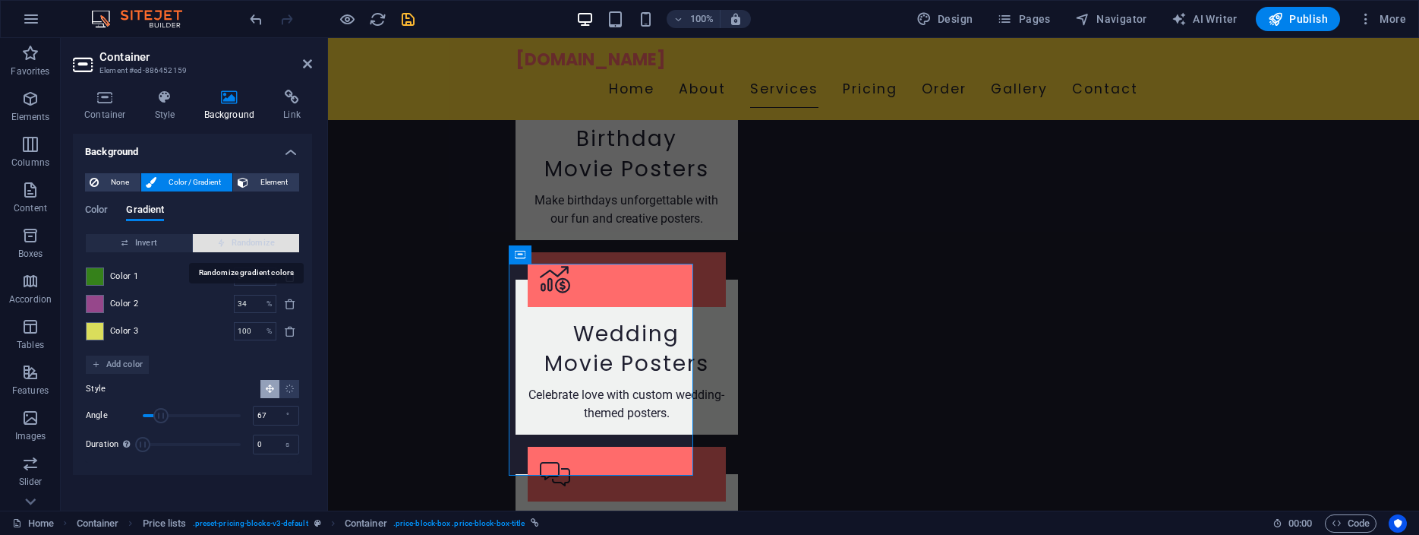
type input "359"
click at [253, 242] on span "Randomize" at bounding box center [246, 243] width 94 height 18
type input "26"
type input "61"
type input "29"
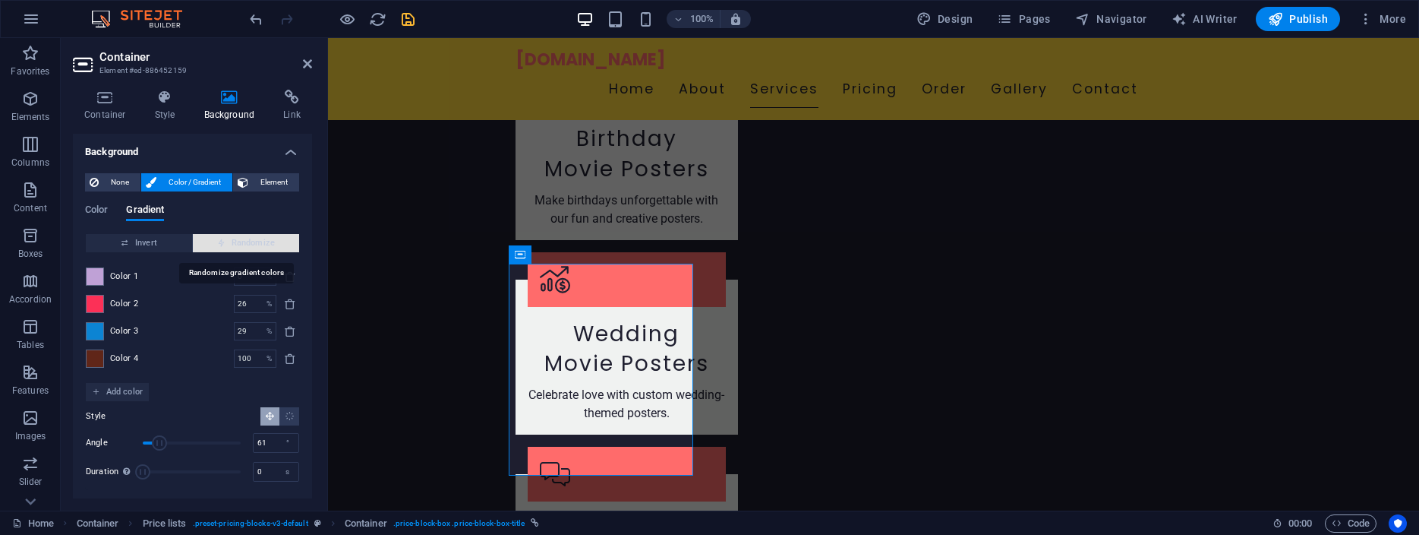
click at [253, 242] on span "Randomize" at bounding box center [246, 243] width 94 height 18
type input "100"
type input "276"
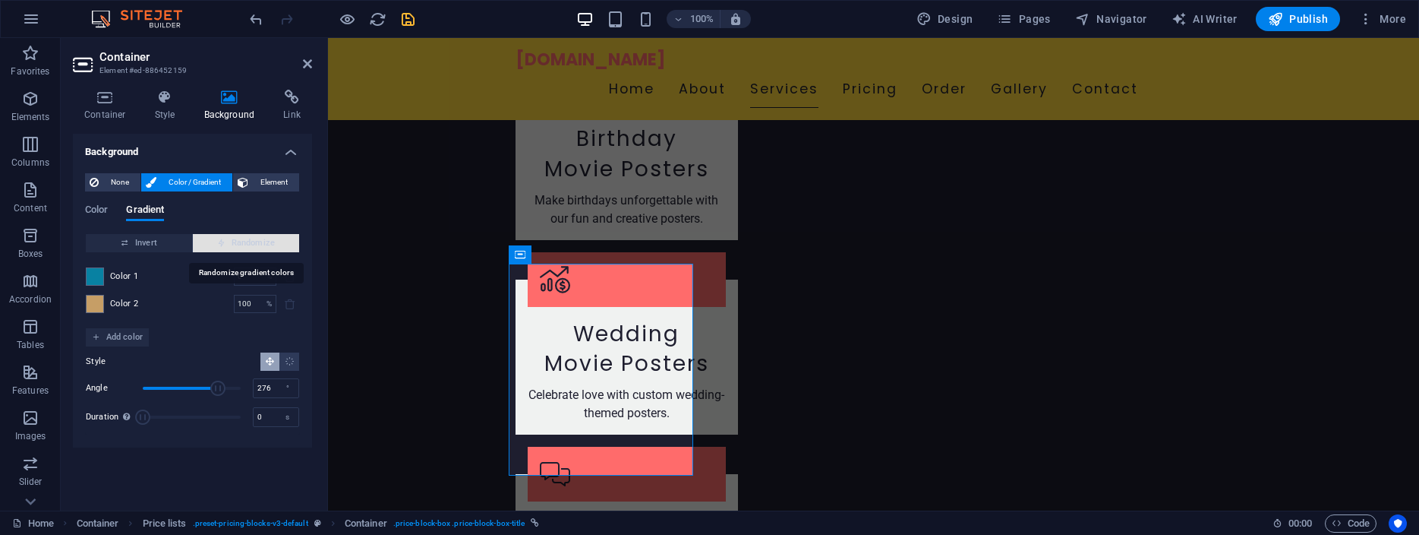
click at [253, 242] on span "Randomize" at bounding box center [246, 243] width 94 height 18
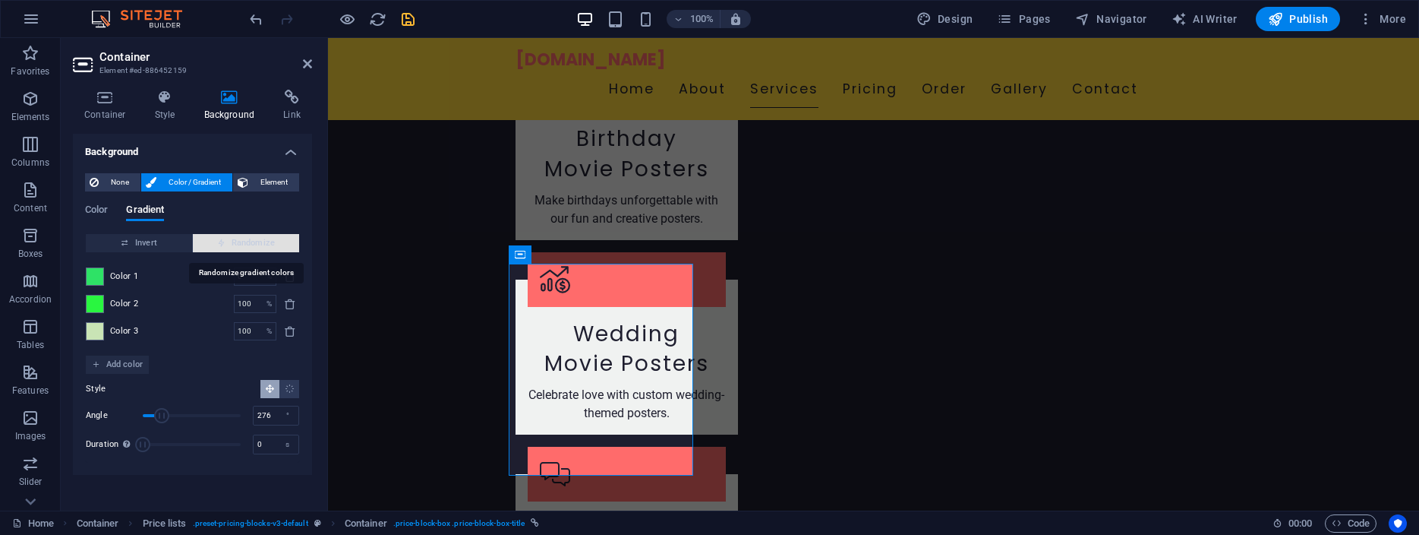
type input "86"
type input "69"
click at [253, 242] on span "Randomize" at bounding box center [246, 243] width 94 height 18
type input "100"
type input "324"
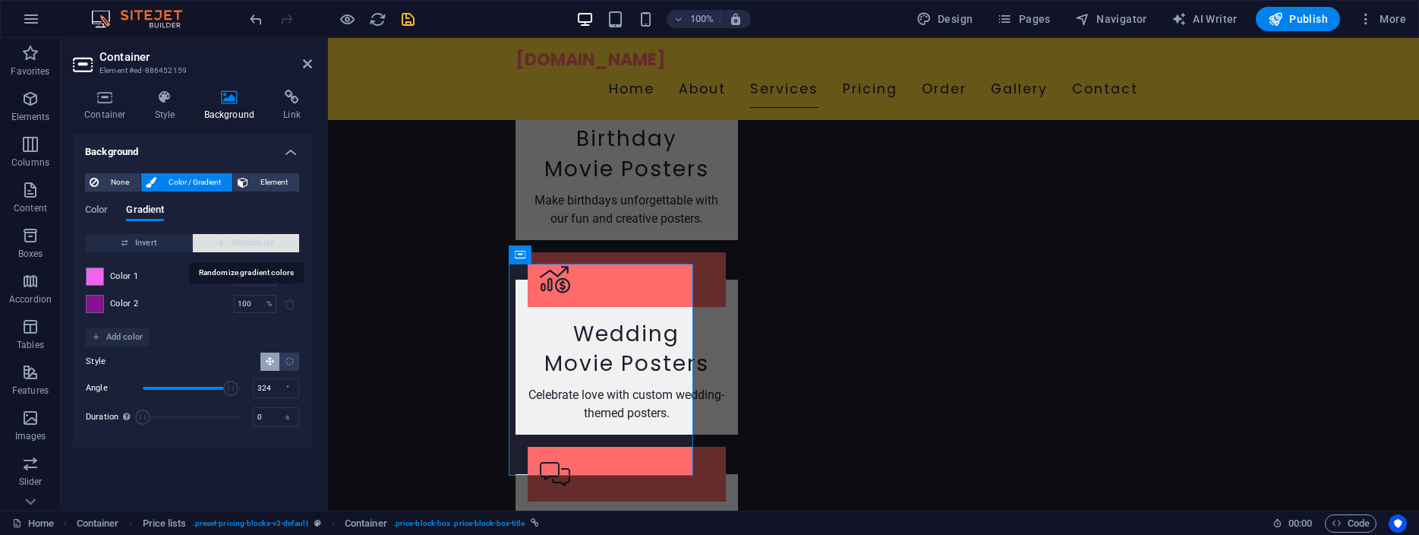
click at [253, 242] on span "Randomize" at bounding box center [246, 243] width 94 height 18
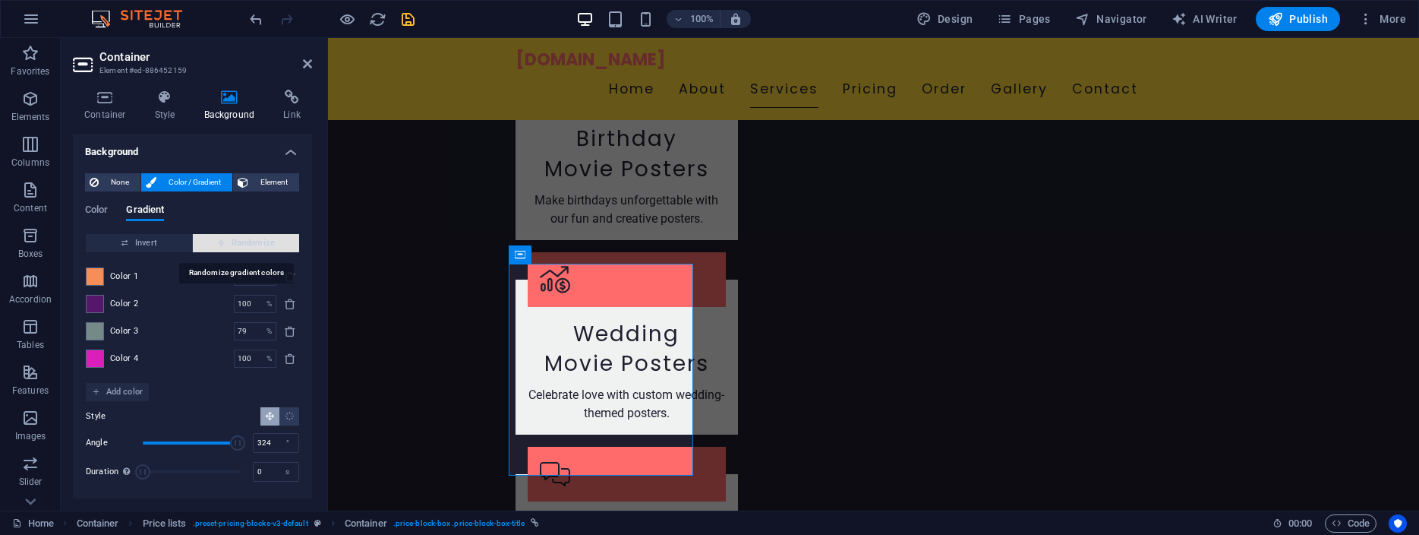
type input "29"
type input "348"
click at [253, 242] on span "Randomize" at bounding box center [246, 243] width 94 height 18
type input "22"
type input "151"
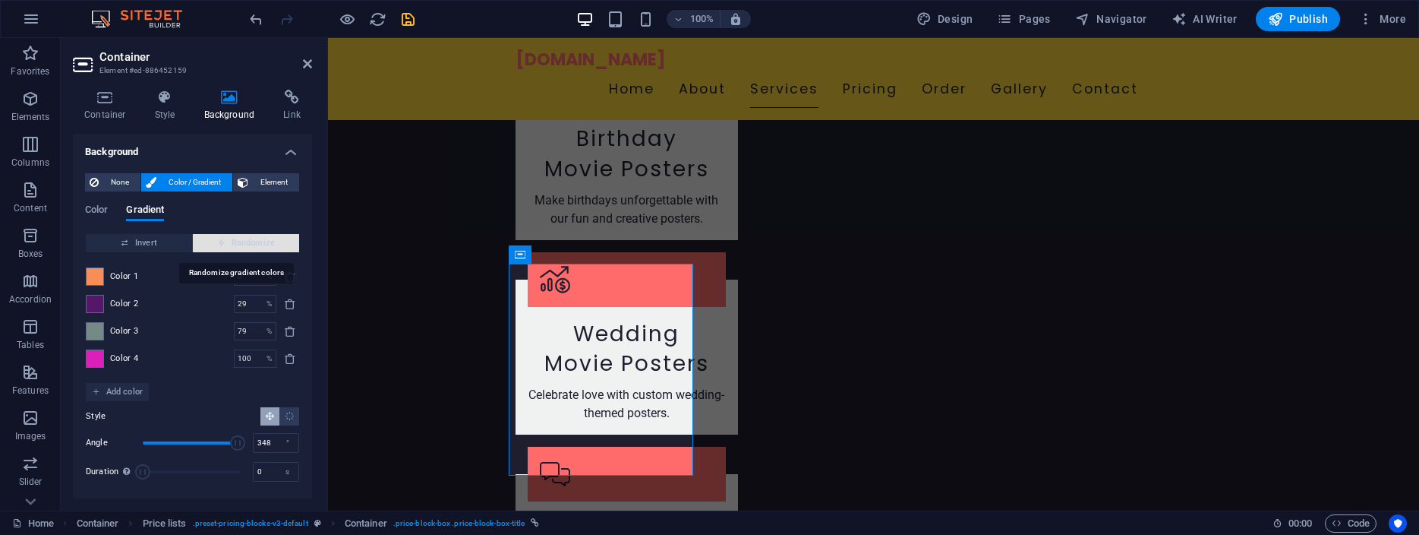
type input "100"
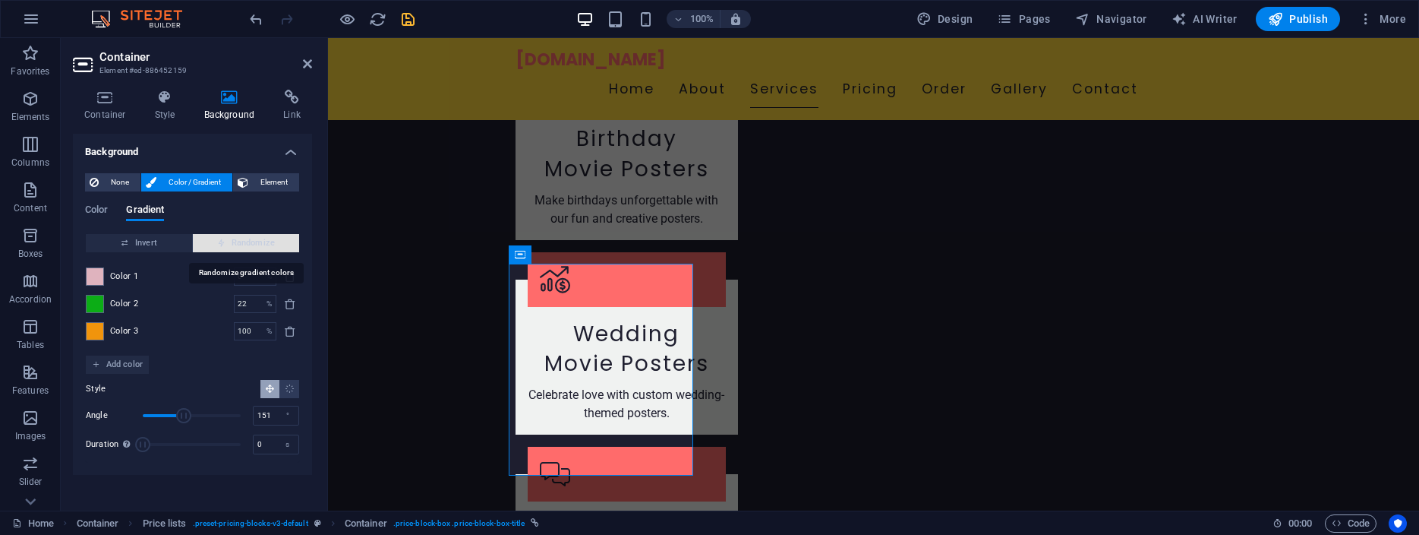
click at [253, 242] on span "Randomize" at bounding box center [246, 243] width 94 height 18
type input "17"
type input "162"
type input "36"
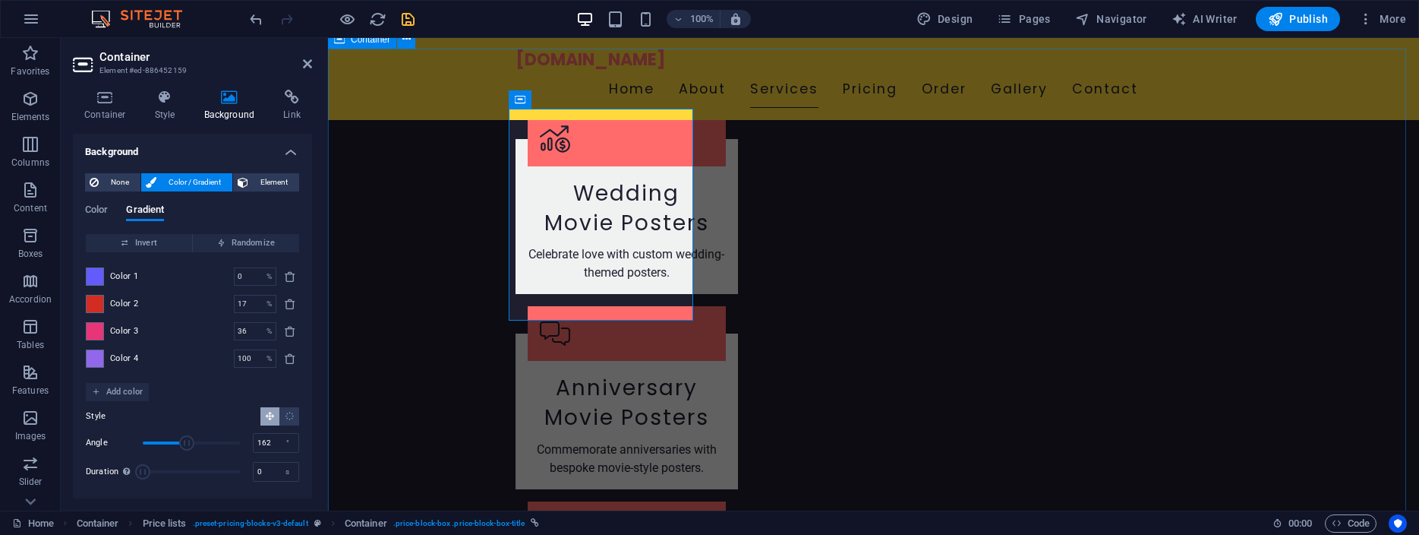
scroll to position [1989, 0]
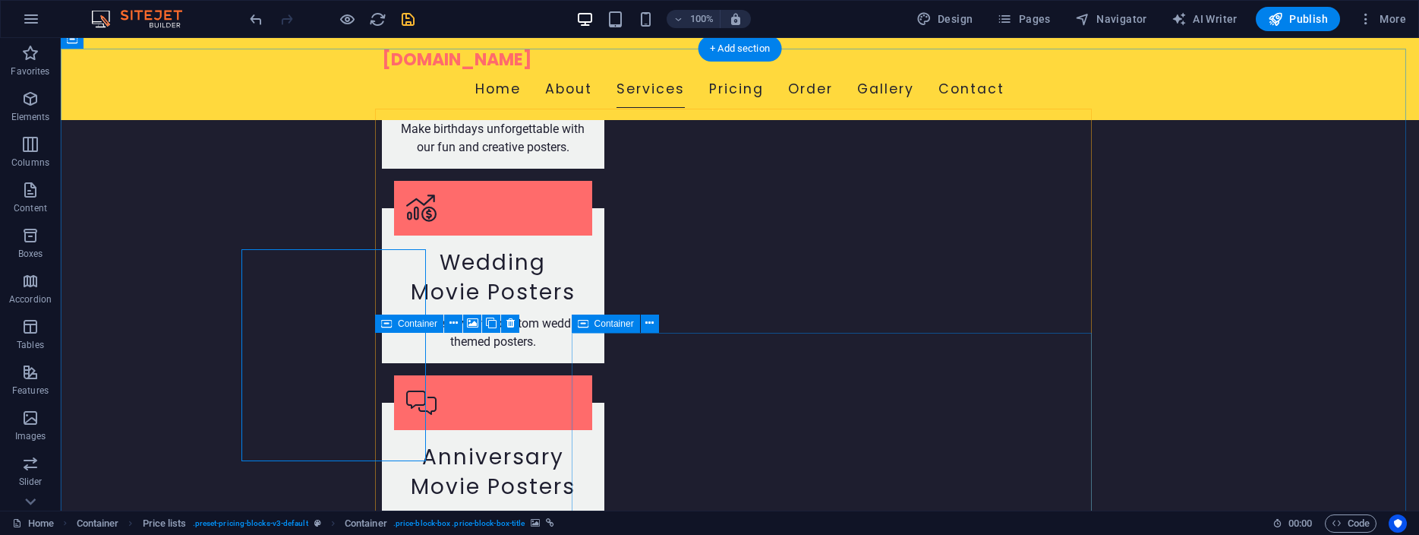
scroll to position [2072, 0]
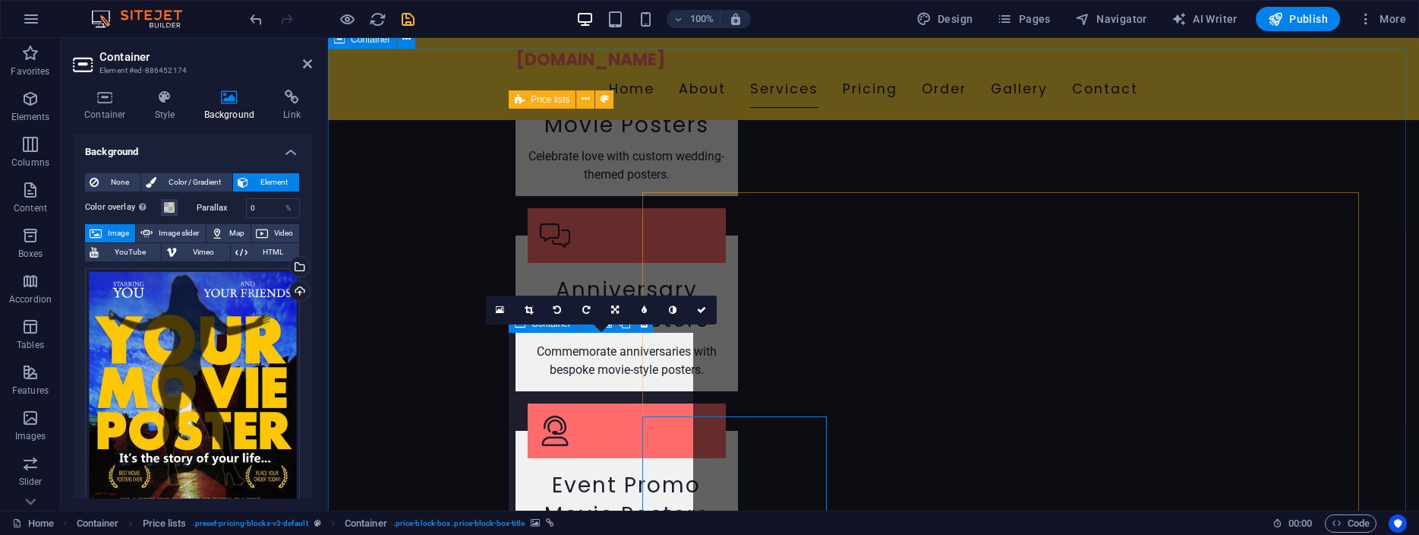
scroll to position [1989, 0]
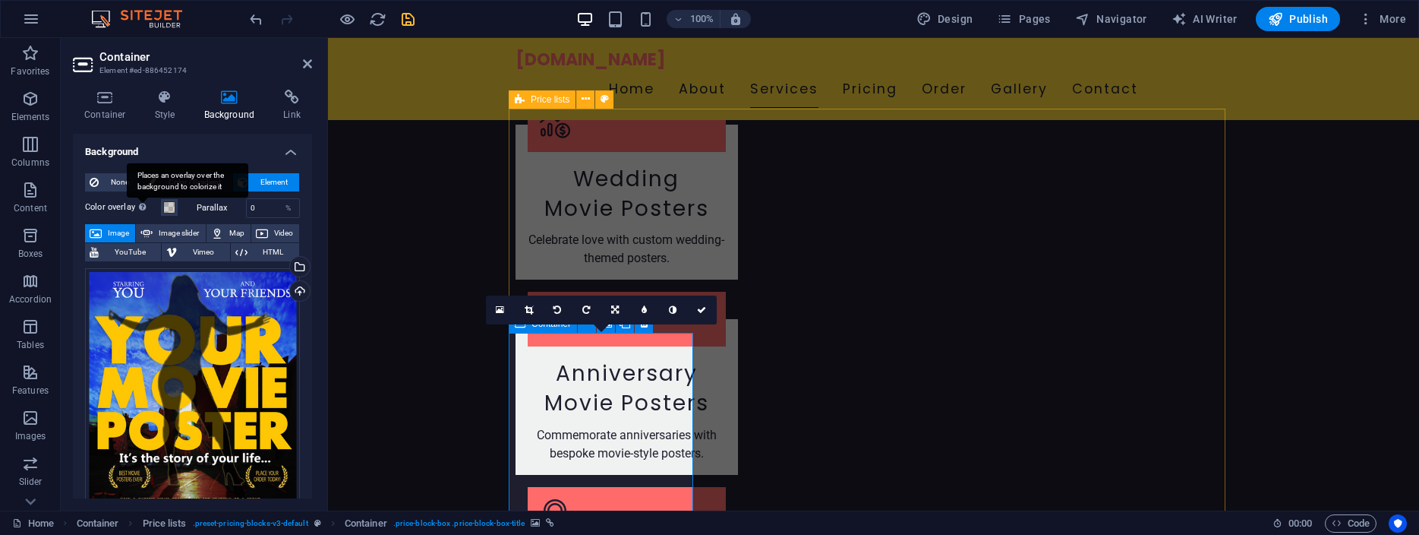
click at [142, 197] on div "Places an overlay over the background to colorize it" at bounding box center [187, 180] width 121 height 34
click at [161, 207] on button "Color overlay Places an overlay over the background to colorize it" at bounding box center [169, 207] width 17 height 17
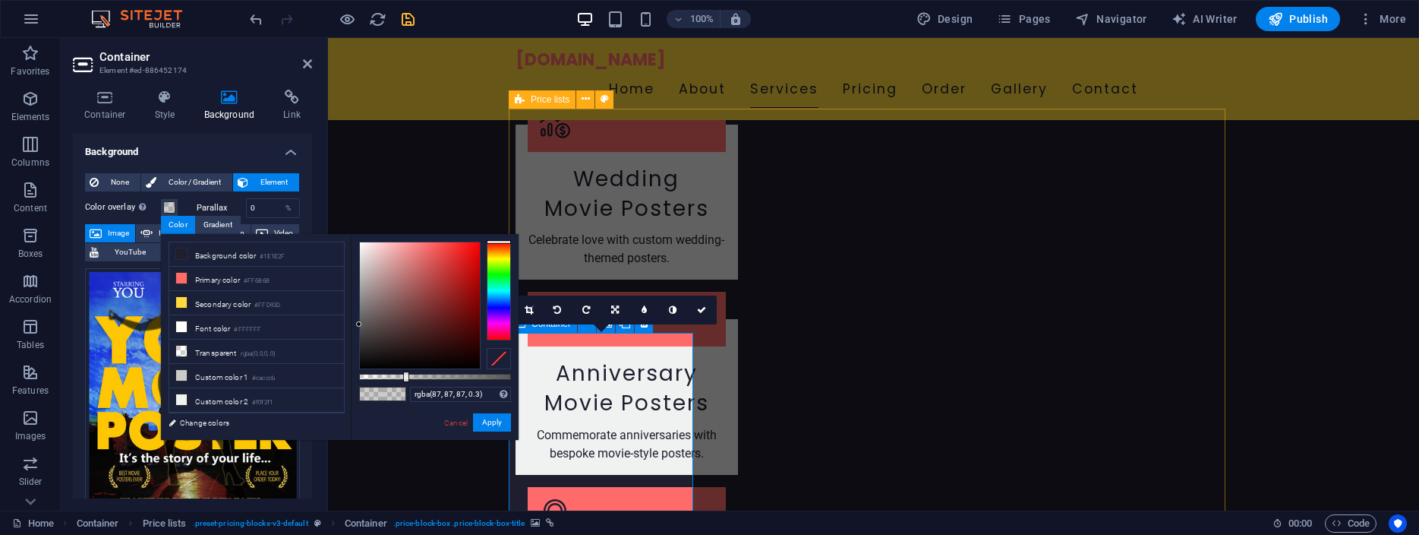
click at [118, 208] on label "Color overlay Places an overlay over the background to colorize it" at bounding box center [123, 207] width 76 height 18
click at [161, 208] on button "Color overlay Places an overlay over the background to colorize it" at bounding box center [169, 207] width 17 height 17
click at [199, 203] on label "Parallax" at bounding box center [221, 207] width 49 height 8
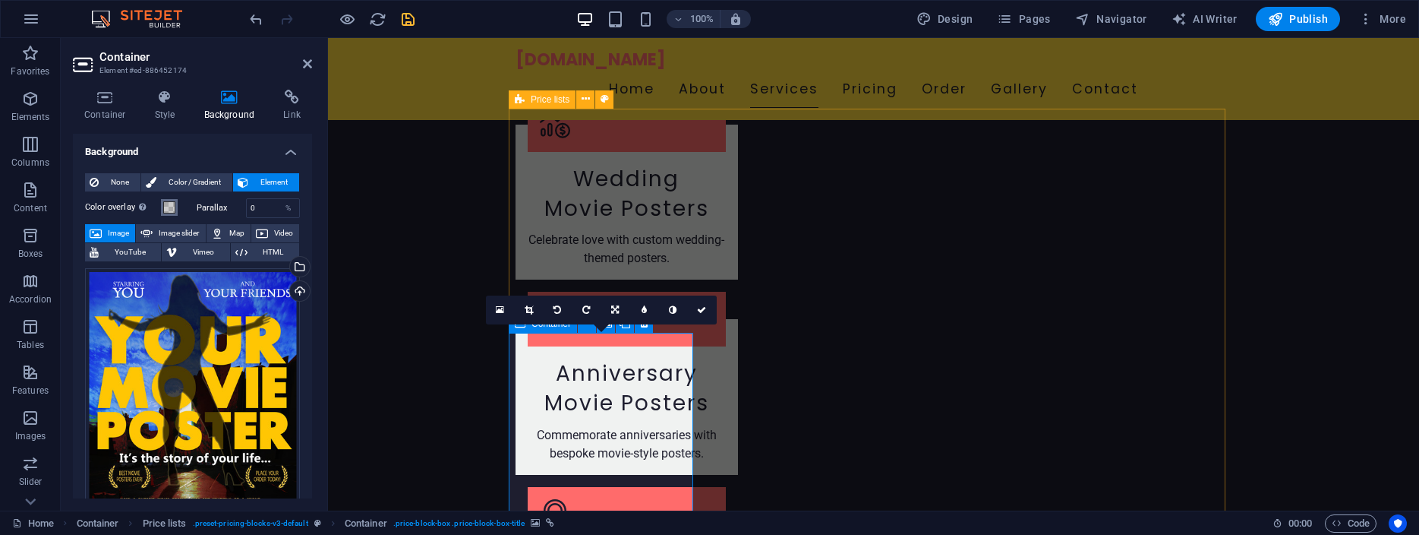
click at [169, 205] on span at bounding box center [169, 207] width 12 height 12
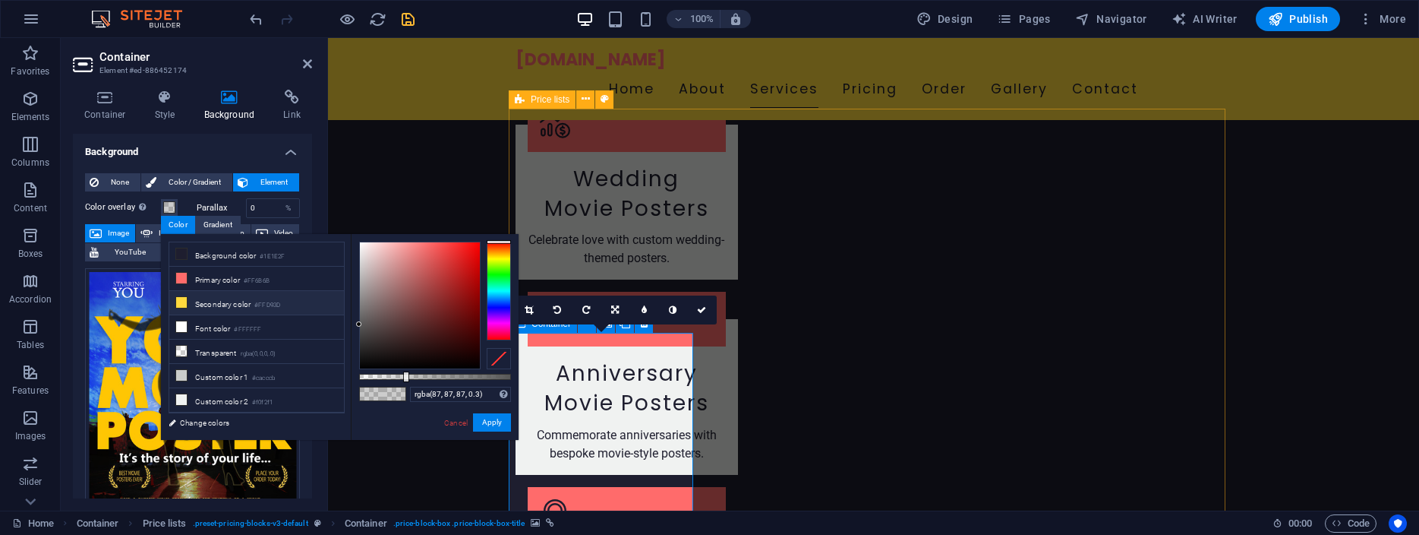
click at [214, 305] on li "Secondary color #FFD93D" at bounding box center [256, 303] width 175 height 24
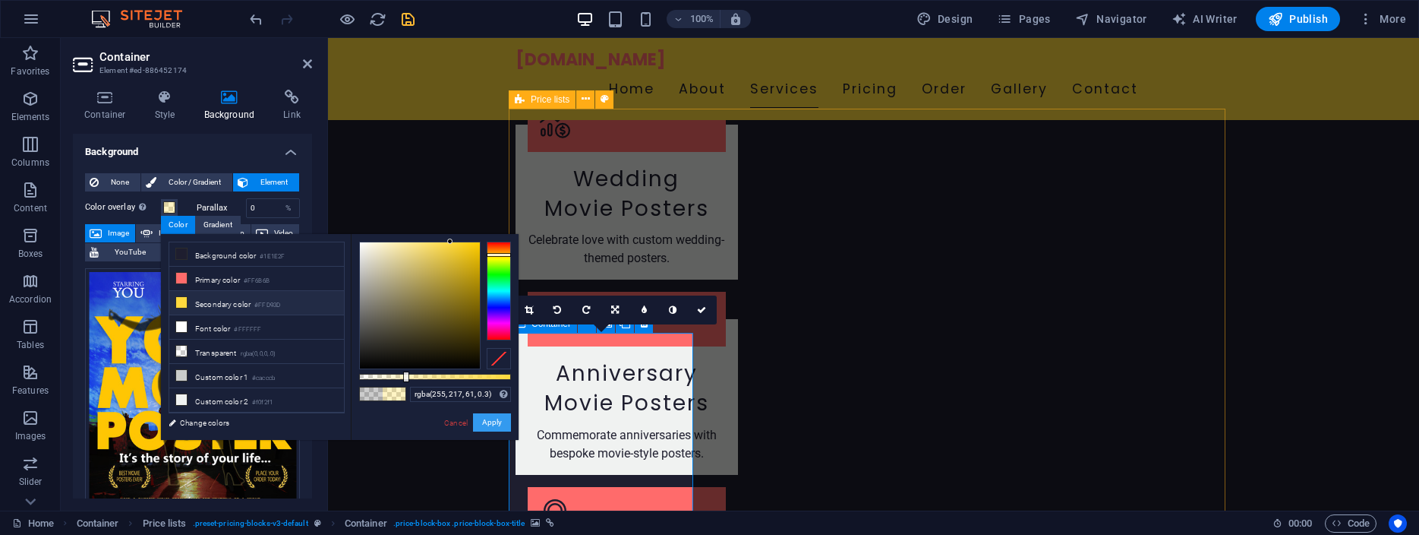
click at [493, 417] on button "Apply" at bounding box center [492, 422] width 38 height 18
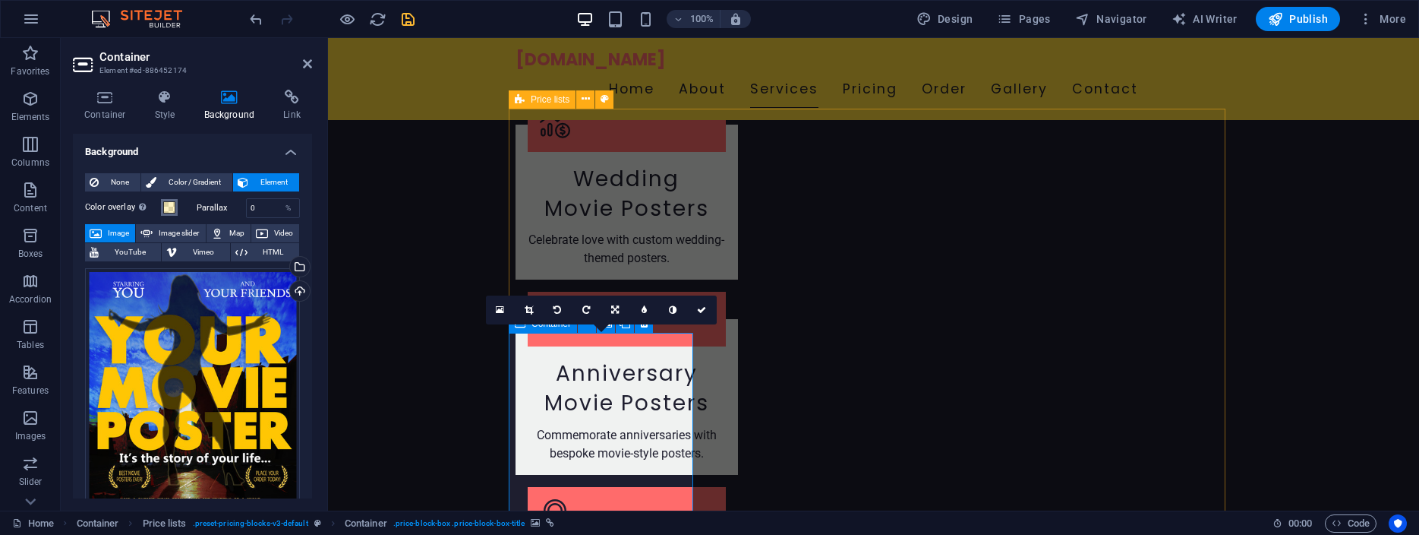
click at [166, 207] on span at bounding box center [169, 207] width 12 height 12
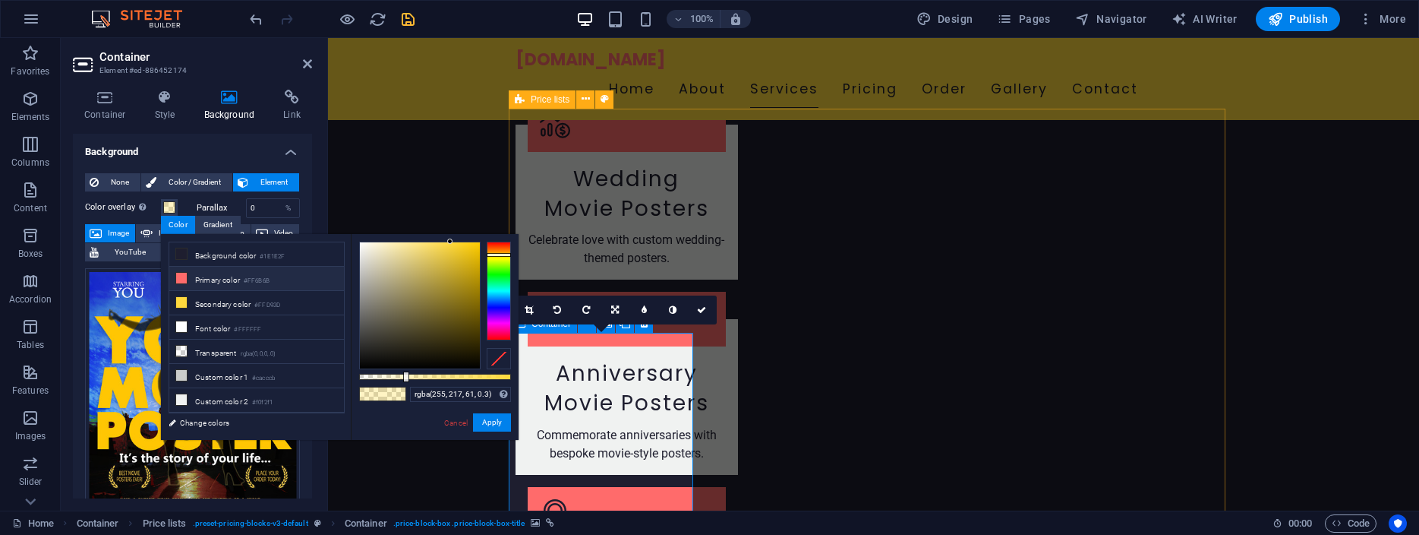
click at [181, 276] on icon at bounding box center [181, 278] width 11 height 11
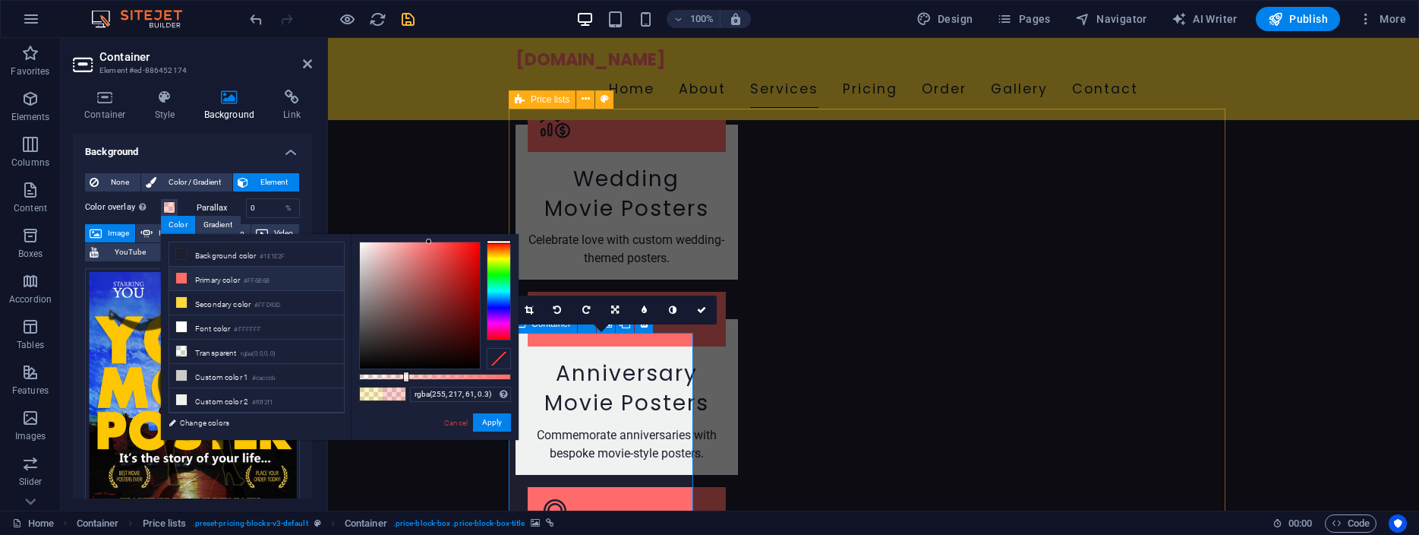
type input "rgba(255, 107, 107, 0.3)"
click at [494, 418] on button "Apply" at bounding box center [492, 422] width 38 height 18
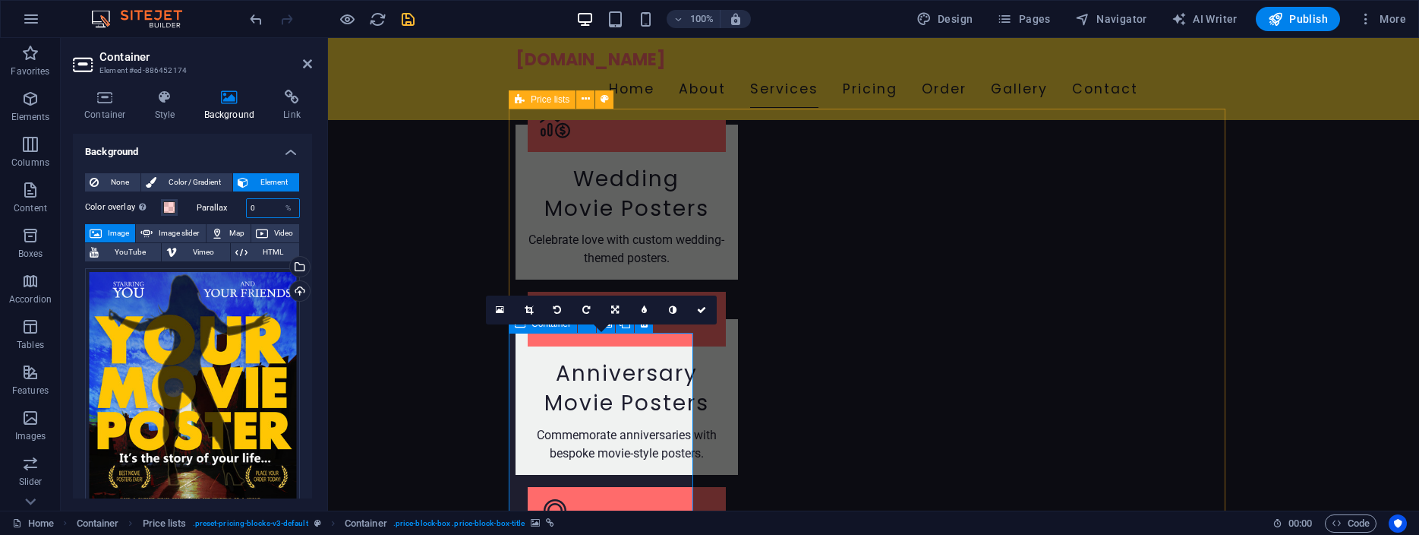
click at [255, 210] on input "0" at bounding box center [273, 208] width 53 height 18
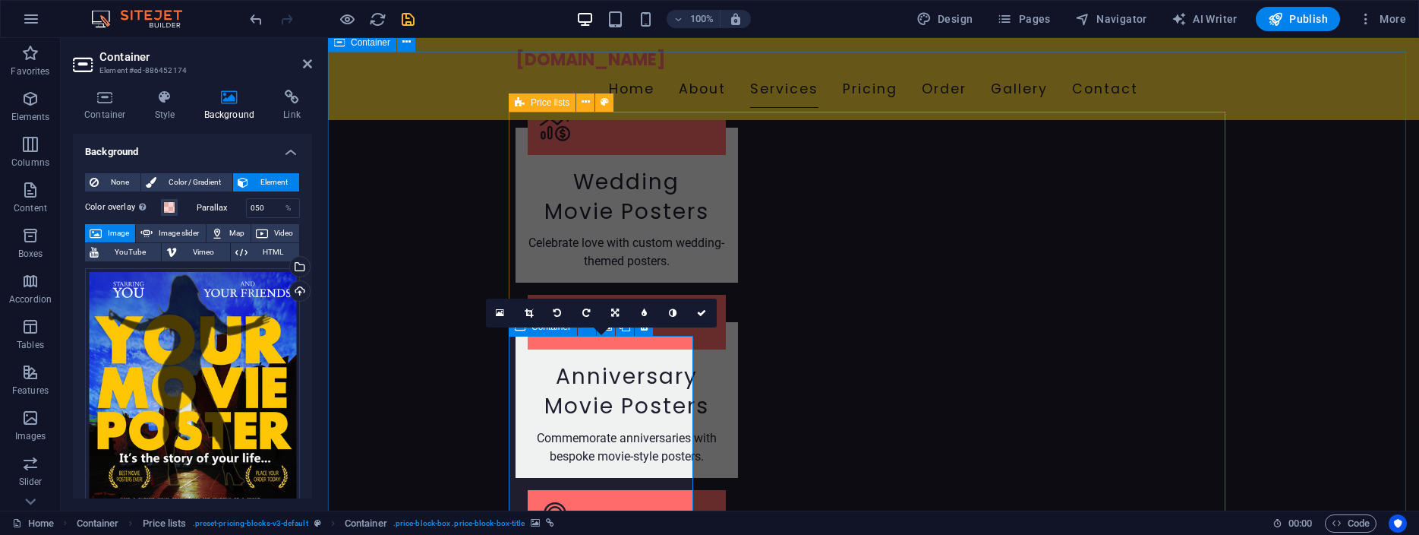
scroll to position [2066, 0]
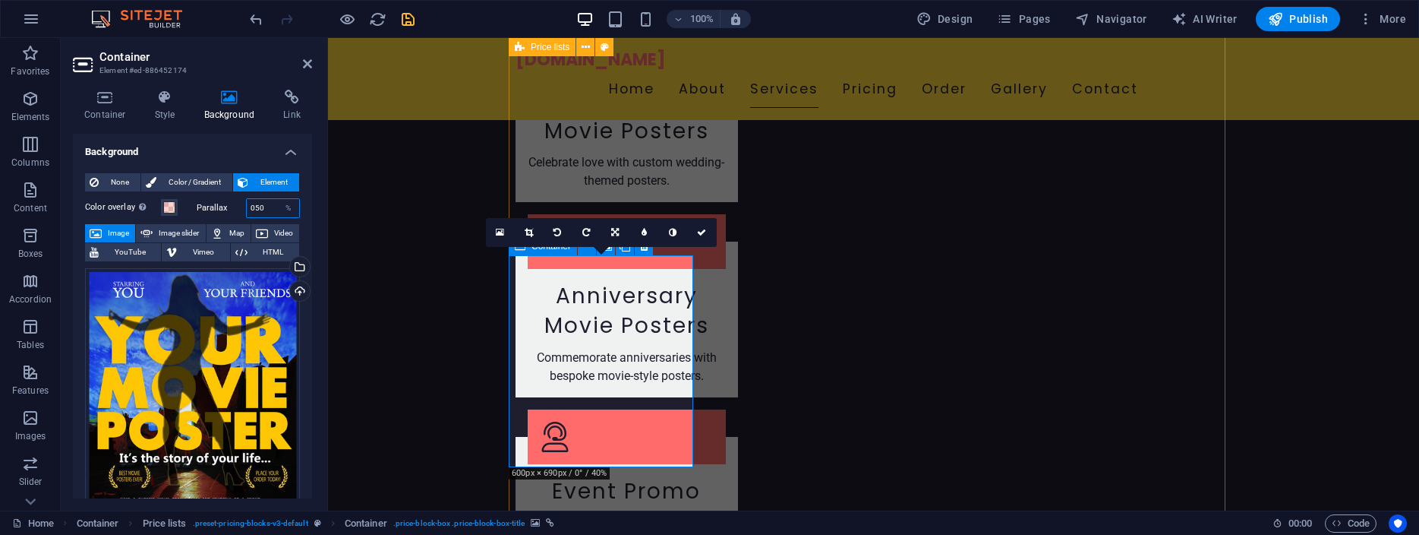
drag, startPoint x: 264, startPoint y: 209, endPoint x: 188, endPoint y: 200, distance: 77.2
click at [247, 200] on input "050" at bounding box center [273, 208] width 53 height 18
drag, startPoint x: 259, startPoint y: 208, endPoint x: 166, endPoint y: 191, distance: 94.1
click at [247, 199] on input "20" at bounding box center [273, 208] width 53 height 18
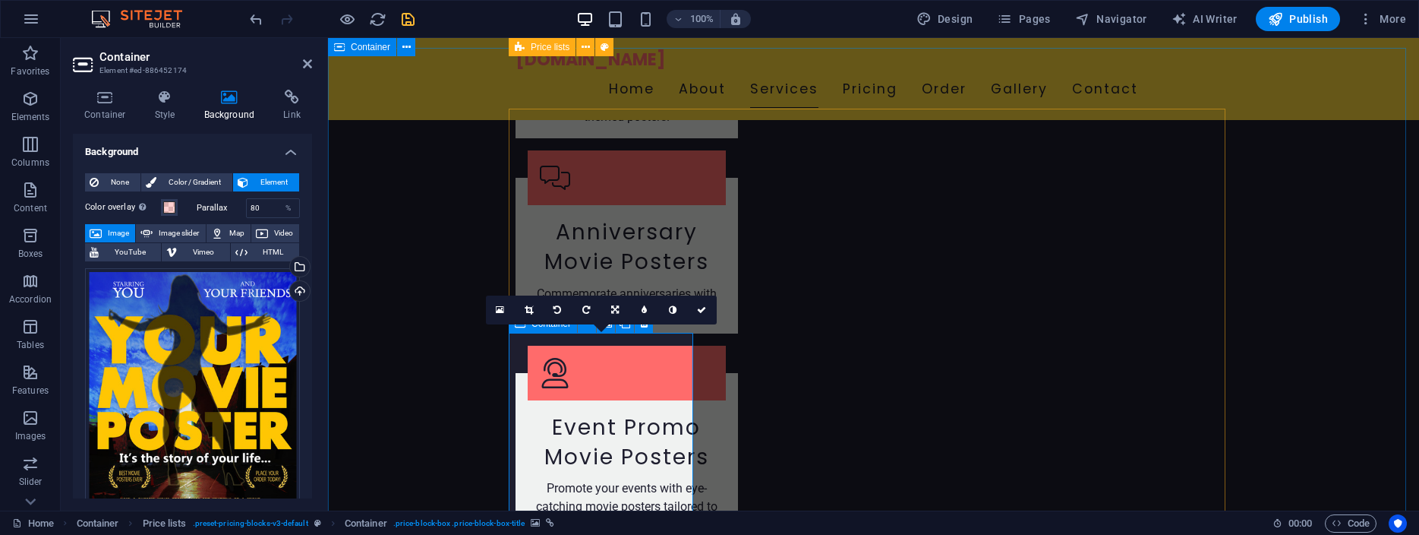
scroll to position [1989, 0]
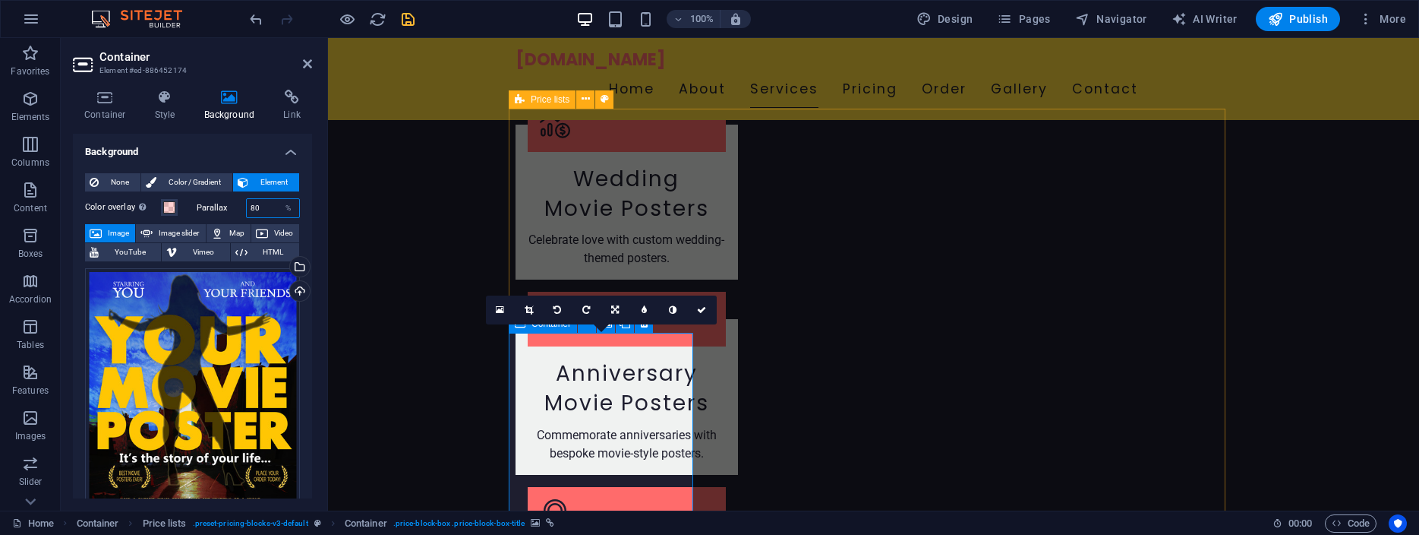
drag, startPoint x: 254, startPoint y: 205, endPoint x: 113, endPoint y: 187, distance: 142.4
click at [247, 199] on input "80" at bounding box center [273, 208] width 53 height 18
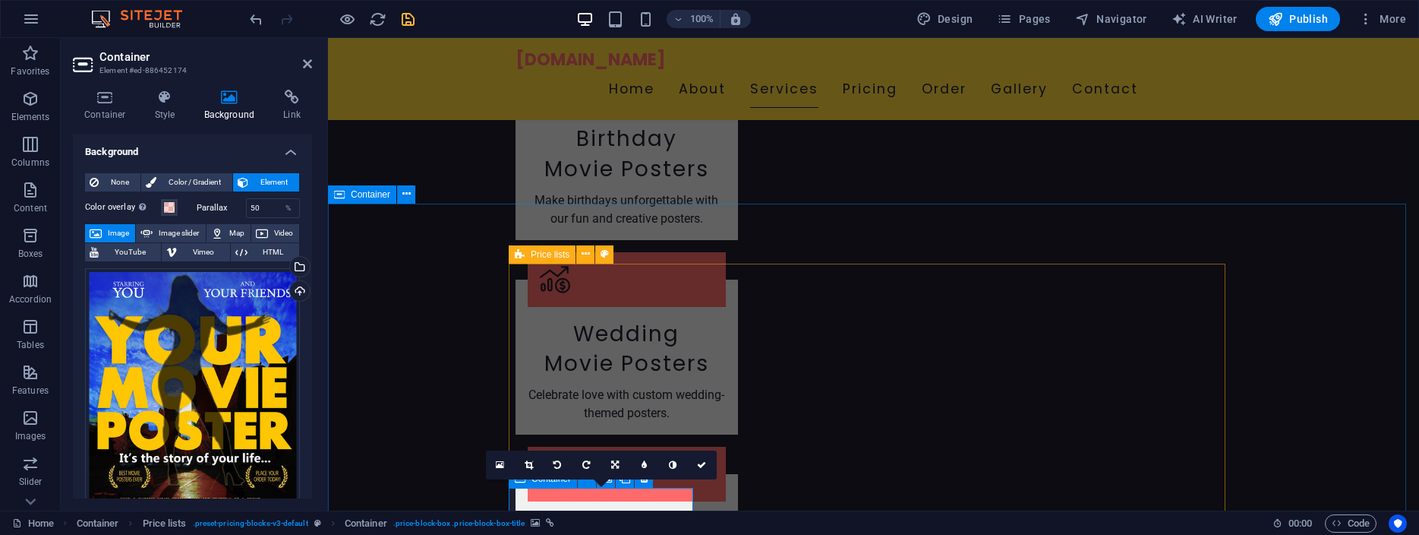
scroll to position [2066, 0]
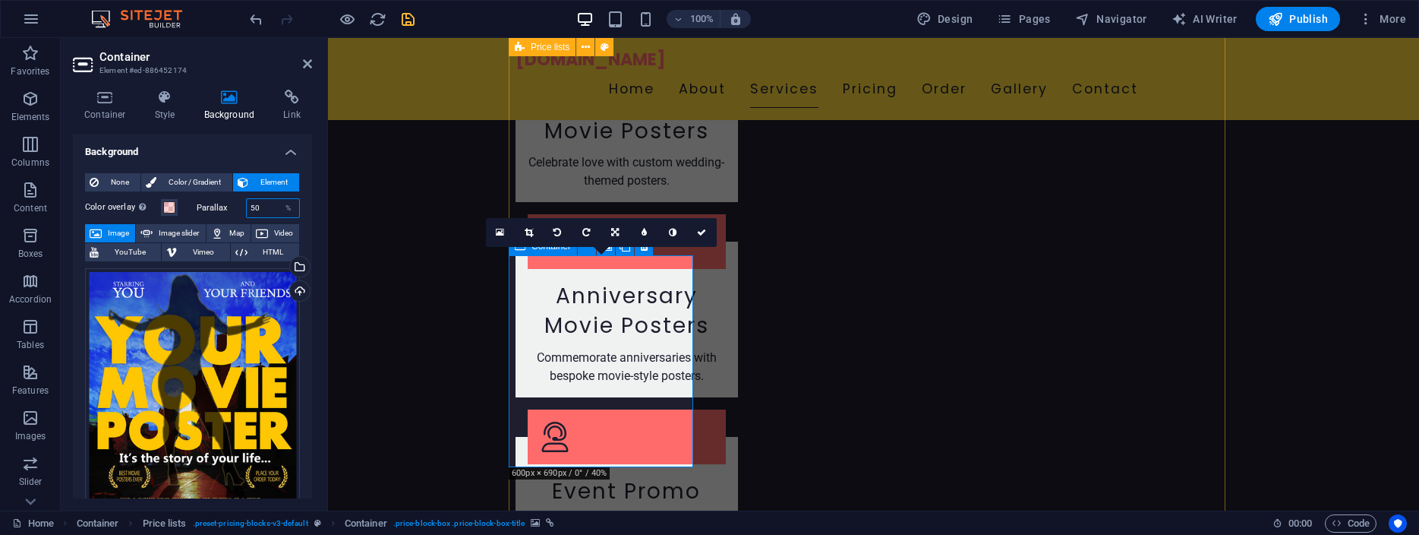
drag, startPoint x: 264, startPoint y: 209, endPoint x: 159, endPoint y: 202, distance: 105.8
click at [247, 202] on input "50" at bounding box center [273, 208] width 53 height 18
type input "0"
click at [169, 207] on span at bounding box center [169, 207] width 12 height 12
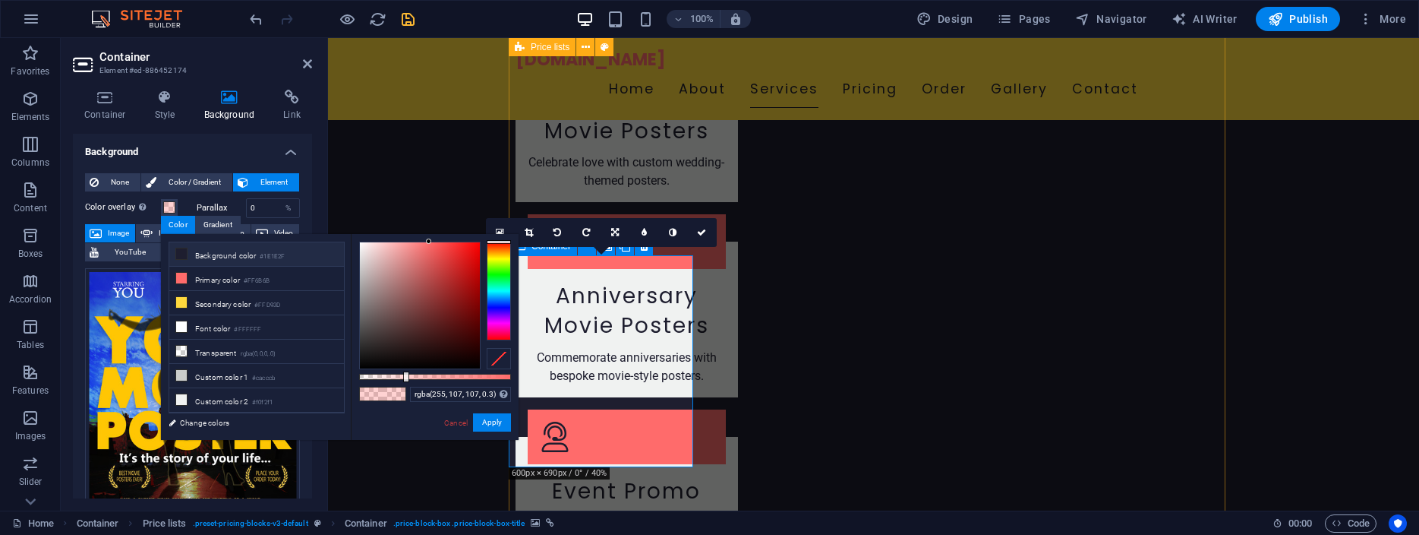
click at [228, 254] on li "Background color #1E1E2F" at bounding box center [256, 254] width 175 height 24
type input "rgba(30, 30, 47, 0.3)"
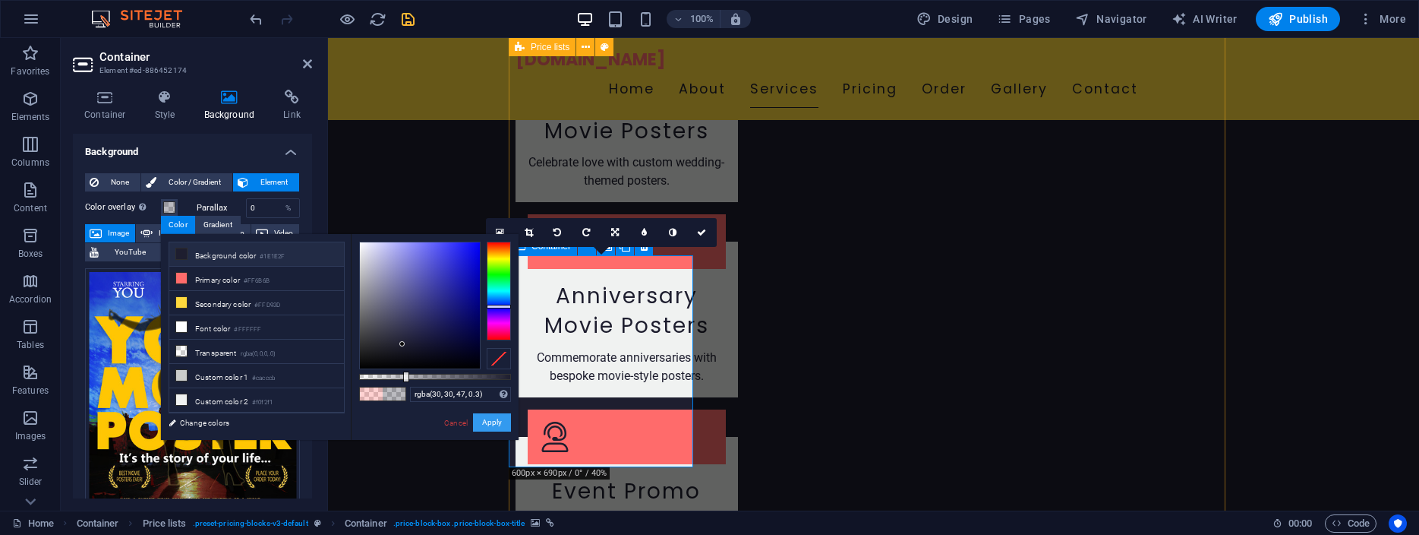
click at [494, 421] on button "Apply" at bounding box center [492, 422] width 38 height 18
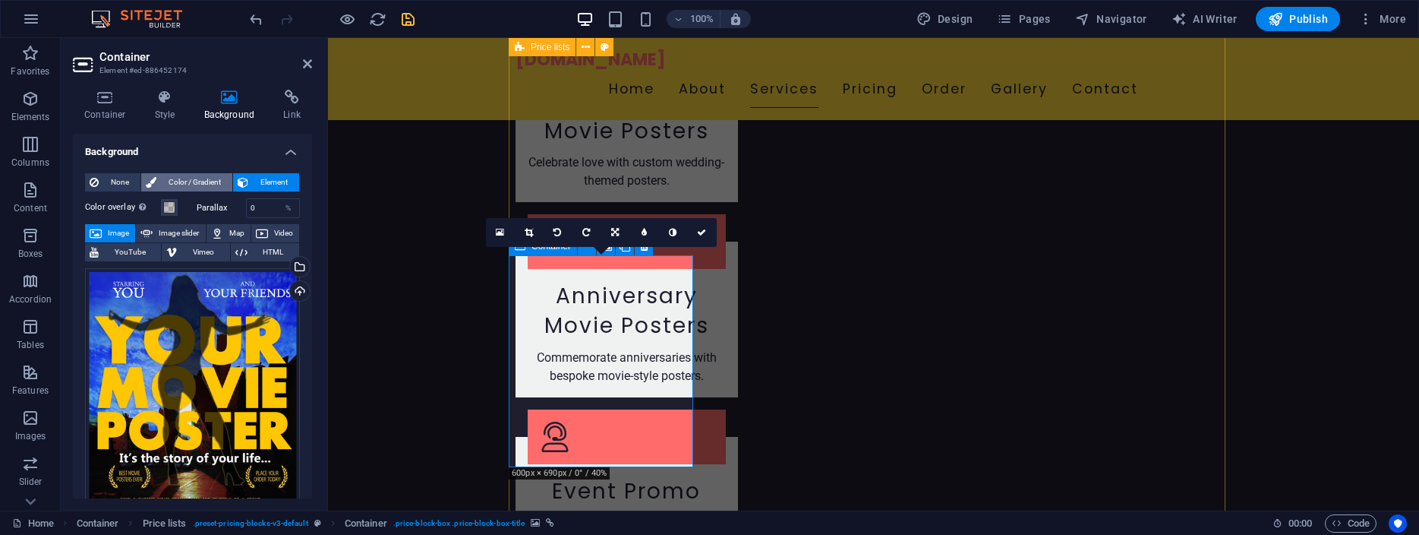
click at [194, 181] on span "Color / Gradient" at bounding box center [194, 182] width 67 height 18
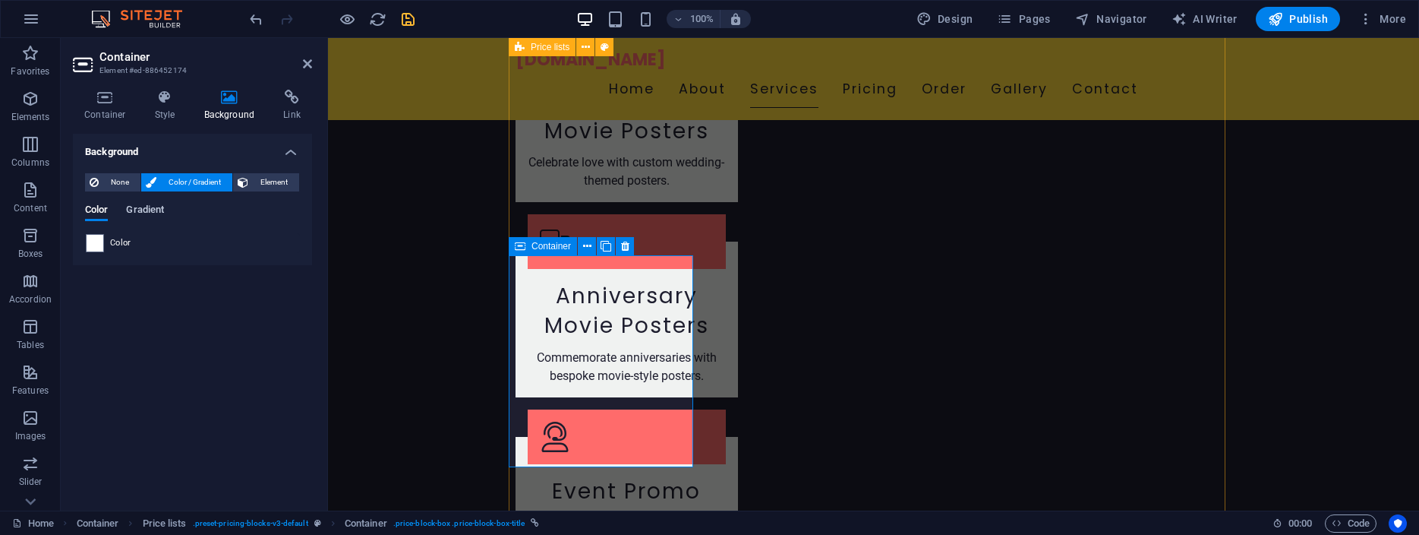
click at [143, 211] on span "Gradient" at bounding box center [145, 210] width 38 height 21
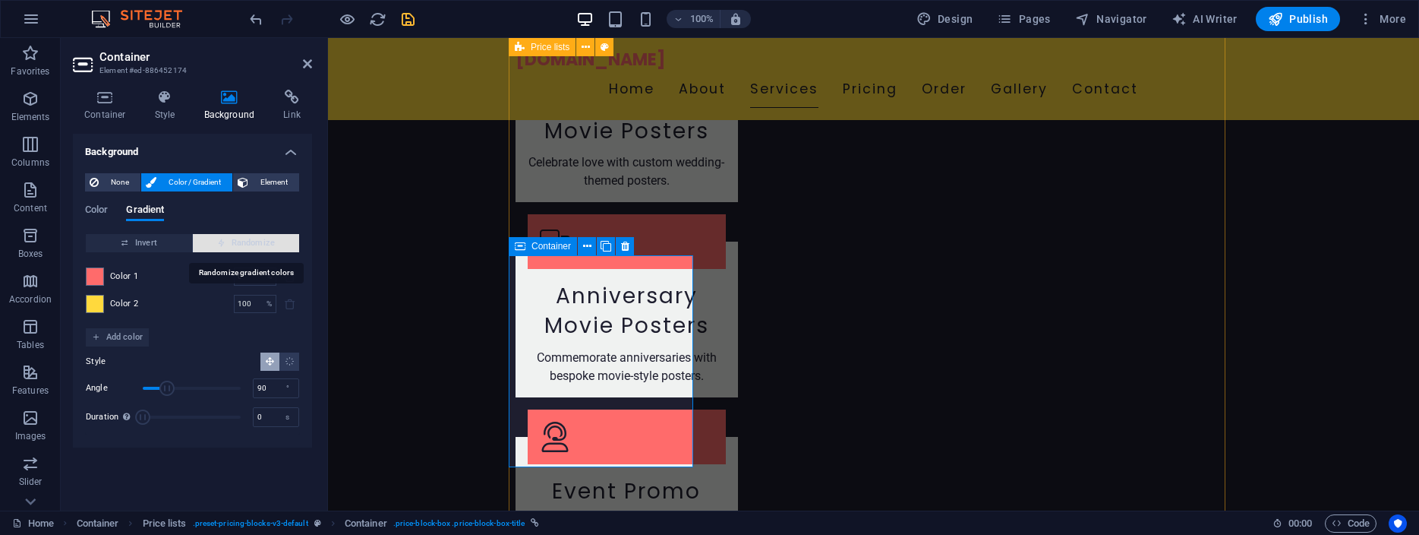
click at [254, 241] on span "Randomize" at bounding box center [246, 243] width 94 height 18
click at [250, 243] on span "Randomize" at bounding box center [246, 243] width 94 height 18
type input "241"
click at [250, 243] on span "Randomize" at bounding box center [246, 243] width 94 height 18
type input "38"
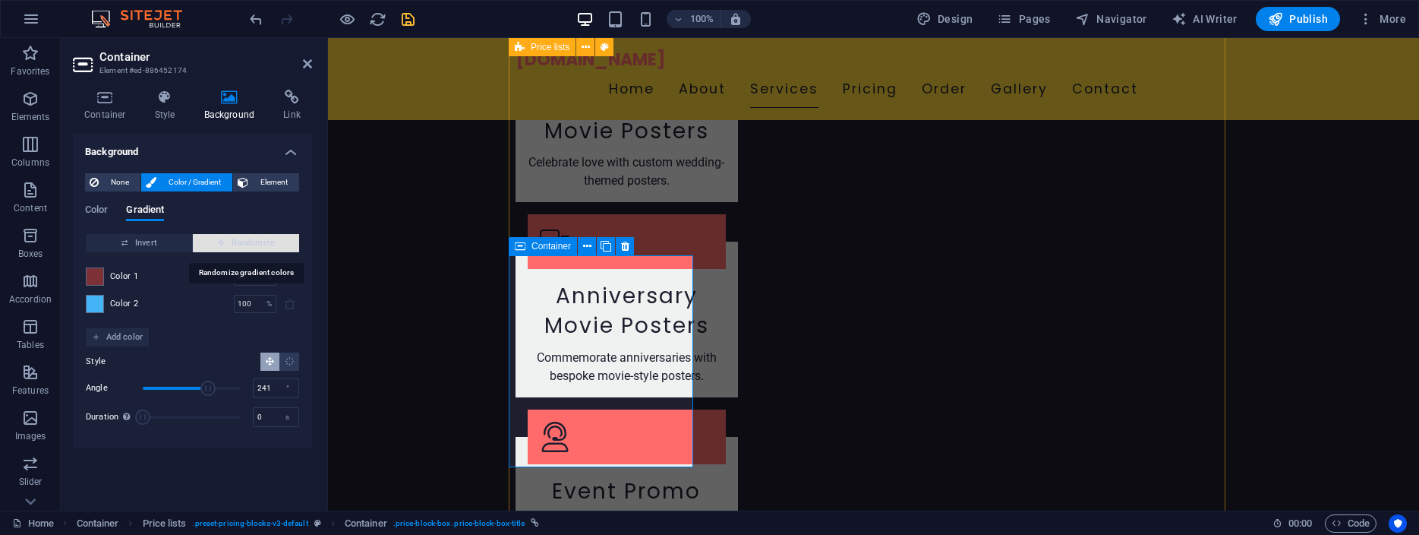
type input "288"
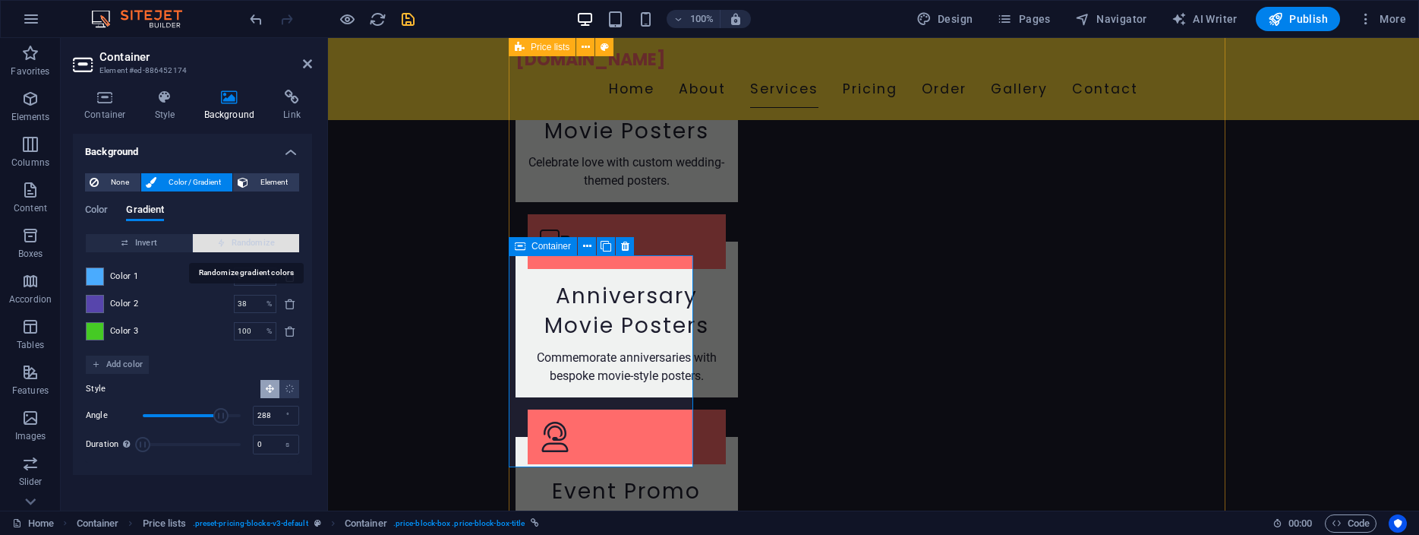
click at [250, 243] on span "Randomize" at bounding box center [246, 243] width 94 height 18
type input "42"
type input "274"
type input "80"
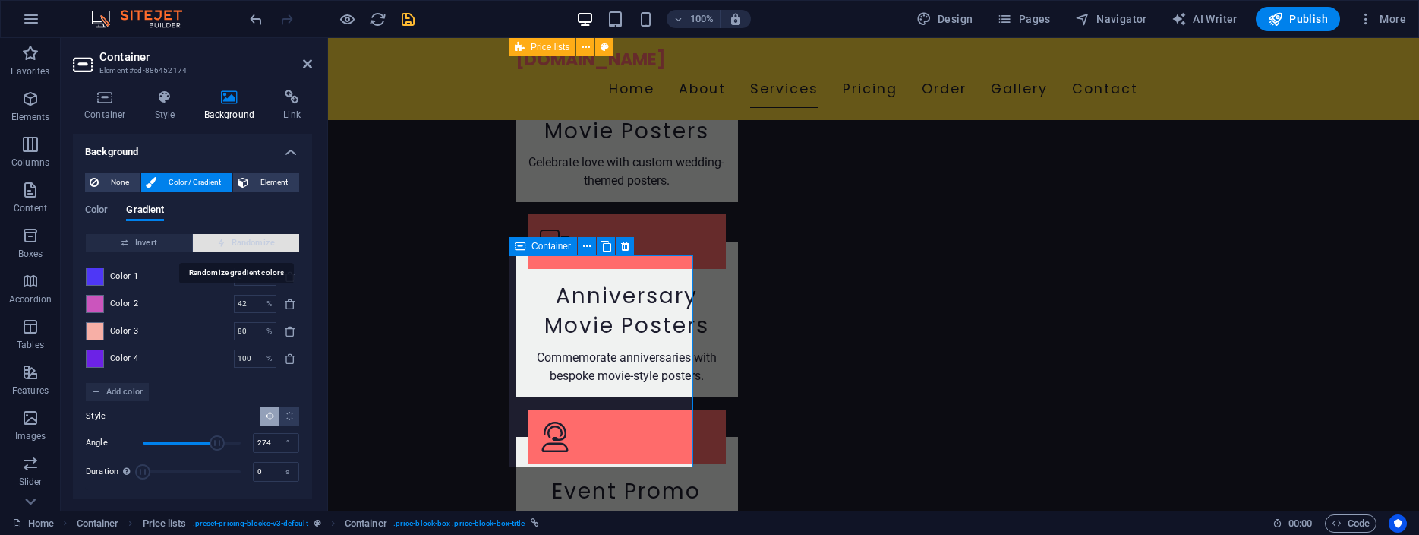
click at [250, 243] on span "Randomize" at bounding box center [246, 243] width 94 height 18
type input "20"
type input "199"
type input "98"
click at [250, 243] on span "Randomize" at bounding box center [246, 243] width 94 height 18
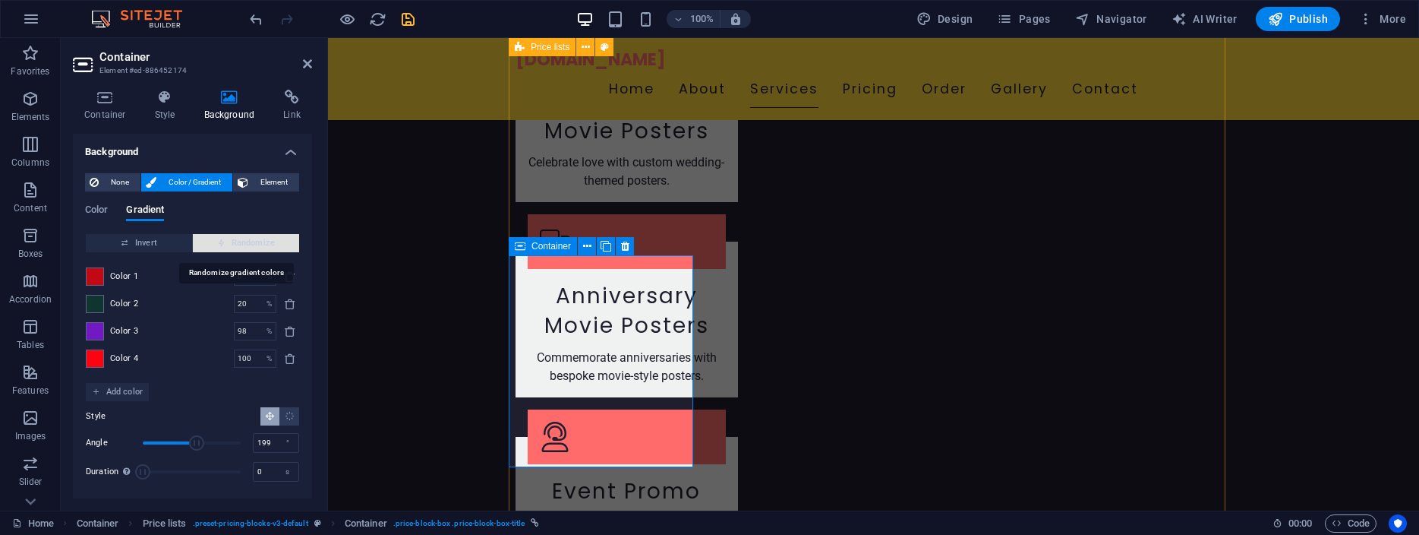
type input "100"
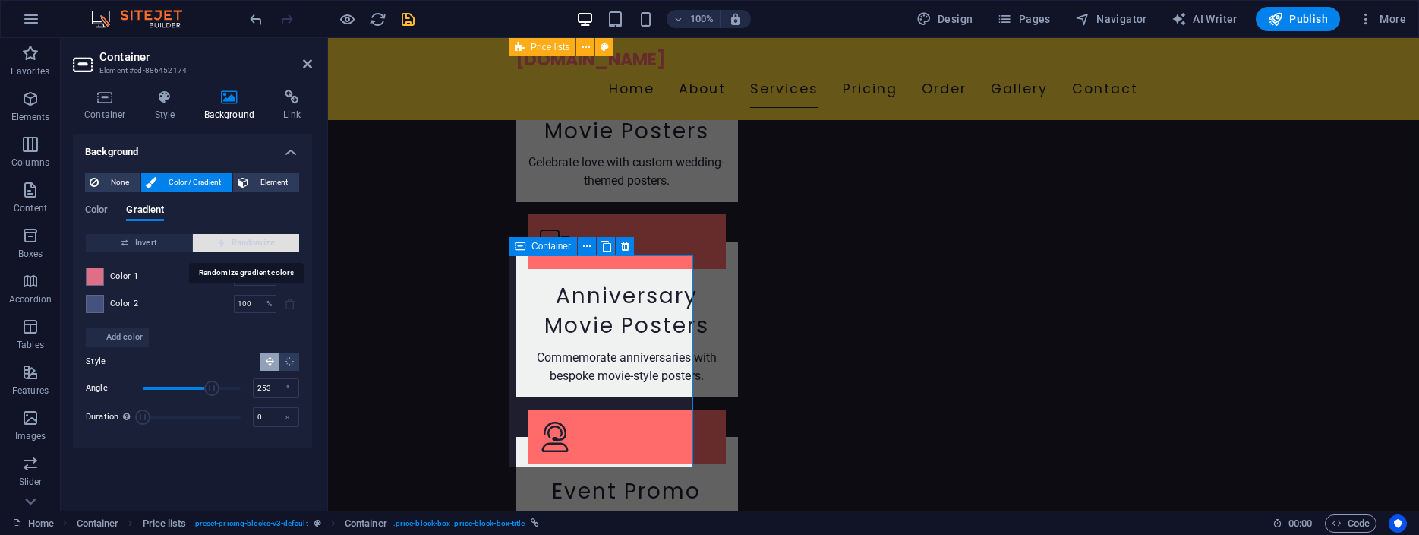
click at [250, 243] on span "Randomize" at bounding box center [246, 243] width 94 height 18
type input "216"
click at [250, 243] on span "Randomize" at bounding box center [246, 243] width 94 height 18
type input "34"
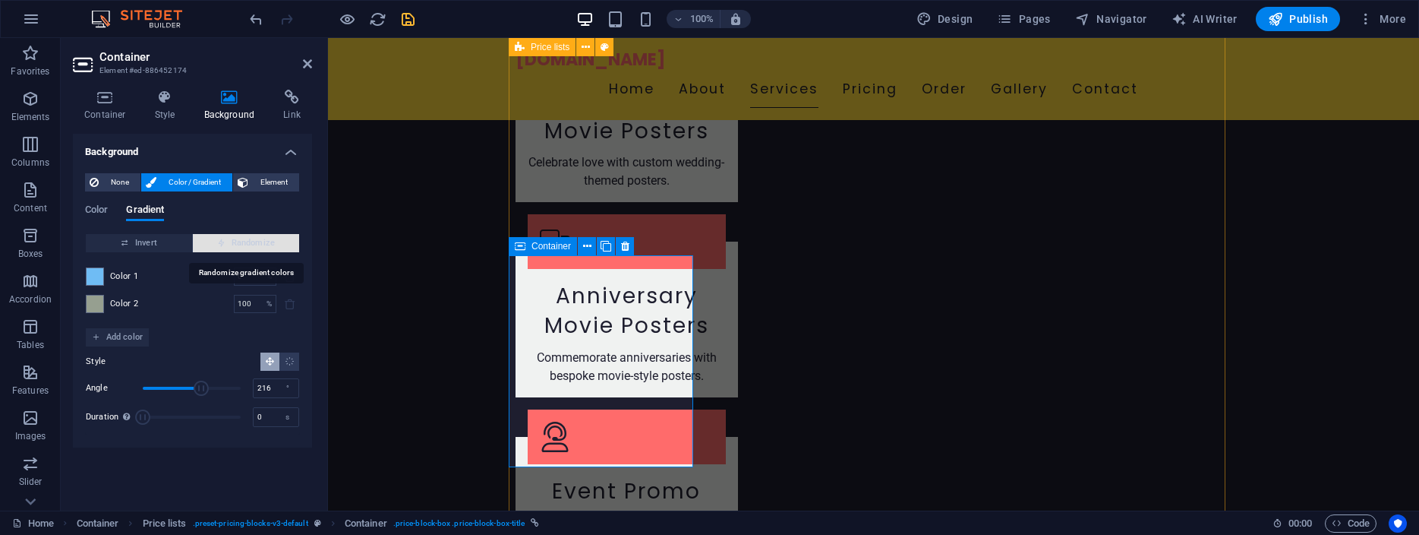
type input "6"
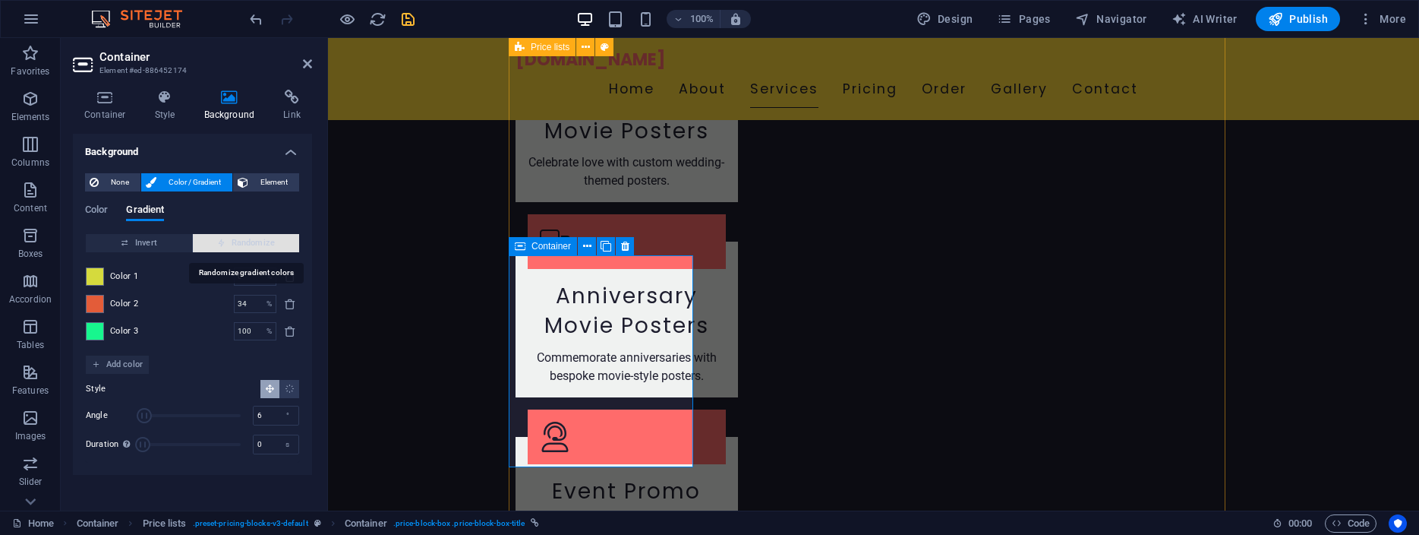
click at [250, 243] on span "Randomize" at bounding box center [246, 243] width 94 height 18
type input "55"
type input "351"
type input "93"
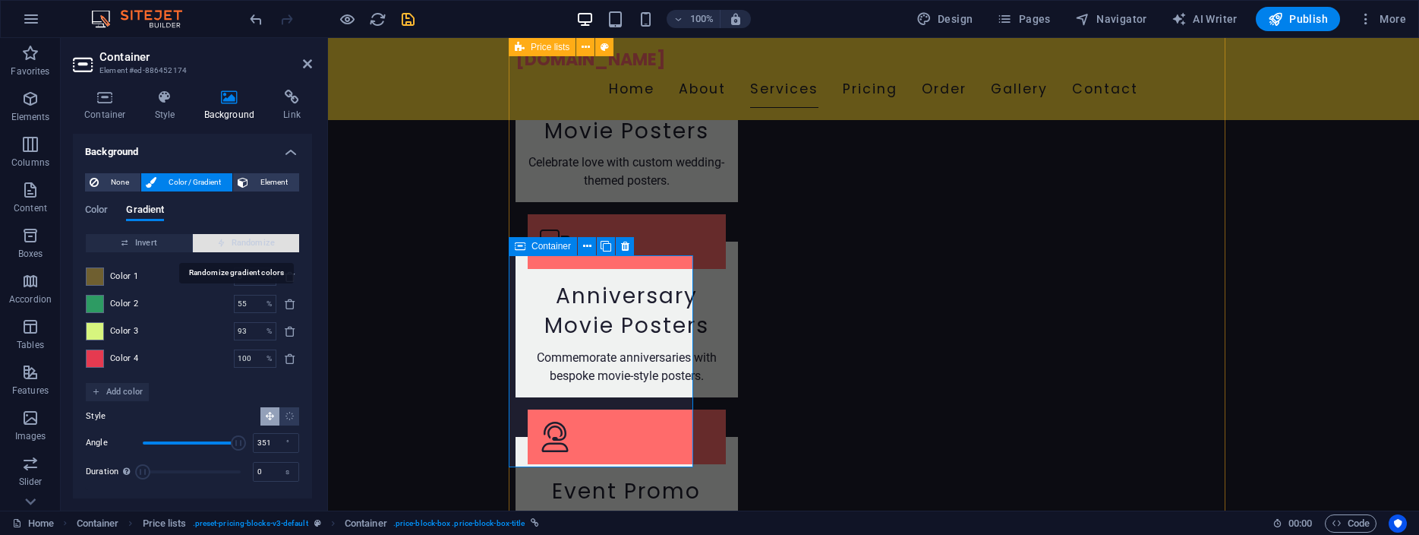
click at [250, 243] on span "Randomize" at bounding box center [246, 243] width 94 height 18
type input "63"
type input "184"
type input "100"
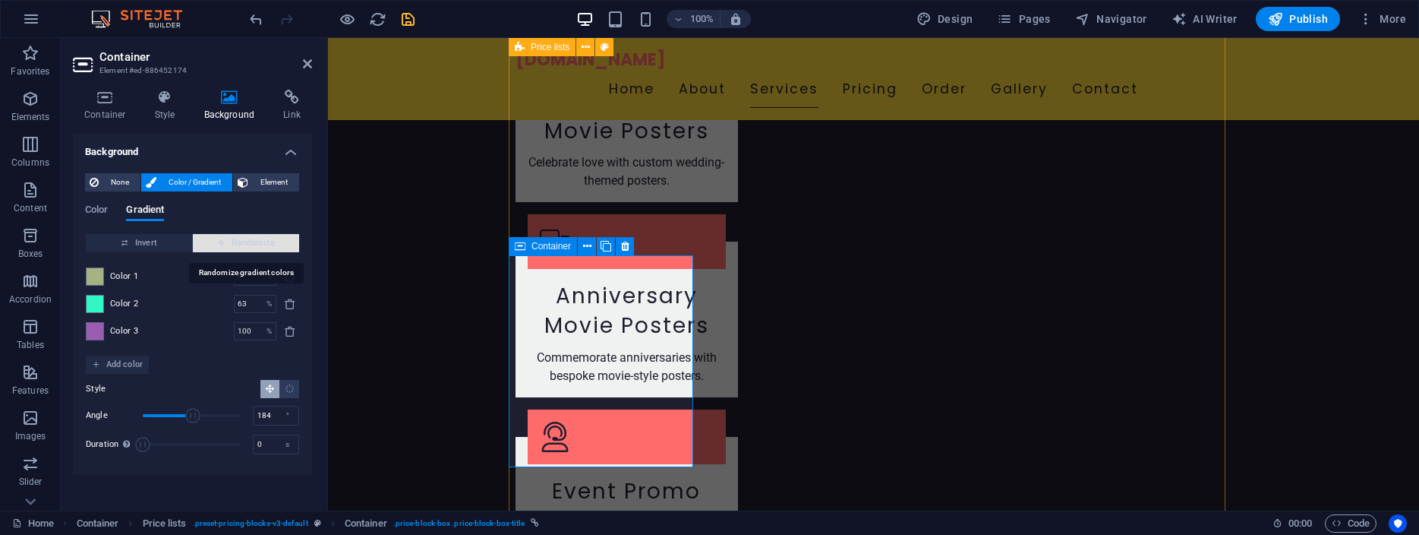
click at [250, 243] on span "Randomize" at bounding box center [246, 243] width 94 height 18
type input "100"
type input "319"
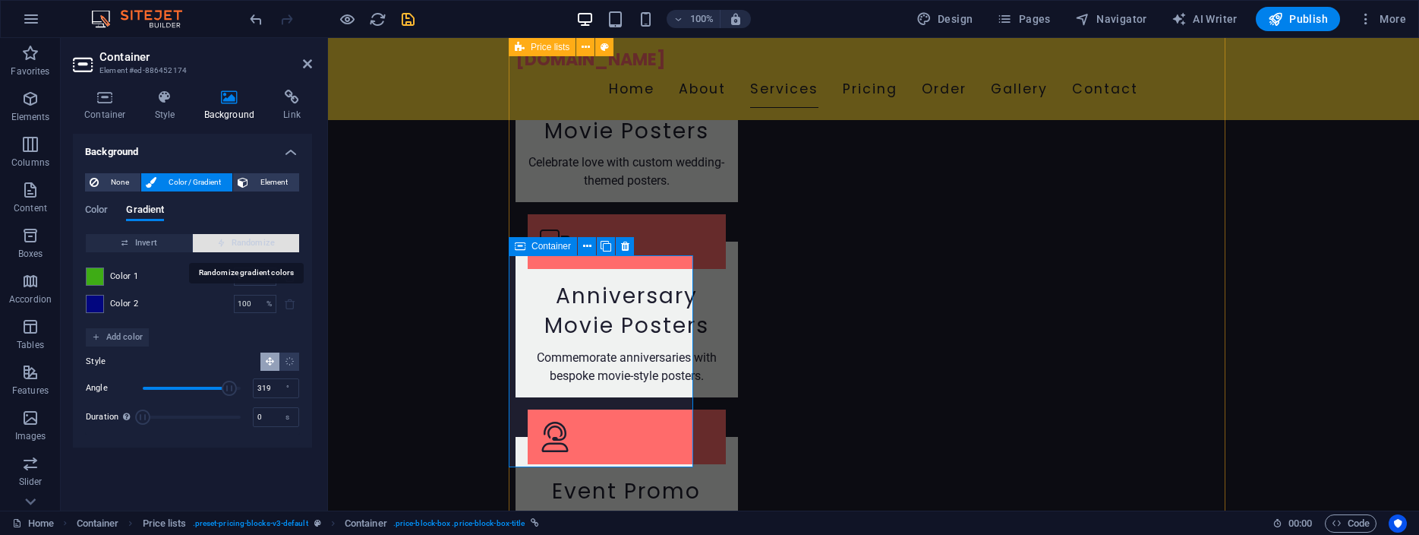
click at [258, 244] on span "Randomize" at bounding box center [246, 243] width 94 height 18
type input "20"
type input "199"
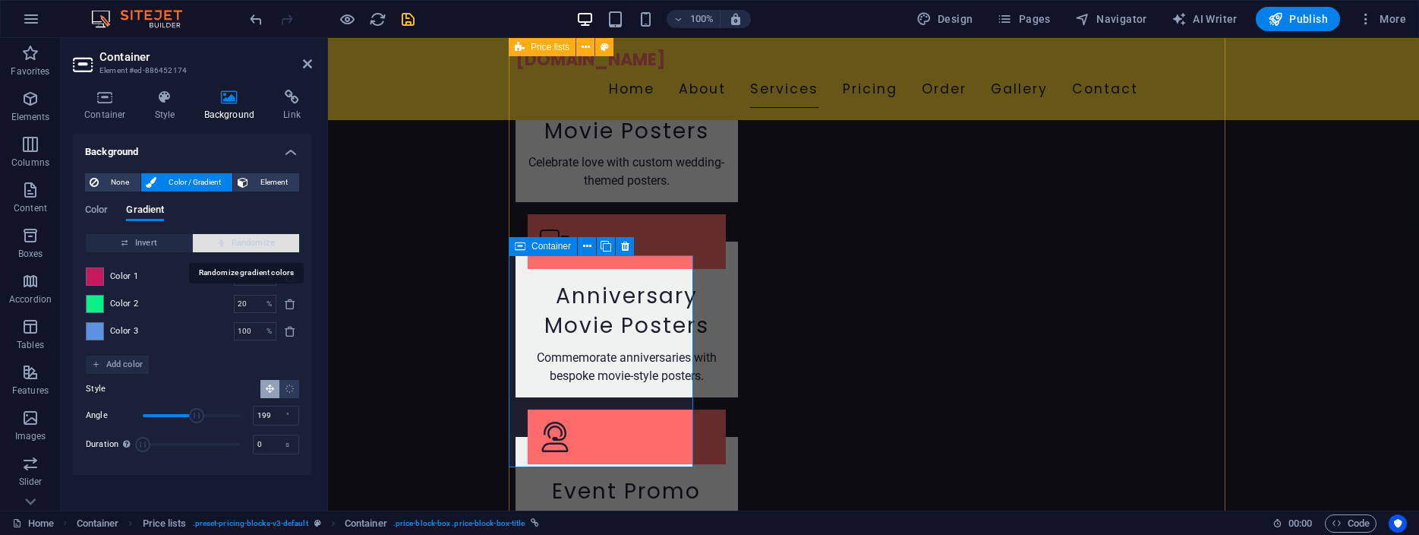
click at [258, 244] on span "Randomize" at bounding box center [246, 243] width 94 height 18
type input "13"
type input "202"
type input "14"
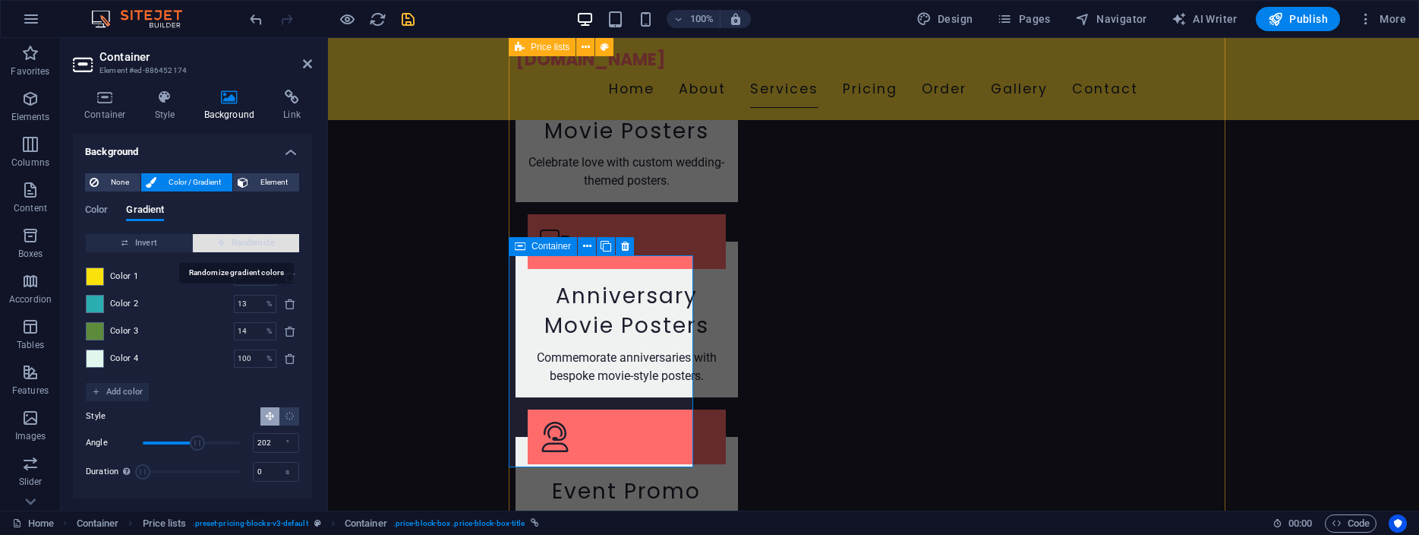
click at [258, 244] on span "Randomize" at bounding box center [246, 243] width 94 height 18
type input "100"
type input "53"
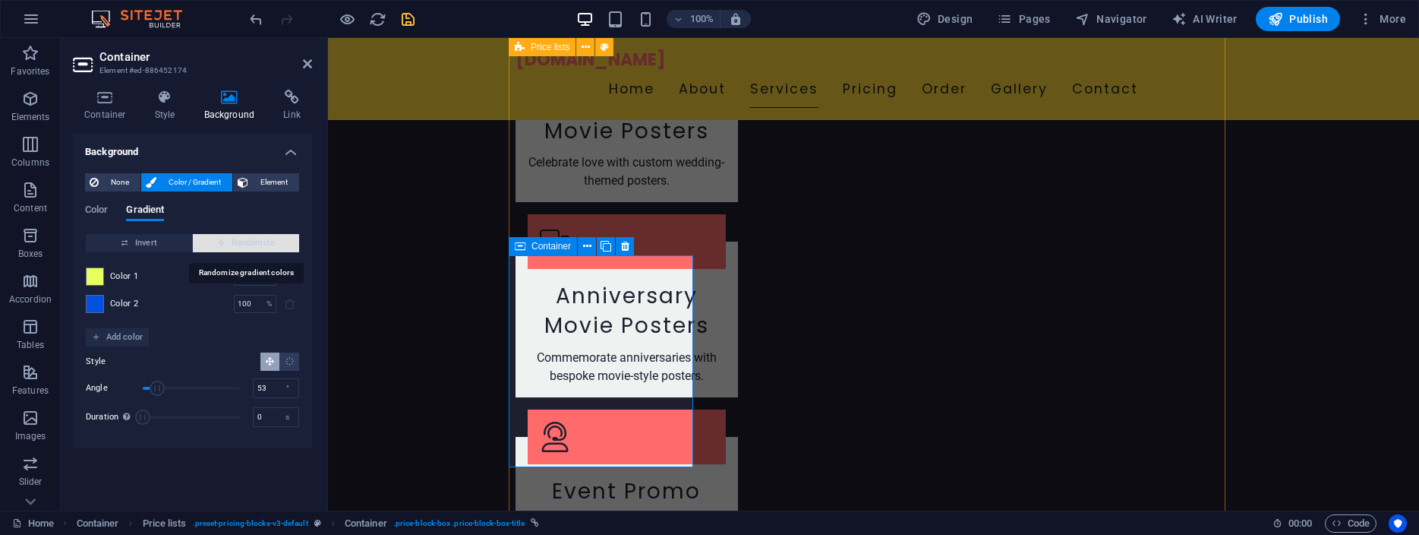
click at [258, 244] on span "Randomize" at bounding box center [246, 243] width 94 height 18
type input "16"
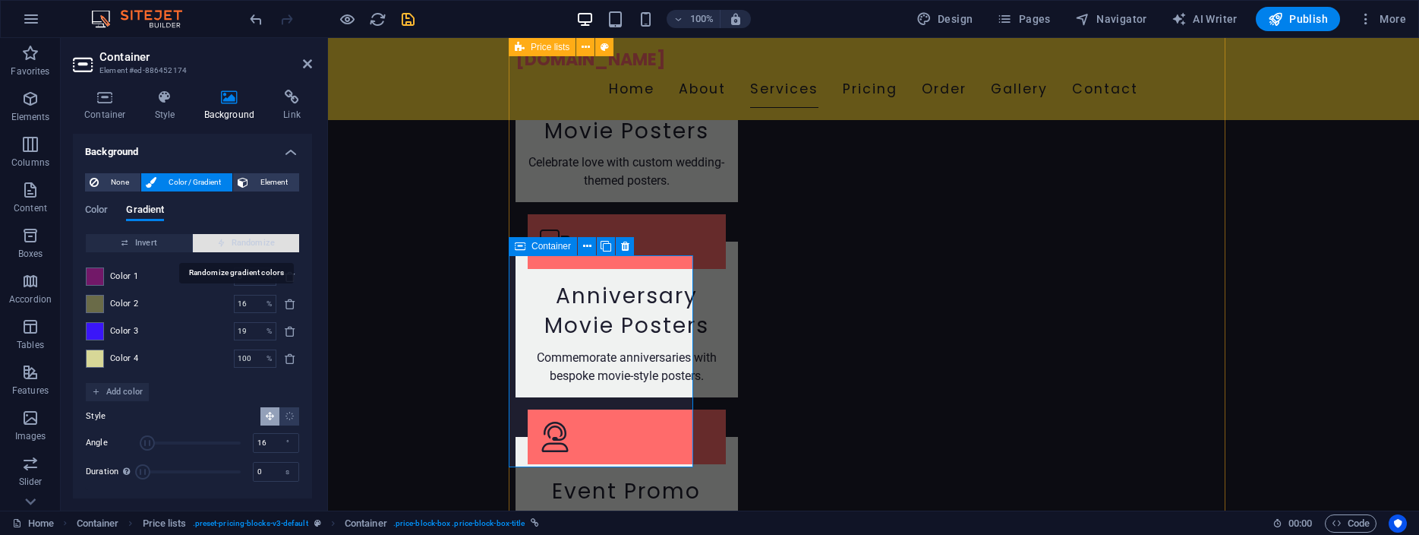
click at [258, 244] on span "Randomize" at bounding box center [246, 243] width 94 height 18
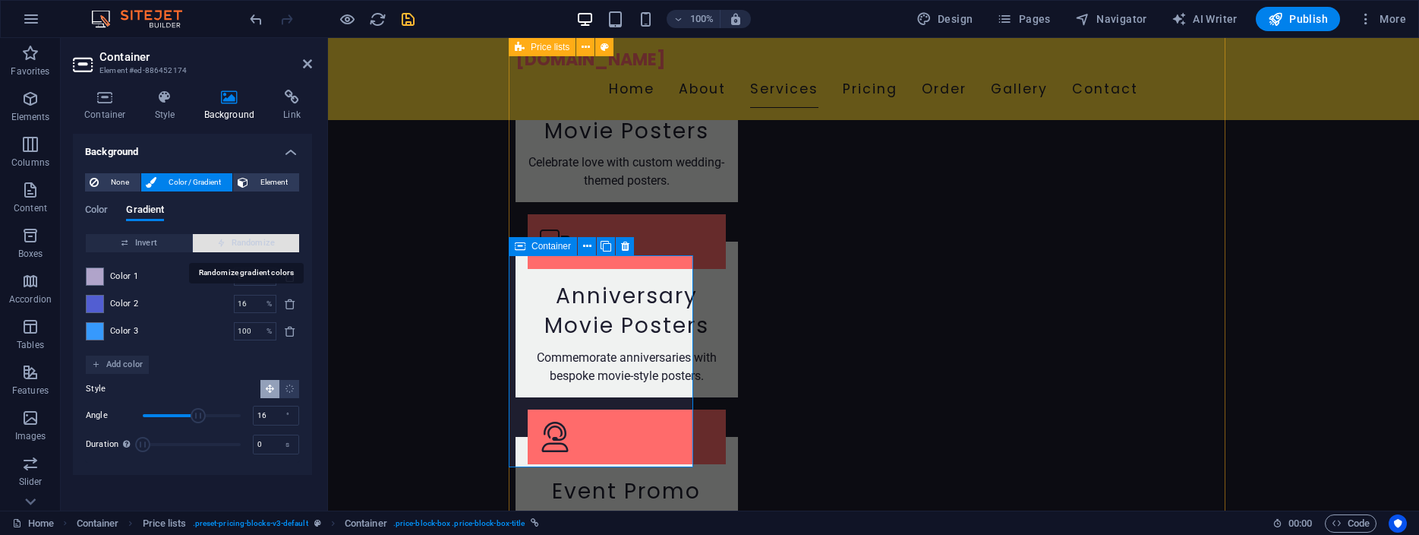
type input "69"
type input "204"
type input "100"
click at [93, 273] on span at bounding box center [95, 276] width 17 height 17
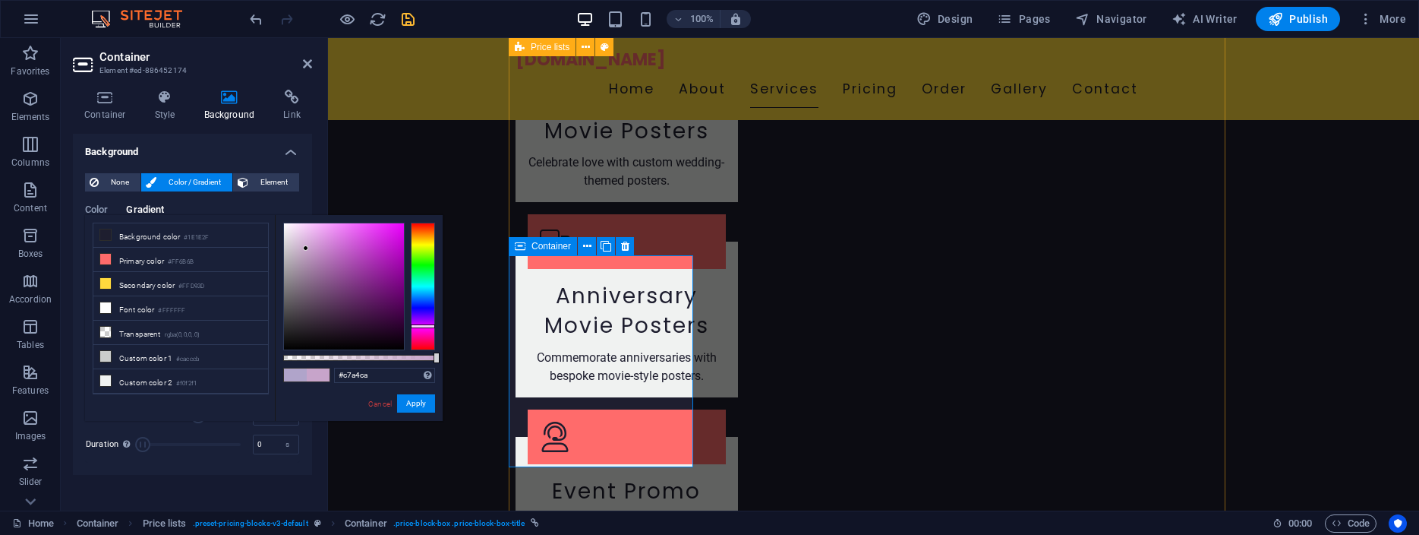
click at [427, 326] on div at bounding box center [423, 286] width 24 height 128
click at [339, 235] on div at bounding box center [344, 286] width 120 height 126
type input "#c45dcc"
click at [349, 248] on div at bounding box center [344, 286] width 120 height 126
click at [418, 400] on button "Apply" at bounding box center [416, 403] width 38 height 18
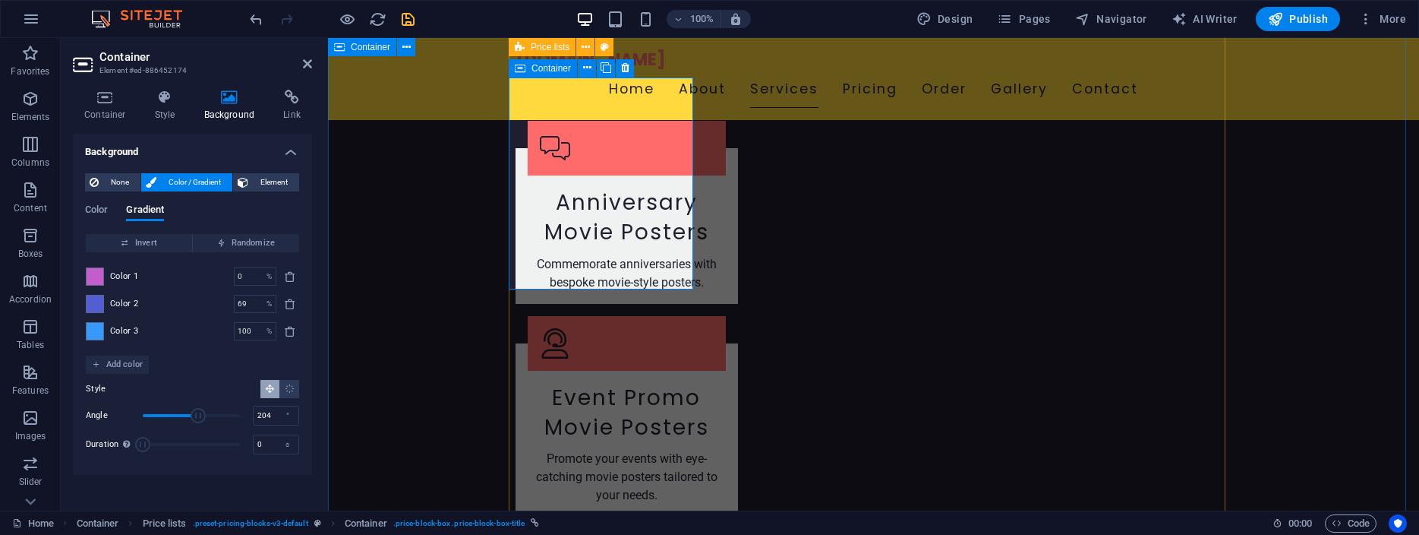
scroll to position [2298, 0]
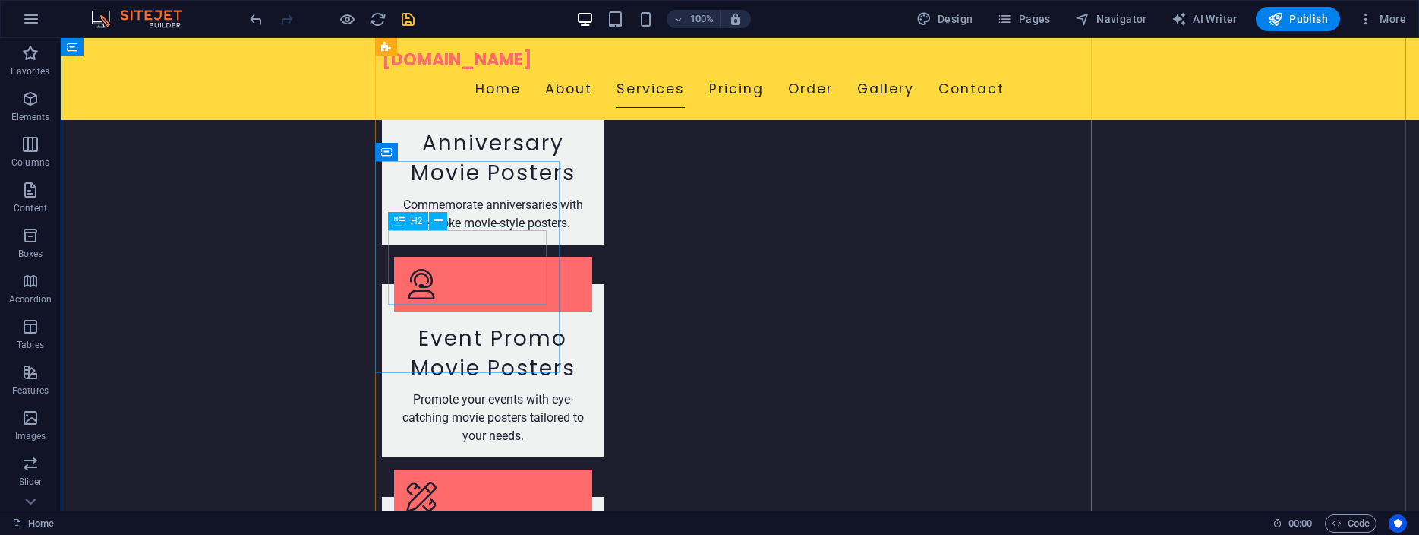
scroll to position [2382, 0]
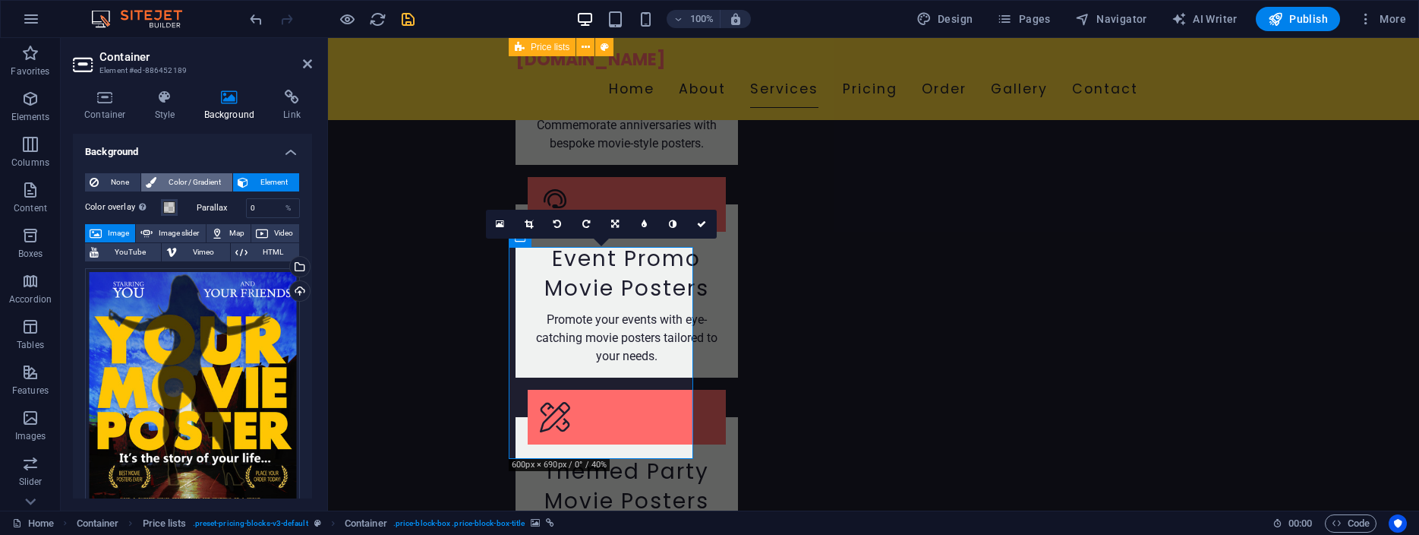
click at [175, 178] on span "Color / Gradient" at bounding box center [194, 182] width 67 height 18
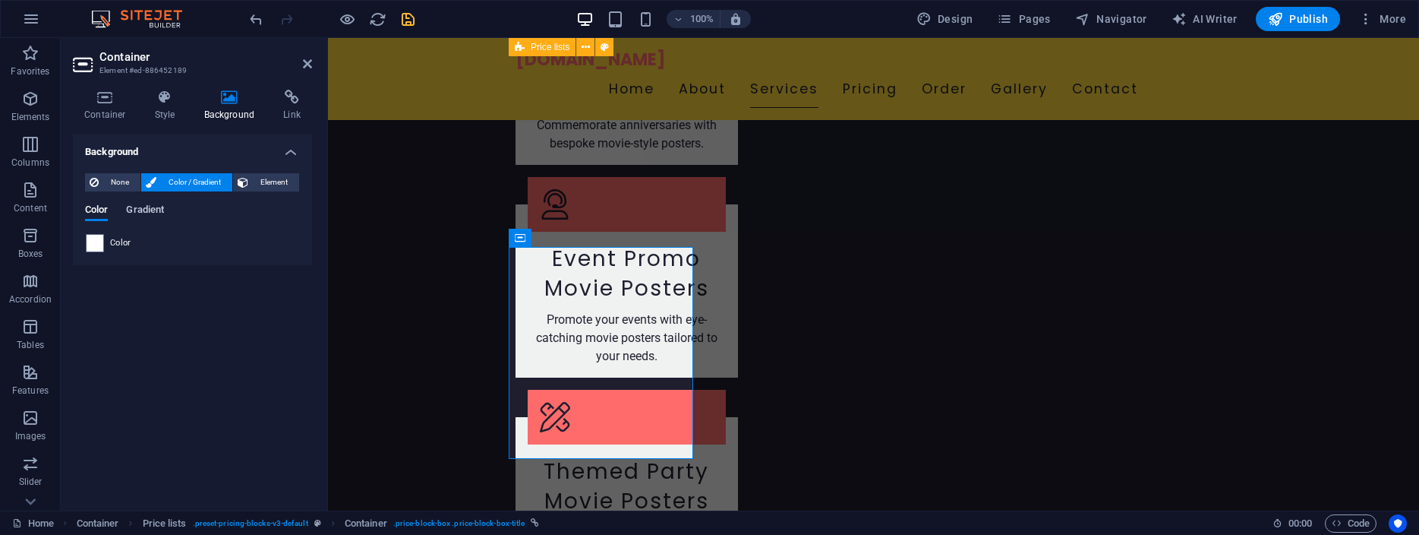
click at [151, 208] on span "Gradient" at bounding box center [145, 210] width 38 height 21
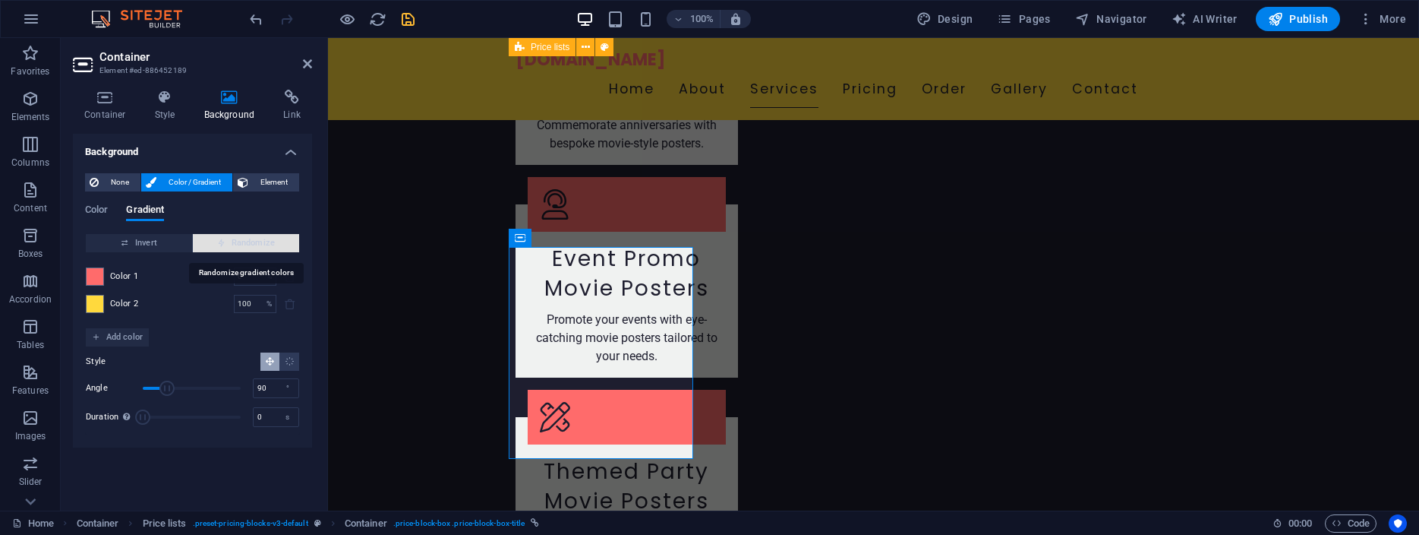
click at [253, 242] on span "Randomize" at bounding box center [246, 243] width 94 height 18
type input "94"
type input "353"
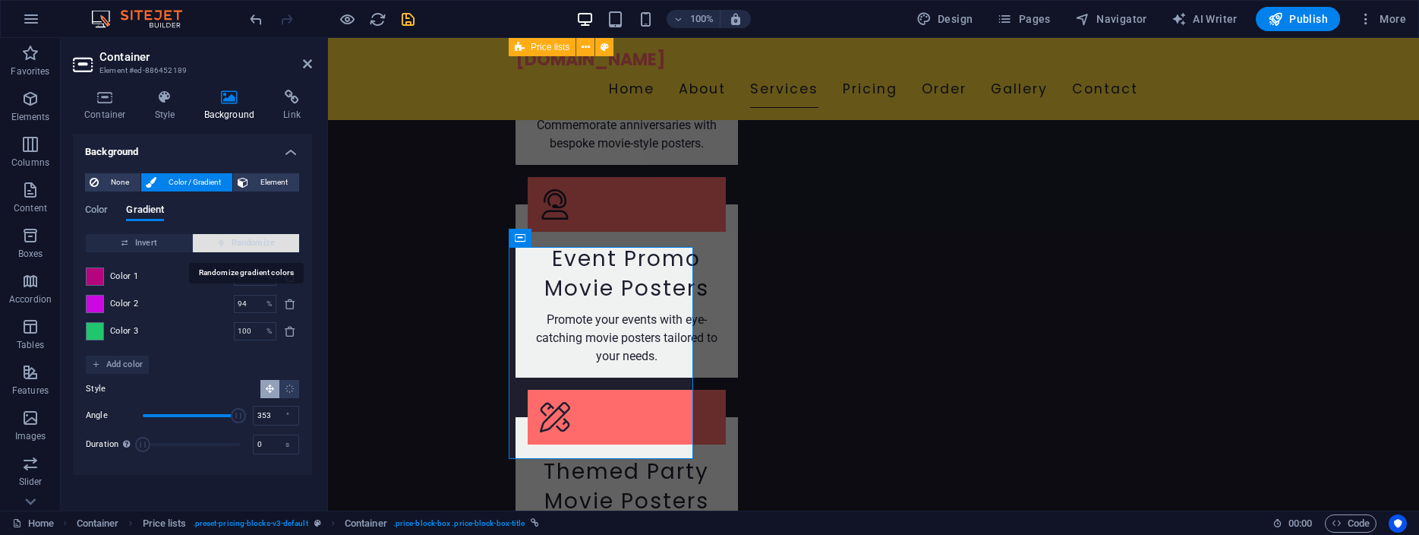
click at [253, 242] on span "Randomize" at bounding box center [246, 243] width 94 height 18
type input "100"
type input "94"
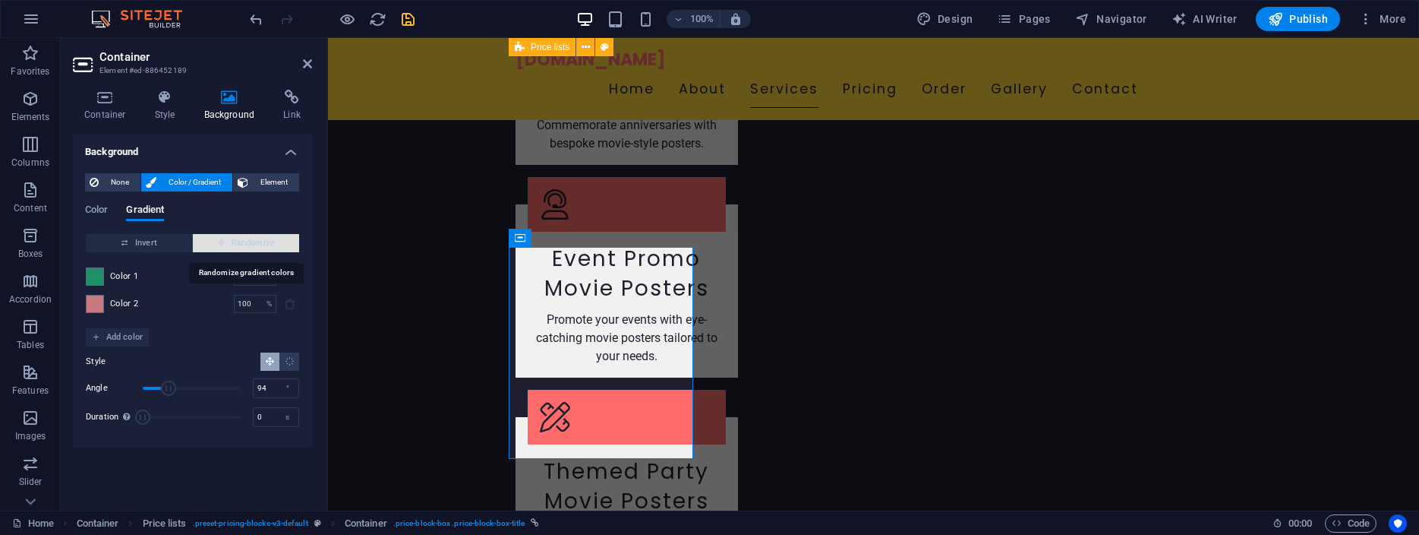
click at [253, 242] on span "Randomize" at bounding box center [246, 243] width 94 height 18
type input "15"
type input "342"
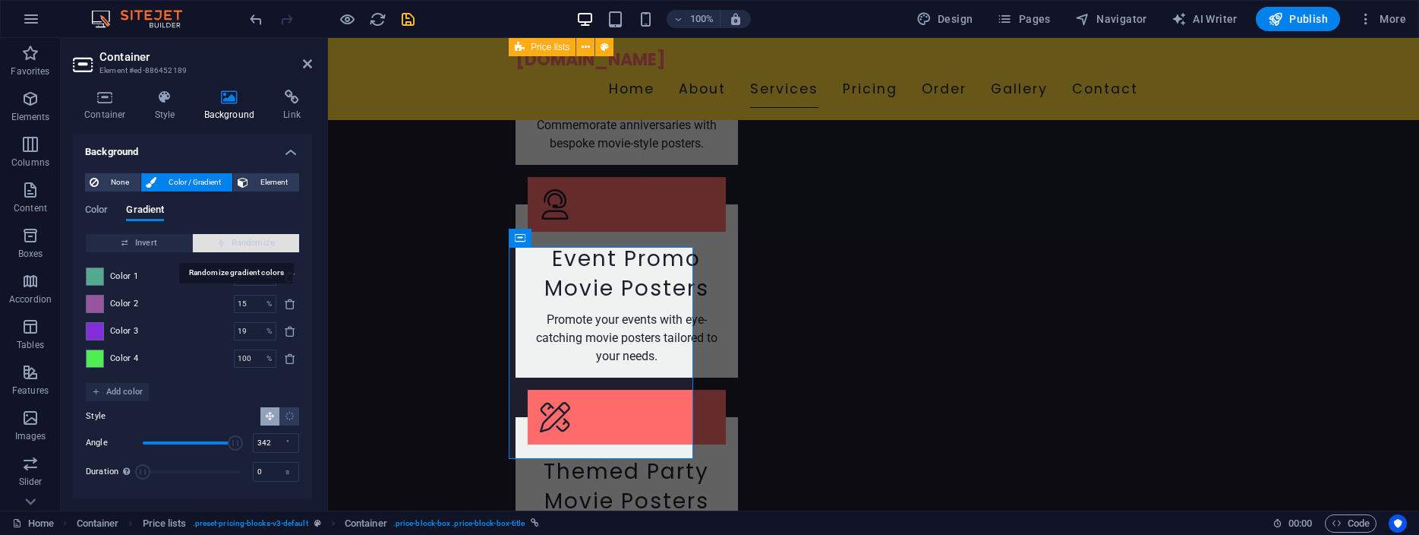
click at [253, 242] on span "Randomize" at bounding box center [246, 243] width 94 height 18
type input "21"
type input "285"
type input "57"
click at [253, 242] on span "Randomize" at bounding box center [246, 243] width 94 height 18
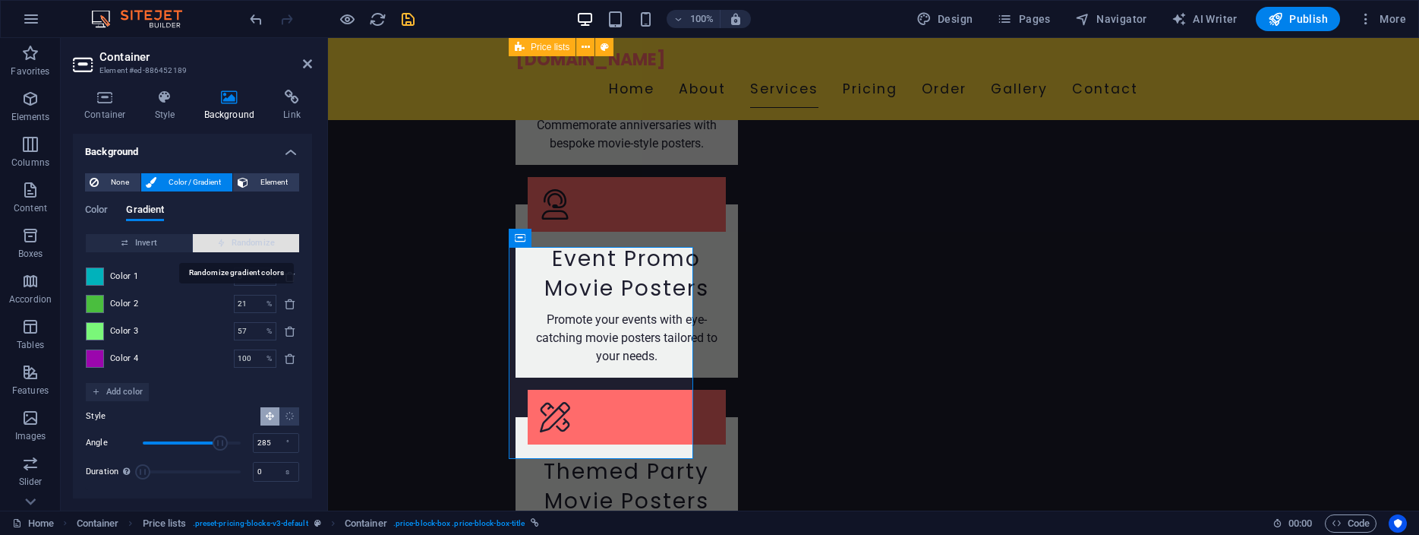
type input "27"
type input "335"
type input "67"
click at [253, 242] on span "Randomize" at bounding box center [246, 243] width 94 height 18
type input "45"
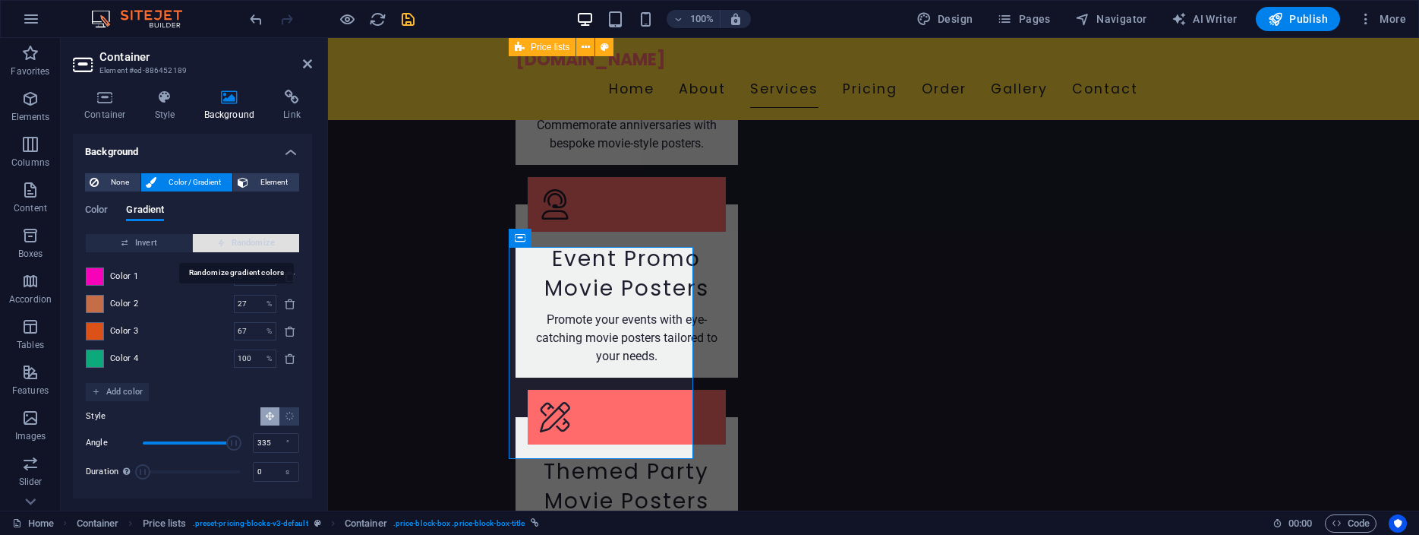
type input "241"
type input "54"
click at [253, 242] on span "Randomize" at bounding box center [246, 243] width 94 height 18
type input "34"
type input "207"
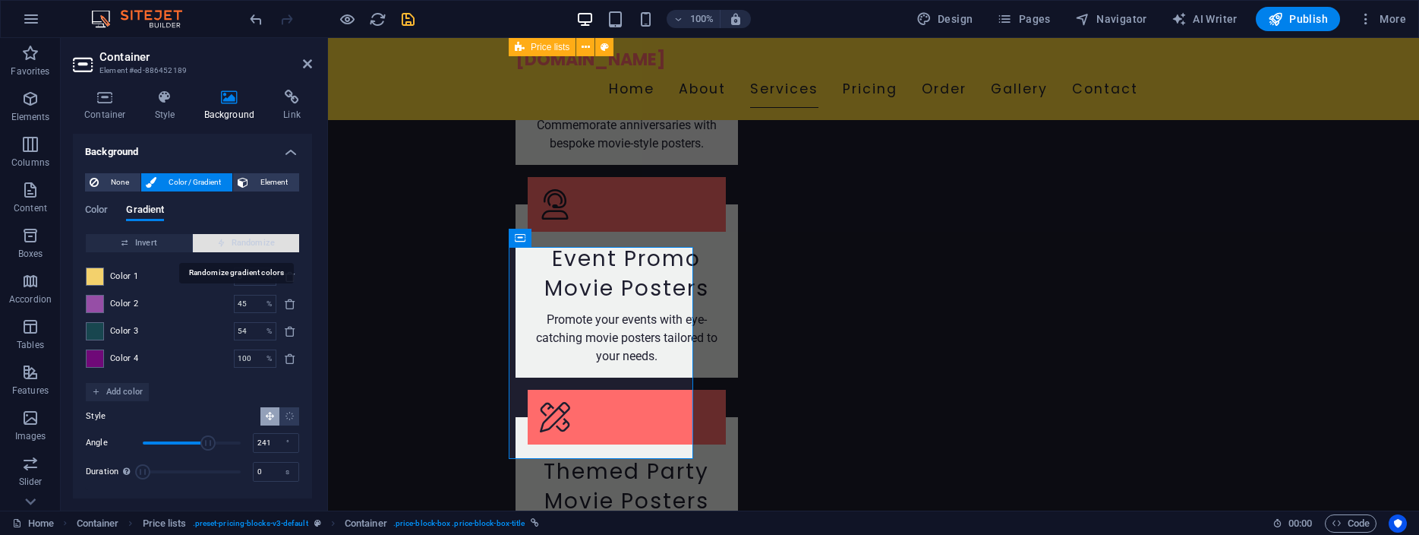
type input "100"
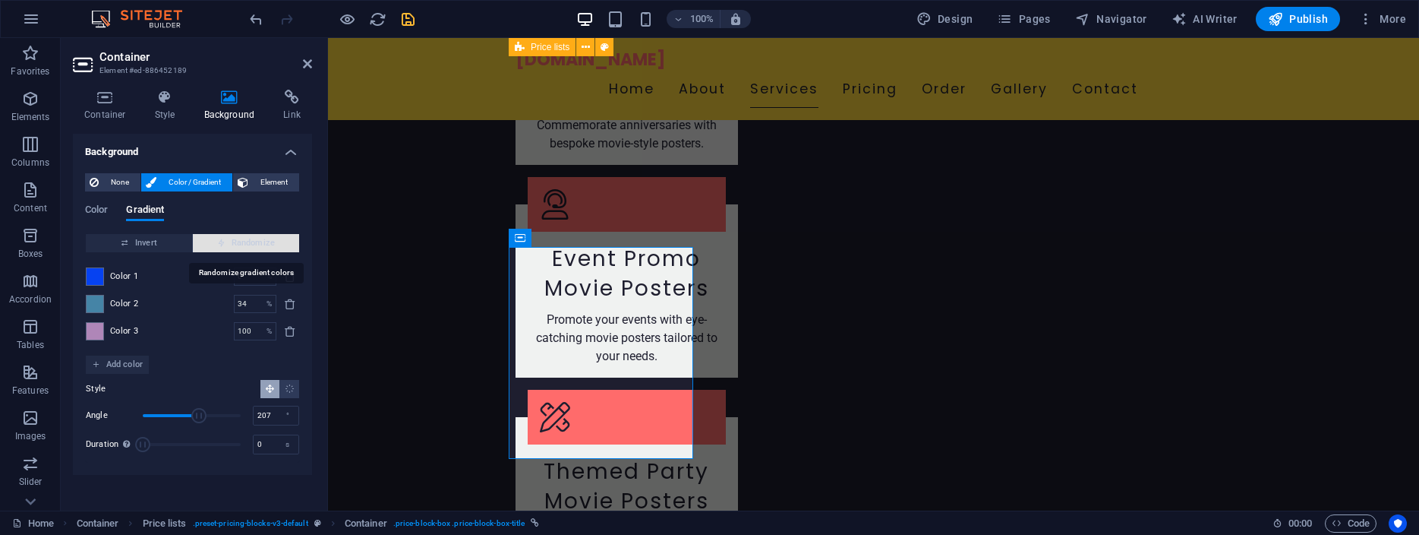
click at [253, 242] on span "Randomize" at bounding box center [246, 243] width 94 height 18
type input "50"
type input "110"
click at [253, 242] on span "Randomize" at bounding box center [246, 243] width 94 height 18
type input "42"
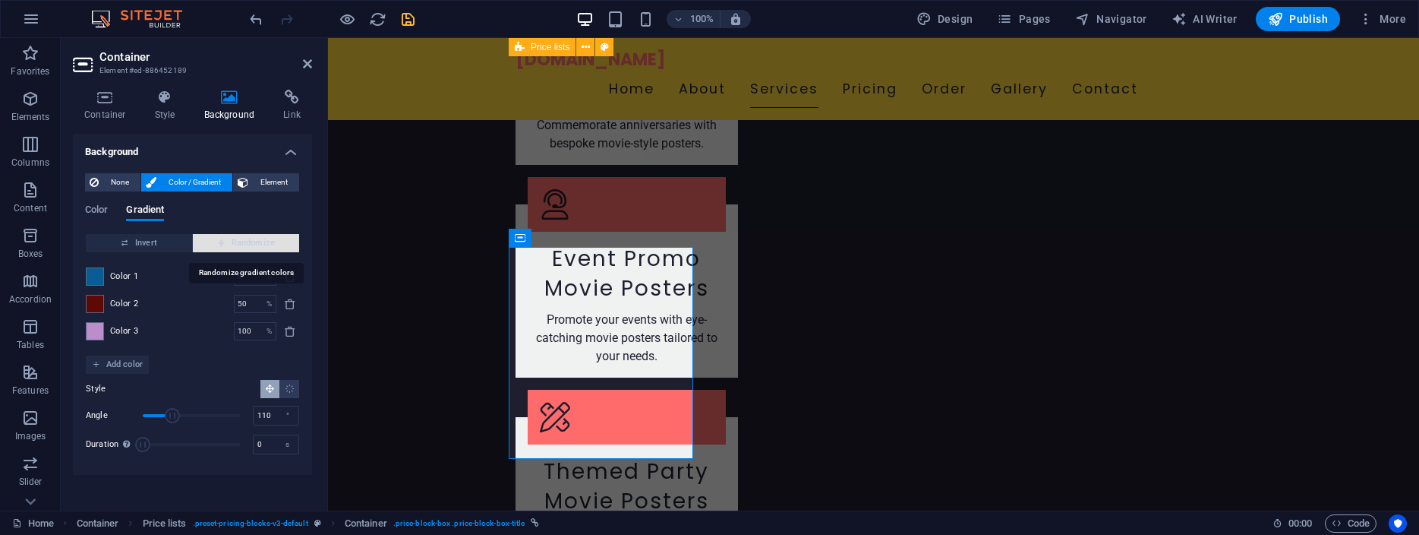
type input "140"
click at [253, 242] on span "Randomize" at bounding box center [246, 243] width 94 height 18
type input "87"
type input "46"
click at [253, 242] on span "Randomize" at bounding box center [246, 243] width 94 height 18
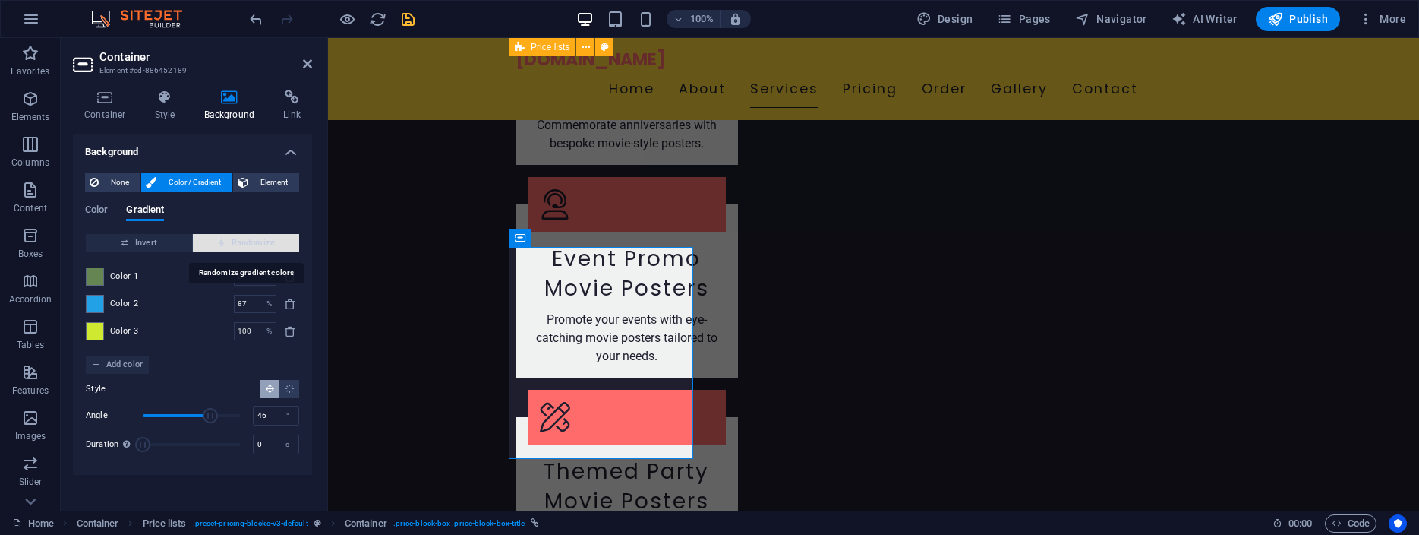
type input "84"
type input "248"
click at [253, 242] on span "Randomize" at bounding box center [246, 243] width 94 height 18
type input "55"
type input "204"
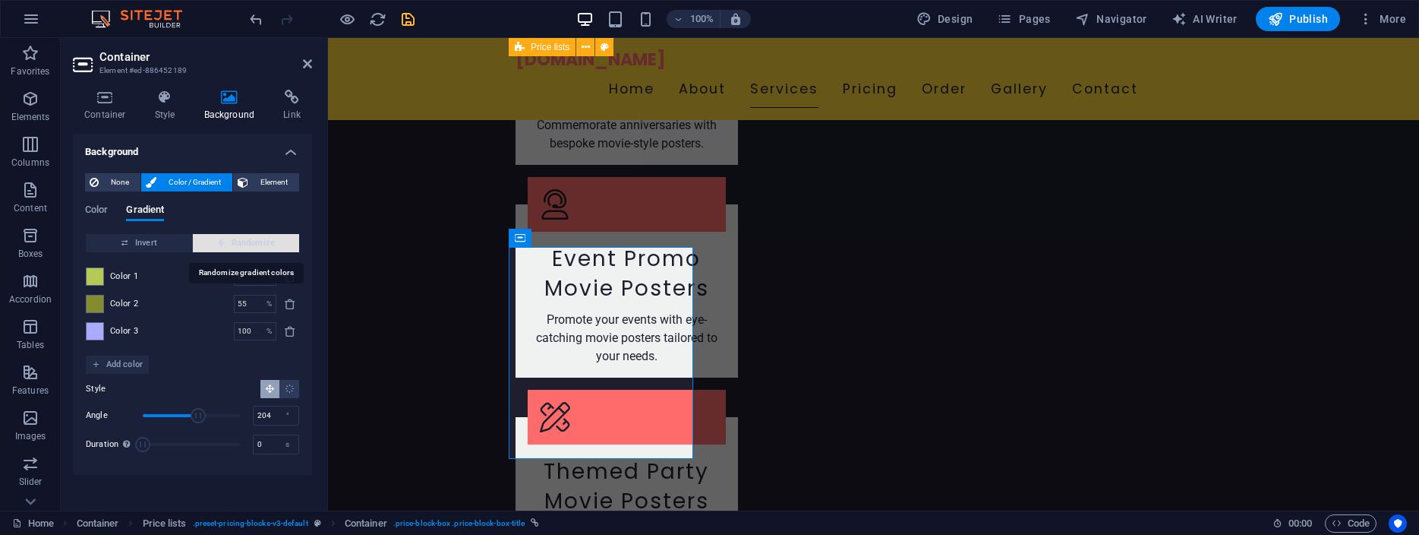
click at [253, 242] on span "Randomize" at bounding box center [246, 243] width 94 height 18
type input "25"
type input "136"
type input "78"
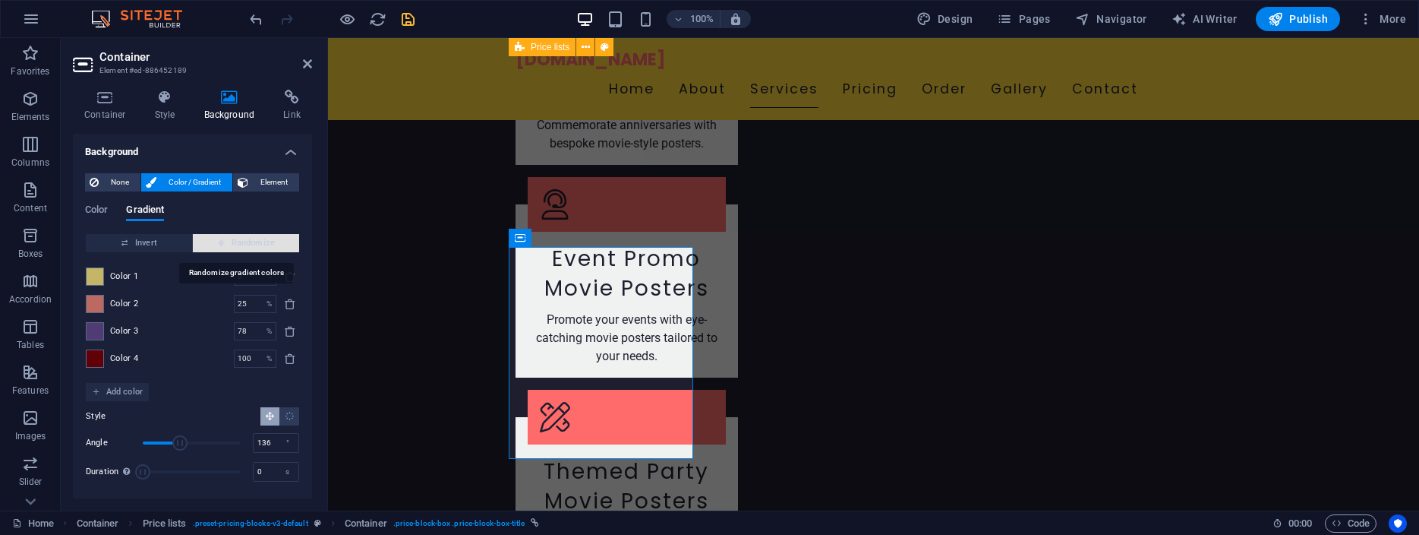
click at [253, 242] on span "Randomize" at bounding box center [246, 243] width 94 height 18
type input "45"
type input "53"
type input "100"
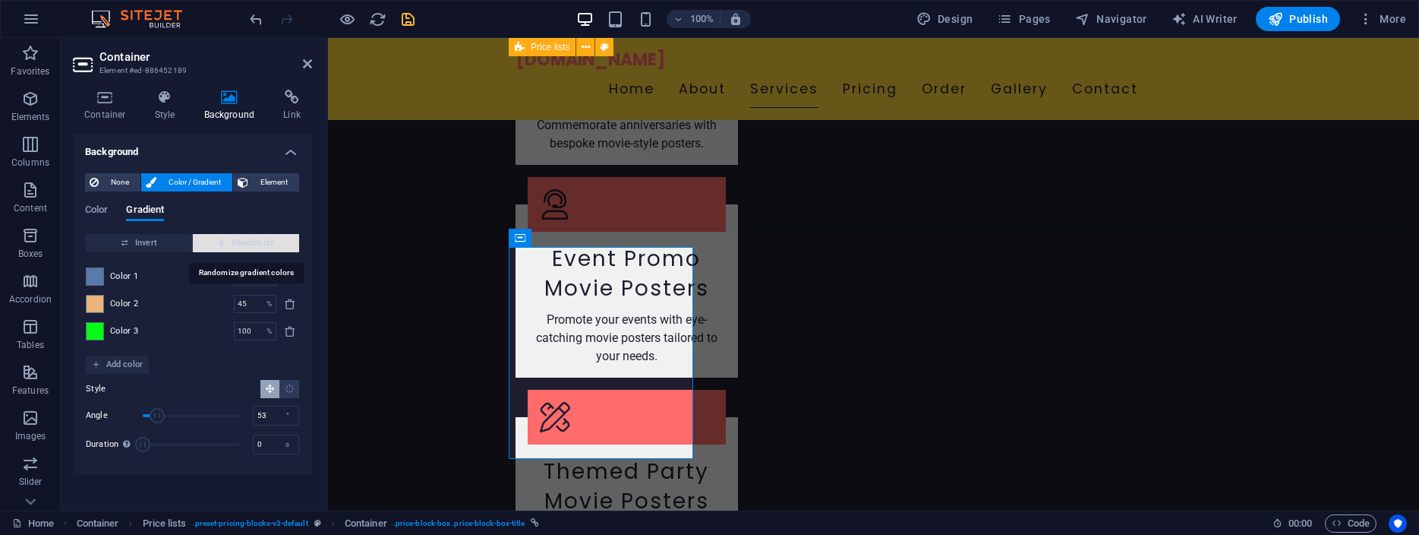
click at [253, 242] on span "Randomize" at bounding box center [246, 243] width 94 height 18
type input "50"
type input "162"
click at [253, 242] on span "Randomize" at bounding box center [246, 243] width 94 height 18
type input "100"
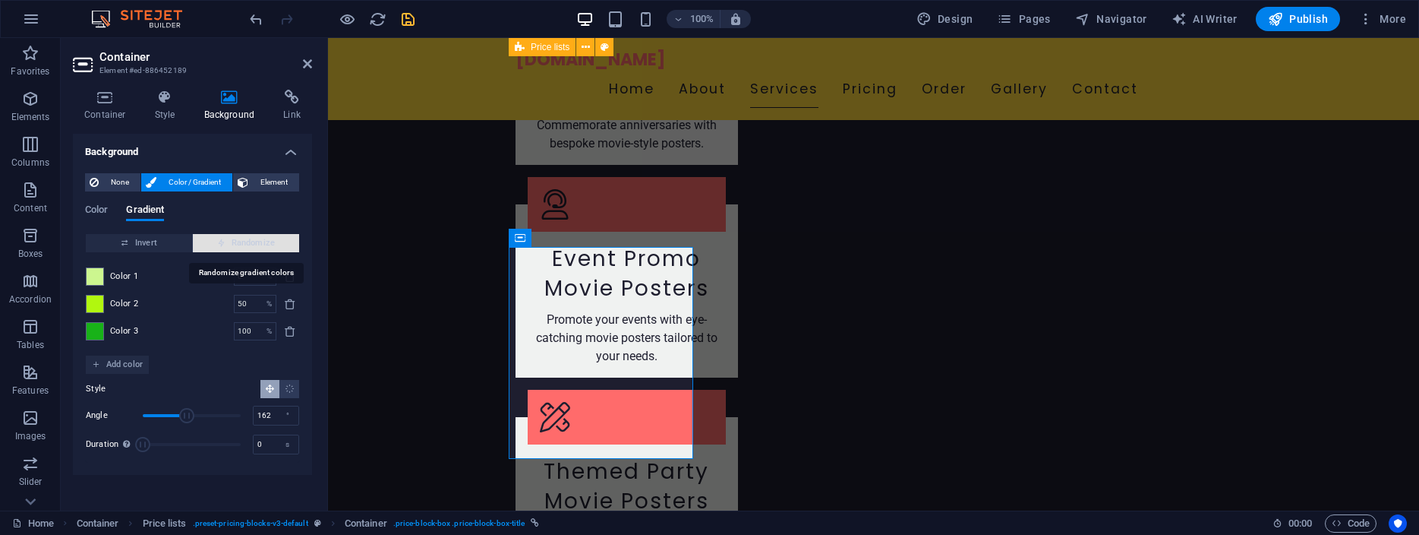
type input "20"
click at [253, 242] on span "Randomize" at bounding box center [246, 243] width 94 height 18
type input "78"
type input "143"
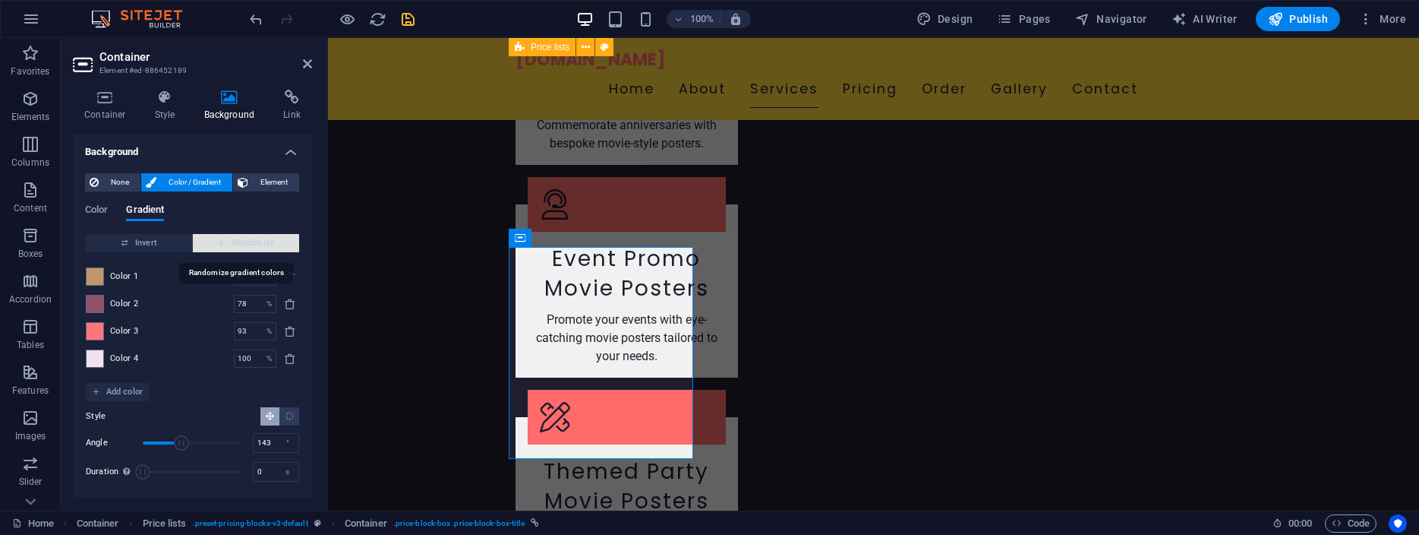
click at [253, 242] on span "Randomize" at bounding box center [246, 243] width 94 height 18
type input "75"
type input "124"
type input "100"
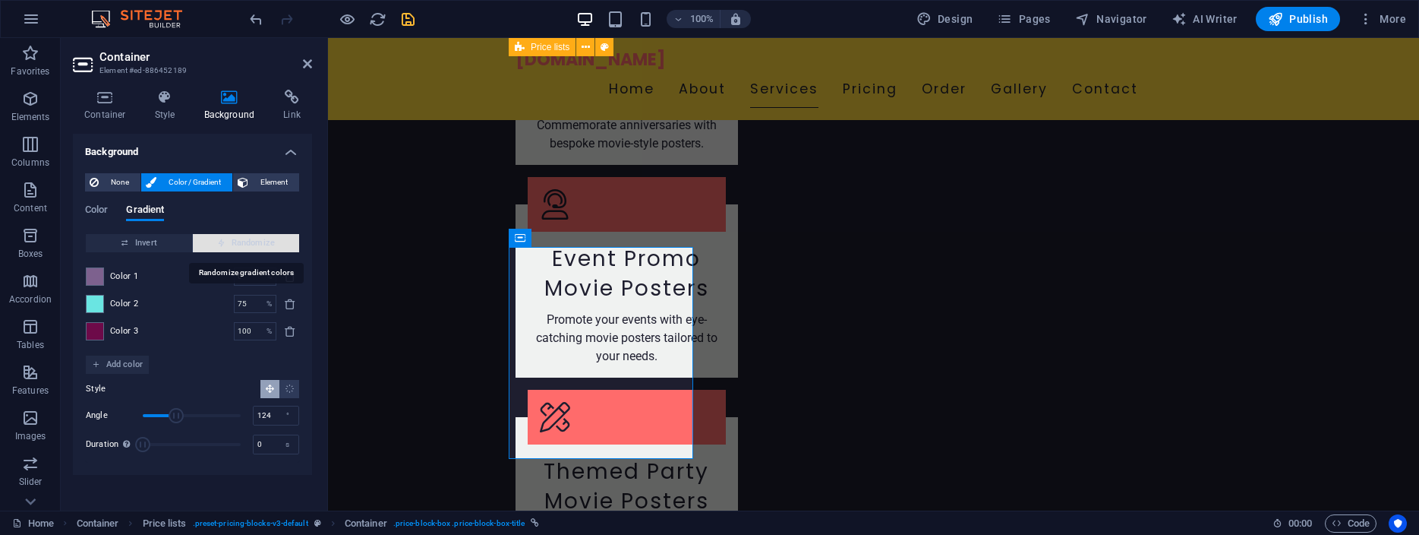
click at [253, 242] on span "Randomize" at bounding box center [246, 243] width 94 height 18
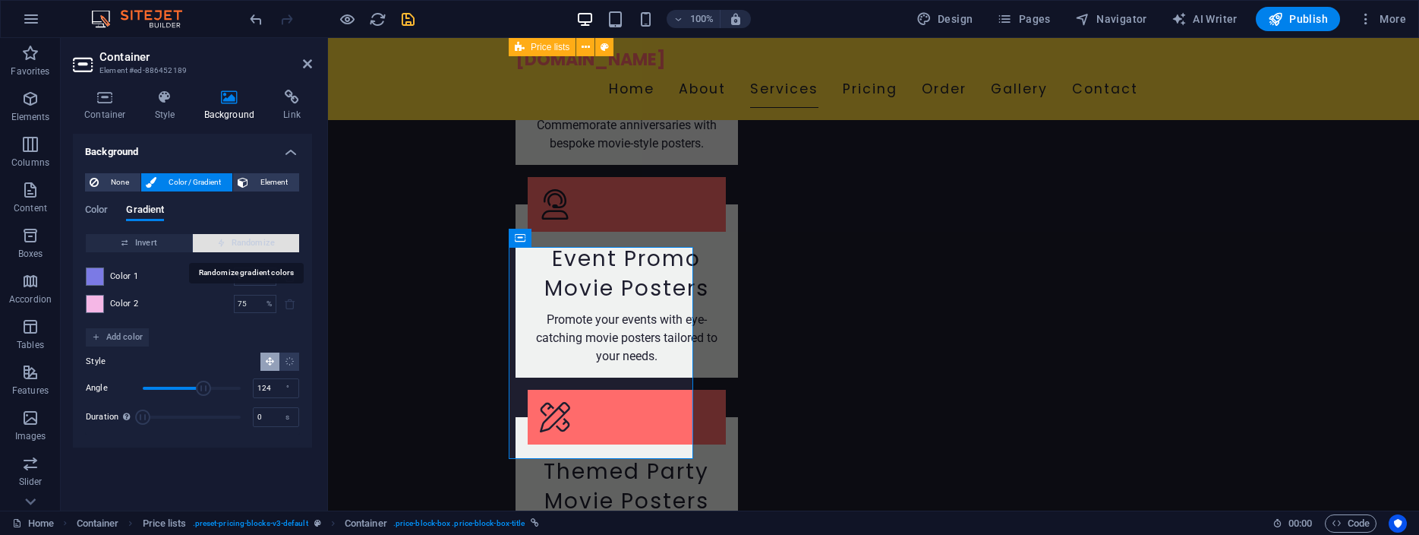
type input "100"
type input "223"
click at [253, 242] on span "Randomize" at bounding box center [246, 243] width 94 height 18
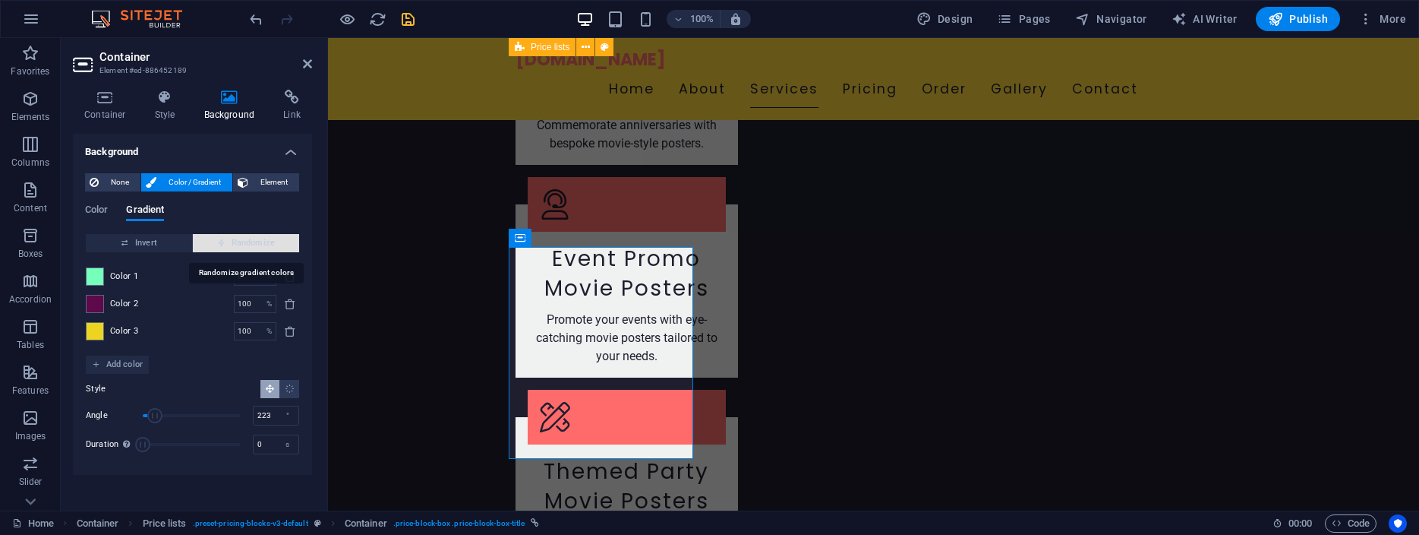
type input "55"
type input "46"
click at [253, 242] on span "Randomize" at bounding box center [246, 243] width 94 height 18
type input "44"
type input "328"
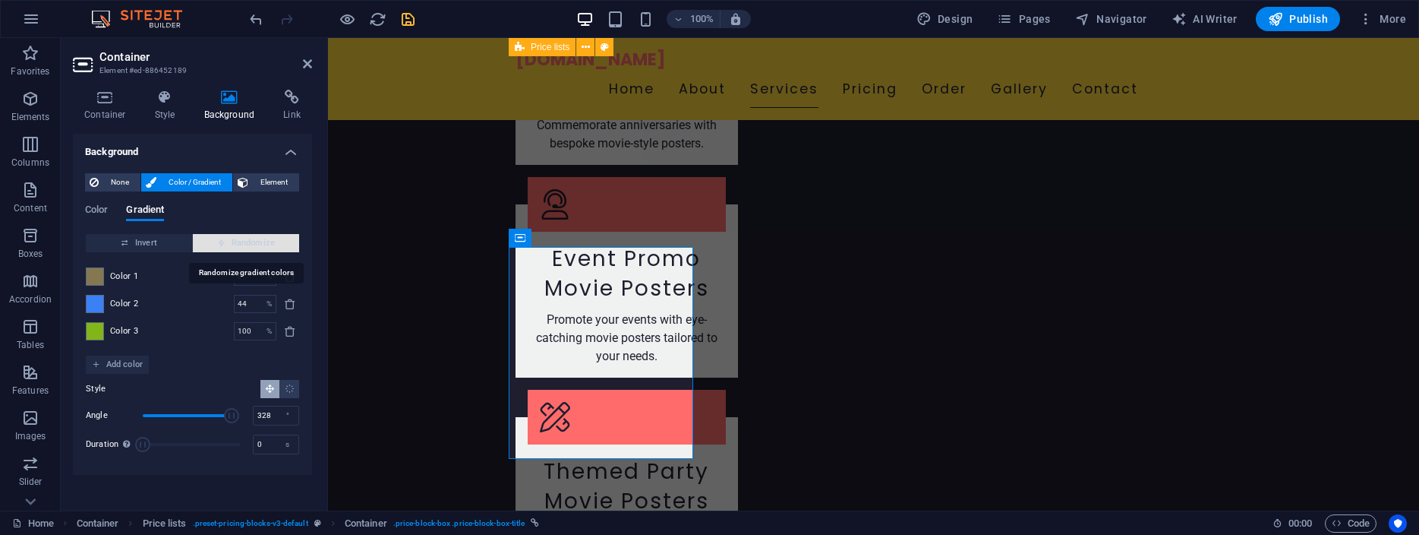
click at [253, 242] on span "Randomize" at bounding box center [246, 243] width 94 height 18
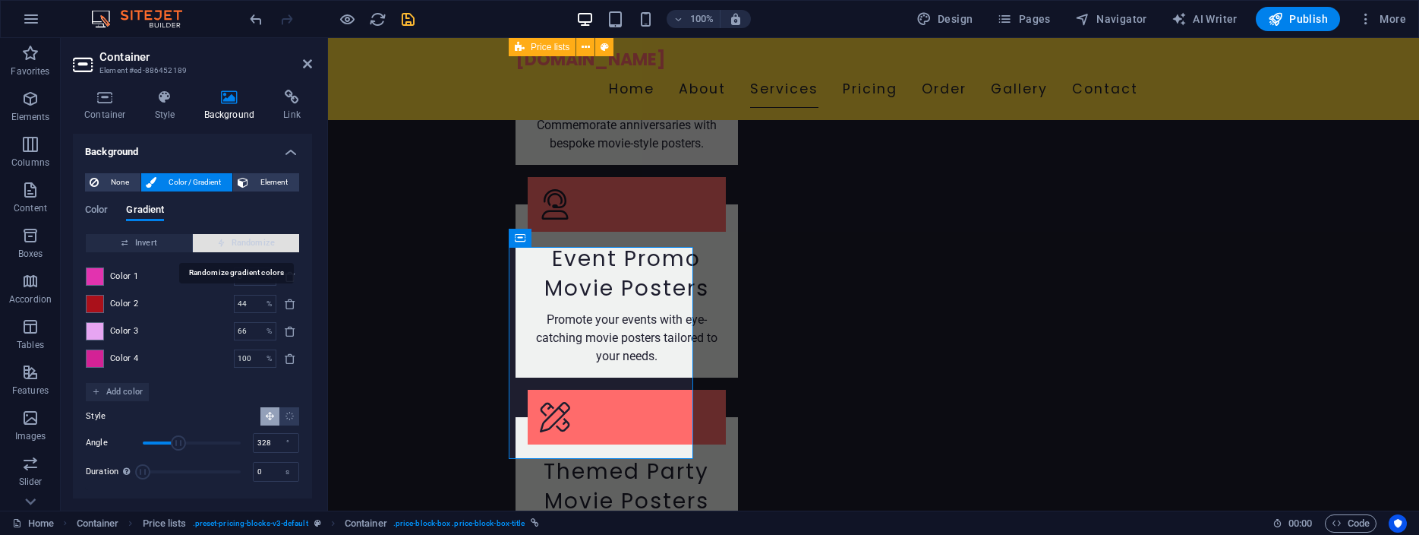
type input "47"
type input "130"
type input "66"
click at [253, 242] on span "Randomize" at bounding box center [246, 243] width 94 height 18
type input "8"
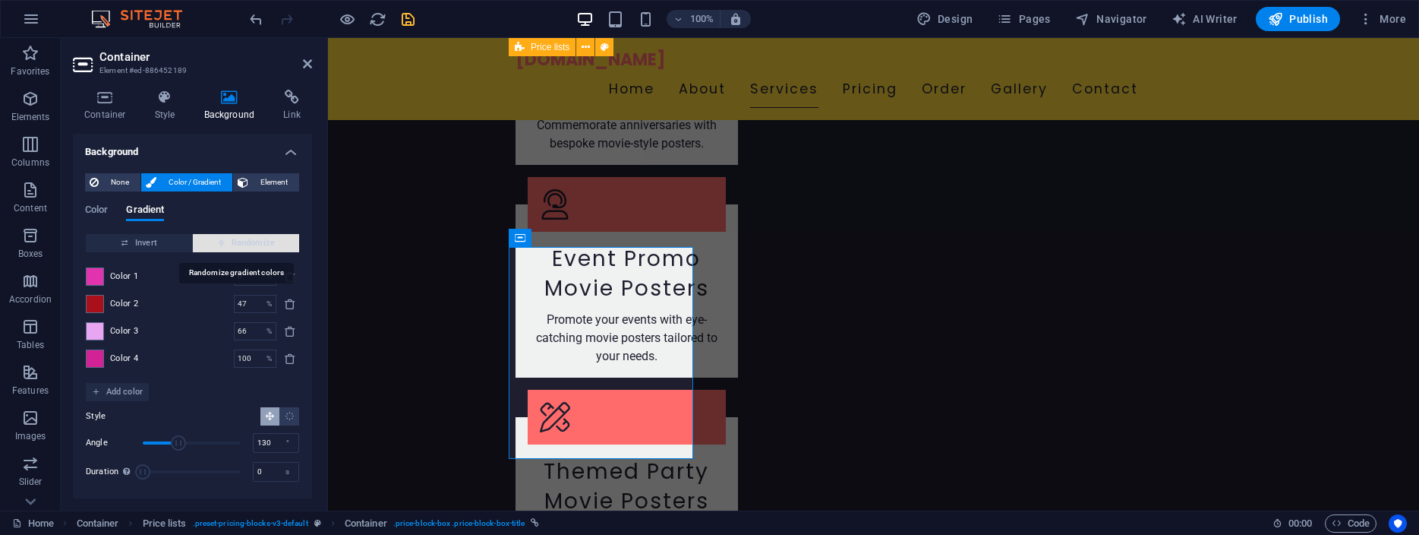
type input "231"
type input "100"
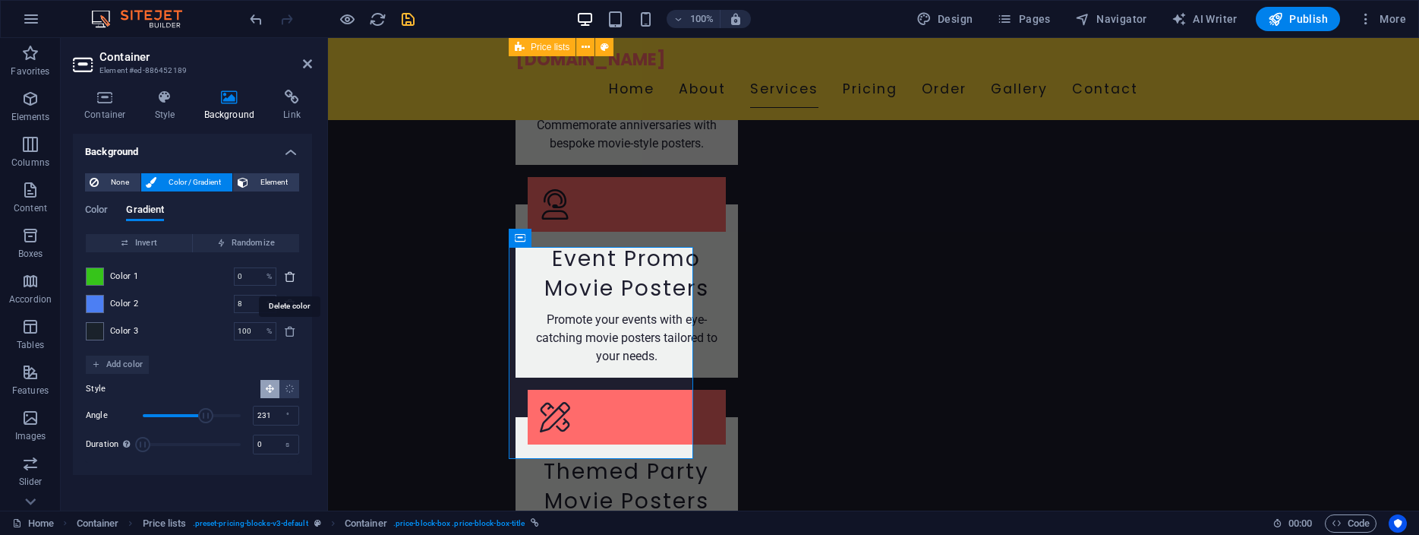
click at [287, 272] on icon "delete" at bounding box center [290, 276] width 12 height 12
type input "8"
type input "100"
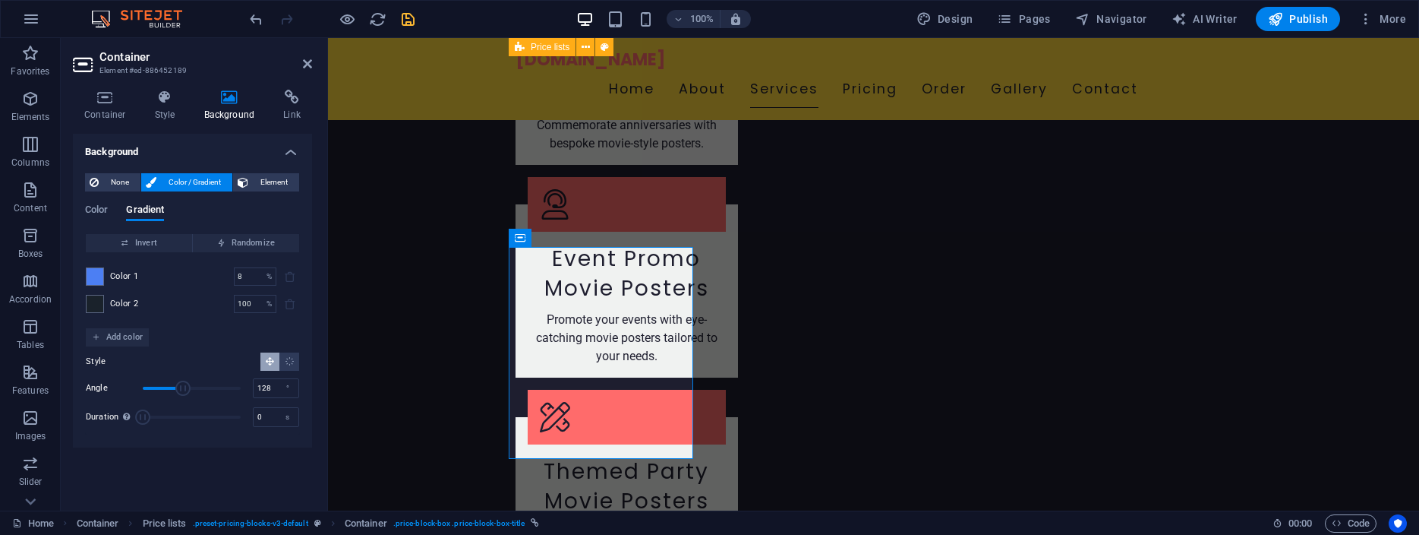
drag, startPoint x: 207, startPoint y: 388, endPoint x: 178, endPoint y: 387, distance: 28.9
click at [178, 387] on span "Angle" at bounding box center [182, 387] width 15 height 15
drag, startPoint x: 178, startPoint y: 387, endPoint x: 198, endPoint y: 386, distance: 20.6
click at [198, 386] on span "Angle" at bounding box center [198, 387] width 15 height 15
drag, startPoint x: 198, startPoint y: 386, endPoint x: 188, endPoint y: 386, distance: 9.9
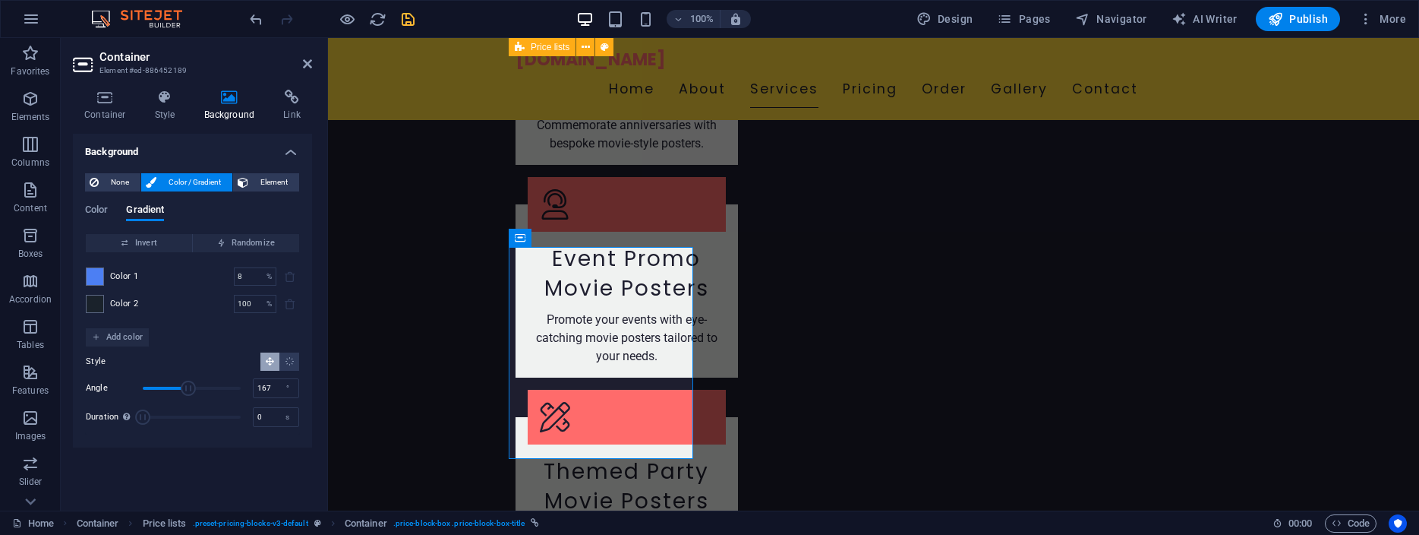
click at [188, 386] on span "Angle" at bounding box center [188, 387] width 15 height 15
type input "184"
click at [193, 387] on span "Angle" at bounding box center [192, 387] width 15 height 15
click at [96, 308] on span at bounding box center [95, 303] width 17 height 17
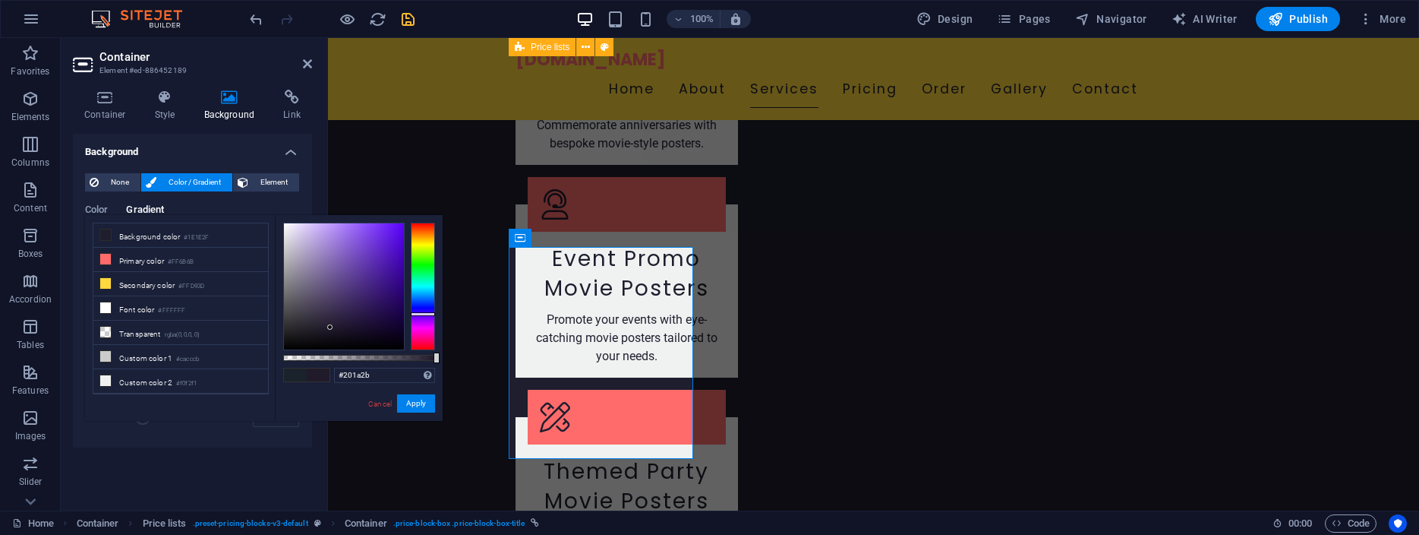
click at [424, 314] on div at bounding box center [423, 286] width 24 height 128
type input "#250957"
click at [390, 305] on div at bounding box center [344, 286] width 120 height 126
click at [413, 404] on button "Apply" at bounding box center [416, 403] width 38 height 18
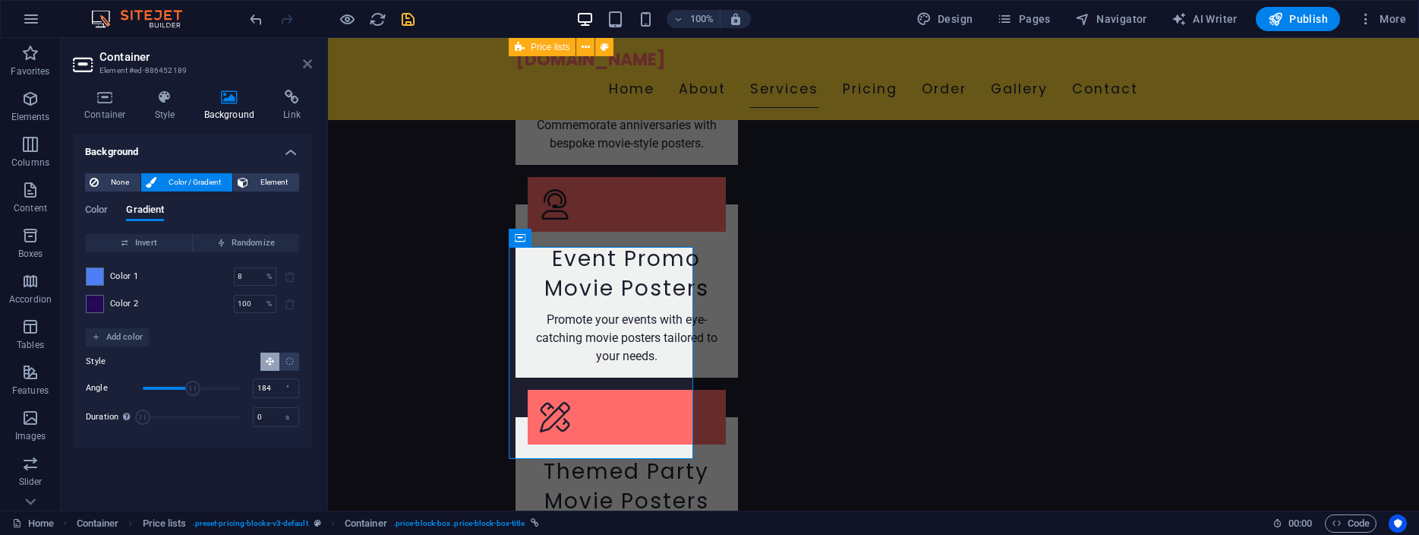
click at [305, 63] on icon at bounding box center [307, 64] width 9 height 12
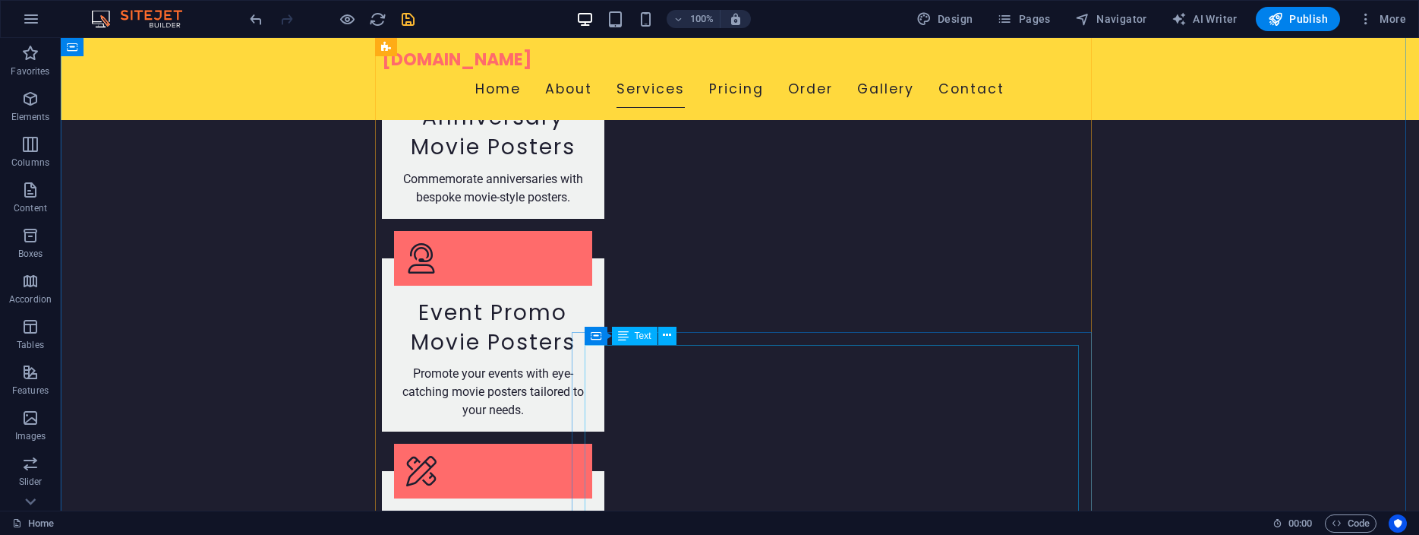
scroll to position [2382, 0]
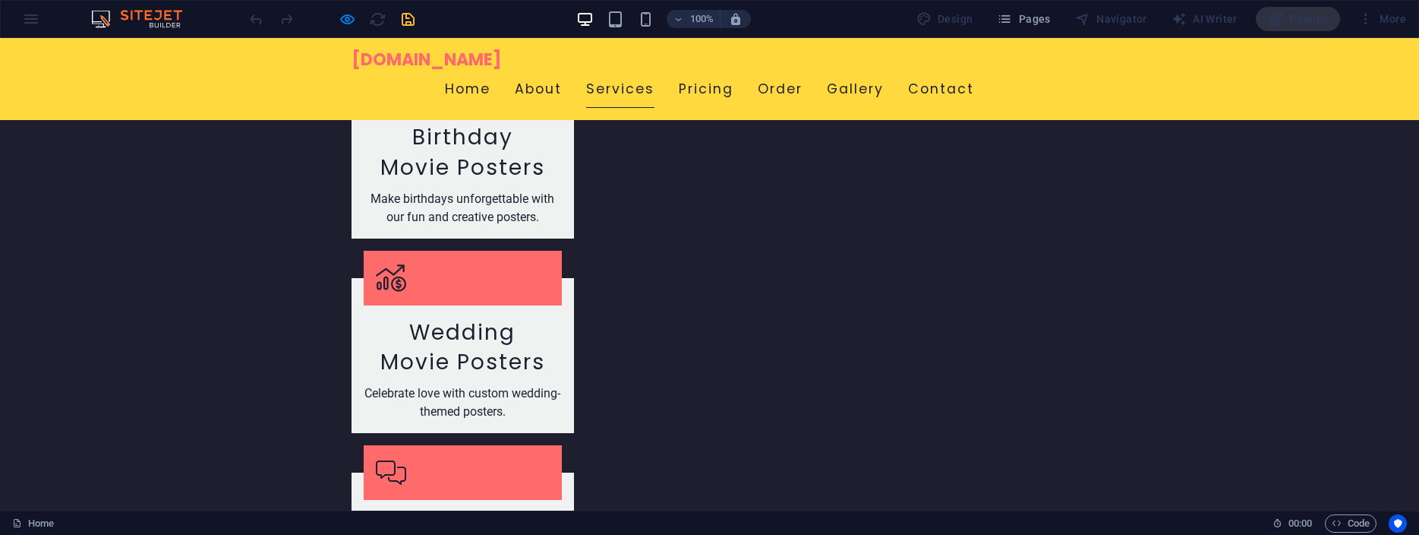
scroll to position [1936, 0]
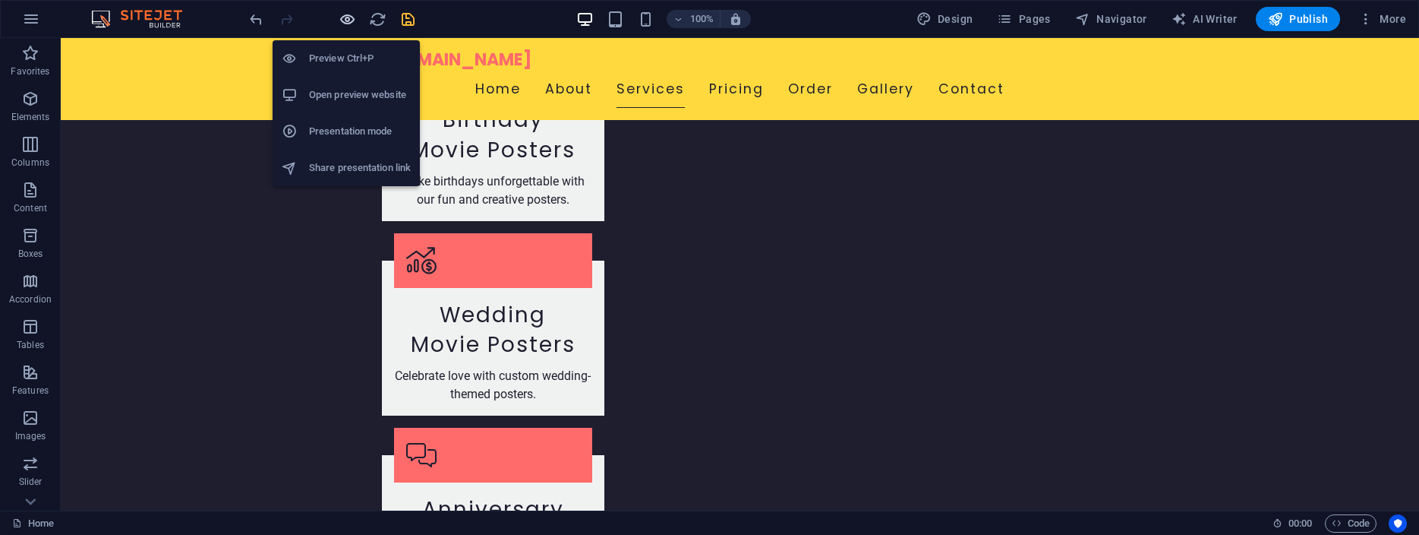
scroll to position [1917, 0]
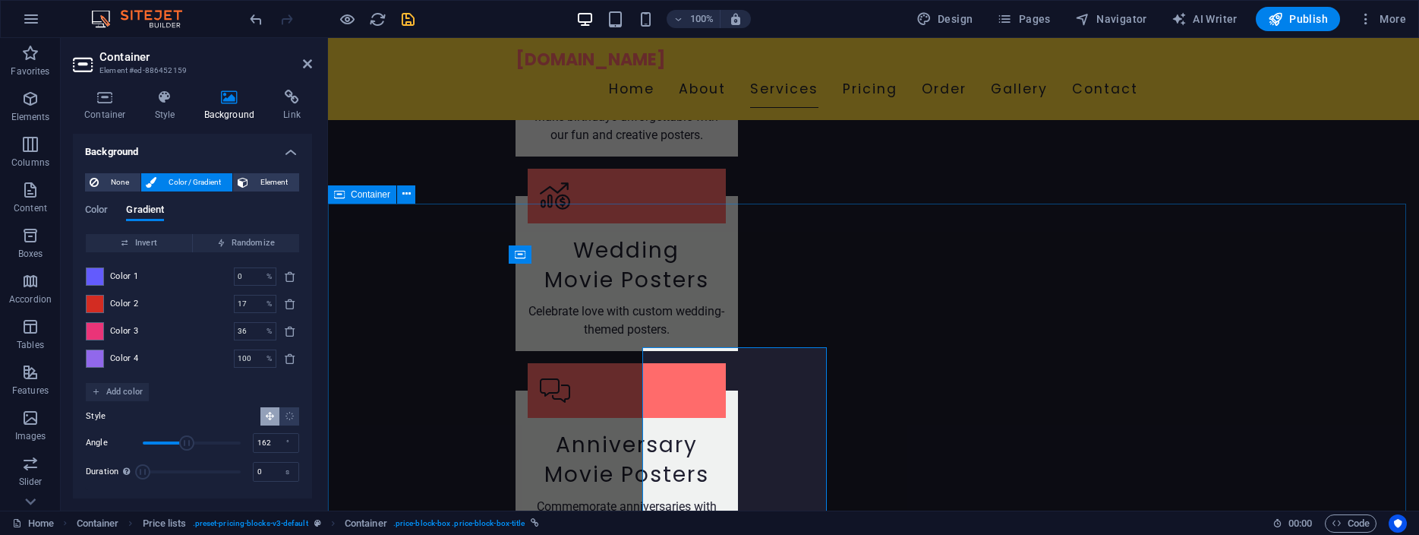
scroll to position [1834, 0]
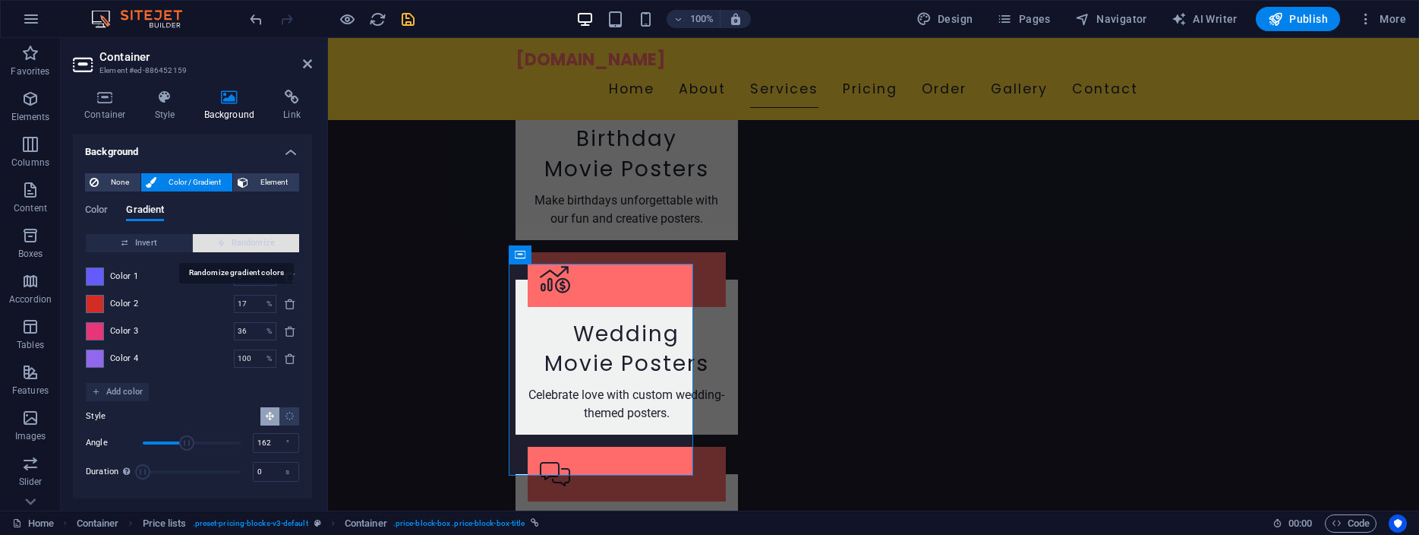
click at [240, 241] on span "Randomize" at bounding box center [246, 243] width 94 height 18
type input "28"
type input "69"
type input "155"
click at [240, 241] on span "Randomize" at bounding box center [246, 243] width 94 height 18
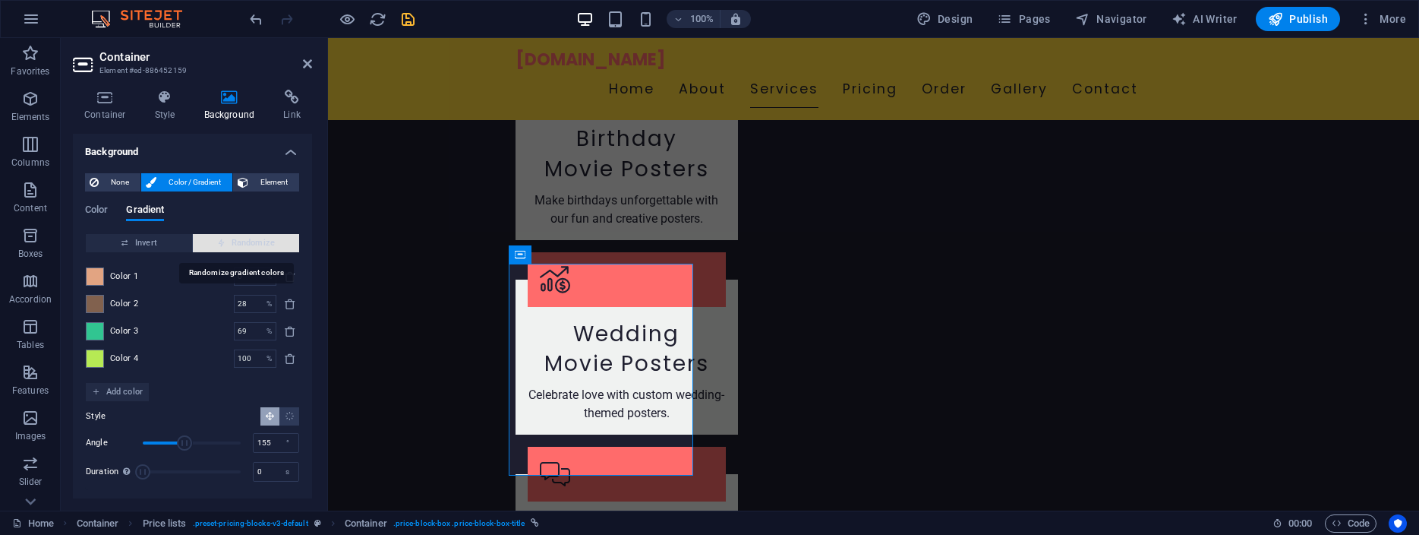
type input "100"
type input "181"
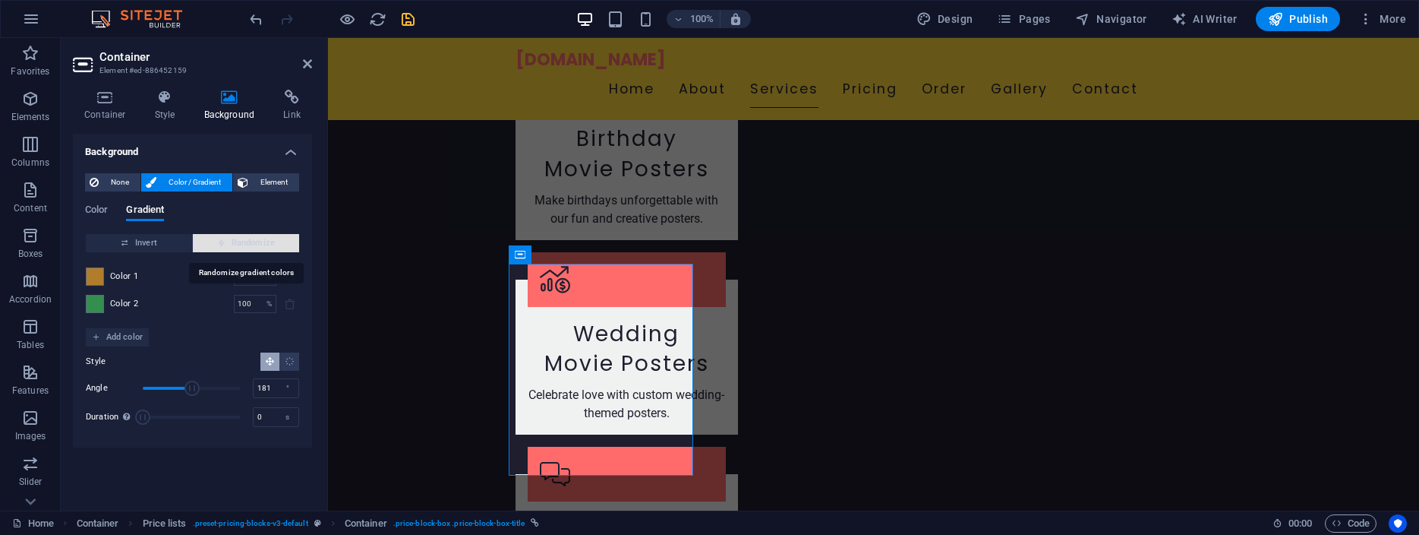
click at [240, 241] on span "Randomize" at bounding box center [246, 243] width 94 height 18
type input "8"
type input "33"
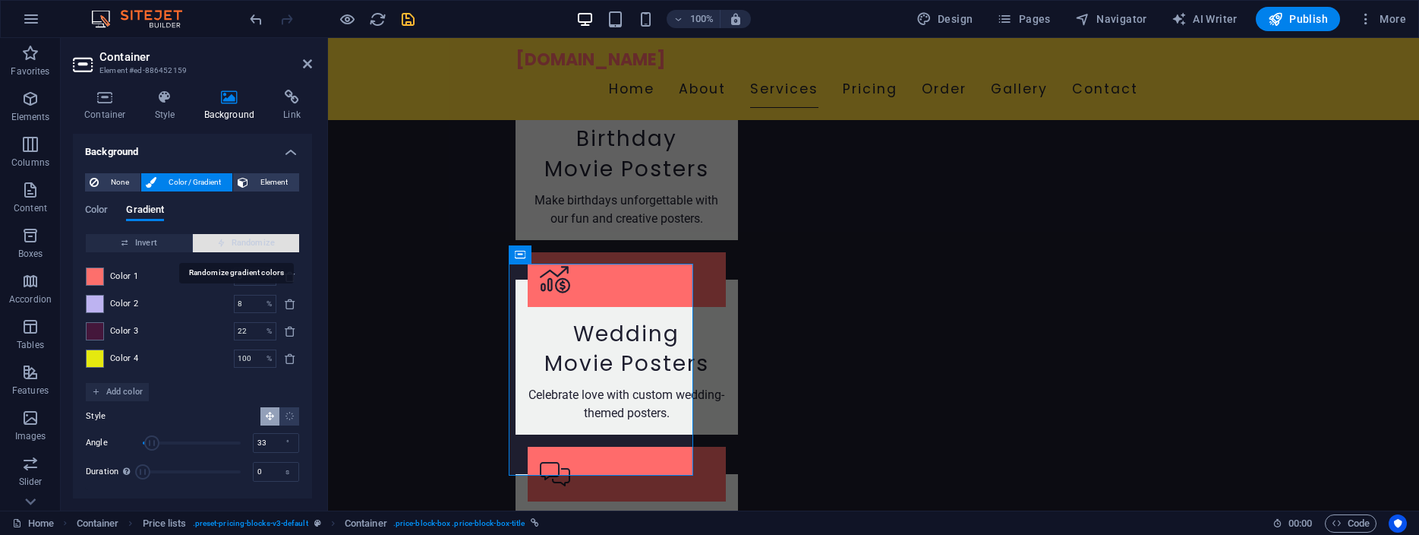
click at [240, 241] on span "Randomize" at bounding box center [246, 243] width 94 height 18
type input "96"
type input "45"
type input "100"
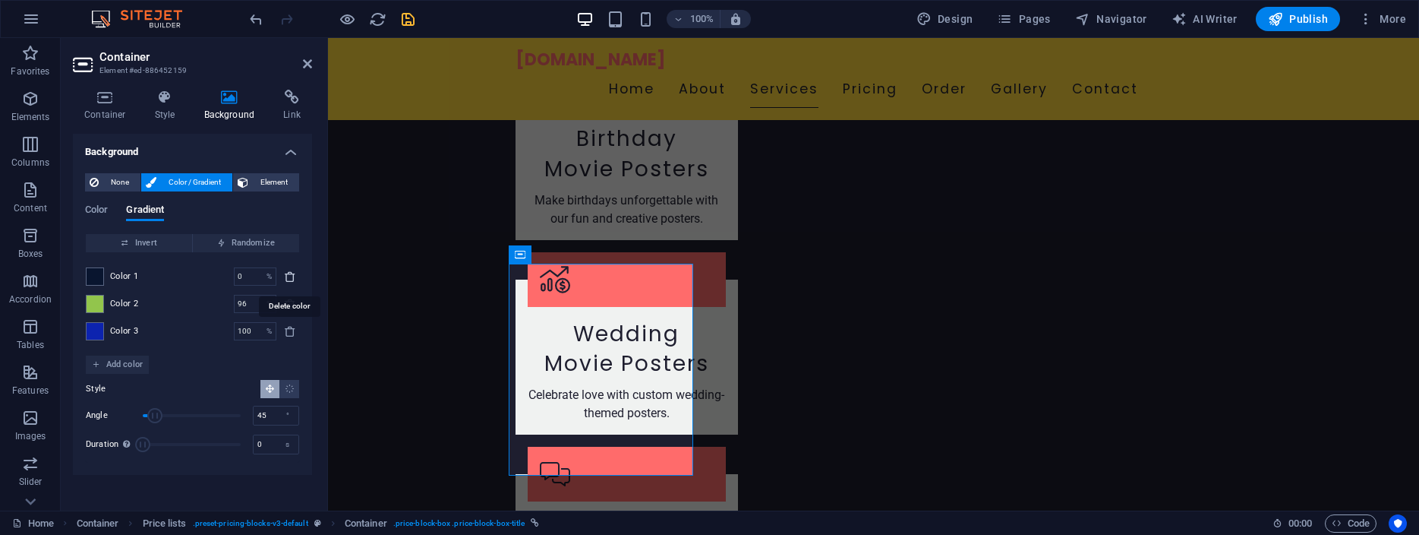
click at [290, 276] on icon "delete" at bounding box center [290, 276] width 12 height 12
type input "96"
type input "100"
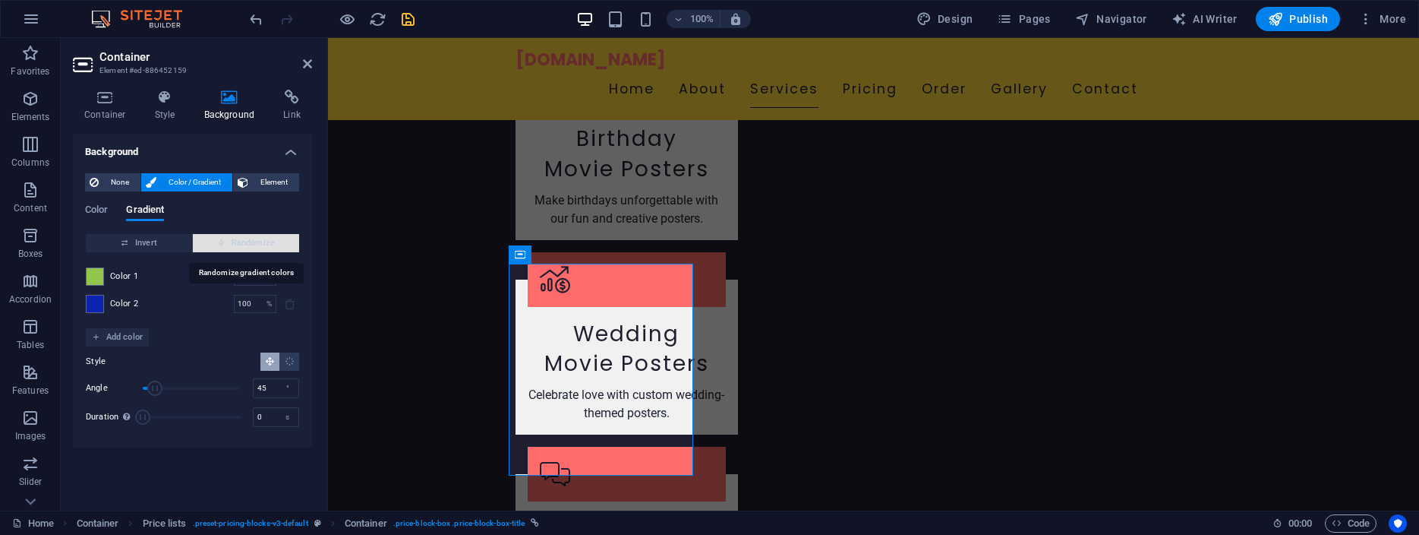
click at [259, 242] on span "Randomize" at bounding box center [246, 243] width 94 height 18
type input "0"
type input "359"
click at [259, 242] on span "Randomize" at bounding box center [246, 243] width 94 height 18
type input "36"
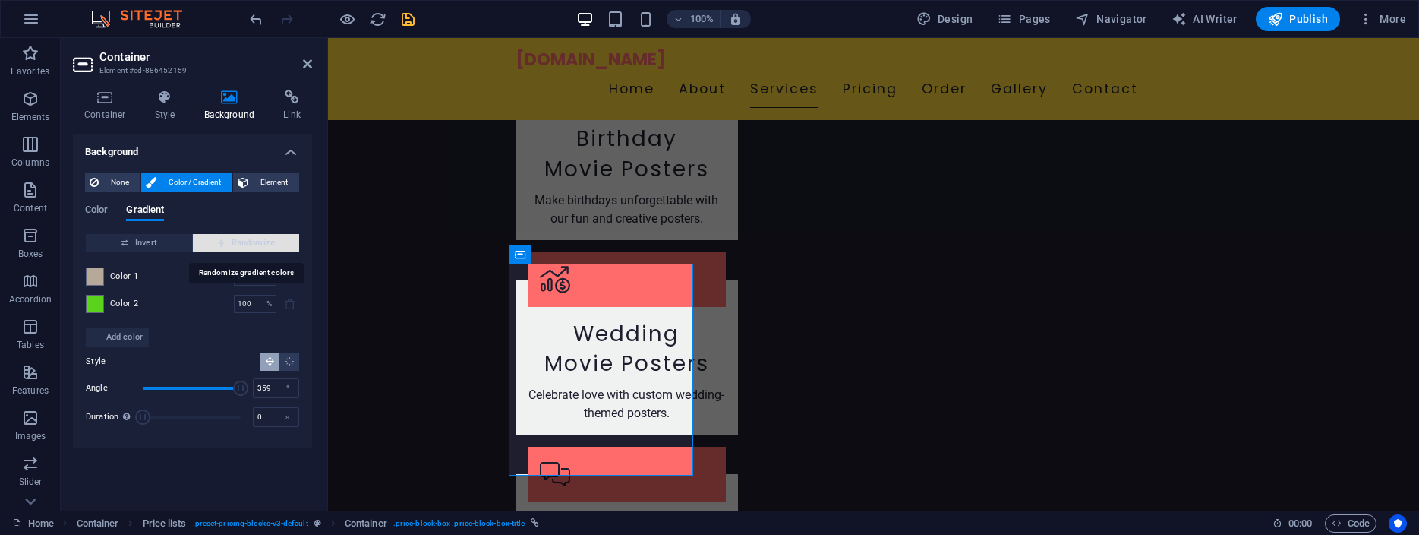
type input "170"
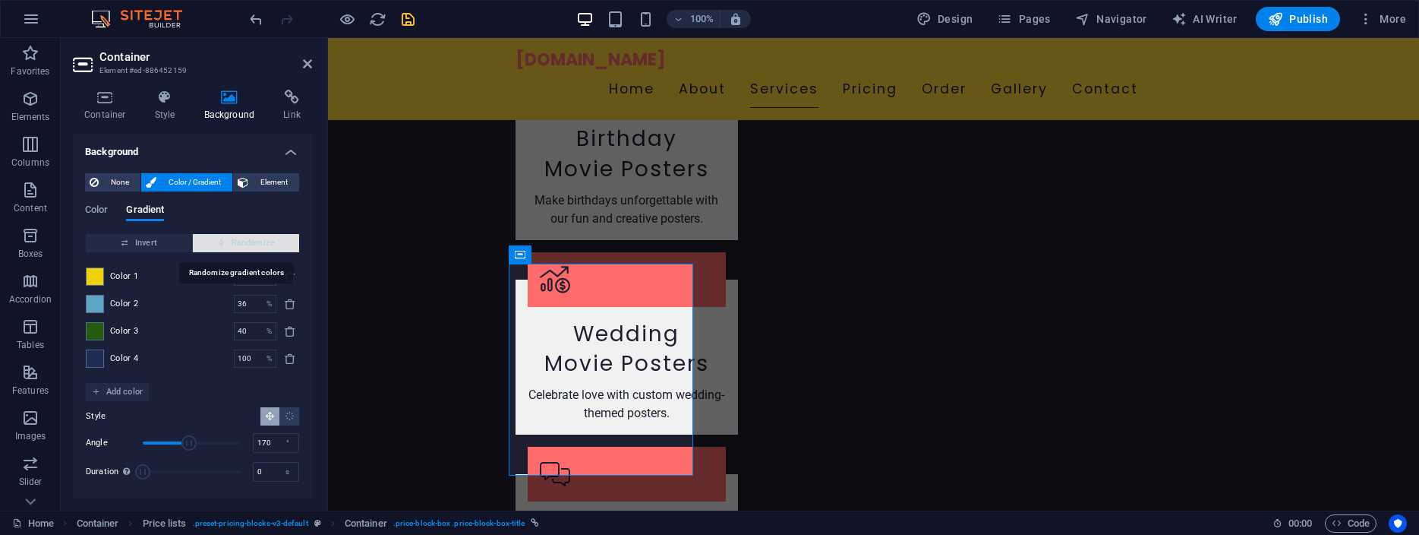
click at [259, 242] on span "Randomize" at bounding box center [246, 243] width 94 height 18
type input "100"
type input "17"
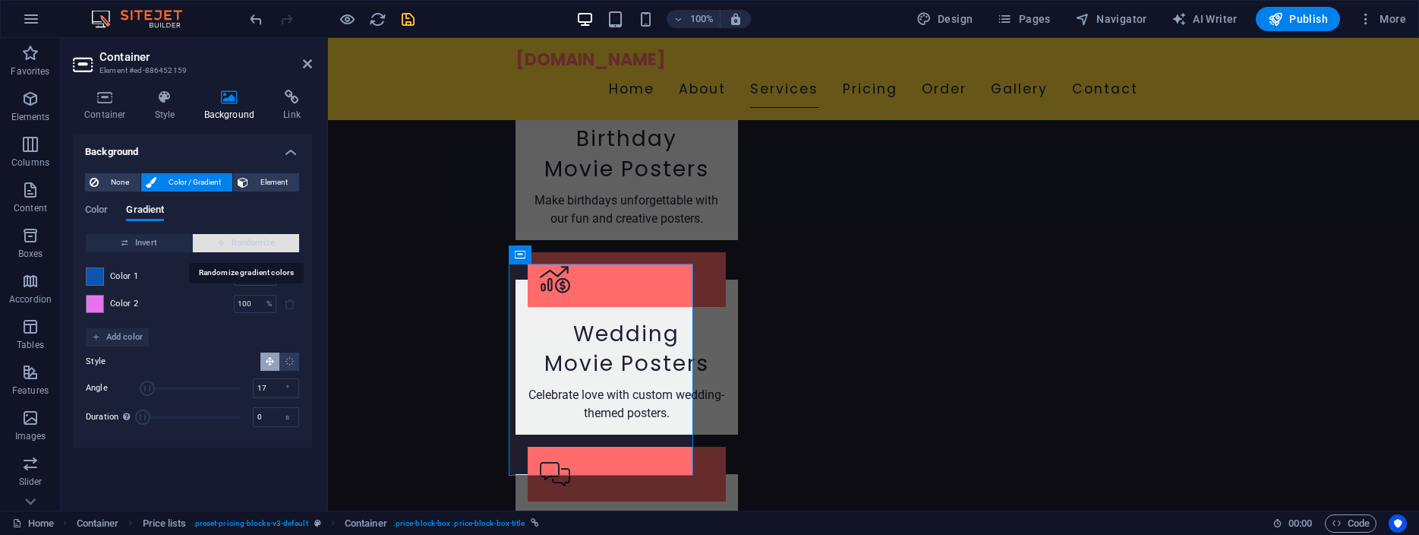
click at [259, 242] on span "Randomize" at bounding box center [246, 243] width 94 height 18
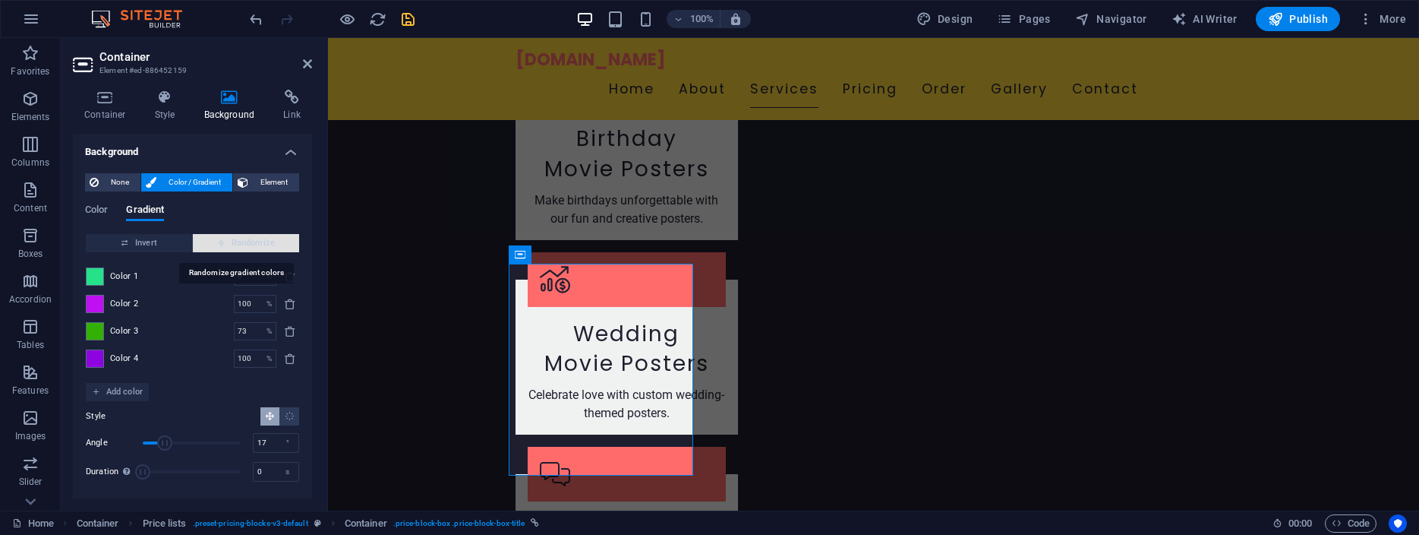
type input "6"
type input "80"
click at [259, 242] on span "Randomize" at bounding box center [246, 243] width 94 height 18
type input "100"
type input "62"
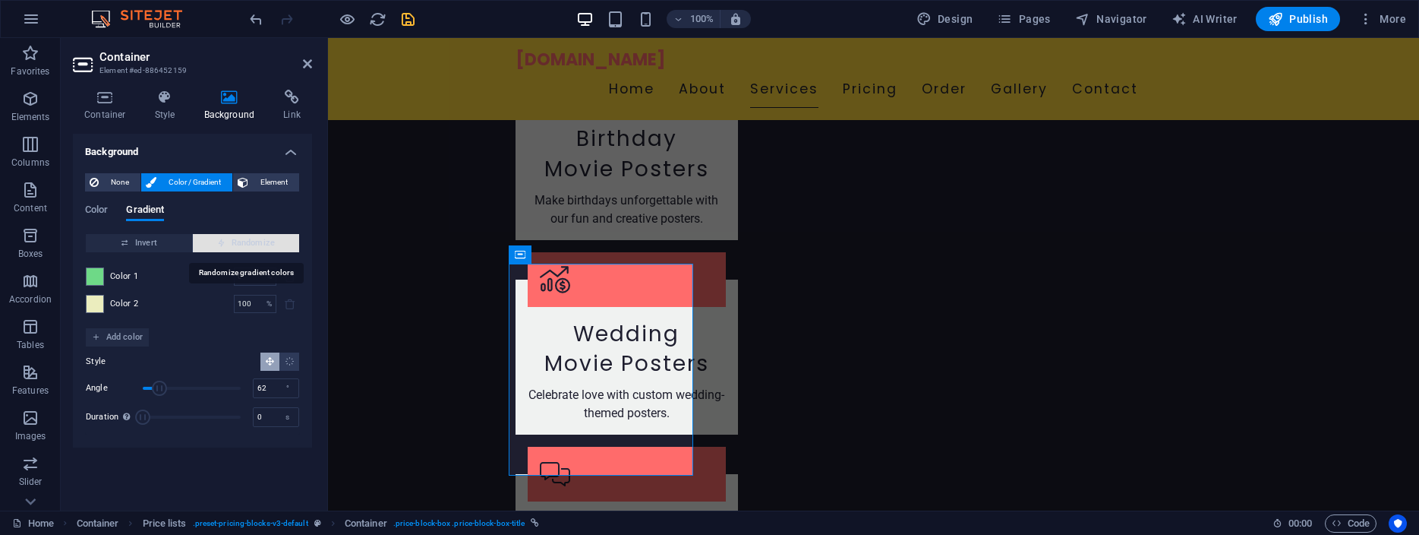
click at [259, 242] on span "Randomize" at bounding box center [246, 243] width 94 height 18
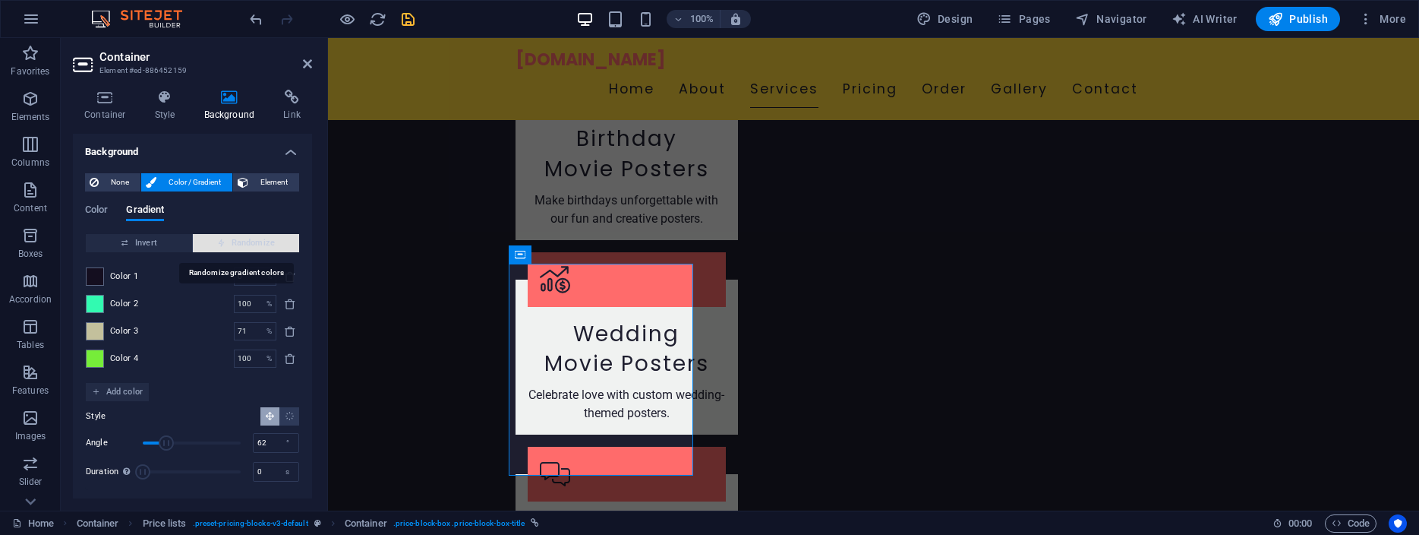
type input "60"
type input "87"
click at [259, 242] on span "Randomize" at bounding box center [246, 243] width 94 height 18
type input "19"
type input "254"
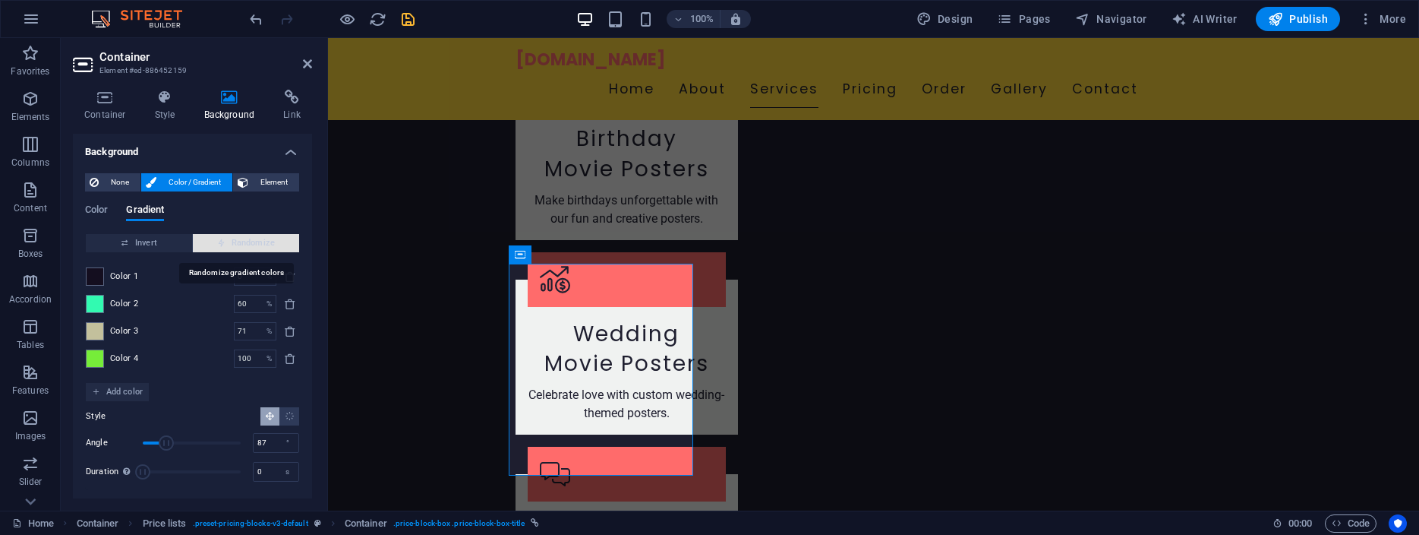
type input "42"
click at [259, 242] on span "Randomize" at bounding box center [246, 243] width 94 height 18
type input "61"
type input "109"
type input "100"
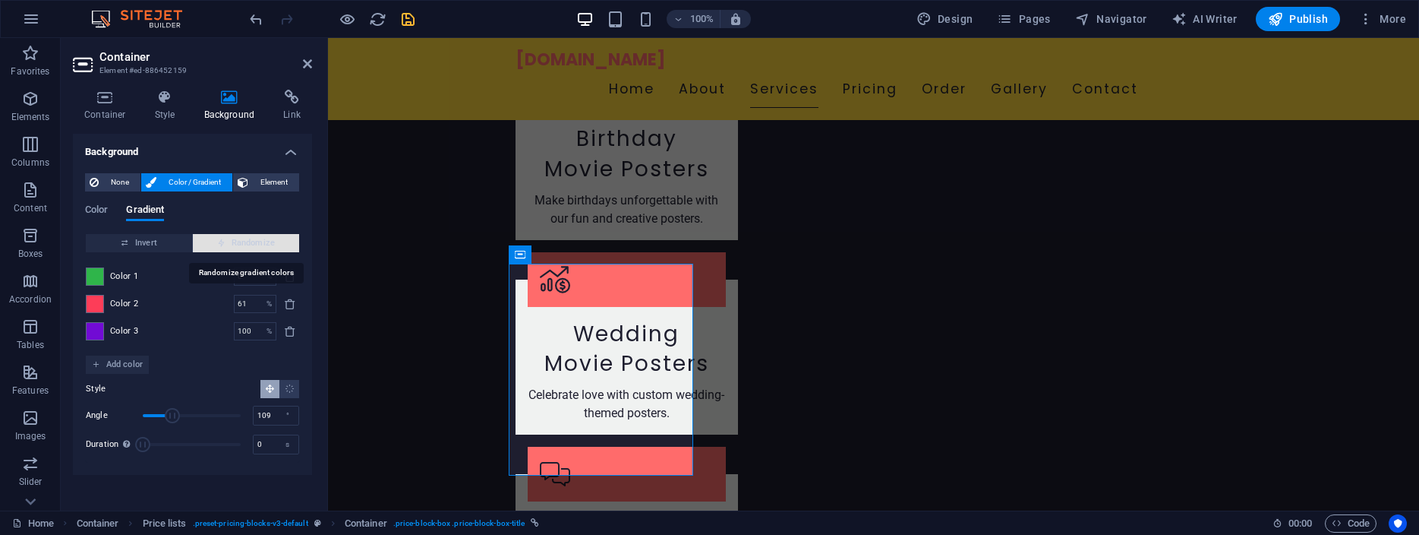
click at [259, 242] on span "Randomize" at bounding box center [246, 243] width 94 height 18
type input "57"
type input "113"
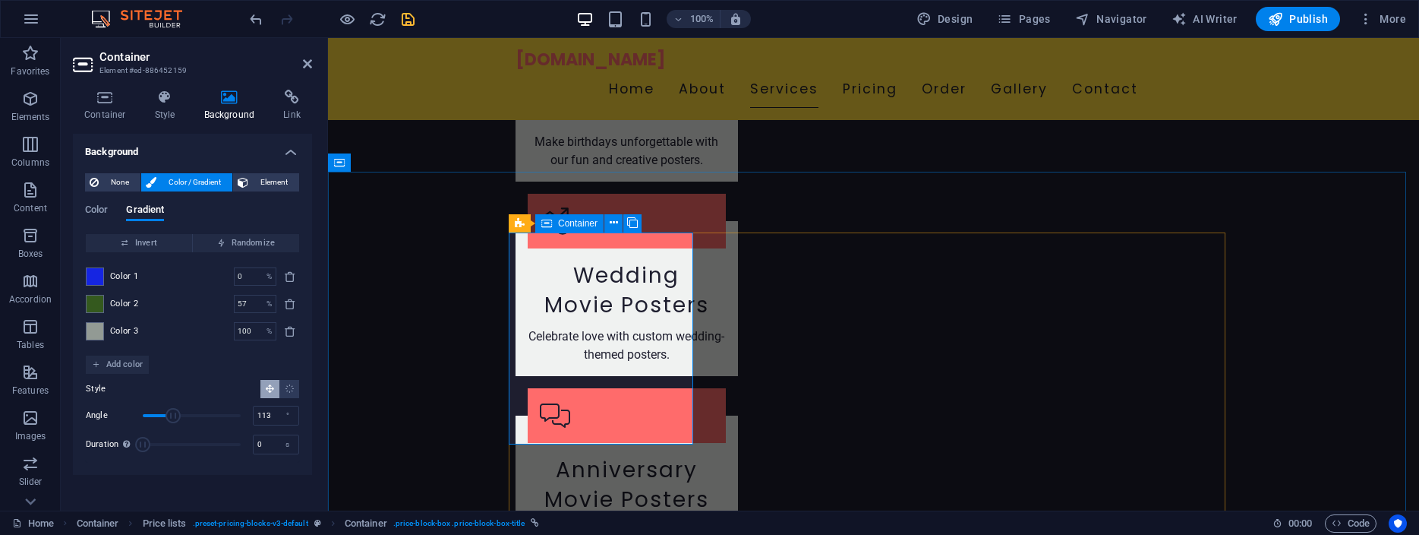
scroll to position [1911, 0]
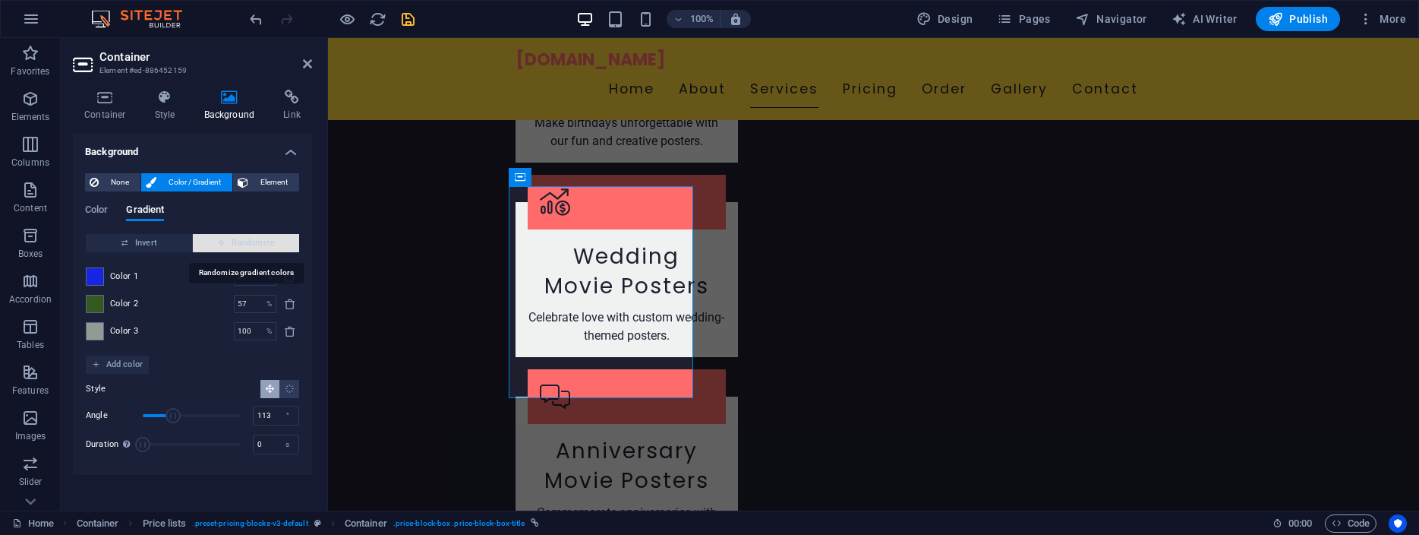
click at [254, 238] on span "Randomize" at bounding box center [246, 243] width 94 height 18
type input "25"
type input "163"
type input "63"
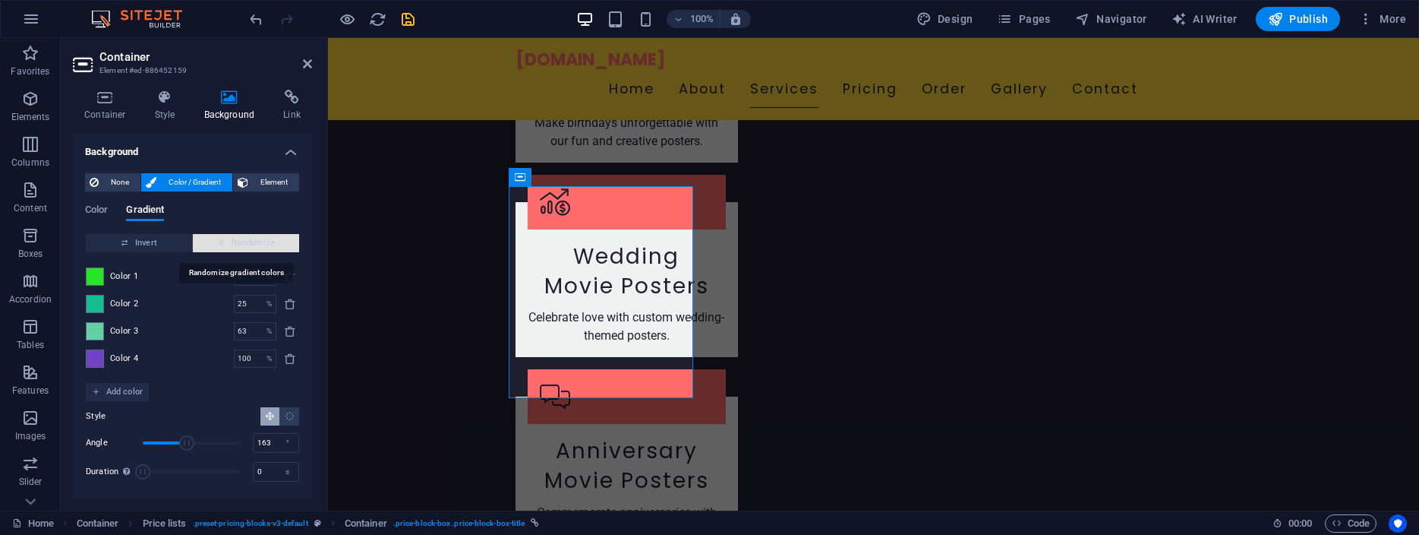
click at [254, 238] on span "Randomize" at bounding box center [246, 243] width 94 height 18
type input "46"
type input "42"
type input "79"
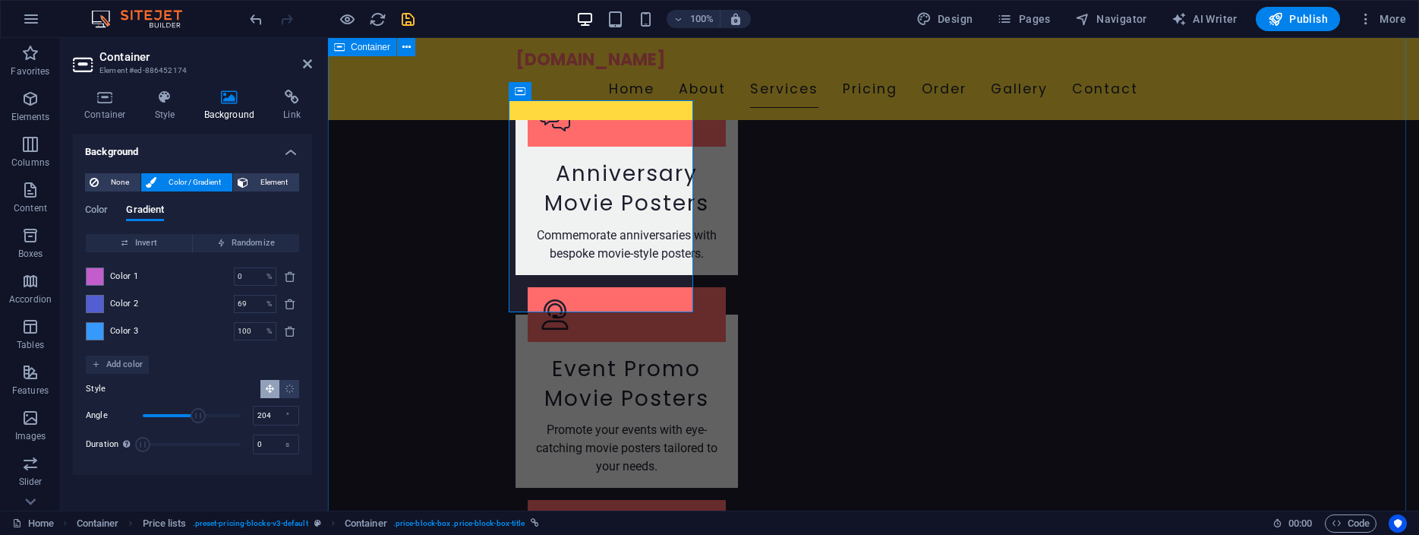
scroll to position [2221, 0]
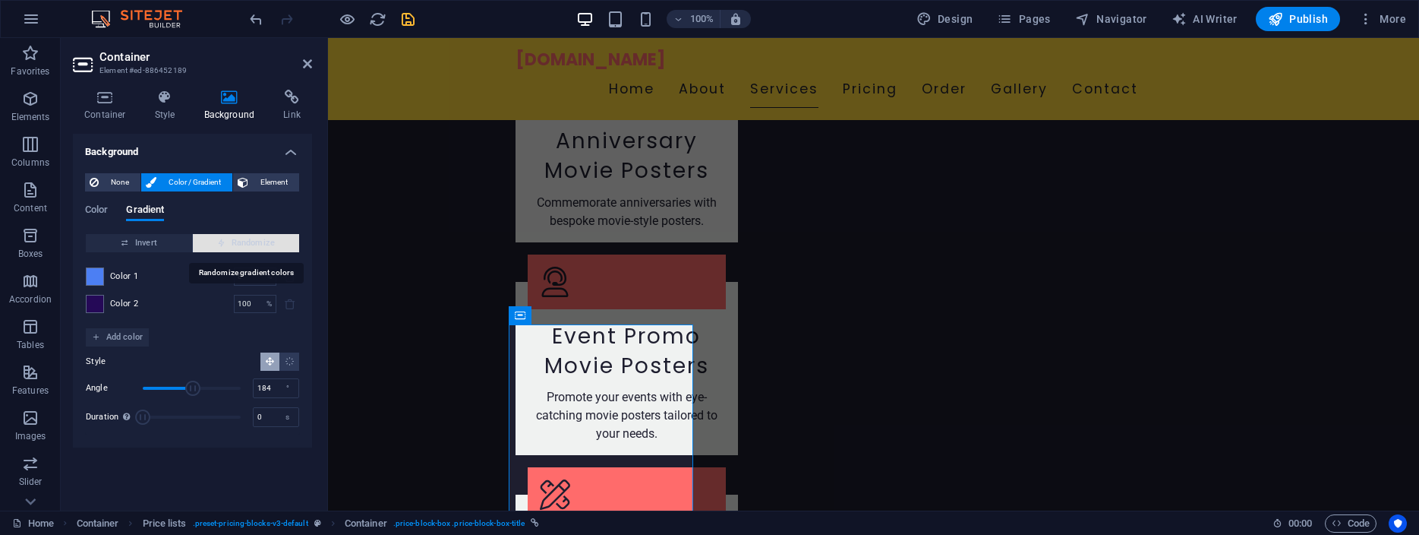
click at [264, 238] on span "Randomize" at bounding box center [246, 243] width 94 height 18
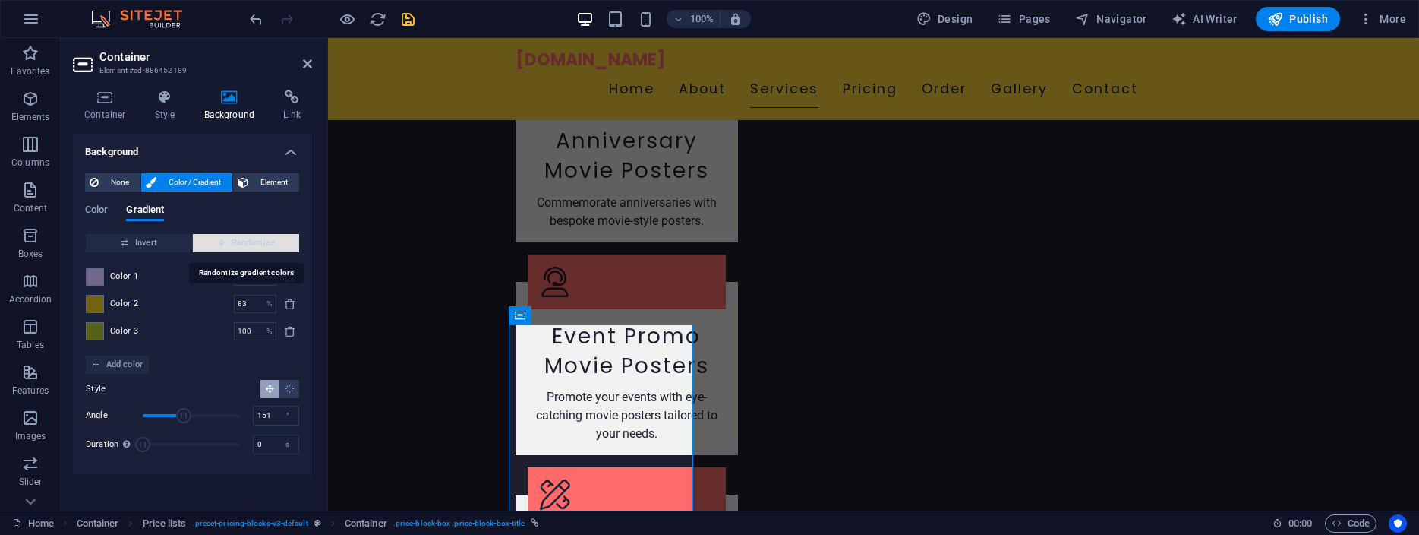
type input "0"
type input "83"
type input "151"
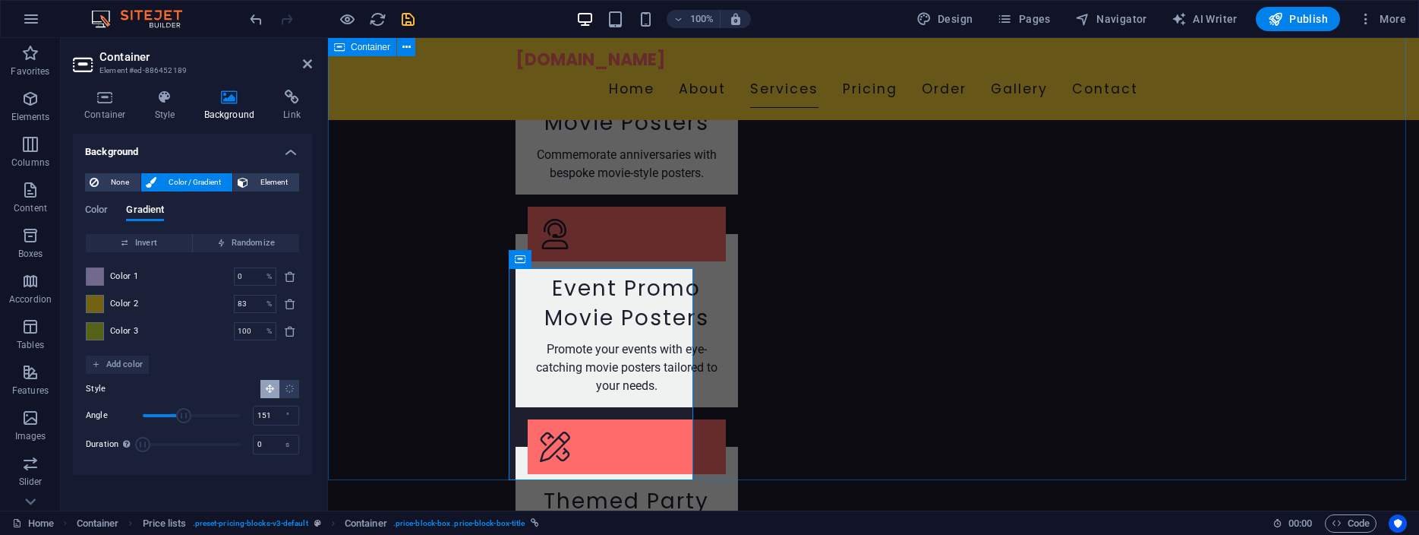
scroll to position [2298, 0]
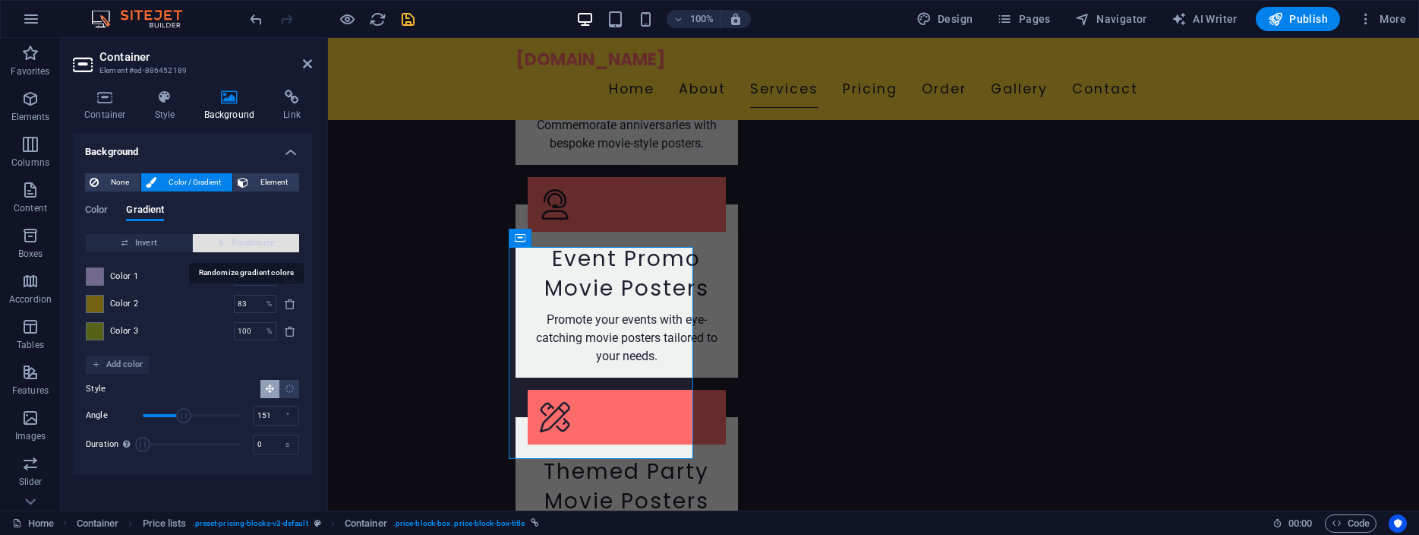
click at [251, 238] on span "Randomize" at bounding box center [246, 243] width 94 height 18
type input "53"
type input "270"
click at [251, 238] on span "Randomize" at bounding box center [246, 243] width 94 height 18
type input "71"
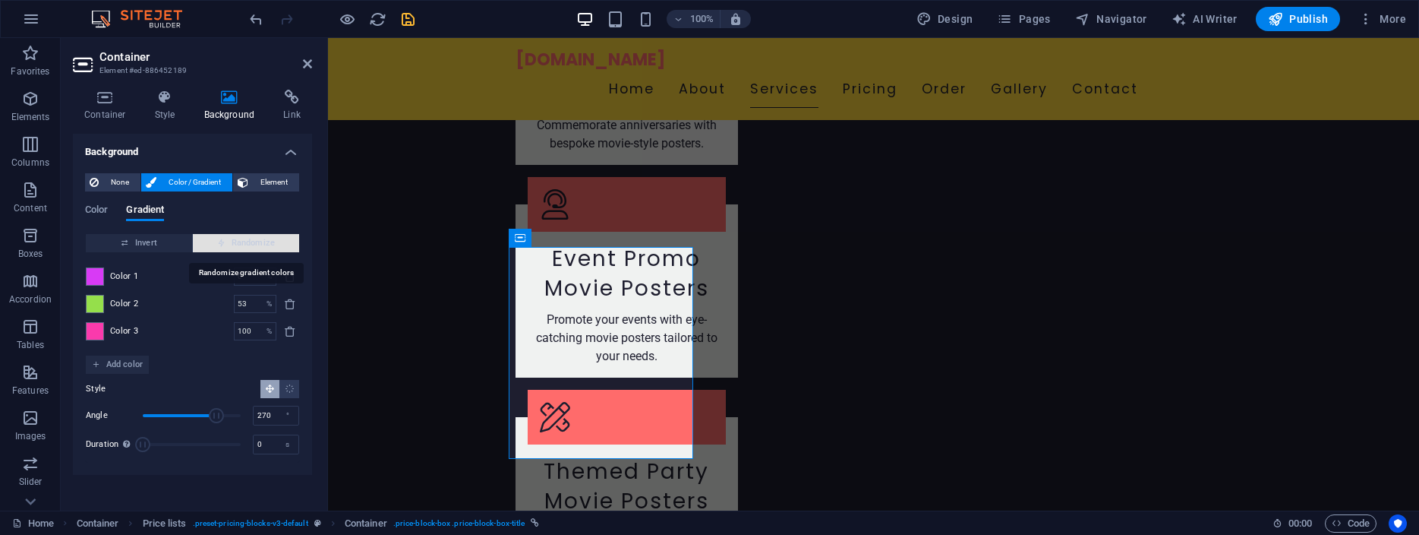
type input "167"
click at [251, 238] on span "Randomize" at bounding box center [246, 243] width 94 height 18
type input "22"
type input "274"
type input "47"
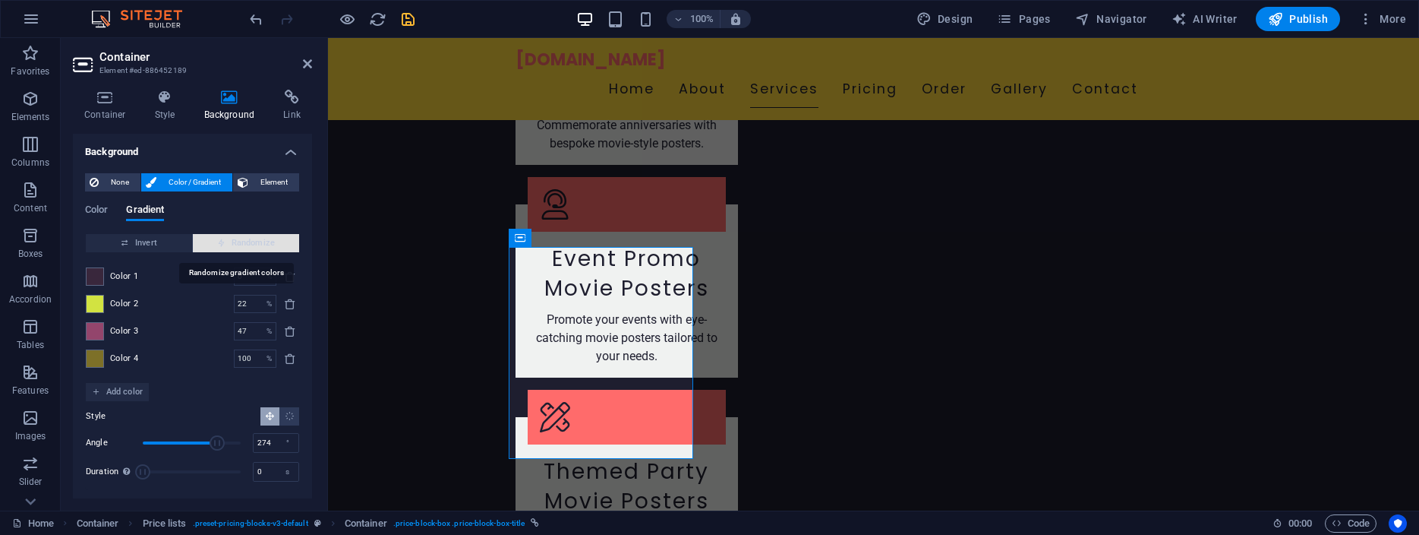
click at [251, 238] on span "Randomize" at bounding box center [246, 243] width 94 height 18
type input "100"
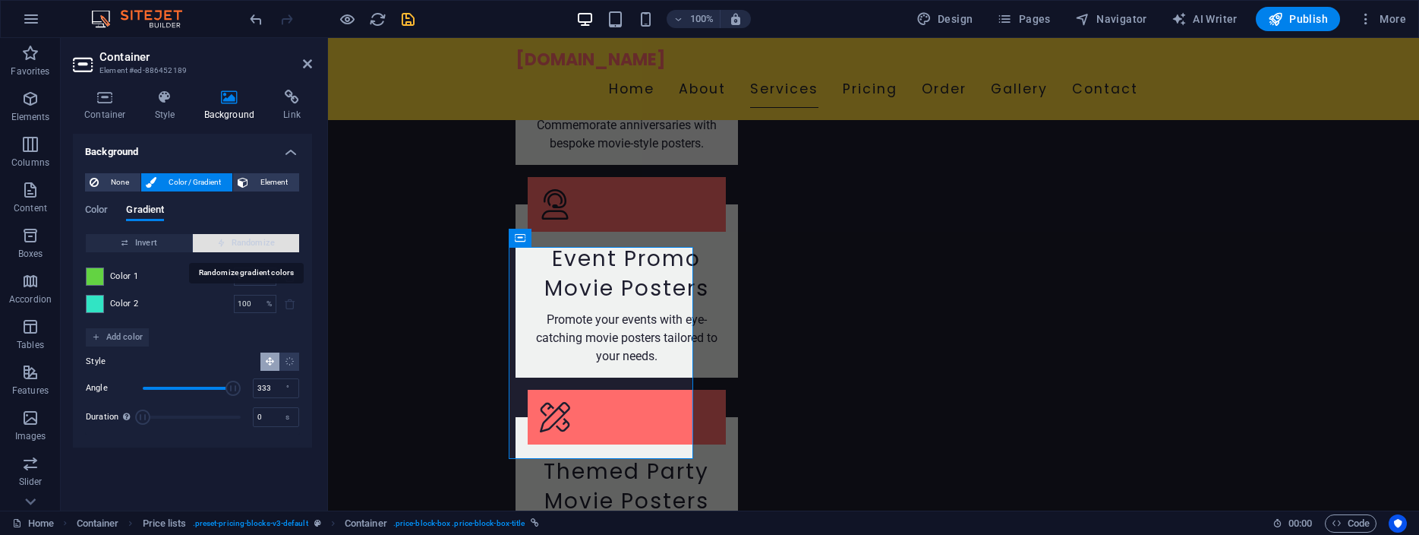
click at [251, 238] on span "Randomize" at bounding box center [246, 243] width 94 height 18
type input "273"
click at [251, 238] on span "Randomize" at bounding box center [246, 243] width 94 height 18
type input "44"
type input "31"
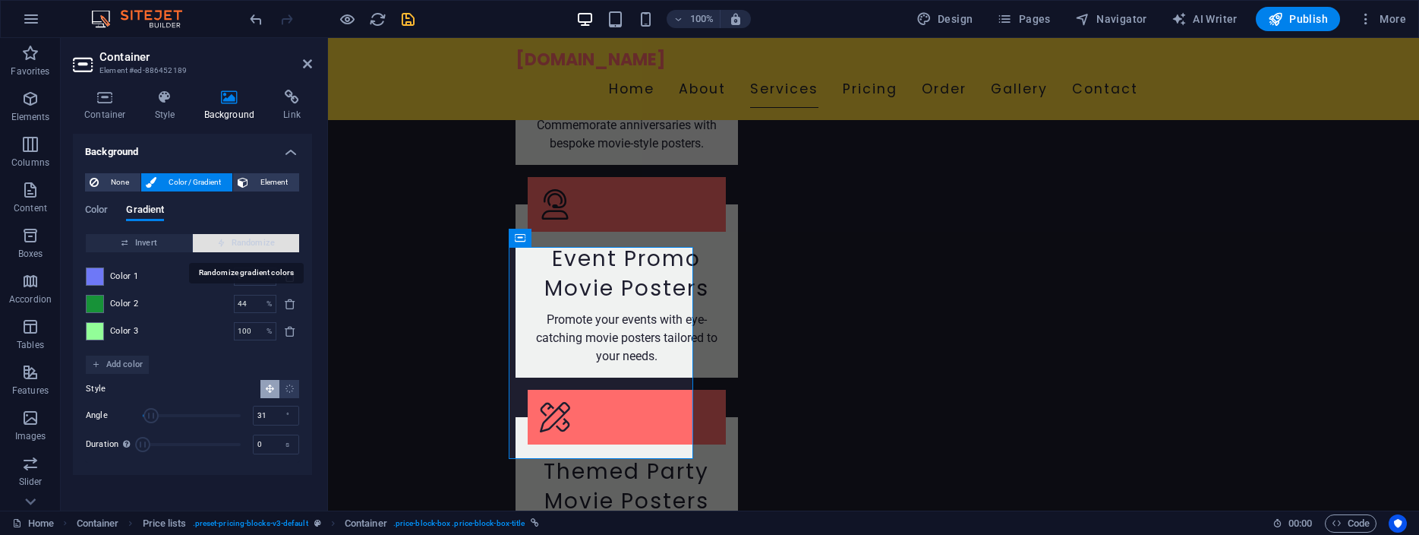
click at [251, 238] on span "Randomize" at bounding box center [246, 243] width 94 height 18
type input "100"
type input "290"
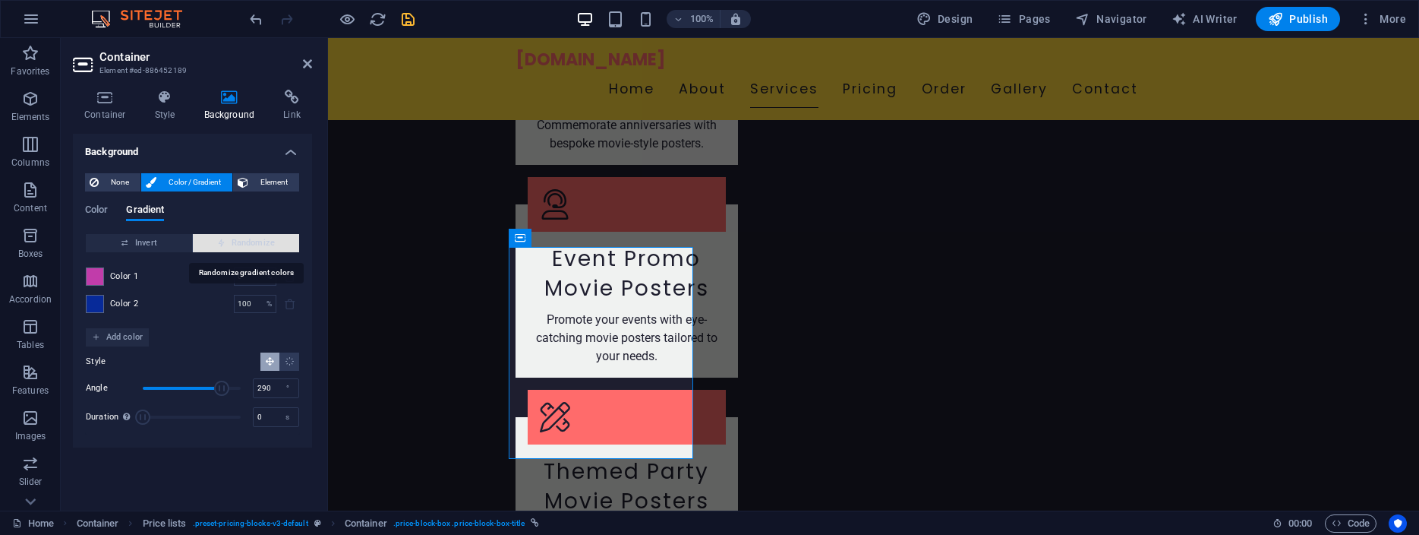
click at [251, 238] on span "Randomize" at bounding box center [246, 243] width 94 height 18
type input "3"
type input "311"
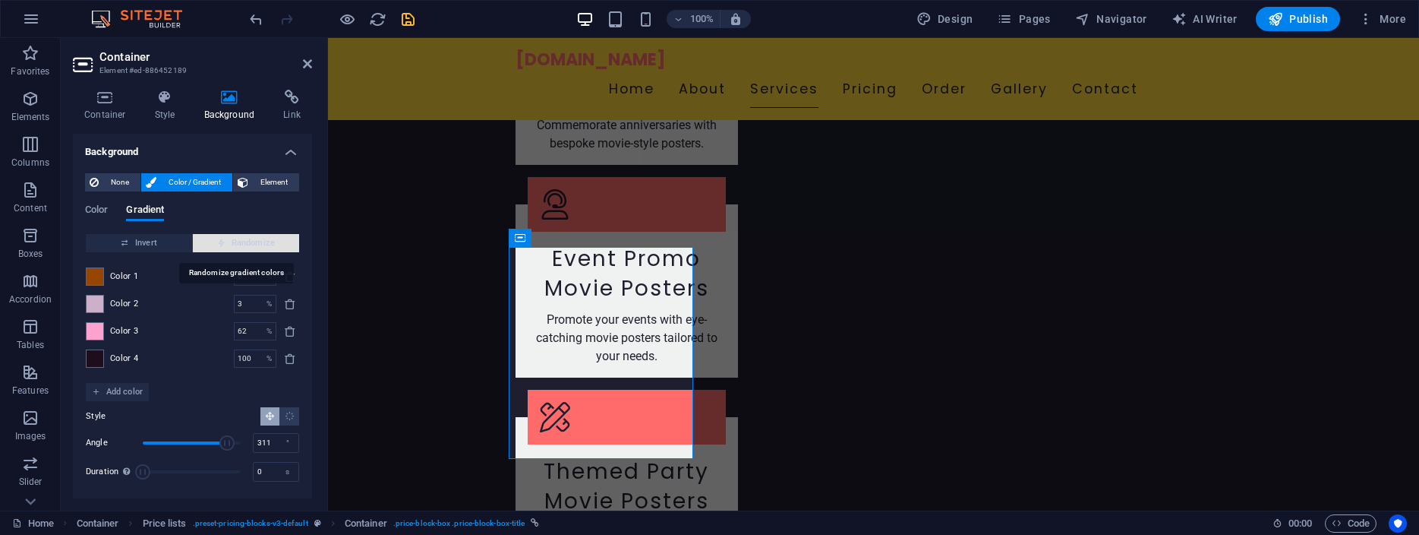
click at [251, 238] on span "Randomize" at bounding box center [246, 243] width 94 height 18
type input "100"
type input "303"
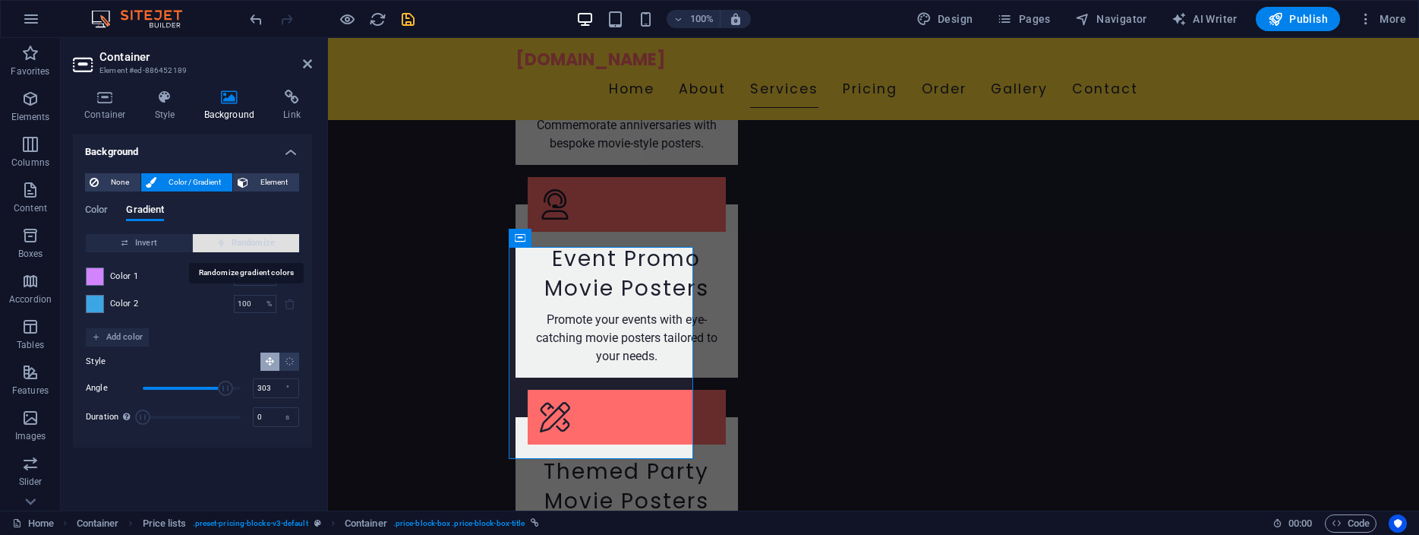
click at [251, 238] on span "Randomize" at bounding box center [246, 243] width 94 height 18
type input "52"
type input "257"
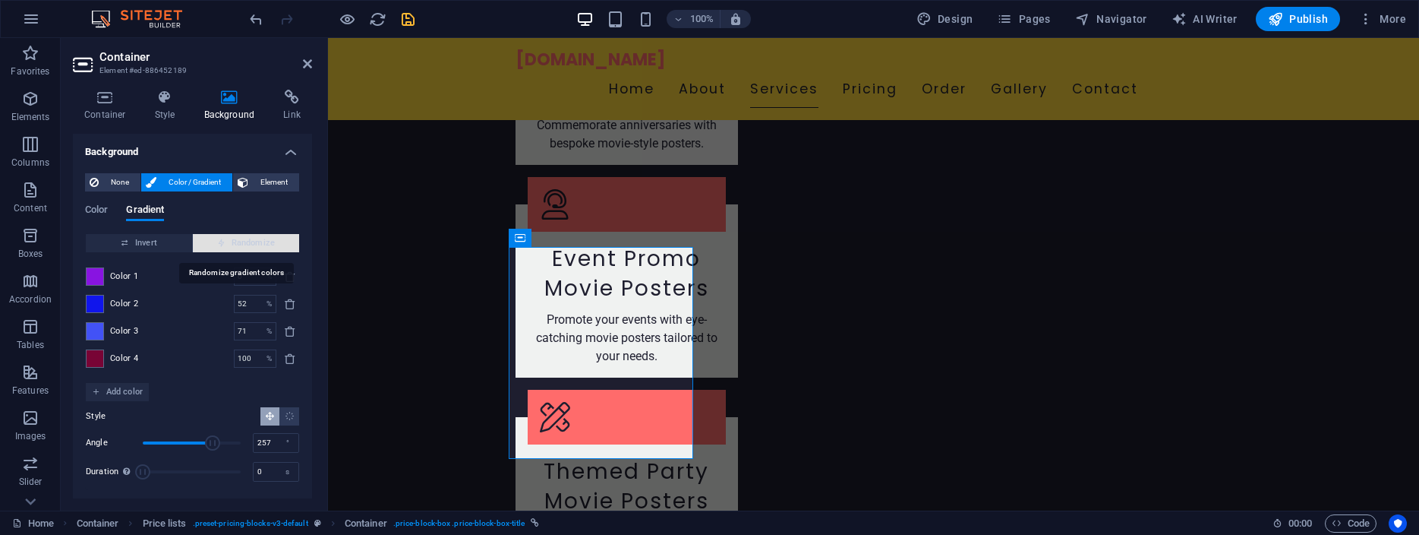
click at [251, 238] on span "Randomize" at bounding box center [246, 243] width 94 height 18
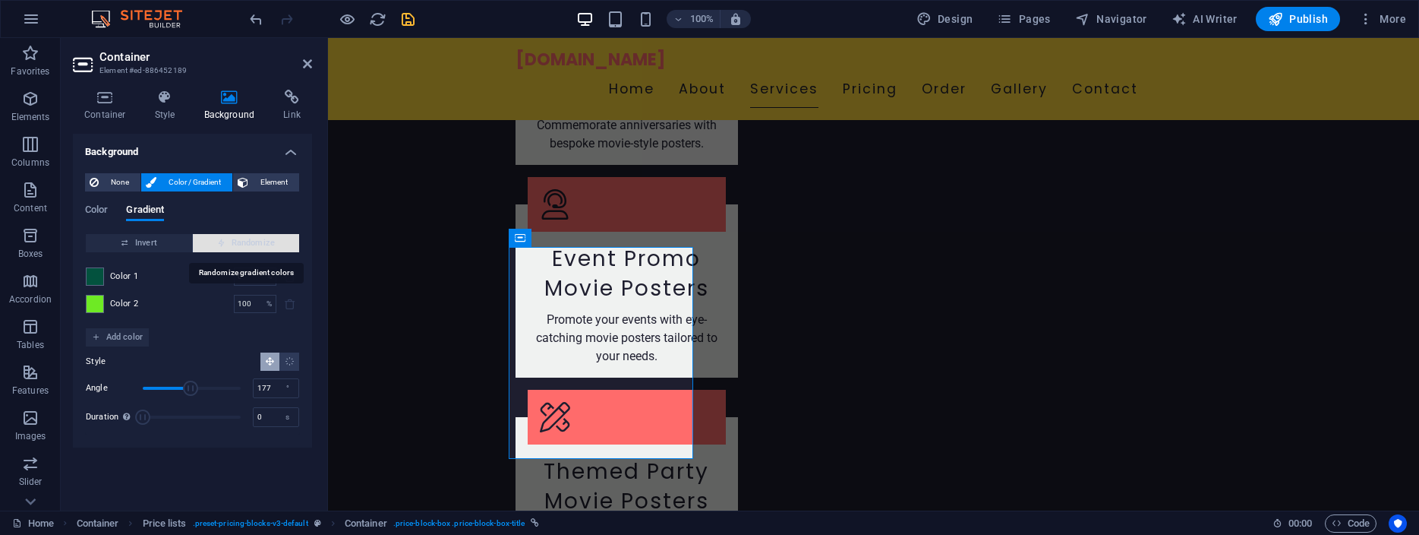
click at [251, 238] on span "Randomize" at bounding box center [246, 243] width 94 height 18
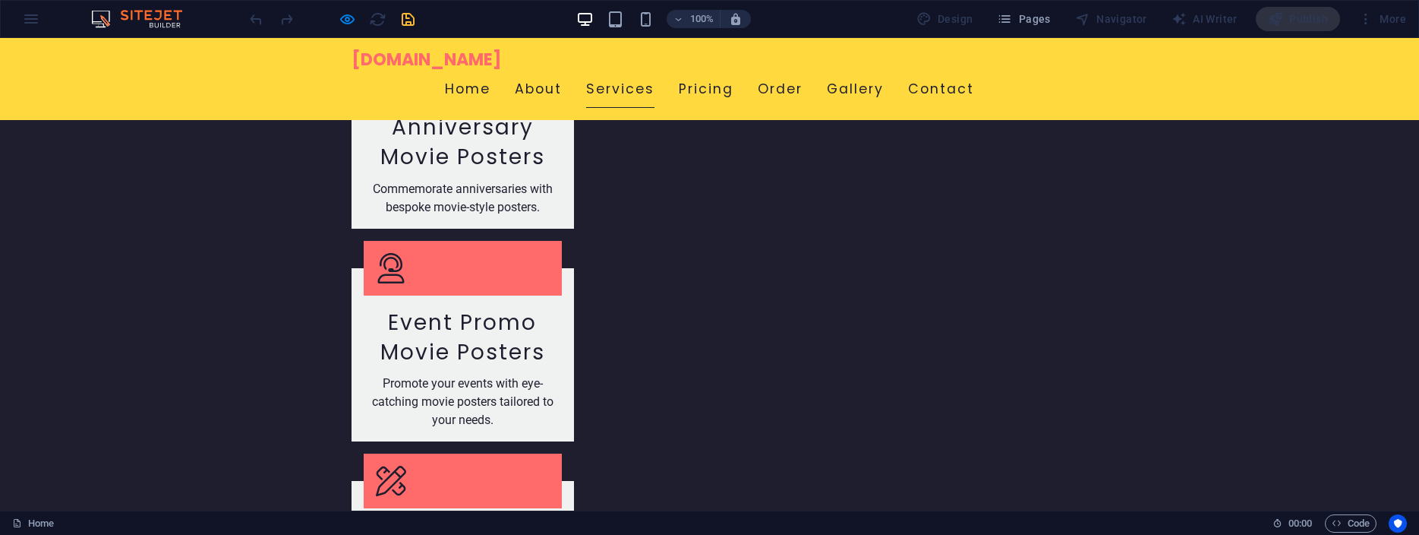
scroll to position [2014, 0]
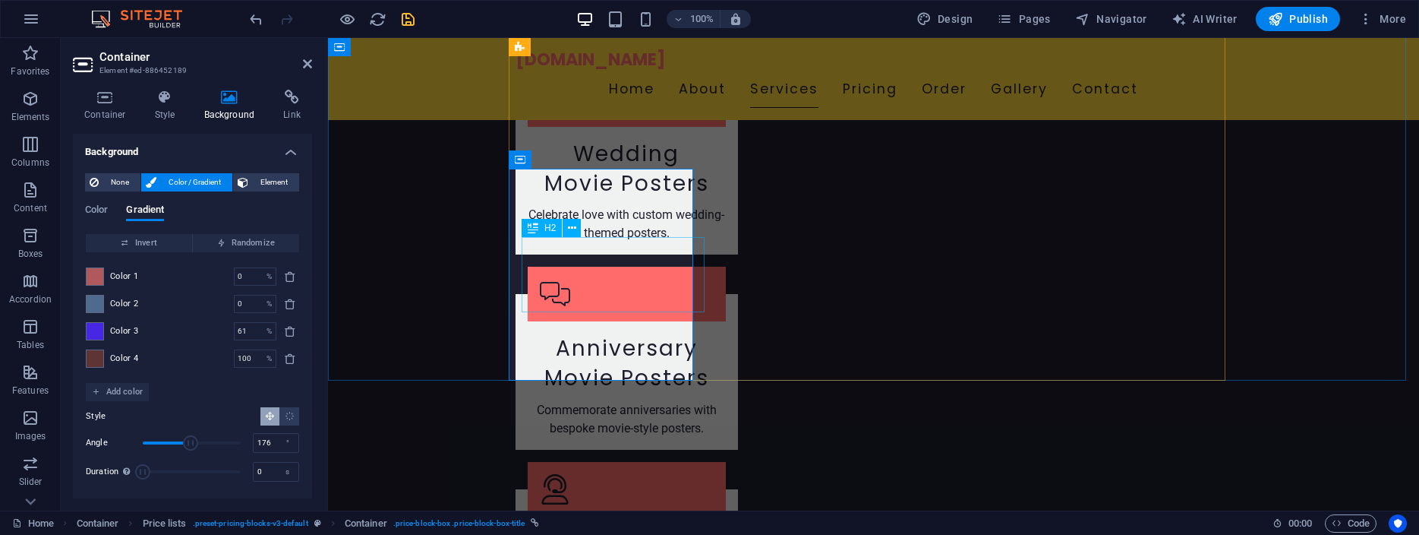
scroll to position [2377, 0]
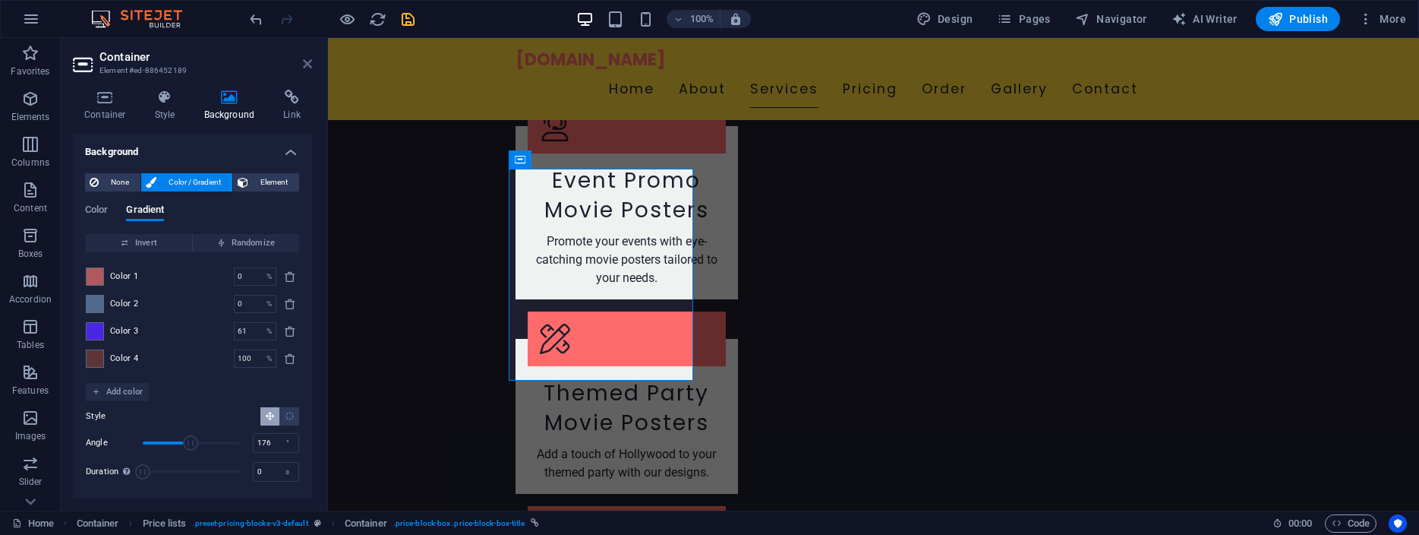
click at [307, 65] on icon at bounding box center [307, 64] width 9 height 12
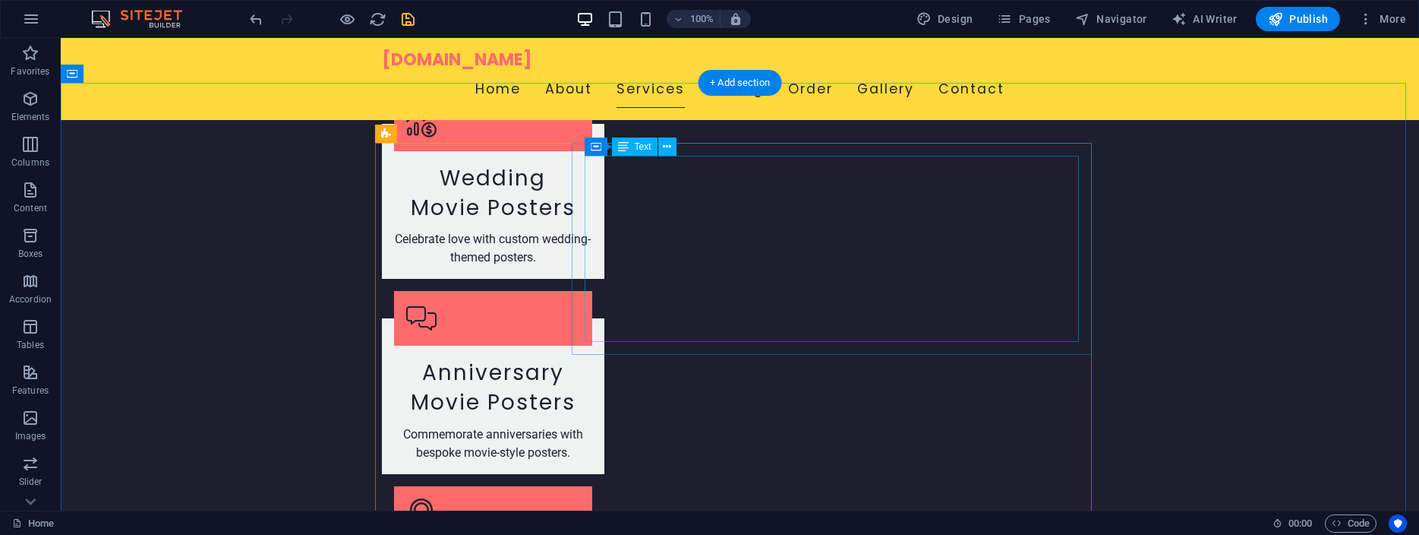
scroll to position [1995, 0]
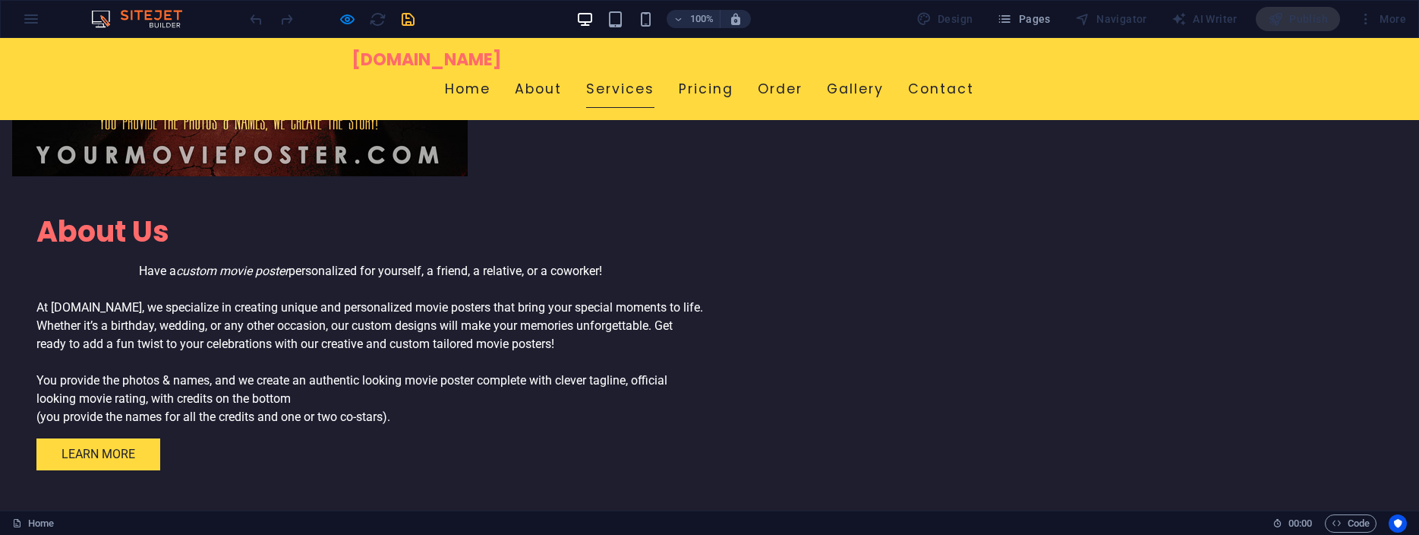
scroll to position [1472, 0]
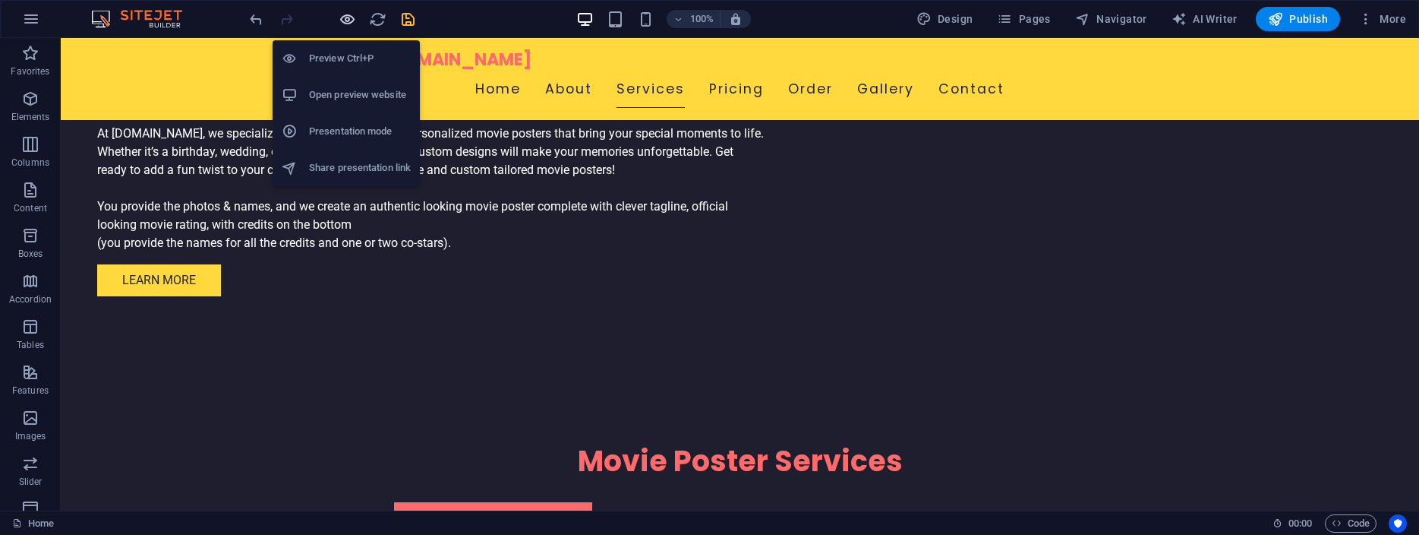
scroll to position [1453, 0]
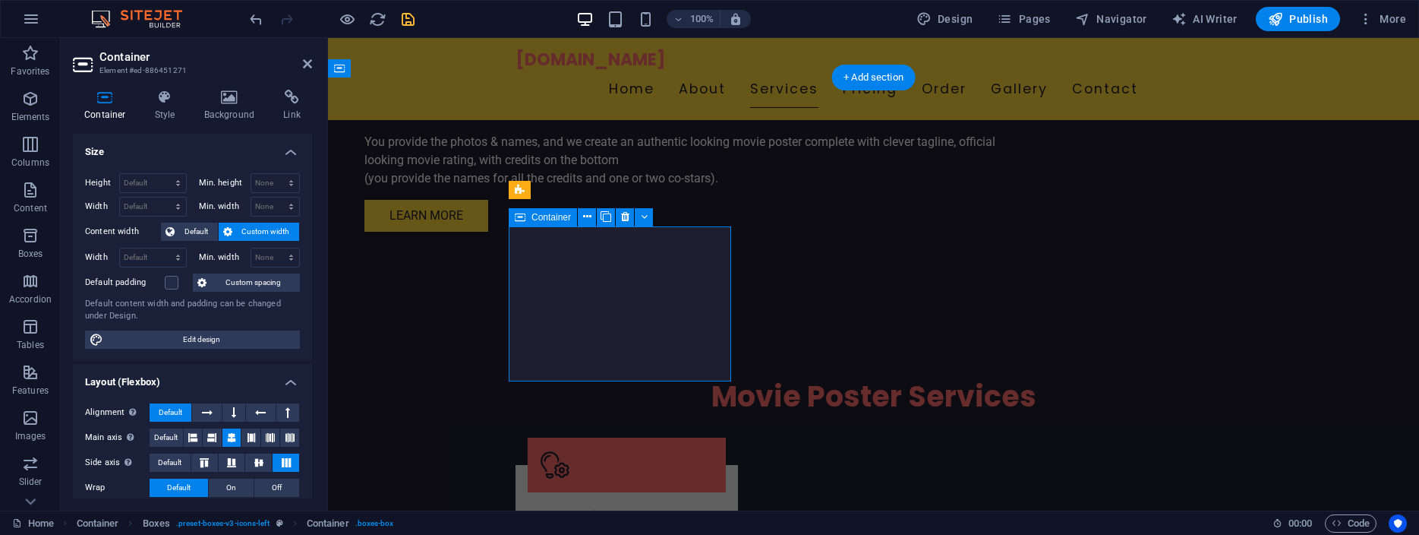
scroll to position [1370, 0]
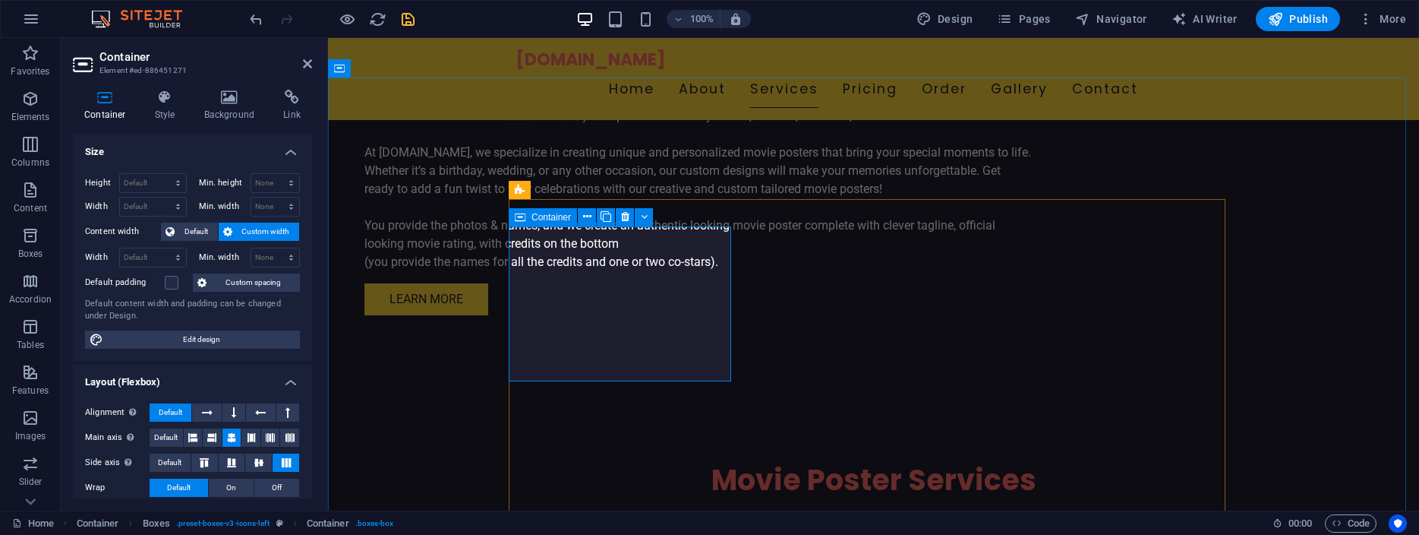
click at [550, 216] on span "Container" at bounding box center [551, 217] width 39 height 9
click at [227, 96] on icon at bounding box center [230, 97] width 74 height 15
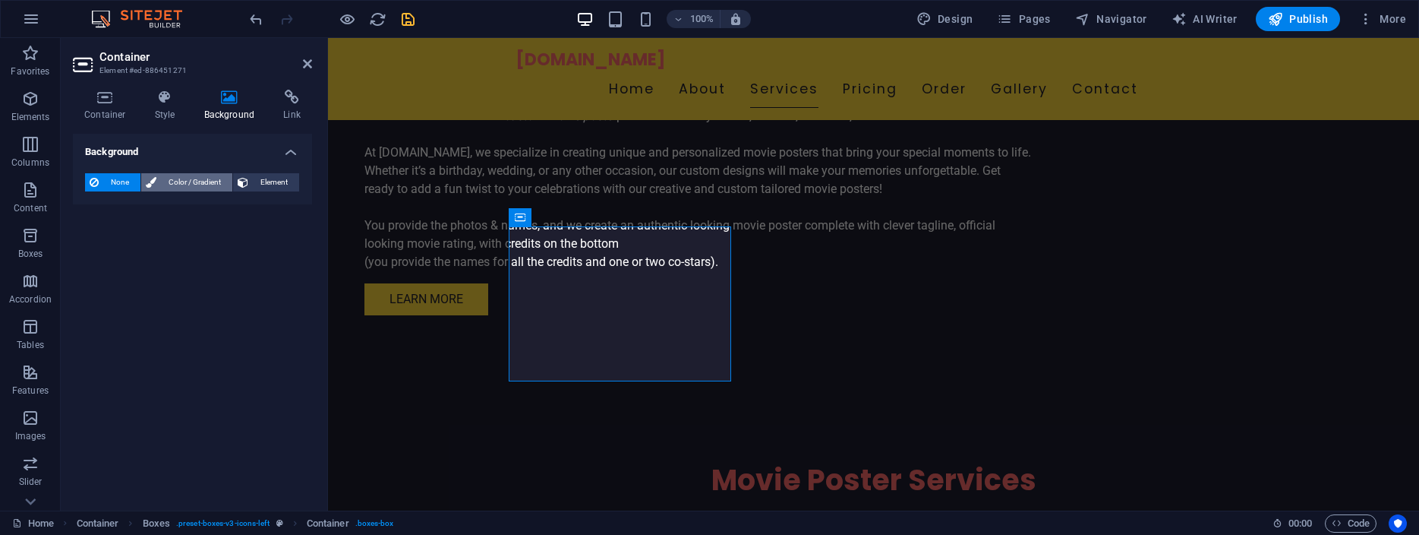
click at [203, 181] on span "Color / Gradient" at bounding box center [194, 182] width 67 height 18
click at [150, 207] on span "Gradient" at bounding box center [145, 210] width 38 height 21
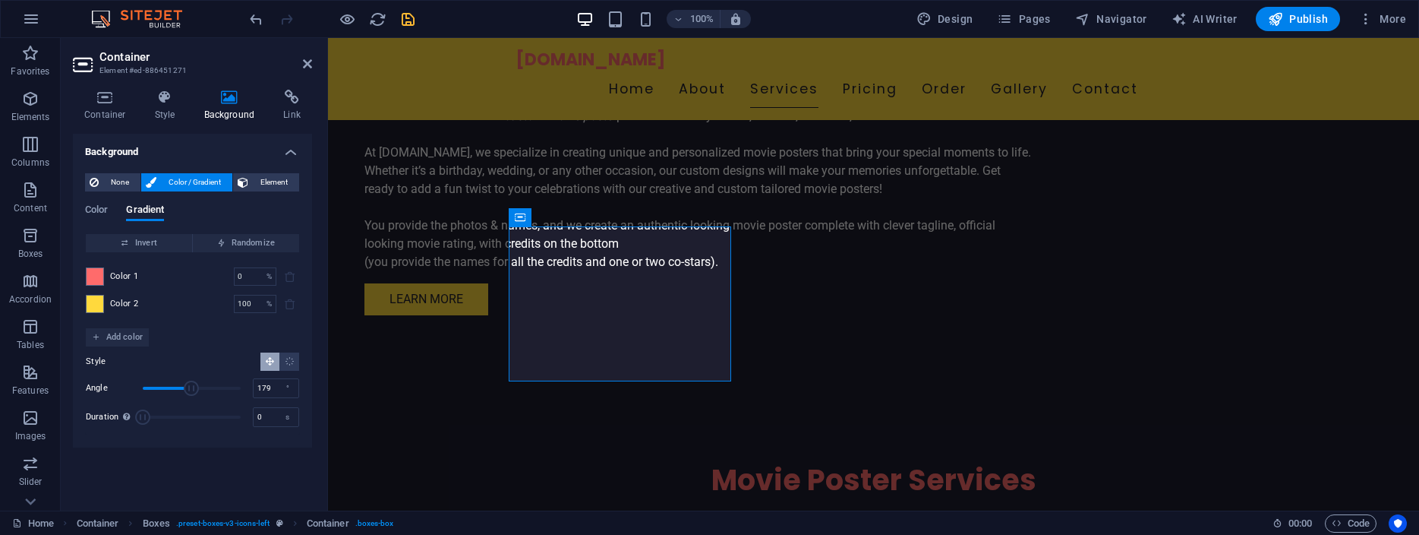
drag, startPoint x: 169, startPoint y: 384, endPoint x: 191, endPoint y: 385, distance: 22.8
click at [191, 385] on span "Angle" at bounding box center [191, 387] width 15 height 15
drag, startPoint x: 191, startPoint y: 385, endPoint x: 164, endPoint y: 384, distance: 27.3
click at [164, 384] on span "Angle" at bounding box center [163, 387] width 15 height 15
drag, startPoint x: 164, startPoint y: 384, endPoint x: 130, endPoint y: 382, distance: 34.2
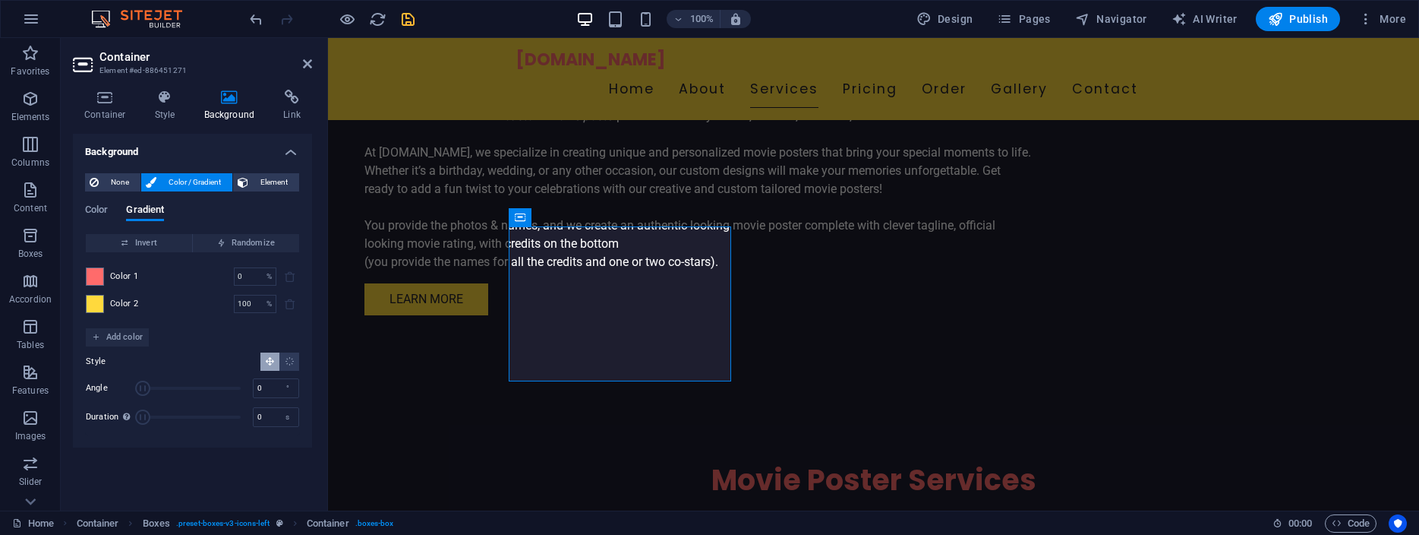
click at [130, 382] on div "Angle 0 °" at bounding box center [192, 388] width 213 height 23
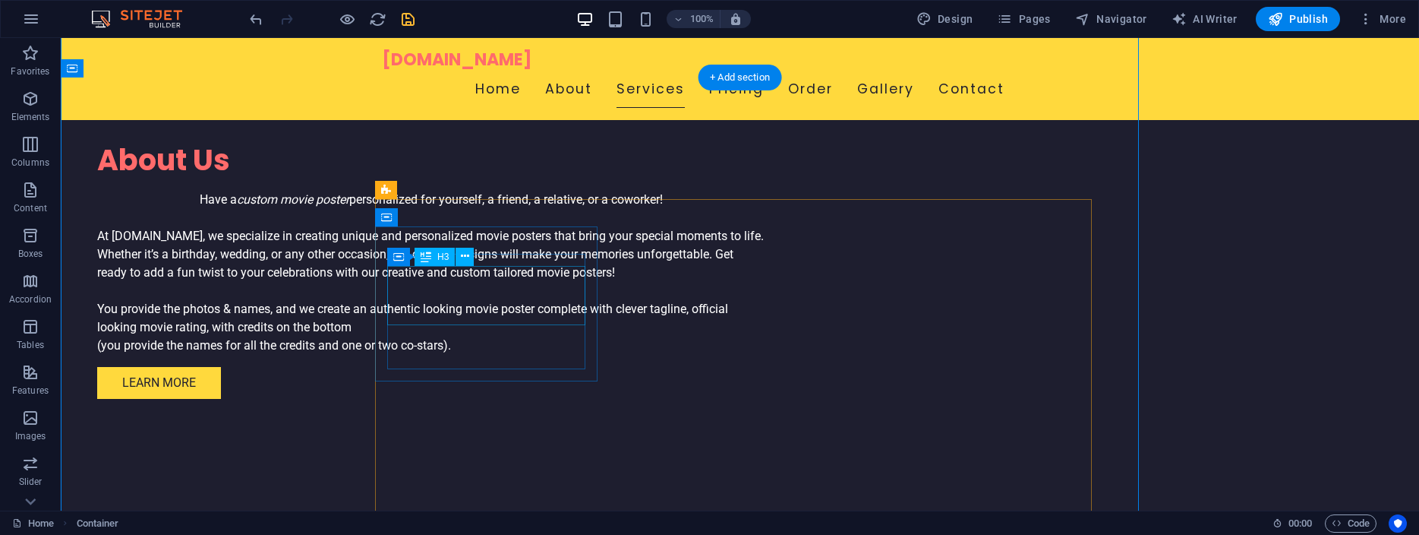
scroll to position [1453, 0]
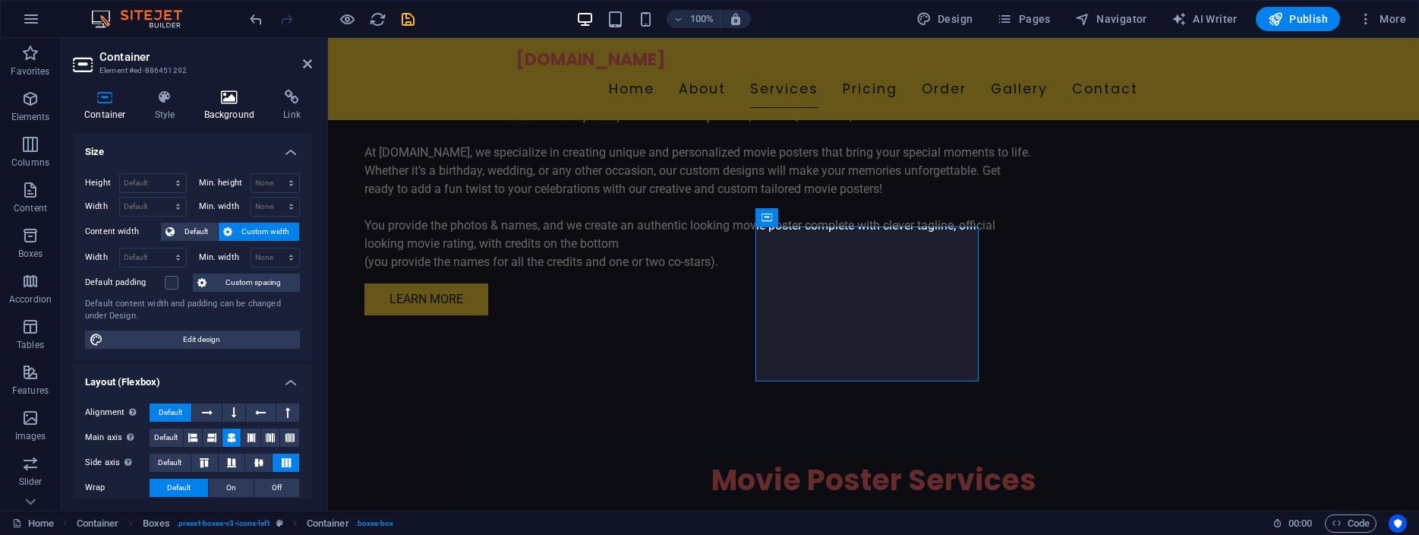
click at [227, 108] on h4 "Background" at bounding box center [233, 106] width 80 height 32
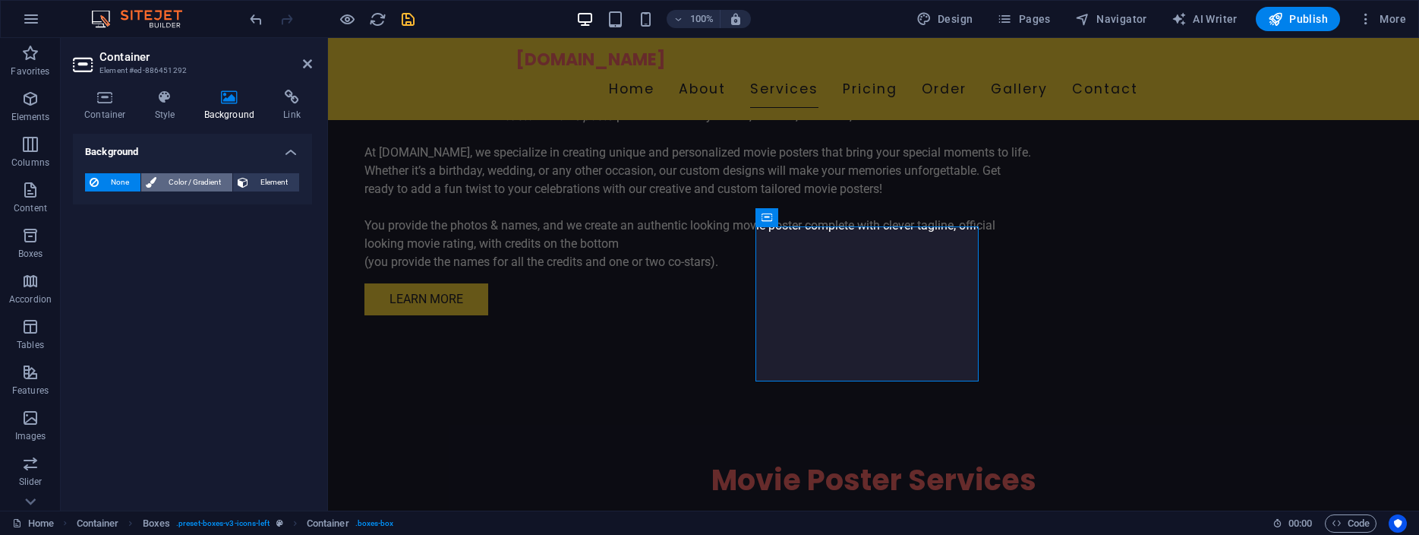
click at [200, 178] on span "Color / Gradient" at bounding box center [194, 182] width 67 height 18
click at [154, 209] on span "Gradient" at bounding box center [145, 210] width 38 height 21
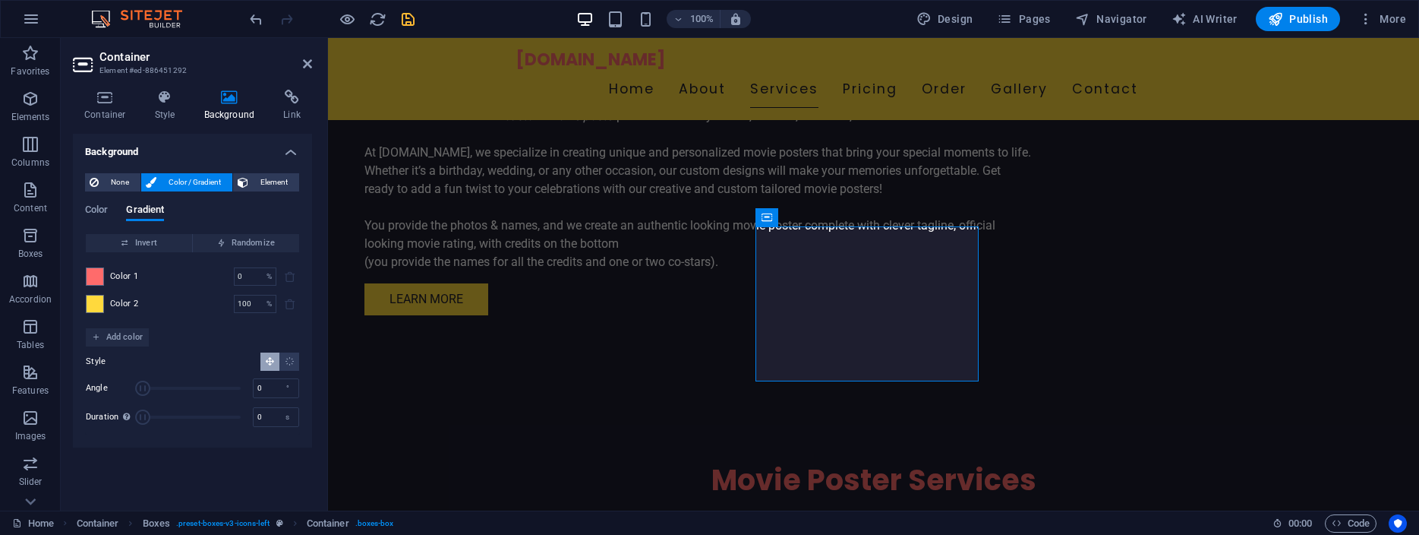
drag, startPoint x: 166, startPoint y: 384, endPoint x: 113, endPoint y: 374, distance: 54.2
click at [113, 374] on div "Style Angle 0 ° Duration Duration of the background animation. A value of "0" d…" at bounding box center [192, 390] width 213 height 88
drag, startPoint x: 141, startPoint y: 418, endPoint x: 175, endPoint y: 418, distance: 33.4
click at [175, 418] on span "Duration" at bounding box center [172, 416] width 15 height 15
drag, startPoint x: 175, startPoint y: 418, endPoint x: 162, endPoint y: 417, distance: 12.9
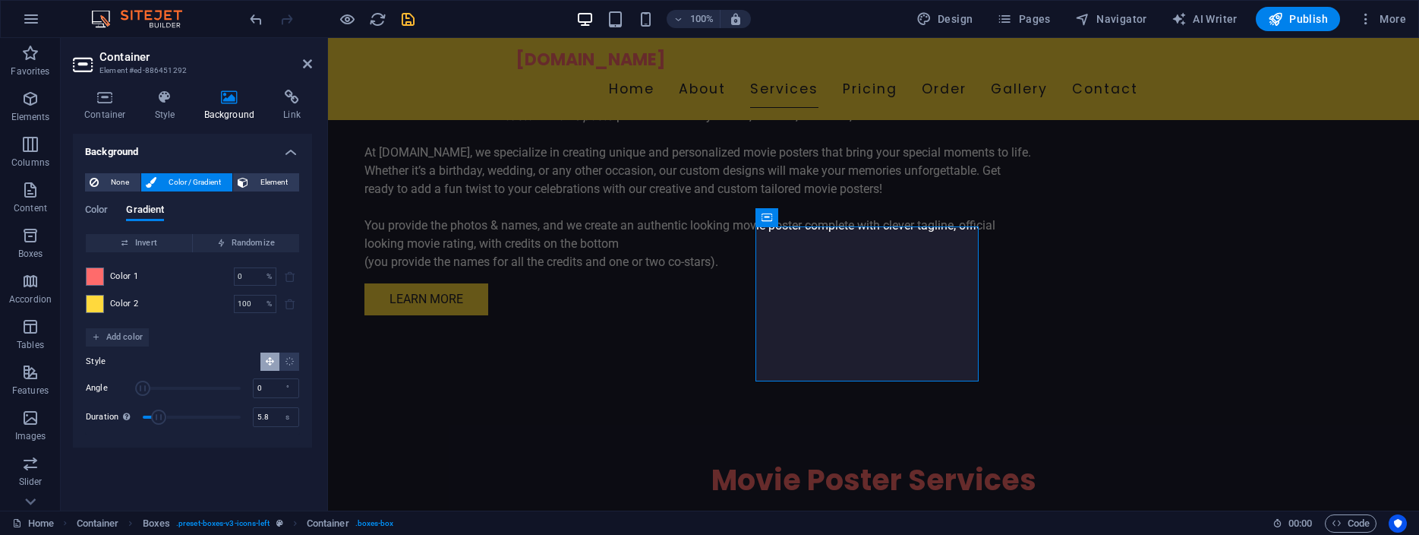
click at [162, 417] on span "Duration" at bounding box center [159, 416] width 15 height 15
click at [166, 415] on span "Duration" at bounding box center [165, 416] width 15 height 15
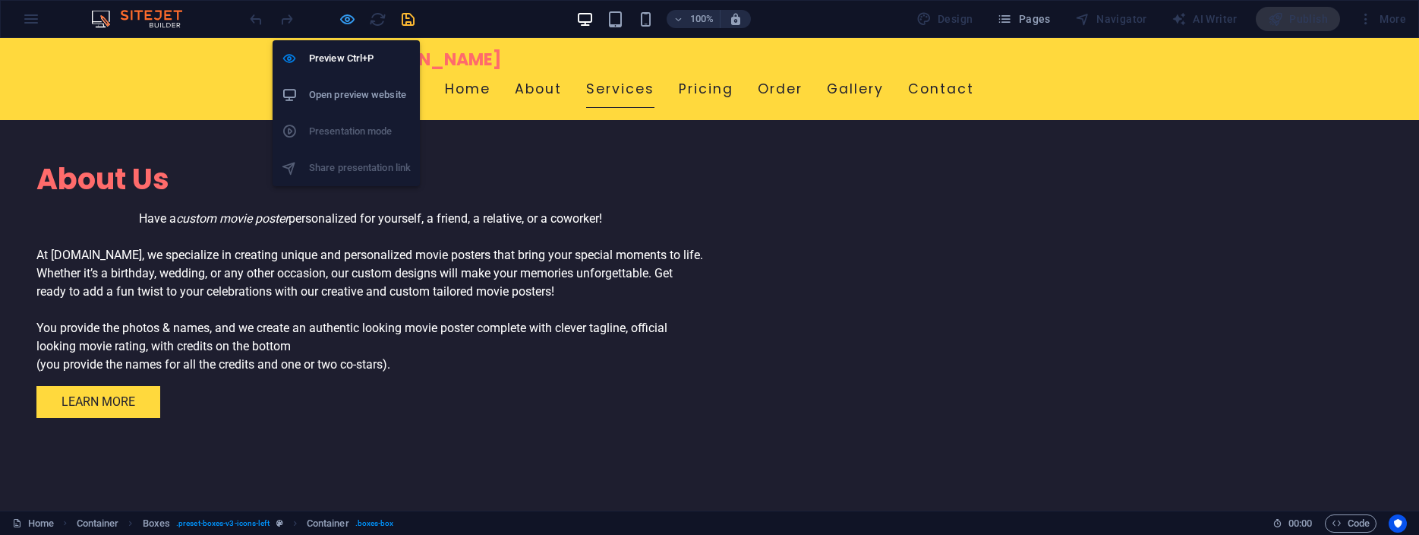
scroll to position [1472, 0]
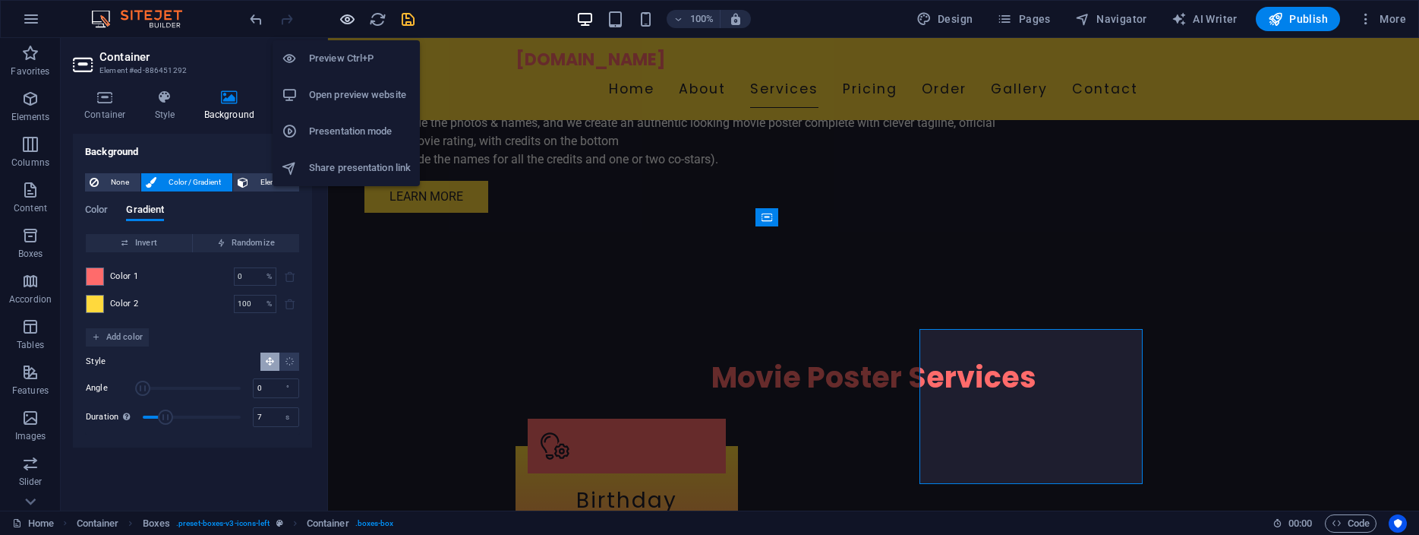
scroll to position [1370, 0]
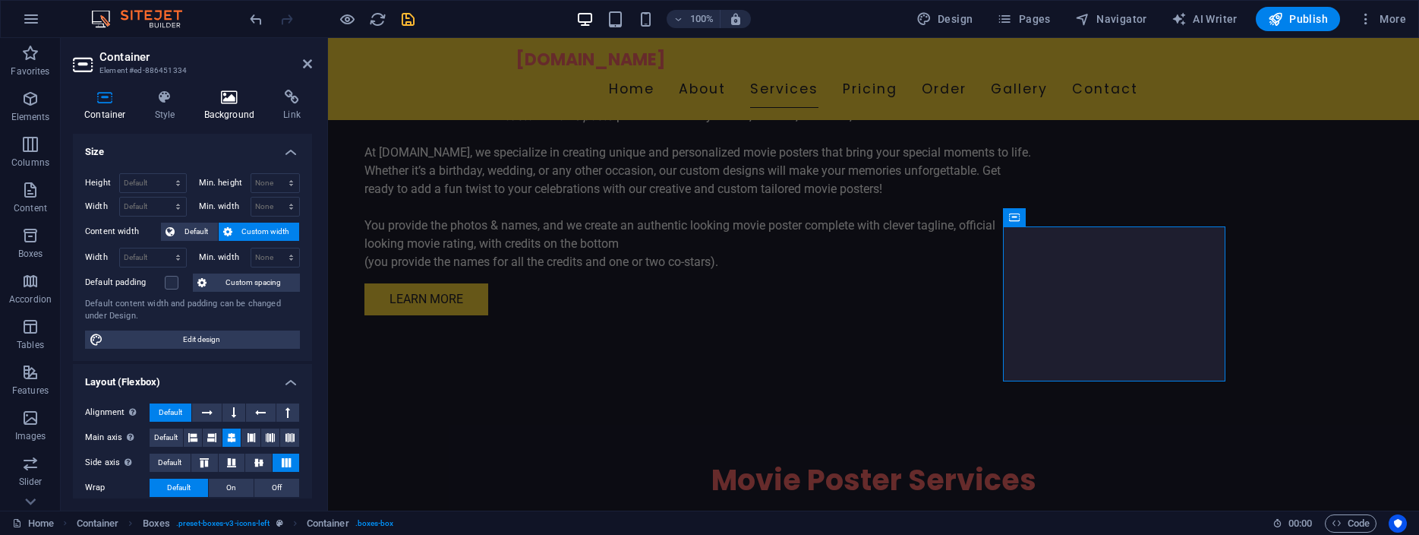
click at [229, 102] on icon at bounding box center [230, 97] width 74 height 15
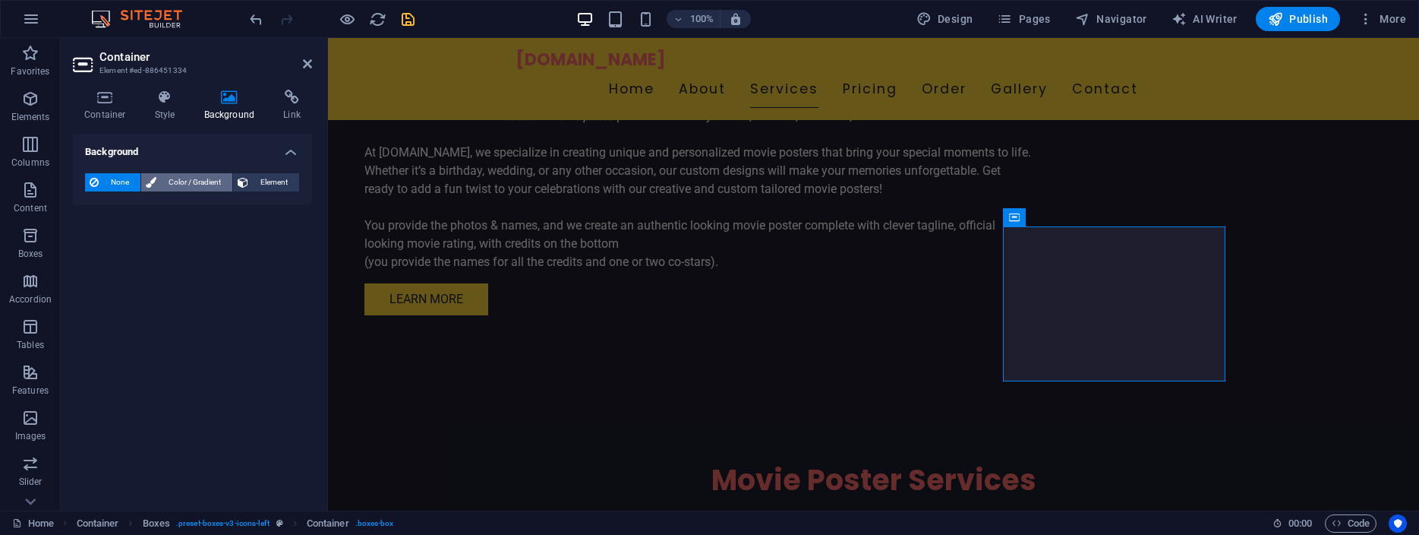
click at [201, 178] on span "Color / Gradient" at bounding box center [194, 182] width 67 height 18
click at [139, 207] on span "Gradient" at bounding box center [145, 210] width 38 height 21
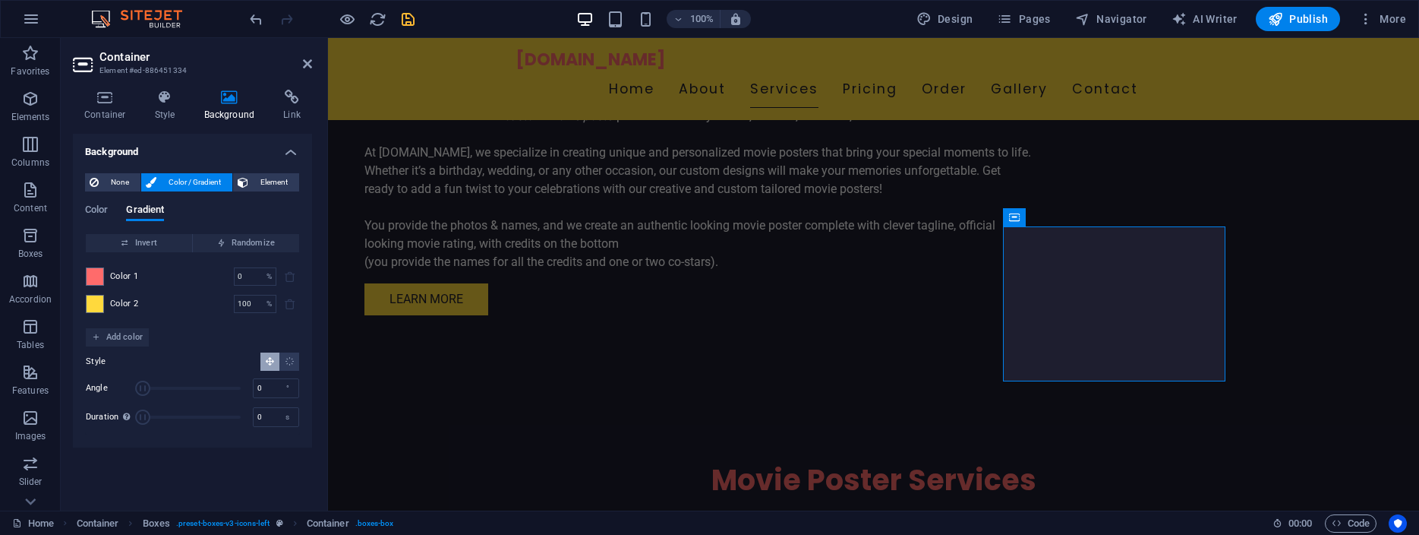
drag, startPoint x: 166, startPoint y: 385, endPoint x: 110, endPoint y: 371, distance: 57.1
click at [110, 371] on div "Style Angle 0 ° Duration Duration of the background animation. A value of "0" d…" at bounding box center [192, 390] width 213 height 88
drag, startPoint x: 141, startPoint y: 416, endPoint x: 166, endPoint y: 418, distance: 24.3
click at [166, 418] on span "Duration" at bounding box center [165, 416] width 15 height 15
click at [290, 359] on icon "Radial gradient" at bounding box center [290, 361] width 10 height 10
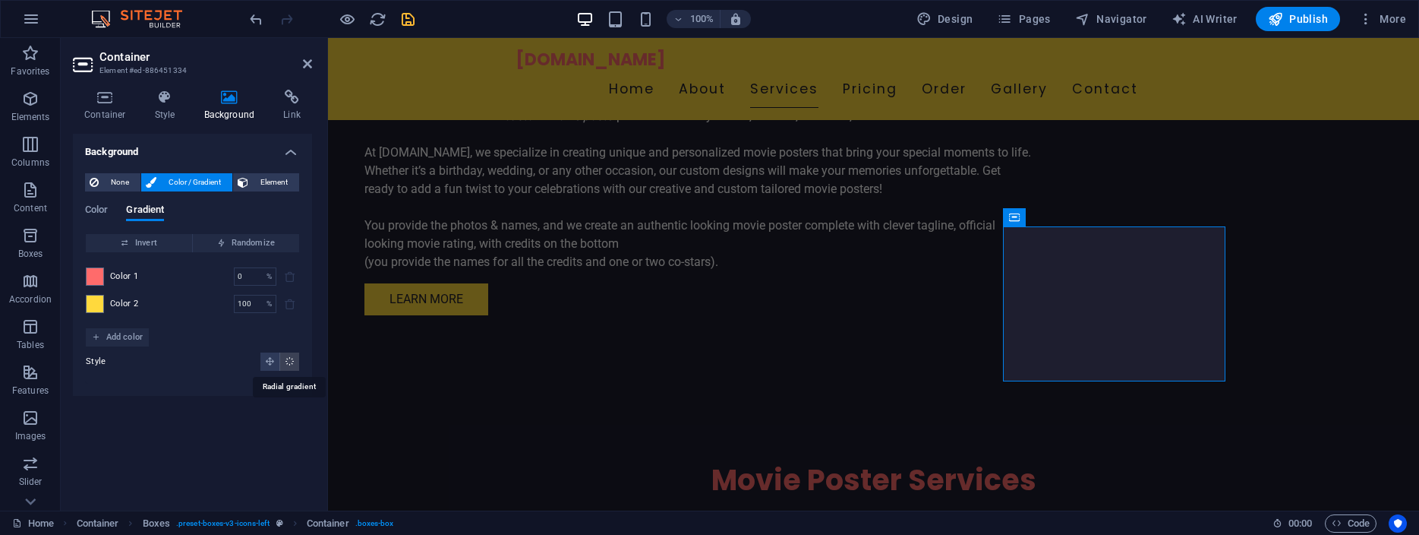
click at [290, 359] on icon "Radial gradient" at bounding box center [290, 361] width 10 height 10
click at [292, 361] on icon "Radial gradient" at bounding box center [290, 361] width 10 height 10
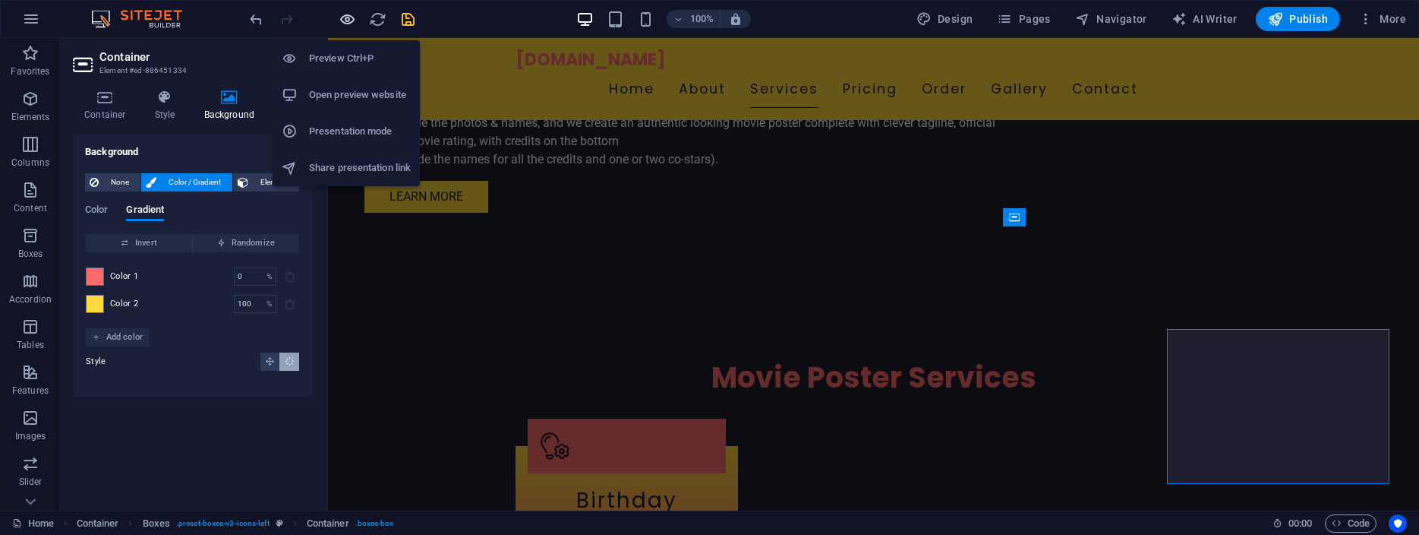
scroll to position [1370, 0]
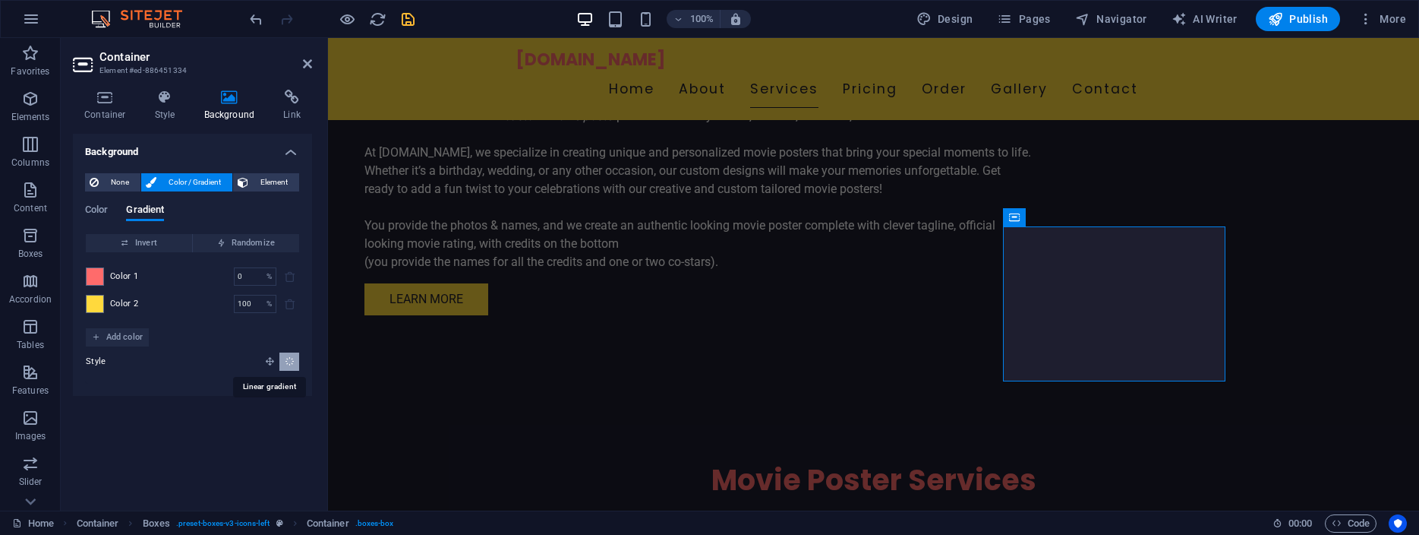
click at [266, 359] on icon "Linear gradient" at bounding box center [270, 361] width 10 height 10
drag, startPoint x: 165, startPoint y: 388, endPoint x: 115, endPoint y: 384, distance: 50.3
click at [115, 384] on div "Angle 0 °" at bounding box center [192, 388] width 213 height 23
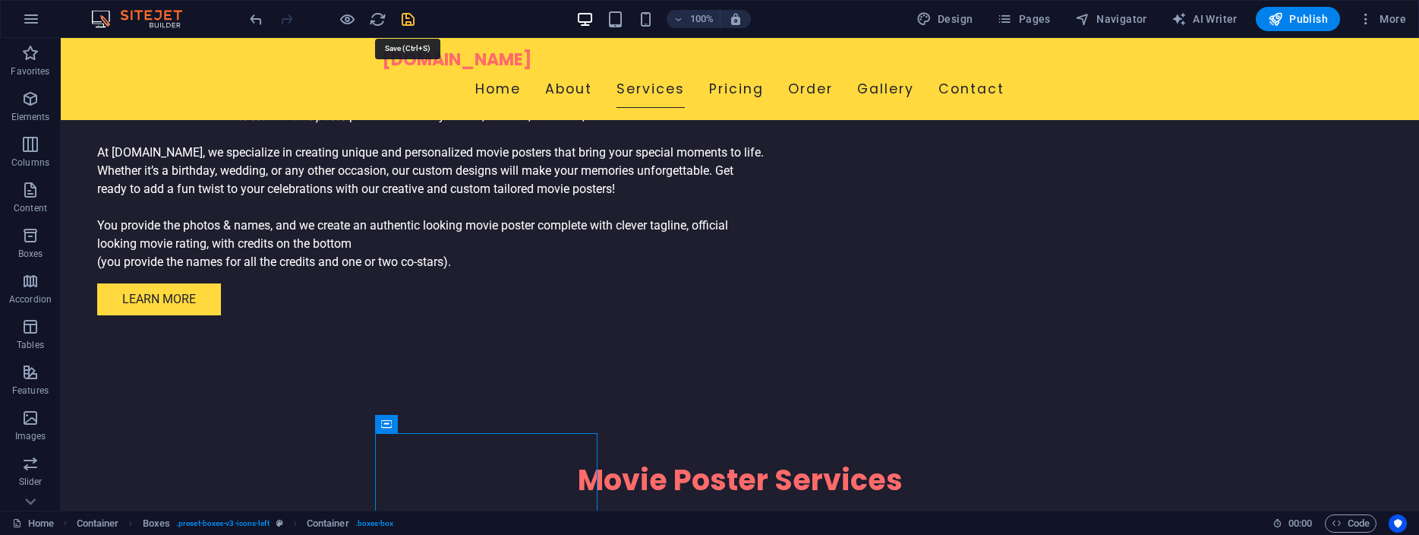
click at [410, 17] on icon "save" at bounding box center [407, 19] width 17 height 17
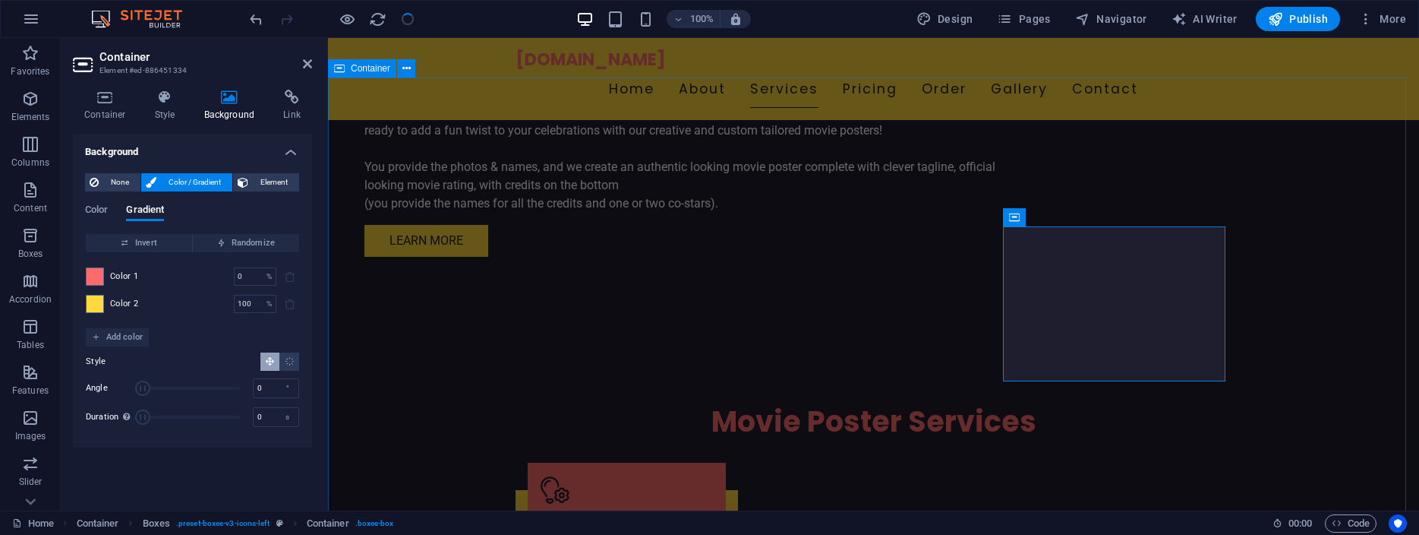
scroll to position [1447, 0]
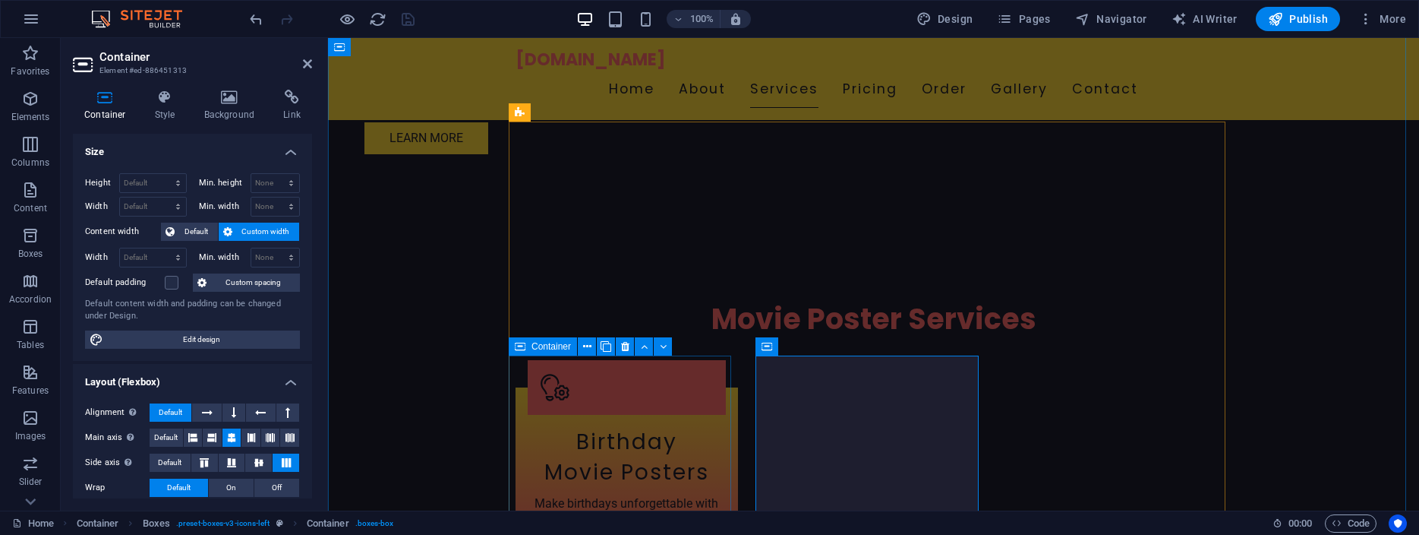
scroll to position [1447, 0]
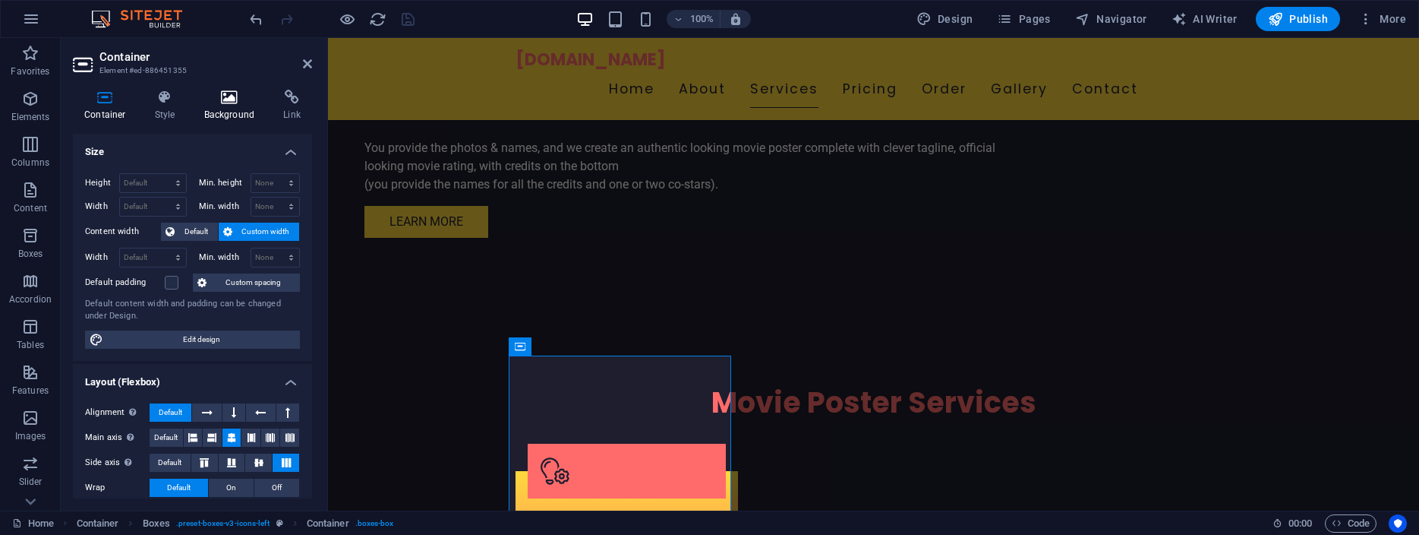
click at [233, 96] on icon at bounding box center [230, 97] width 74 height 15
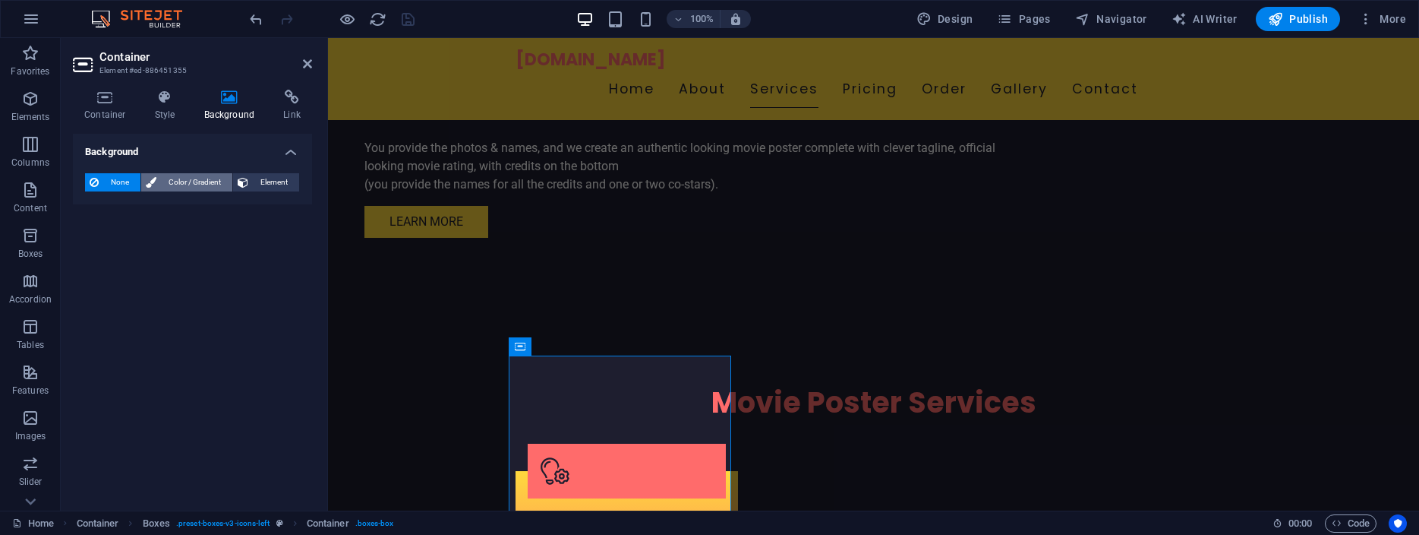
click at [196, 178] on span "Color / Gradient" at bounding box center [194, 182] width 67 height 18
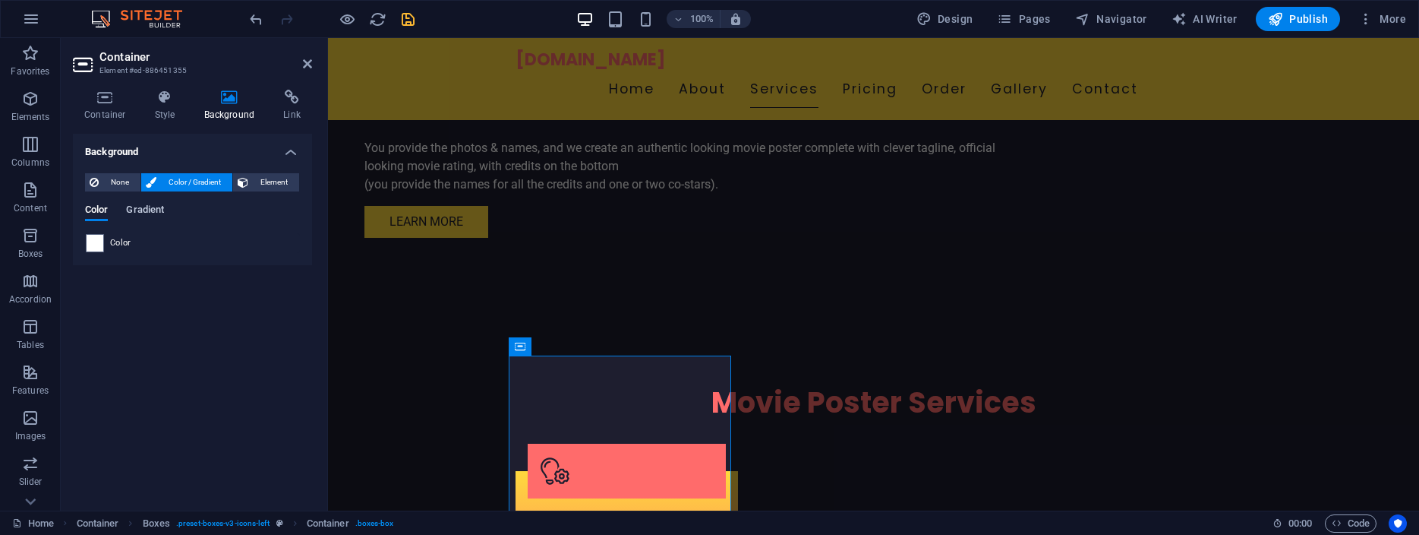
click at [153, 210] on span "Gradient" at bounding box center [145, 210] width 38 height 21
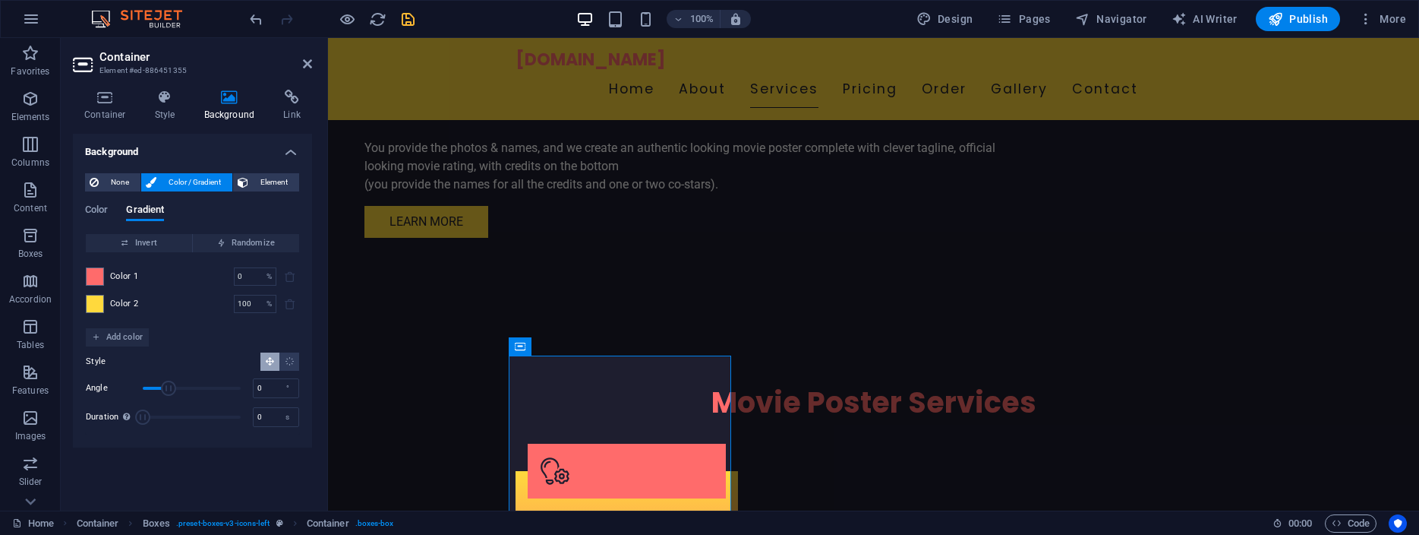
drag, startPoint x: 169, startPoint y: 386, endPoint x: 127, endPoint y: 383, distance: 41.9
click at [127, 383] on div "Angle 0 °" at bounding box center [192, 388] width 213 height 23
drag, startPoint x: 140, startPoint y: 412, endPoint x: 117, endPoint y: 406, distance: 24.1
click at [117, 406] on div "Duration Duration of the background animation. A value of "0" disables the anim…" at bounding box center [192, 416] width 213 height 23
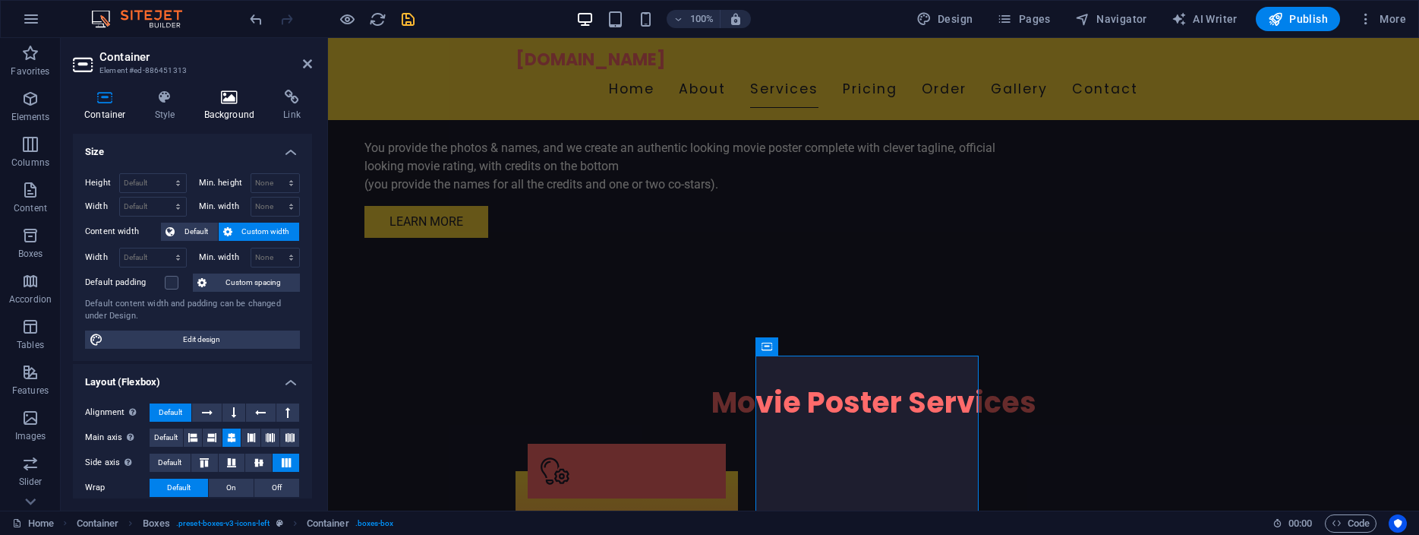
click at [227, 95] on icon at bounding box center [230, 97] width 74 height 15
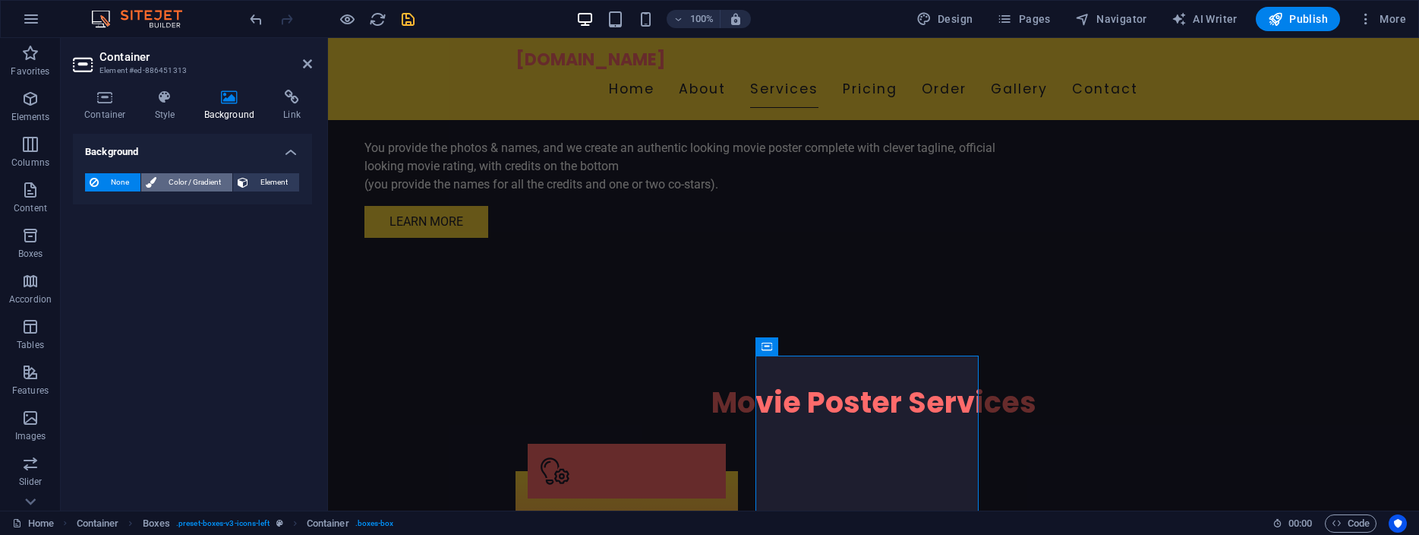
click at [195, 186] on span "Color / Gradient" at bounding box center [194, 182] width 67 height 18
click at [142, 213] on span "Gradient" at bounding box center [145, 210] width 38 height 21
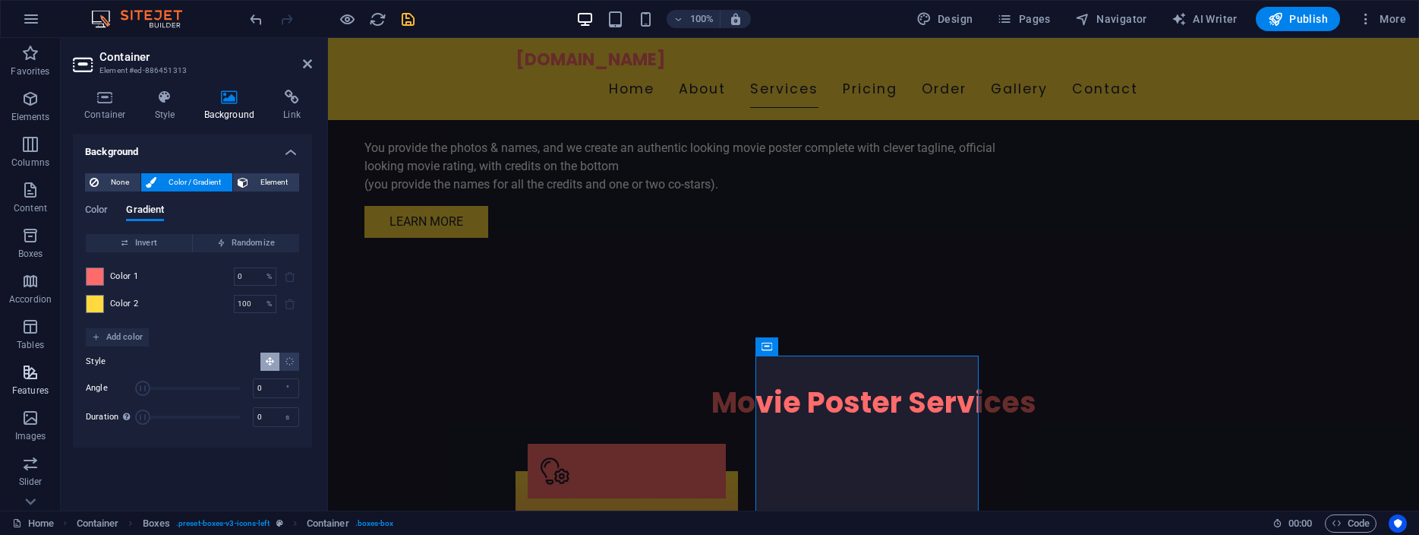
drag, startPoint x: 168, startPoint y: 387, endPoint x: 56, endPoint y: 376, distance: 112.2
click at [56, 376] on section "Favorites Elements Columns Content Boxes Accordion Tables Features Images Slide…" at bounding box center [709, 274] width 1419 height 472
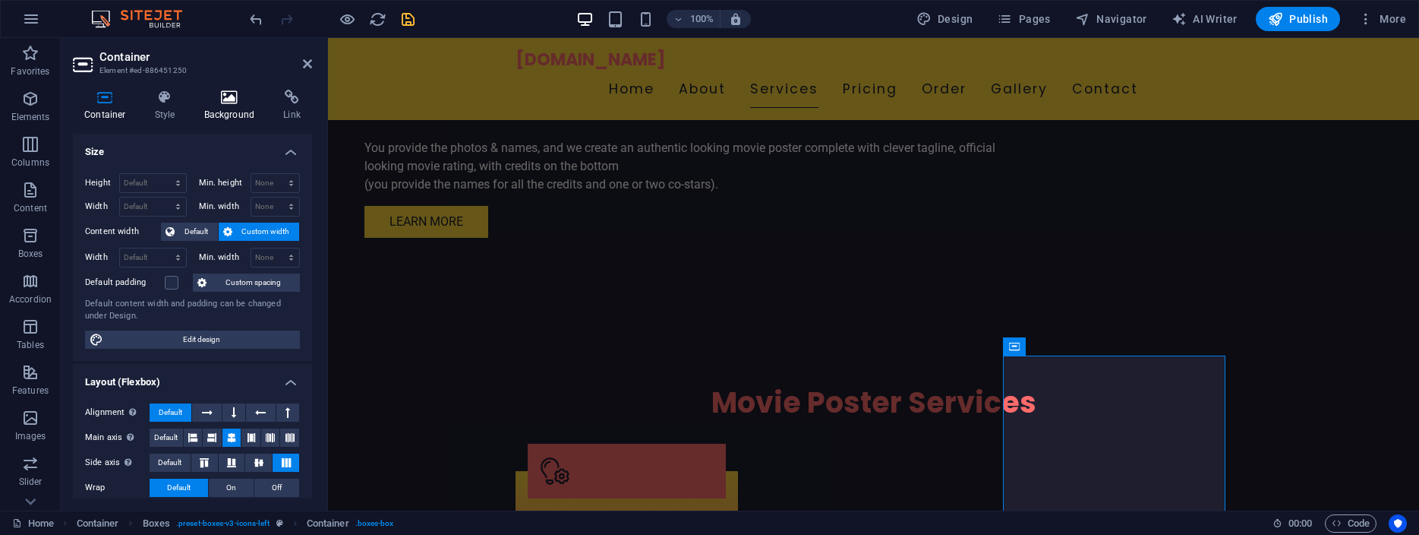
click at [230, 97] on icon at bounding box center [230, 97] width 74 height 15
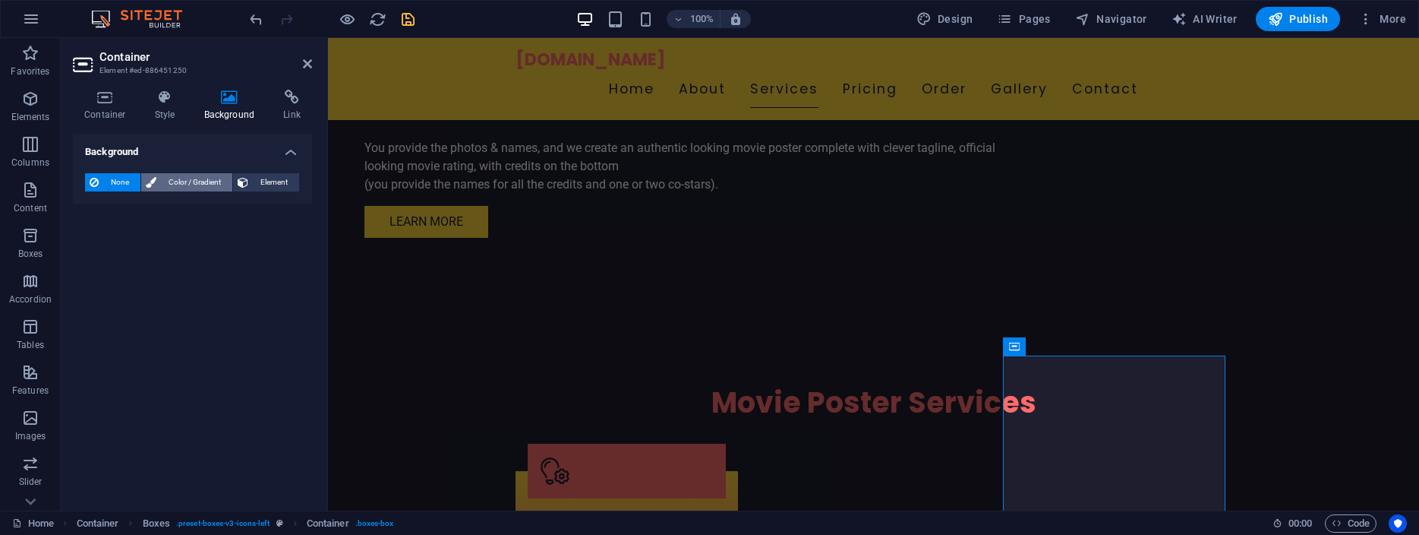
click at [197, 181] on span "Color / Gradient" at bounding box center [194, 182] width 67 height 18
click at [153, 207] on span "Gradient" at bounding box center [145, 210] width 38 height 21
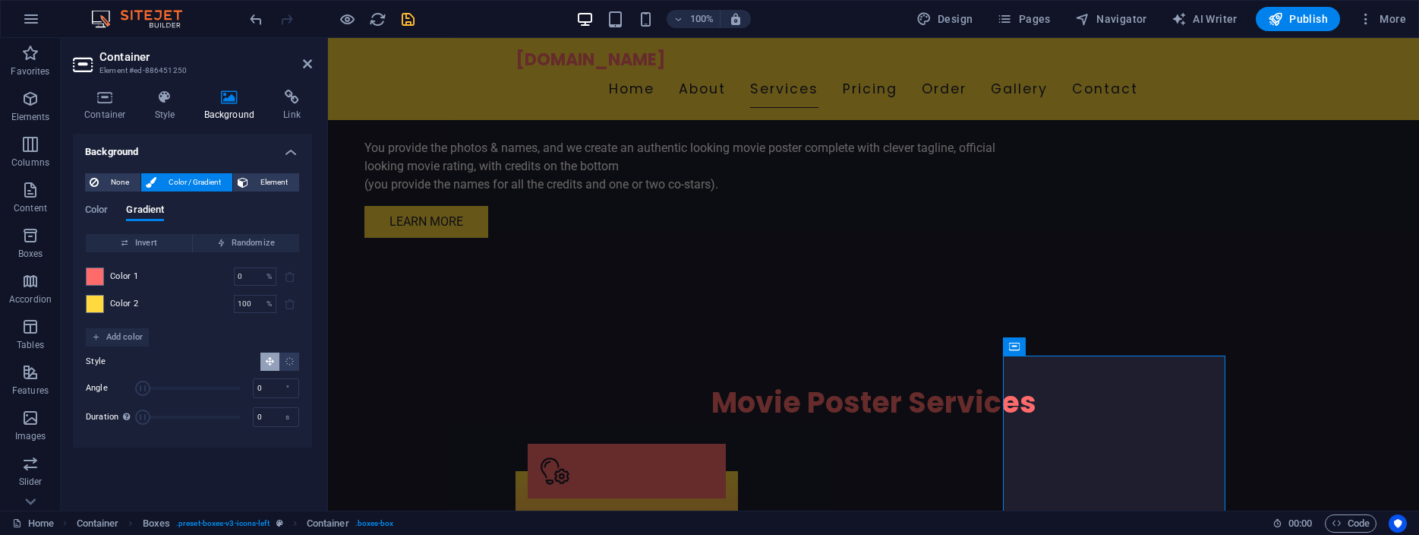
drag, startPoint x: 164, startPoint y: 387, endPoint x: 74, endPoint y: 380, distance: 90.7
click at [74, 380] on div "None Color / Gradient Element Stretch background to full-width Color overlay Pl…" at bounding box center [192, 304] width 239 height 286
click at [309, 65] on icon at bounding box center [307, 64] width 9 height 12
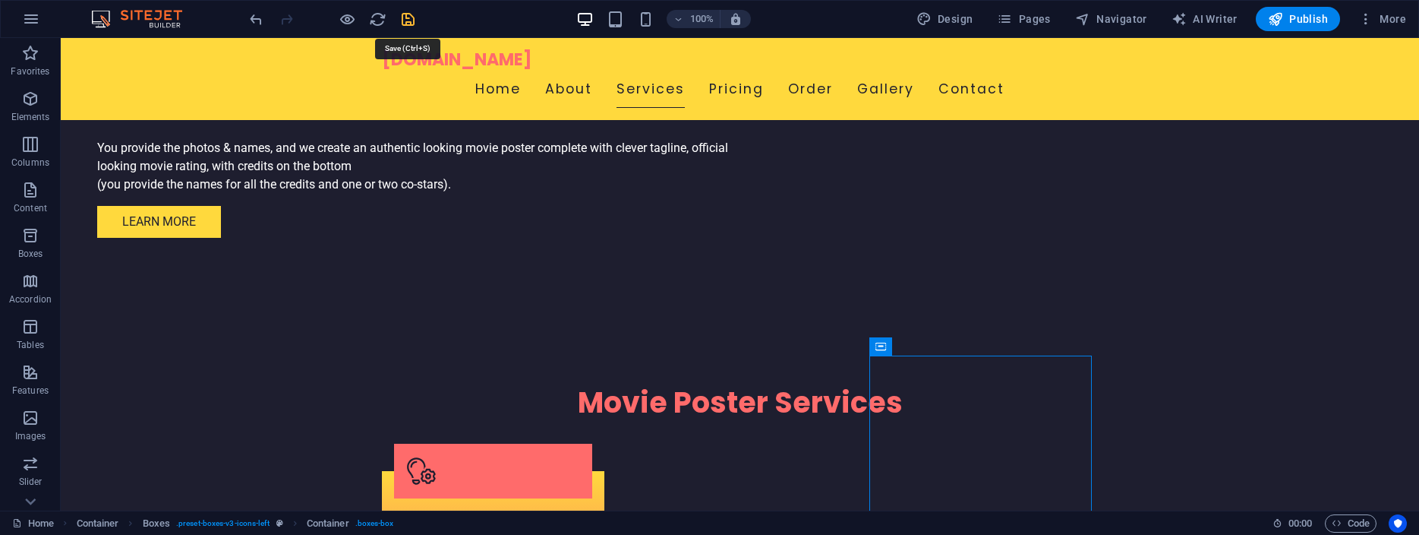
click at [402, 18] on icon "save" at bounding box center [407, 19] width 17 height 17
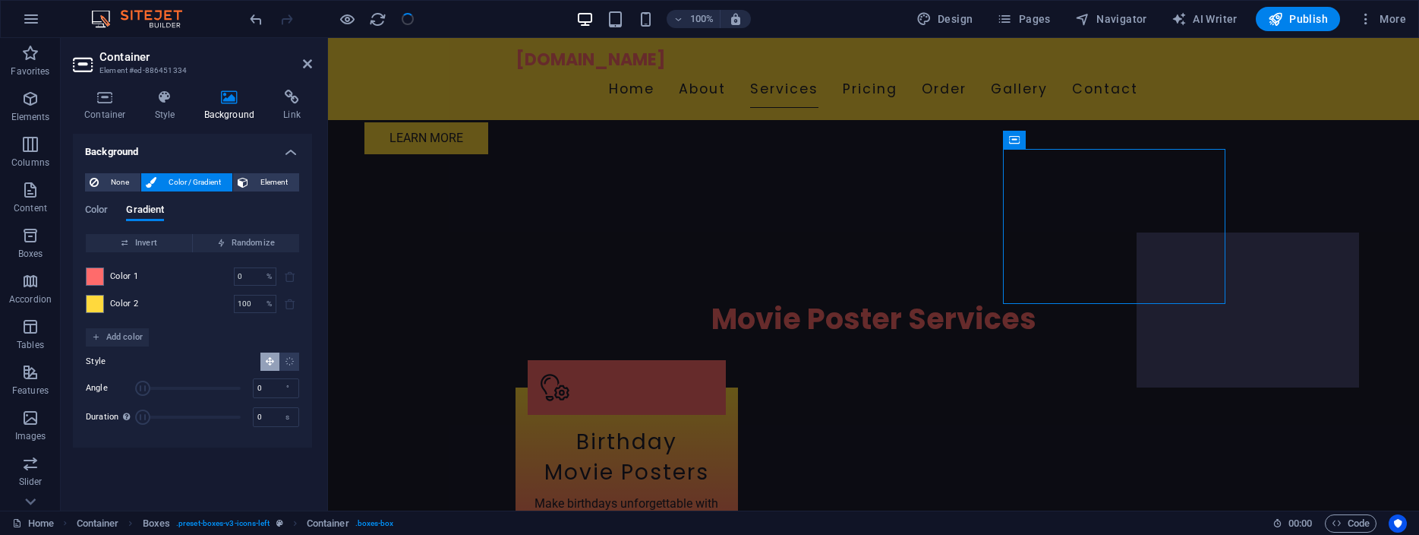
scroll to position [1447, 0]
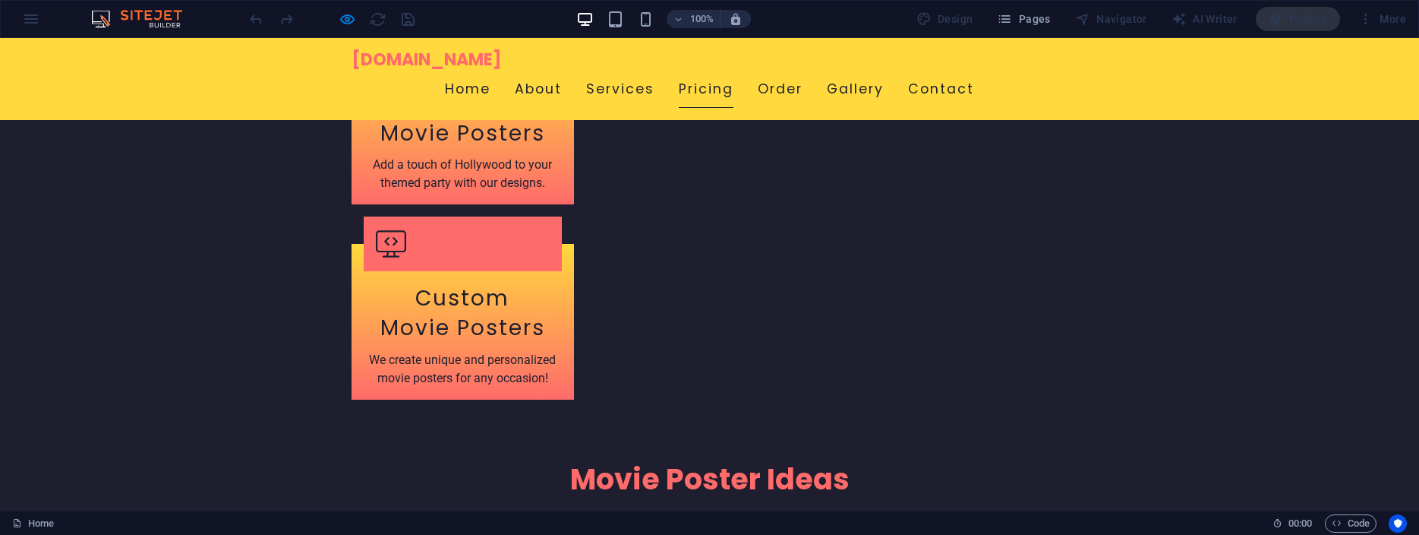
scroll to position [2788, 0]
